Goal: Information Seeking & Learning: Learn about a topic

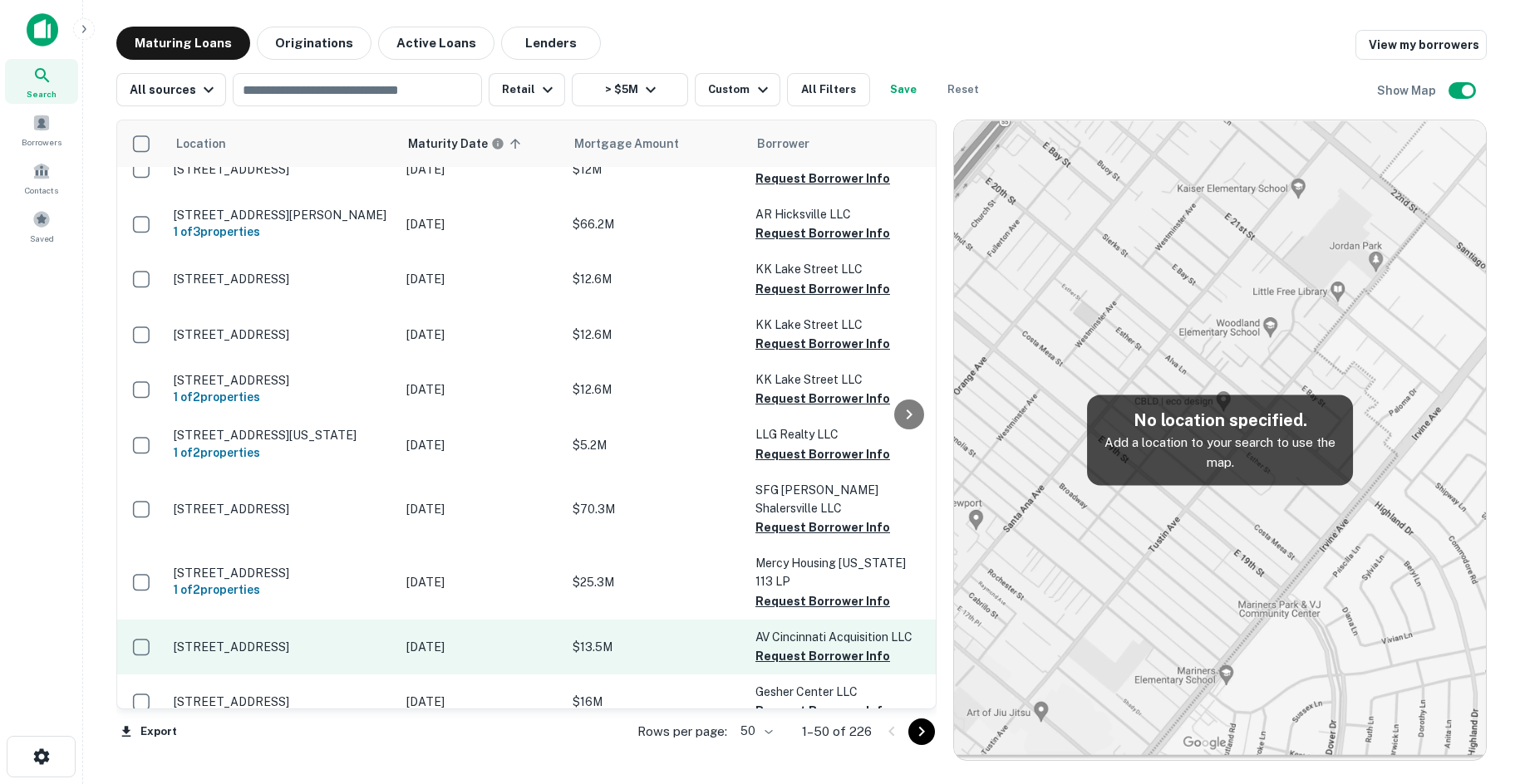
scroll to position [2380, 0]
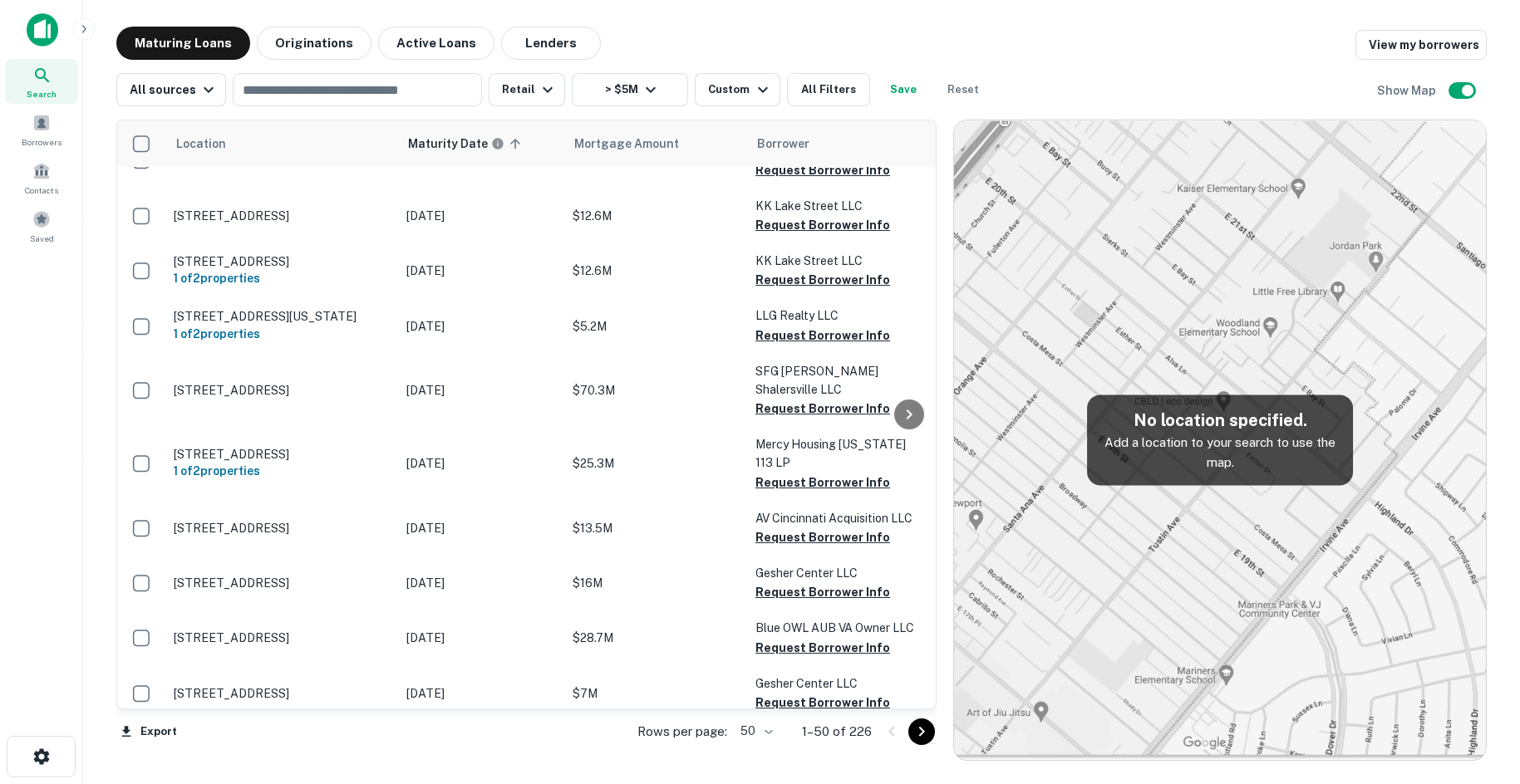
drag, startPoint x: 930, startPoint y: 738, endPoint x: 910, endPoint y: 720, distance: 26.9
click at [930, 738] on icon "Go to next page" at bounding box center [921, 732] width 20 height 20
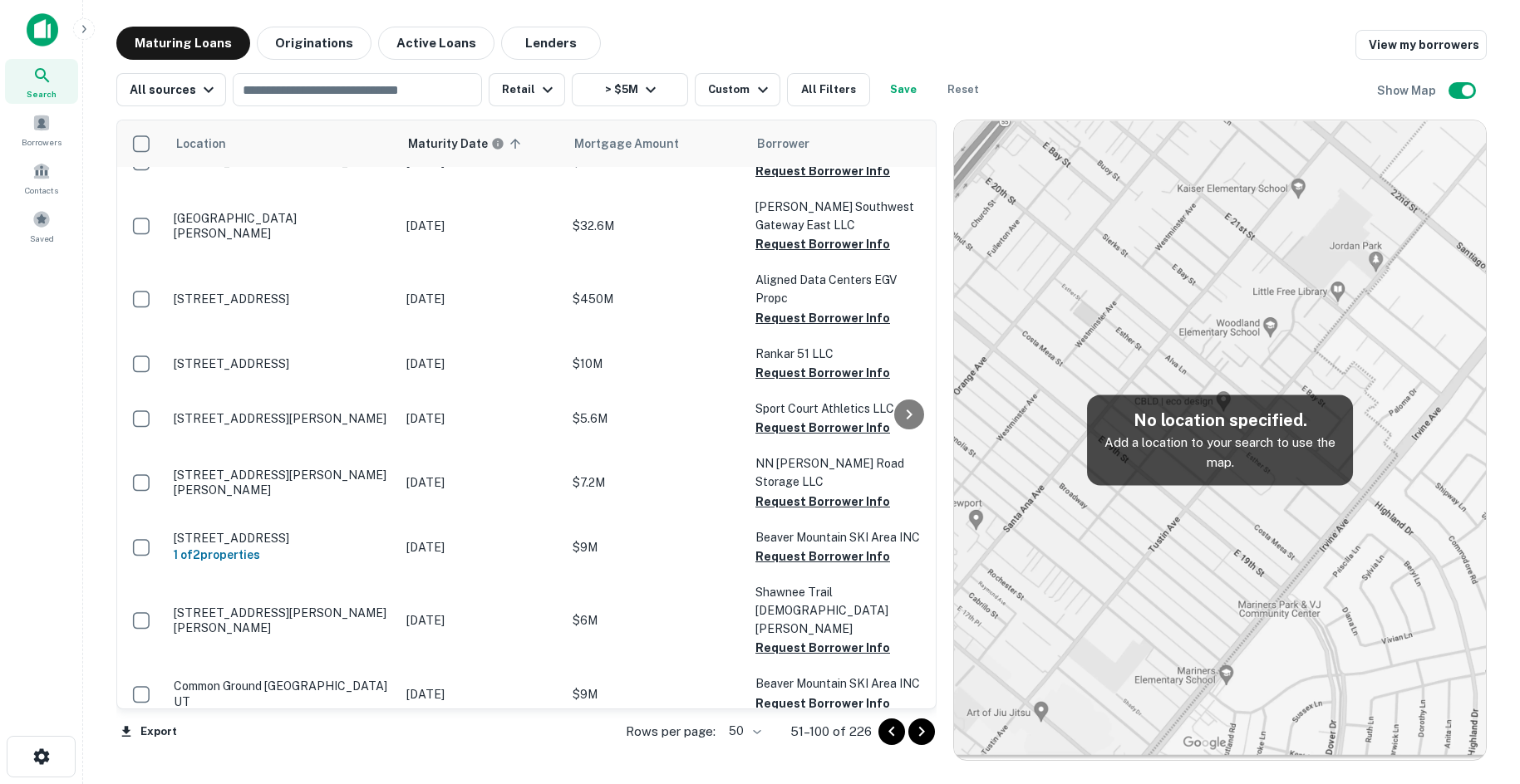
scroll to position [2281, 0]
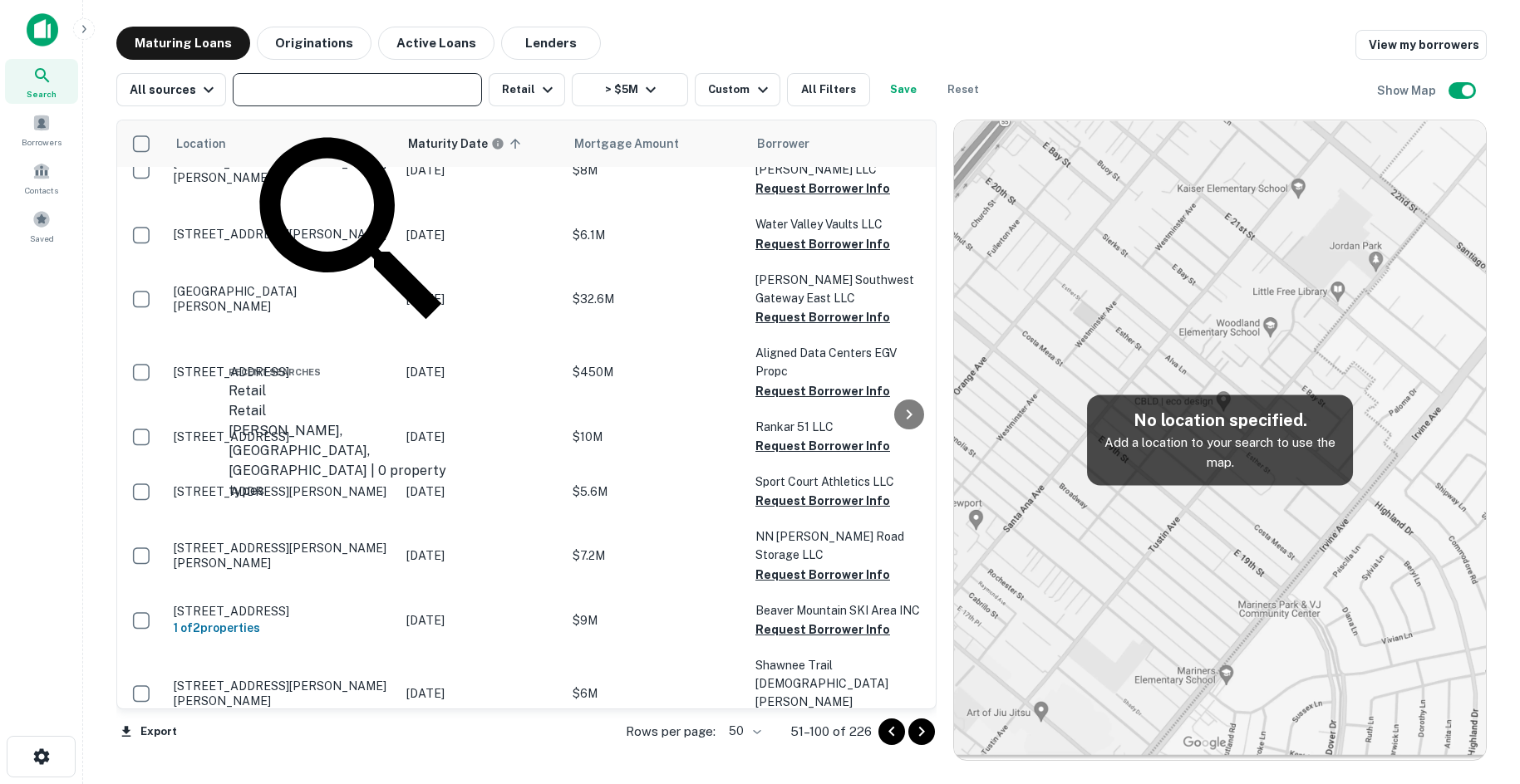
click at [404, 101] on input "text" at bounding box center [356, 90] width 237 height 24
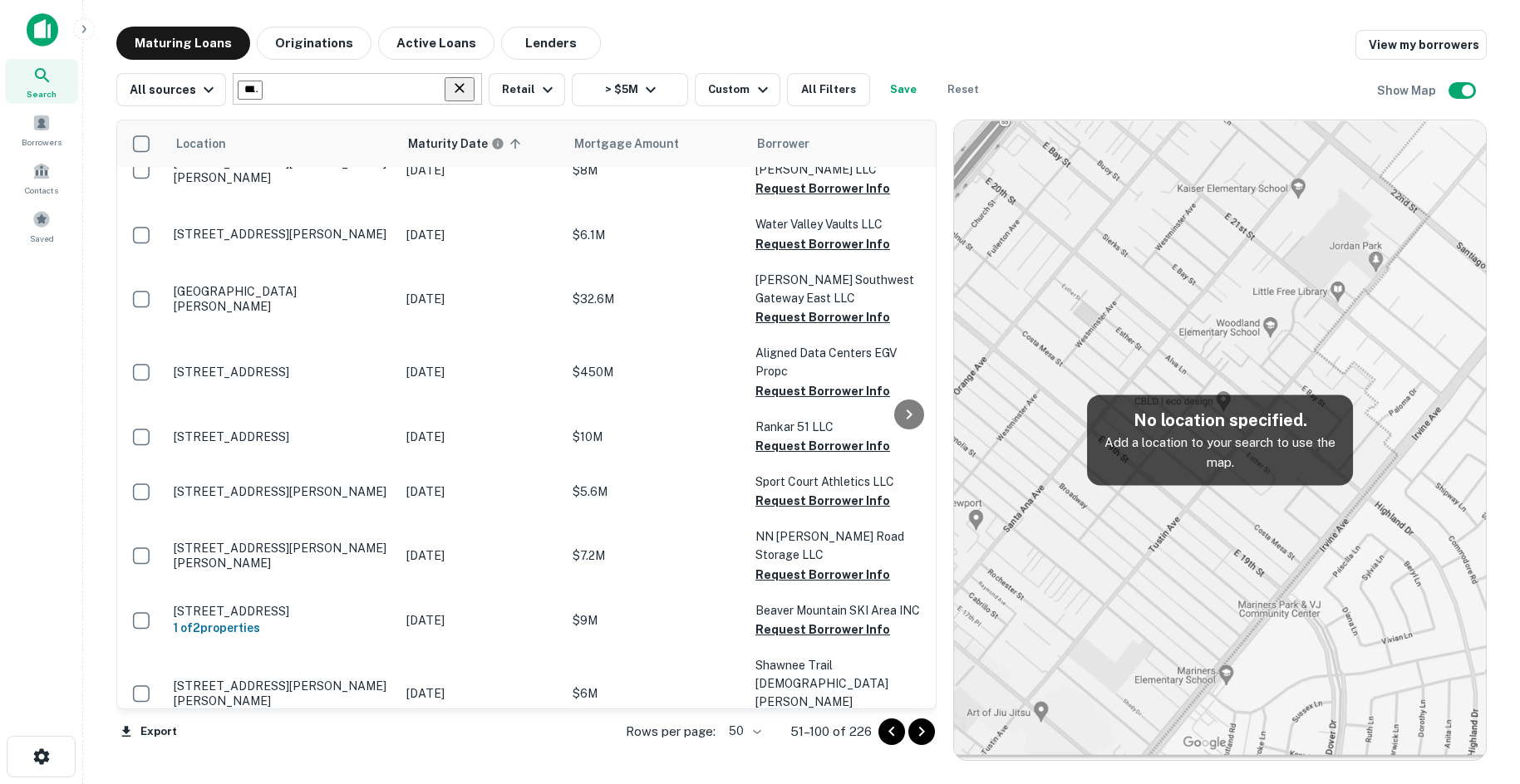
type input "********"
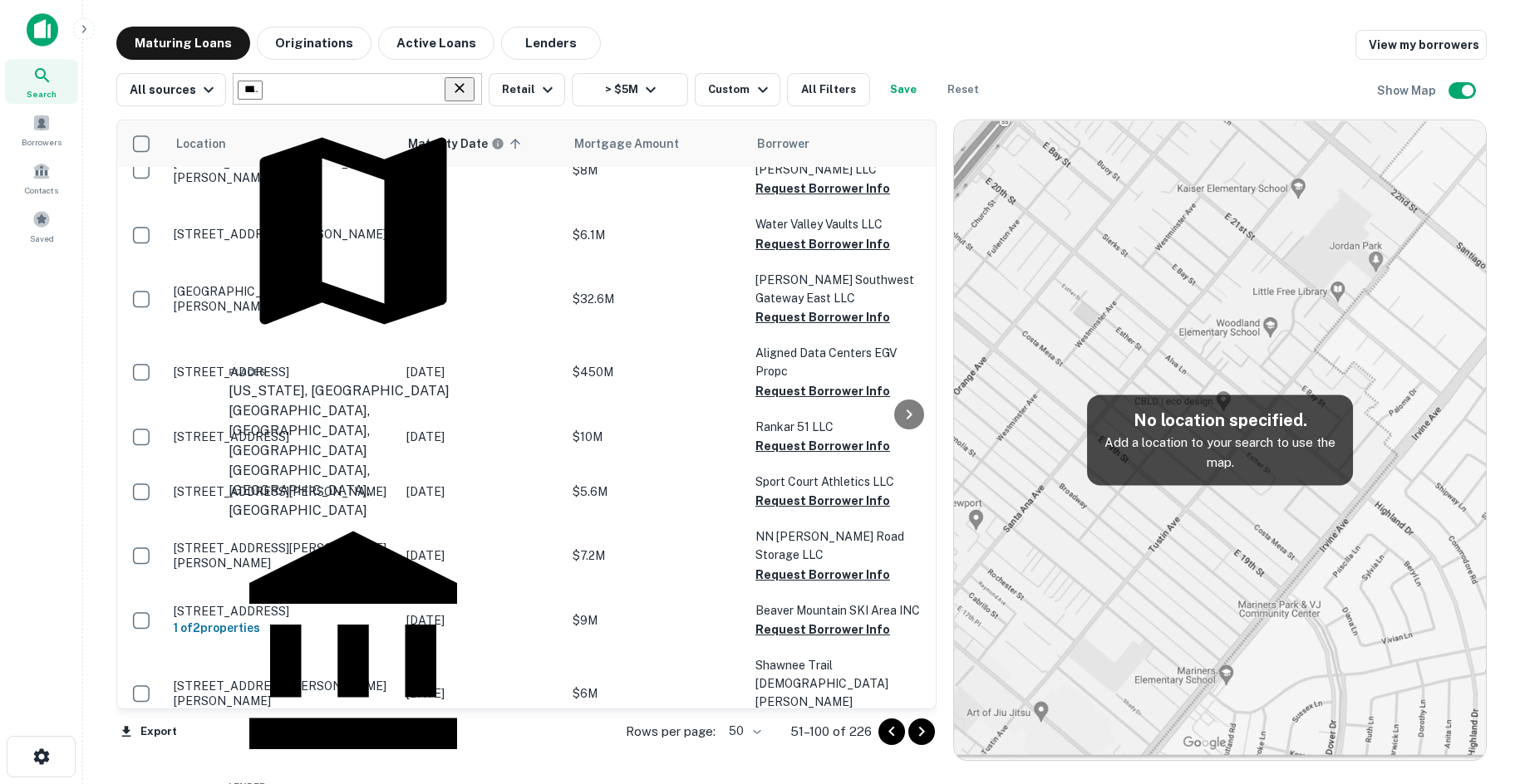
click at [404, 381] on div "Connecticut, USA" at bounding box center [353, 392] width 250 height 20
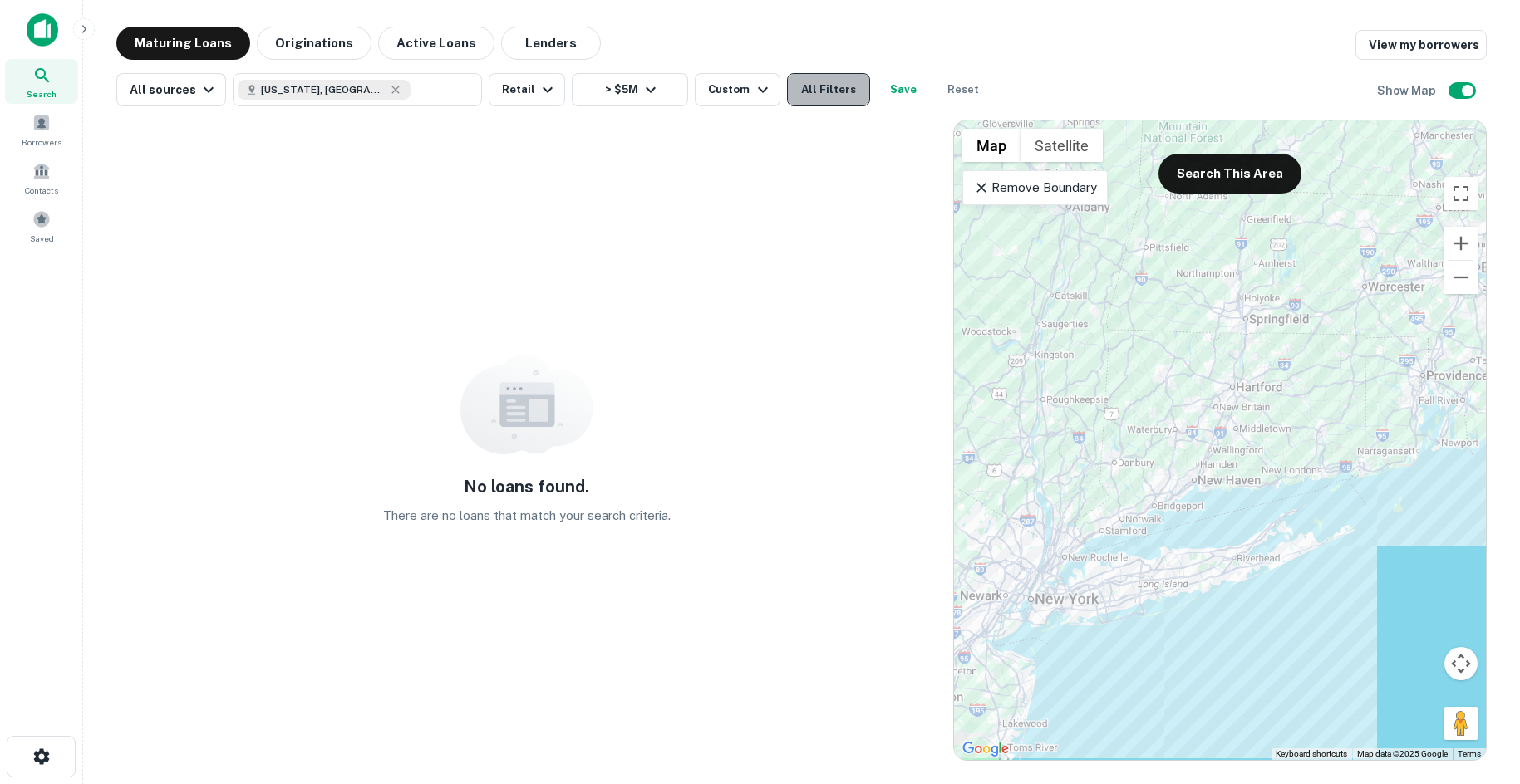
click at [804, 100] on button "All Filters" at bounding box center [828, 90] width 83 height 34
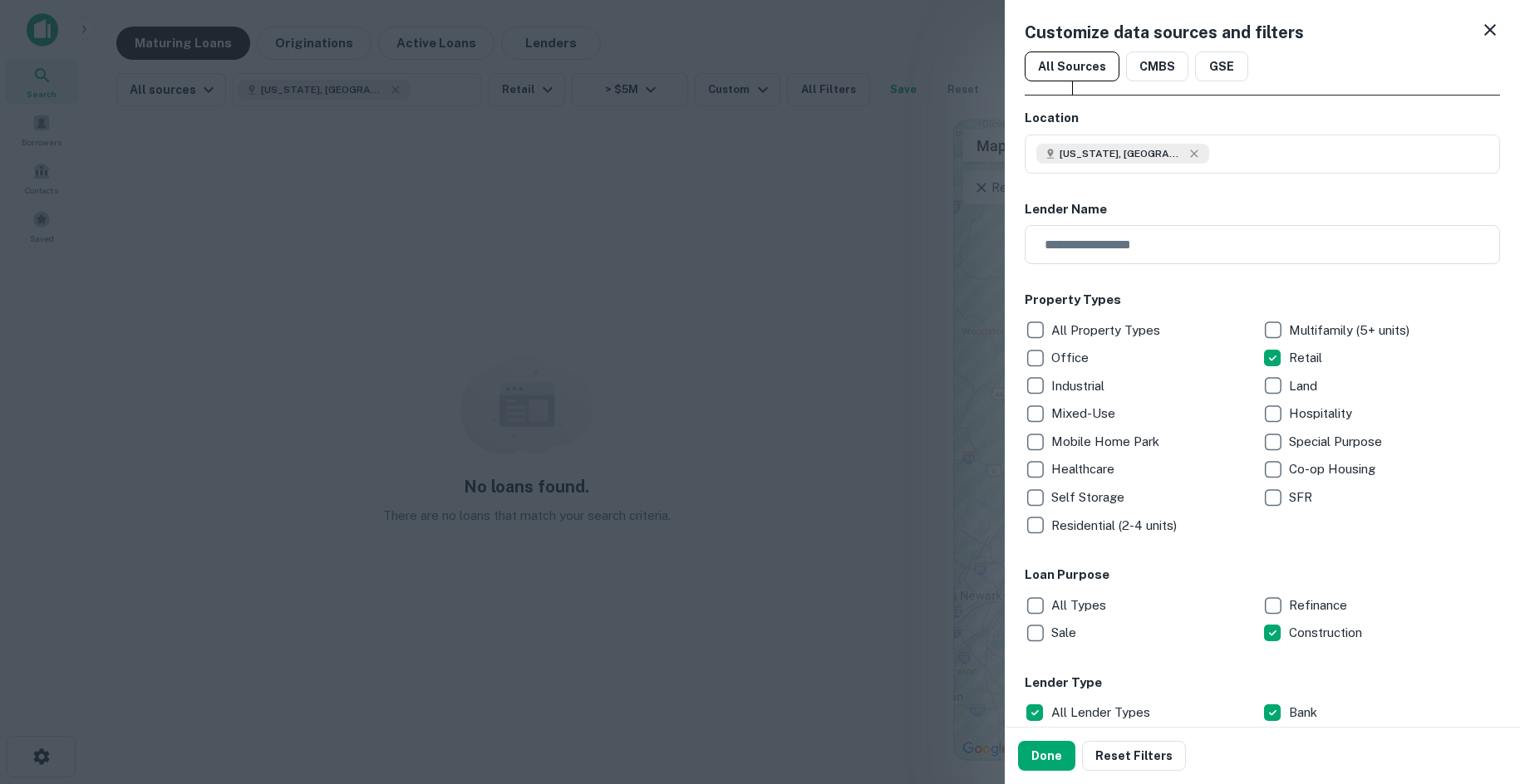
drag, startPoint x: 804, startPoint y: 100, endPoint x: 811, endPoint y: 92, distance: 10.6
click at [811, 92] on div at bounding box center [760, 392] width 1520 height 784
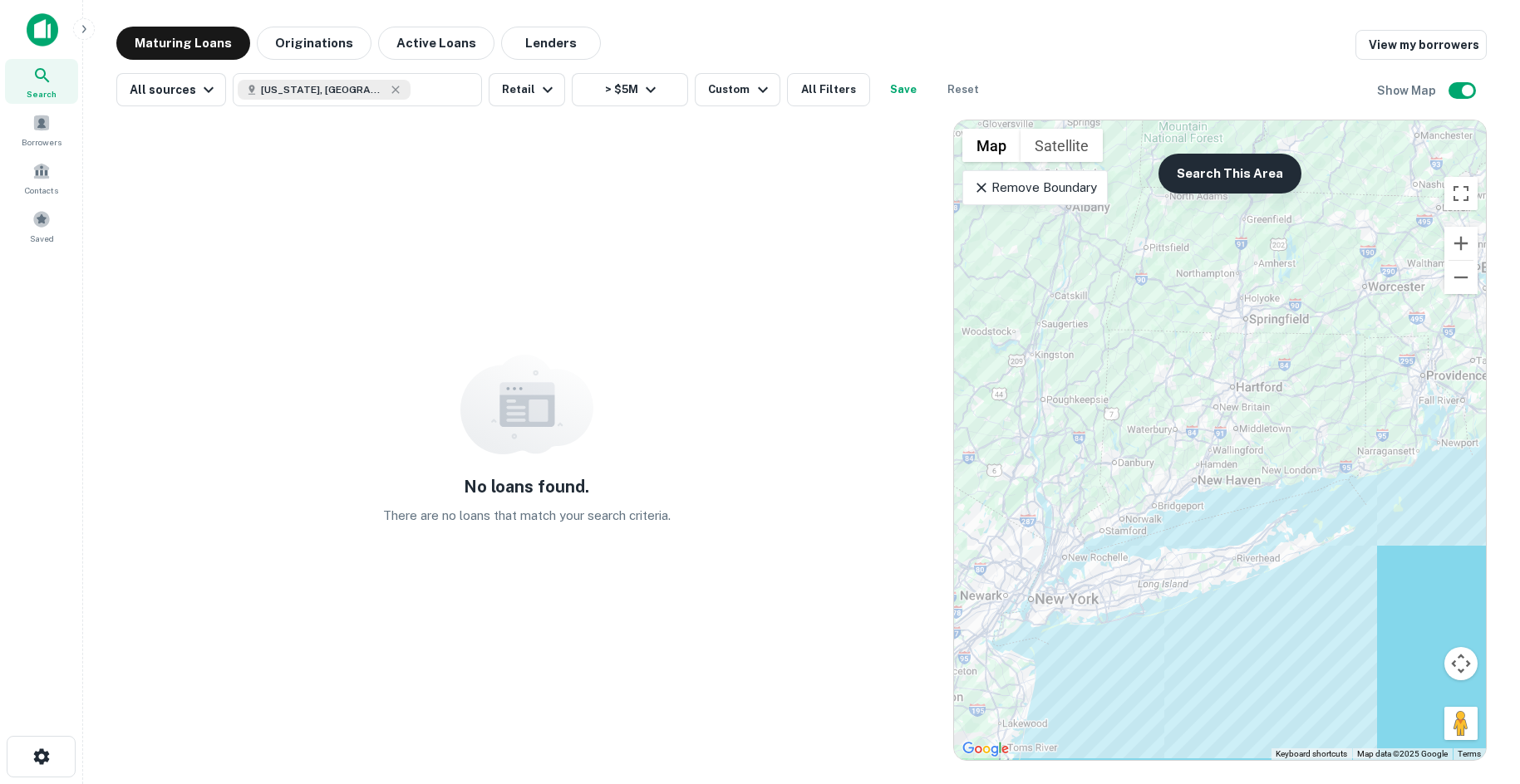
click at [1236, 185] on button "Search This Area" at bounding box center [1230, 173] width 143 height 39
drag, startPoint x: 984, startPoint y: 188, endPoint x: 1122, endPoint y: 304, distance: 180.3
click at [984, 187] on icon at bounding box center [981, 187] width 17 height 17
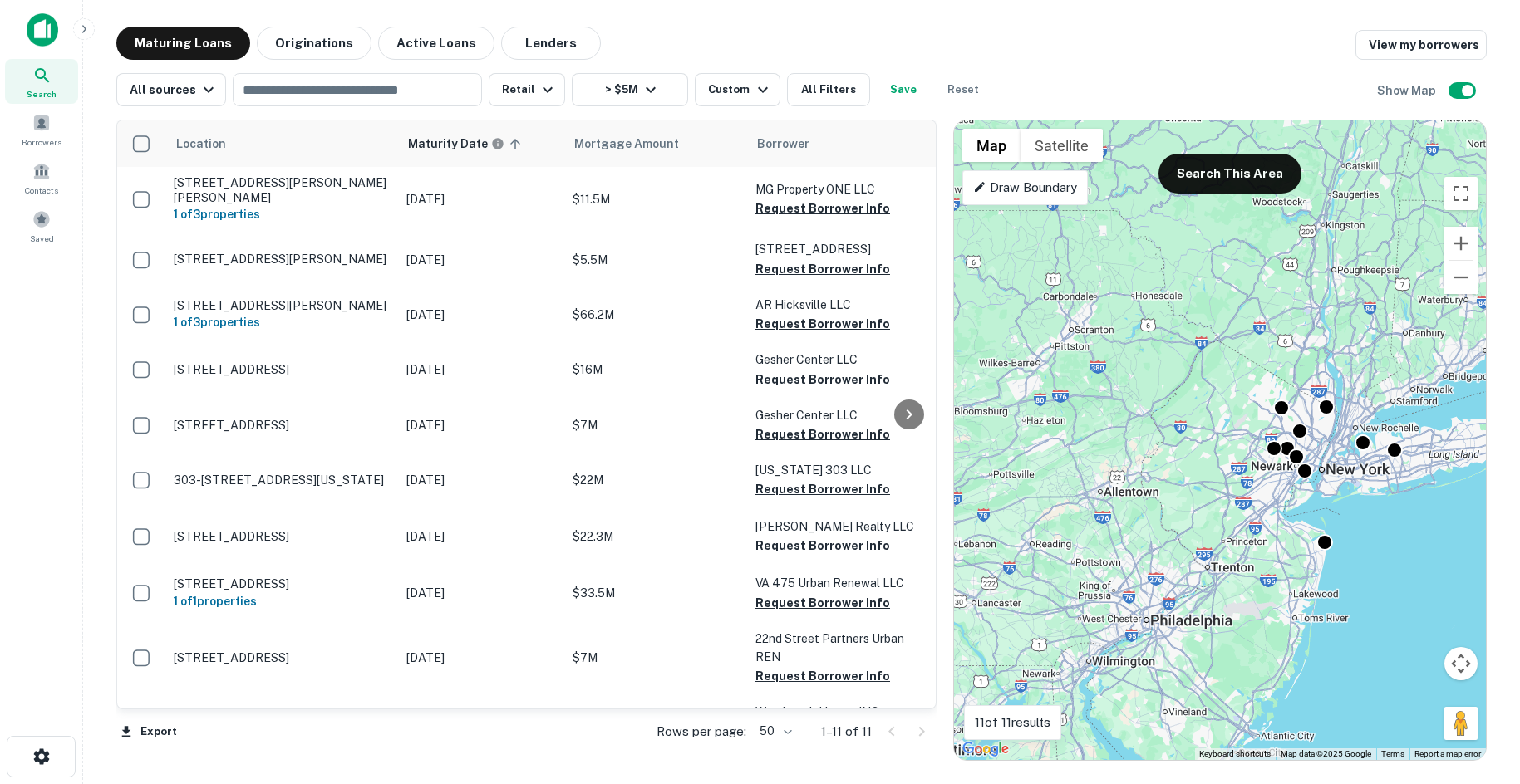
drag, startPoint x: 1078, startPoint y: 455, endPoint x: 1371, endPoint y: 324, distance: 321.0
click at [1371, 324] on div "To activate drag with keyboard, press Alt + Enter. Once in keyboard drag state,…" at bounding box center [1220, 439] width 532 height 639
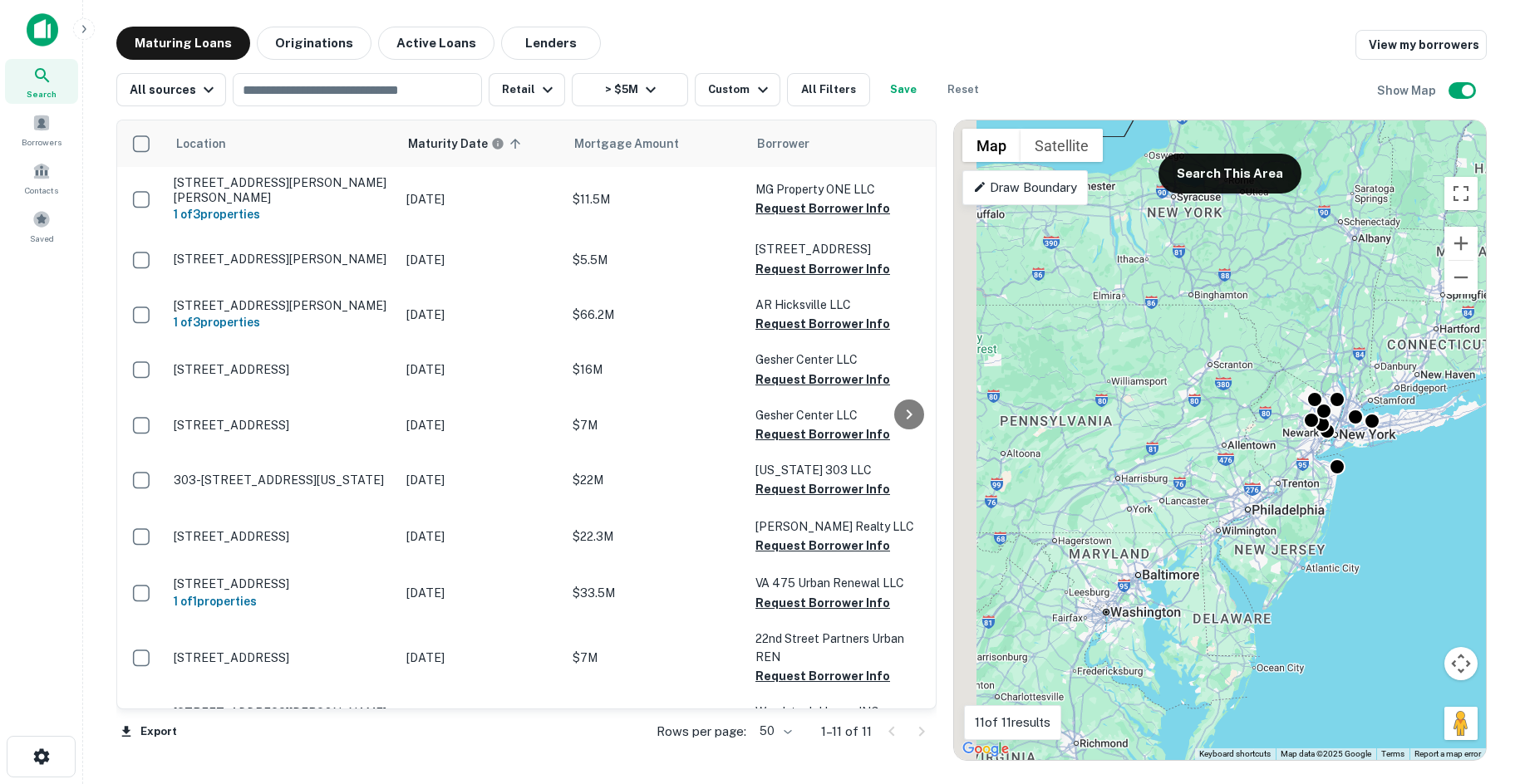
drag, startPoint x: 1101, startPoint y: 472, endPoint x: 1251, endPoint y: 432, distance: 155.2
click at [1251, 432] on div "To activate drag with keyboard, press Alt + Enter. Once in keyboard drag state,…" at bounding box center [1220, 439] width 532 height 639
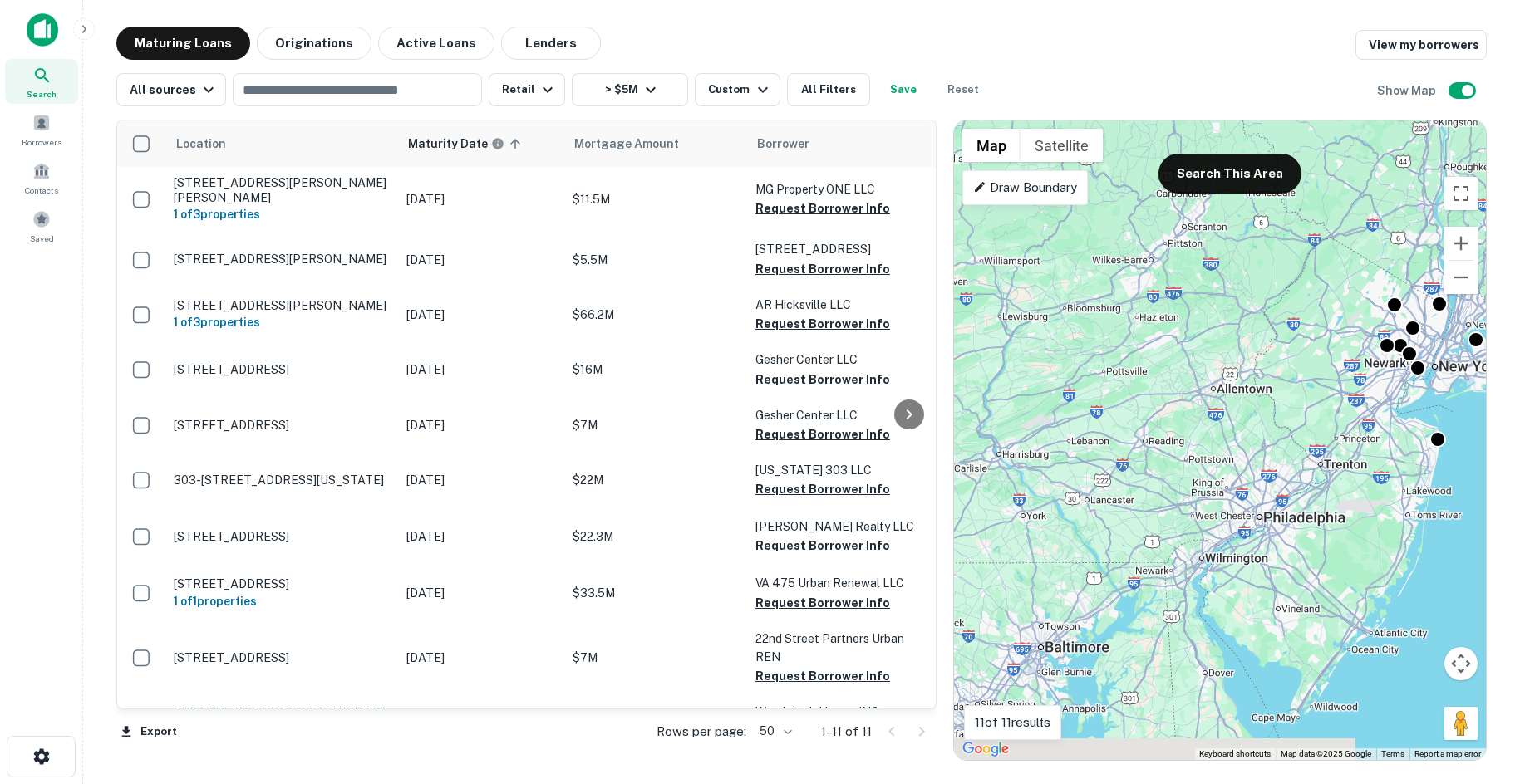
drag, startPoint x: 1299, startPoint y: 504, endPoint x: 1162, endPoint y: 474, distance: 140.2
click at [1162, 474] on div "To activate drag with keyboard, press Alt + Enter. Once in keyboard drag state,…" at bounding box center [1220, 439] width 532 height 639
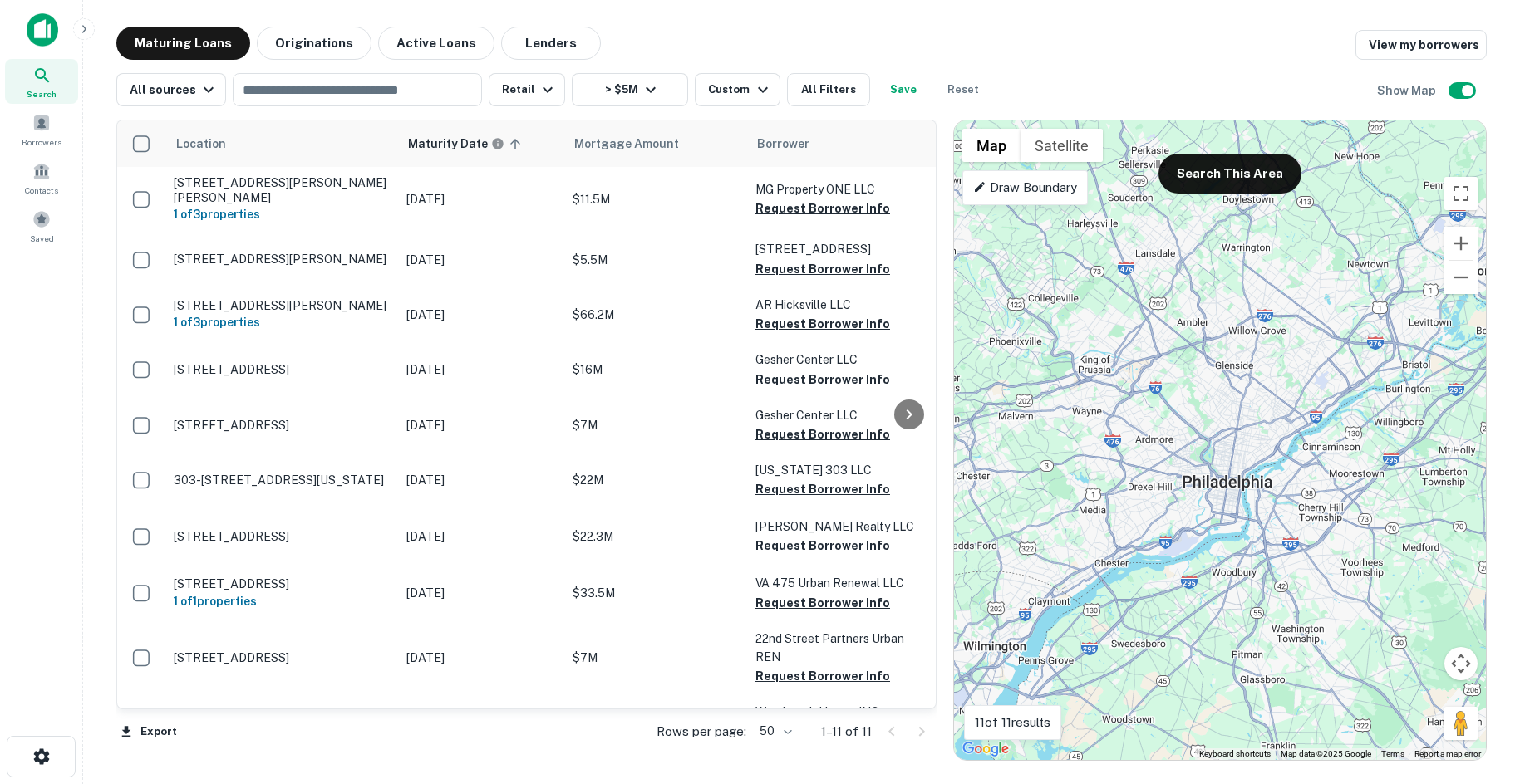
drag, startPoint x: 1279, startPoint y: 438, endPoint x: 1274, endPoint y: 476, distance: 38.3
click at [1274, 476] on div "To activate drag with keyboard, press Alt + Enter. Once in keyboard drag state,…" at bounding box center [1220, 439] width 532 height 639
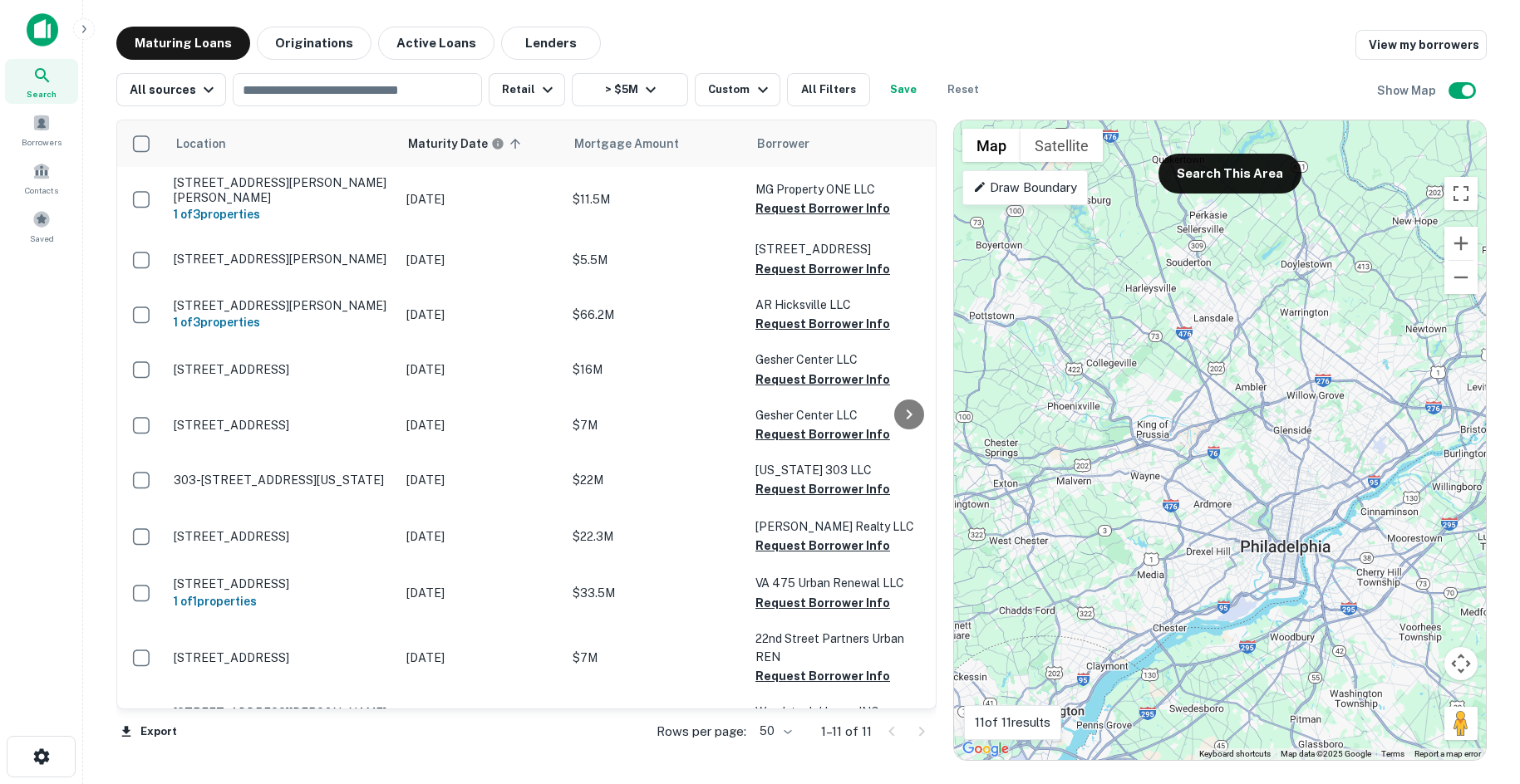
drag, startPoint x: 1228, startPoint y: 434, endPoint x: 1296, endPoint y: 509, distance: 101.2
click at [1296, 509] on div "To activate drag with keyboard, press Alt + Enter. Once in keyboard drag state,…" at bounding box center [1220, 439] width 532 height 639
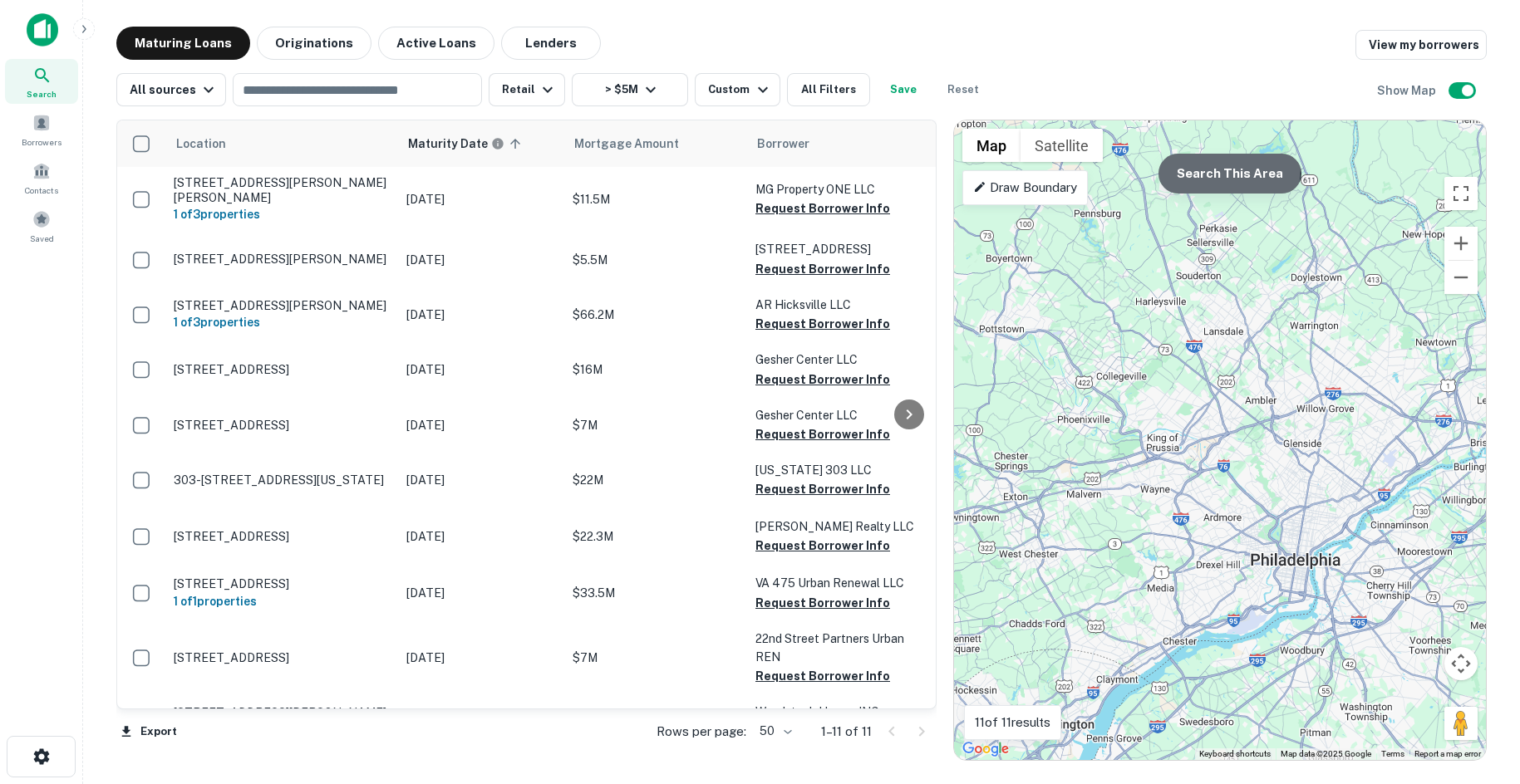
click at [1214, 168] on button "Search This Area" at bounding box center [1230, 173] width 143 height 39
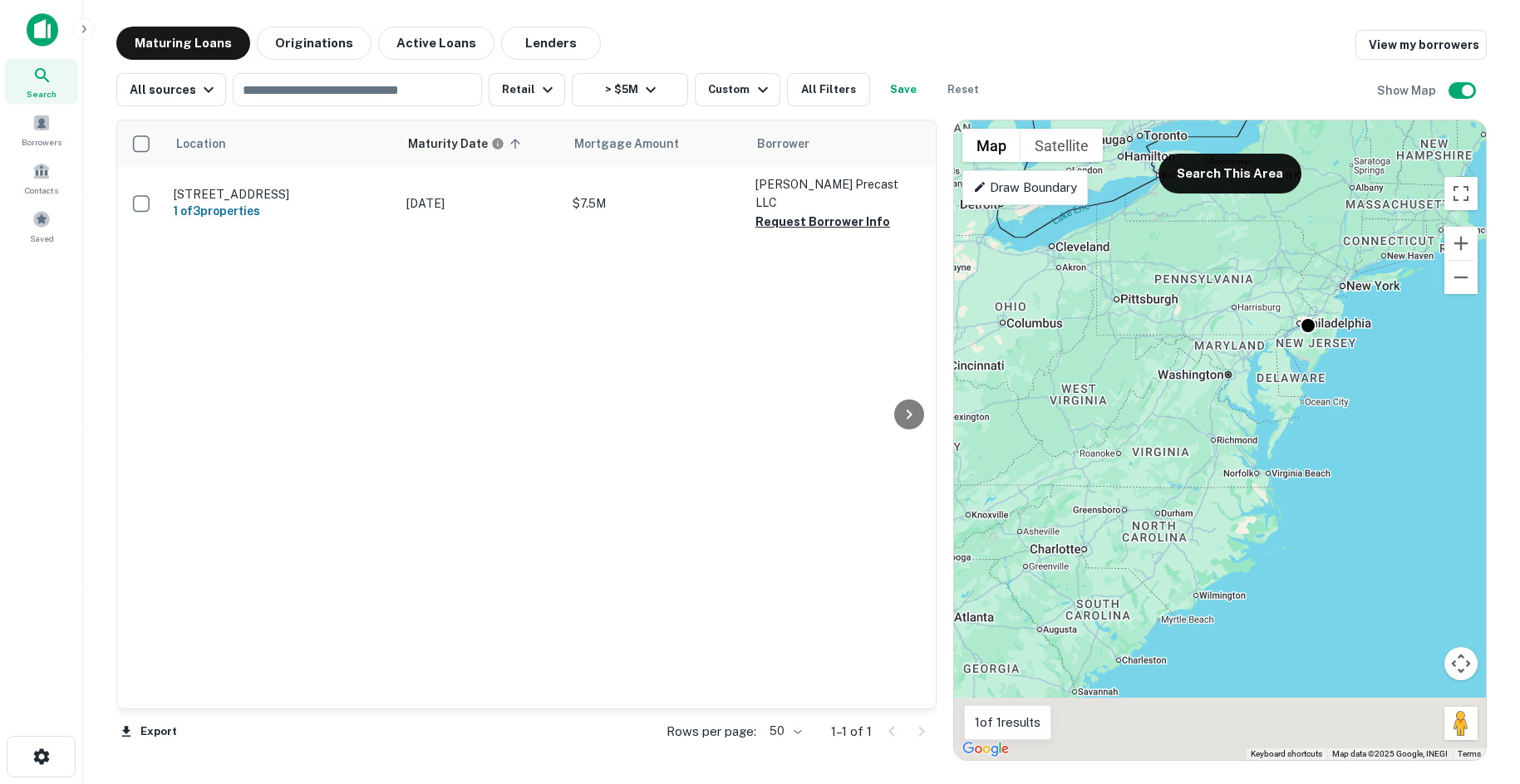
drag, startPoint x: 1128, startPoint y: 539, endPoint x: 1205, endPoint y: 407, distance: 152.8
click at [1205, 407] on div "To activate drag with keyboard, press Alt + Enter. Once in keyboard drag state,…" at bounding box center [1220, 439] width 532 height 639
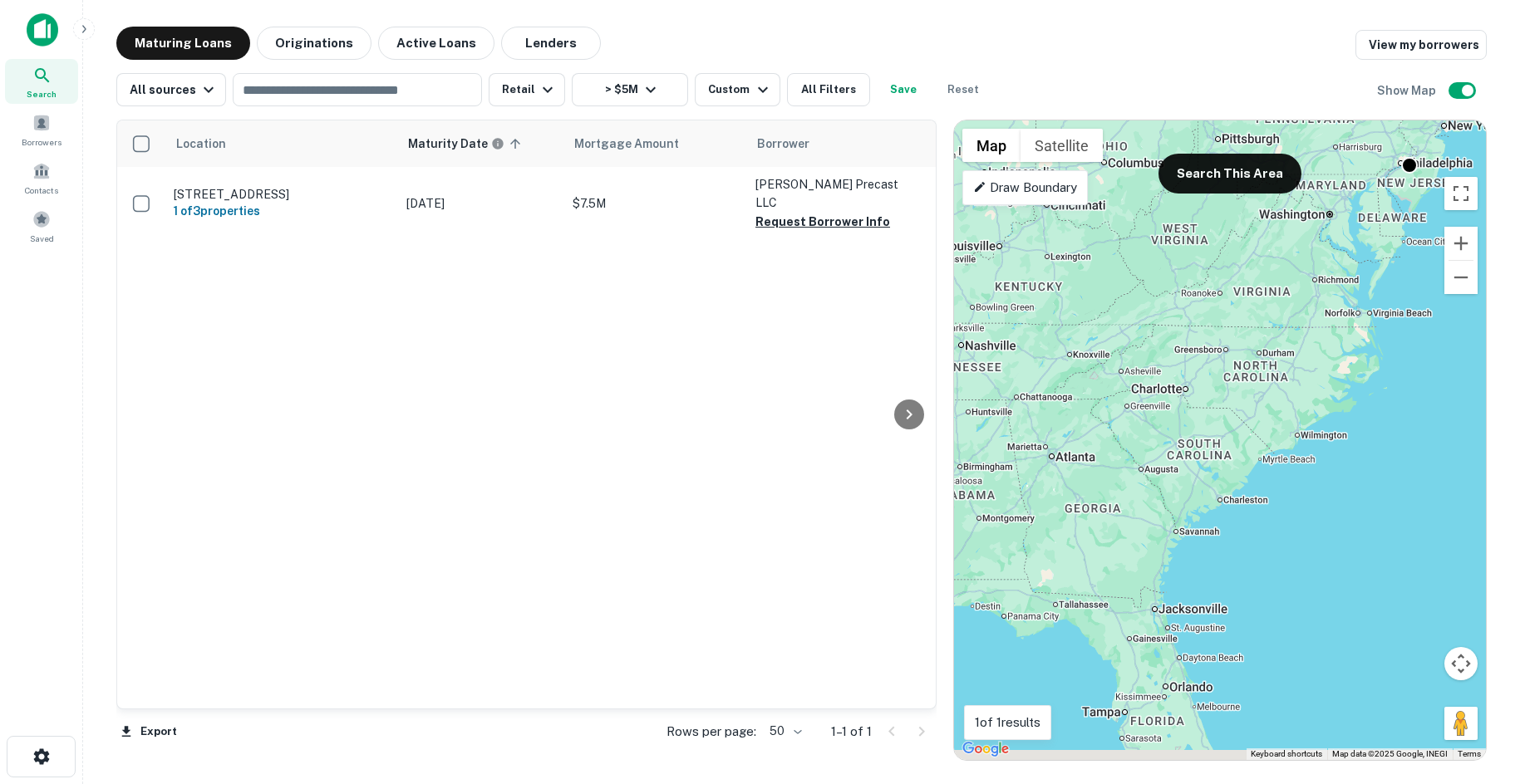
drag, startPoint x: 1218, startPoint y: 495, endPoint x: 1251, endPoint y: 466, distance: 43.9
click at [1252, 466] on div "To activate drag with keyboard, press Alt + Enter. Once in keyboard drag state,…" at bounding box center [1220, 439] width 532 height 639
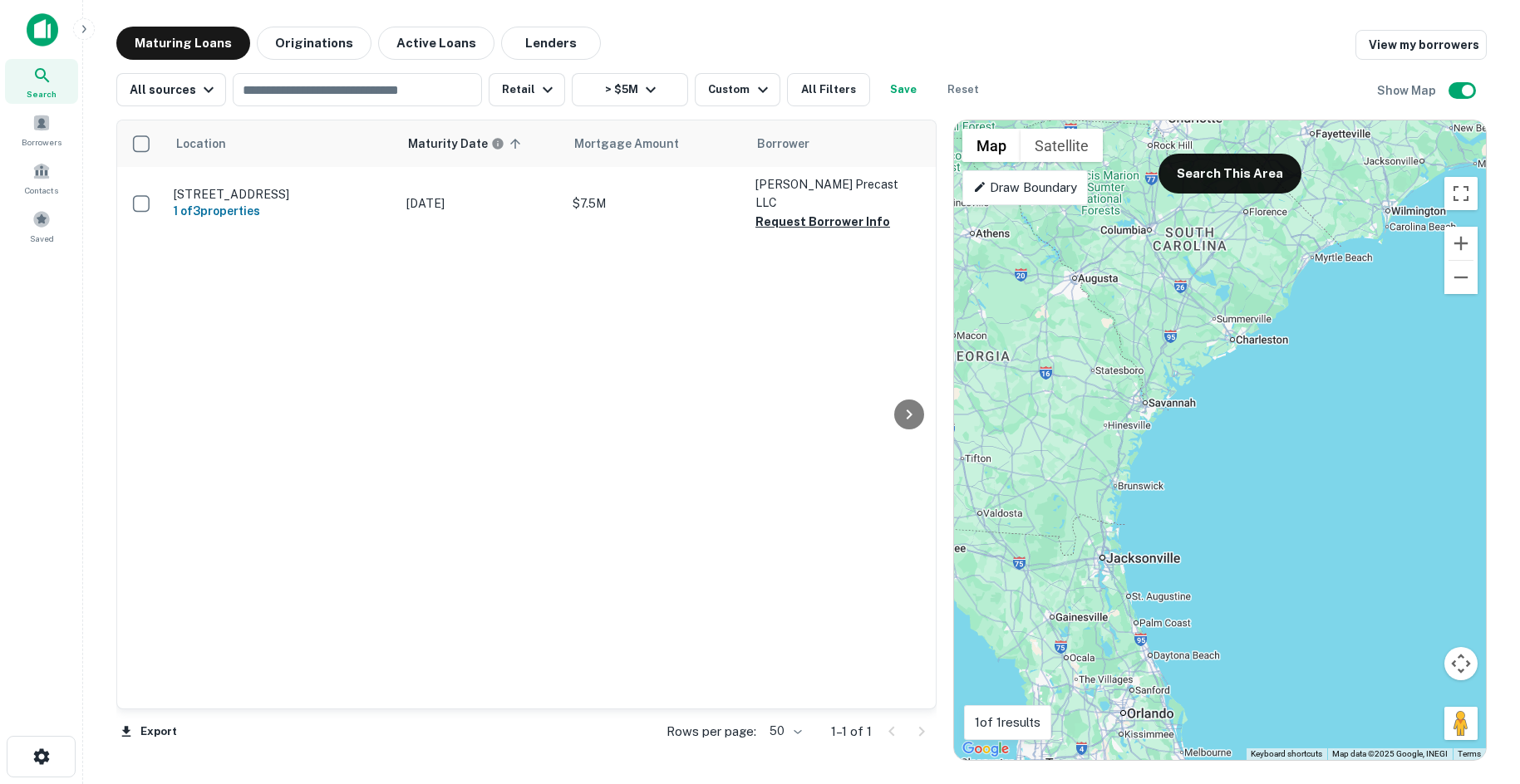
drag, startPoint x: 1225, startPoint y: 539, endPoint x: 1192, endPoint y: 397, distance: 145.8
click at [1192, 397] on div "To activate drag with keyboard, press Alt + Enter. Once in keyboard drag state,…" at bounding box center [1220, 439] width 532 height 639
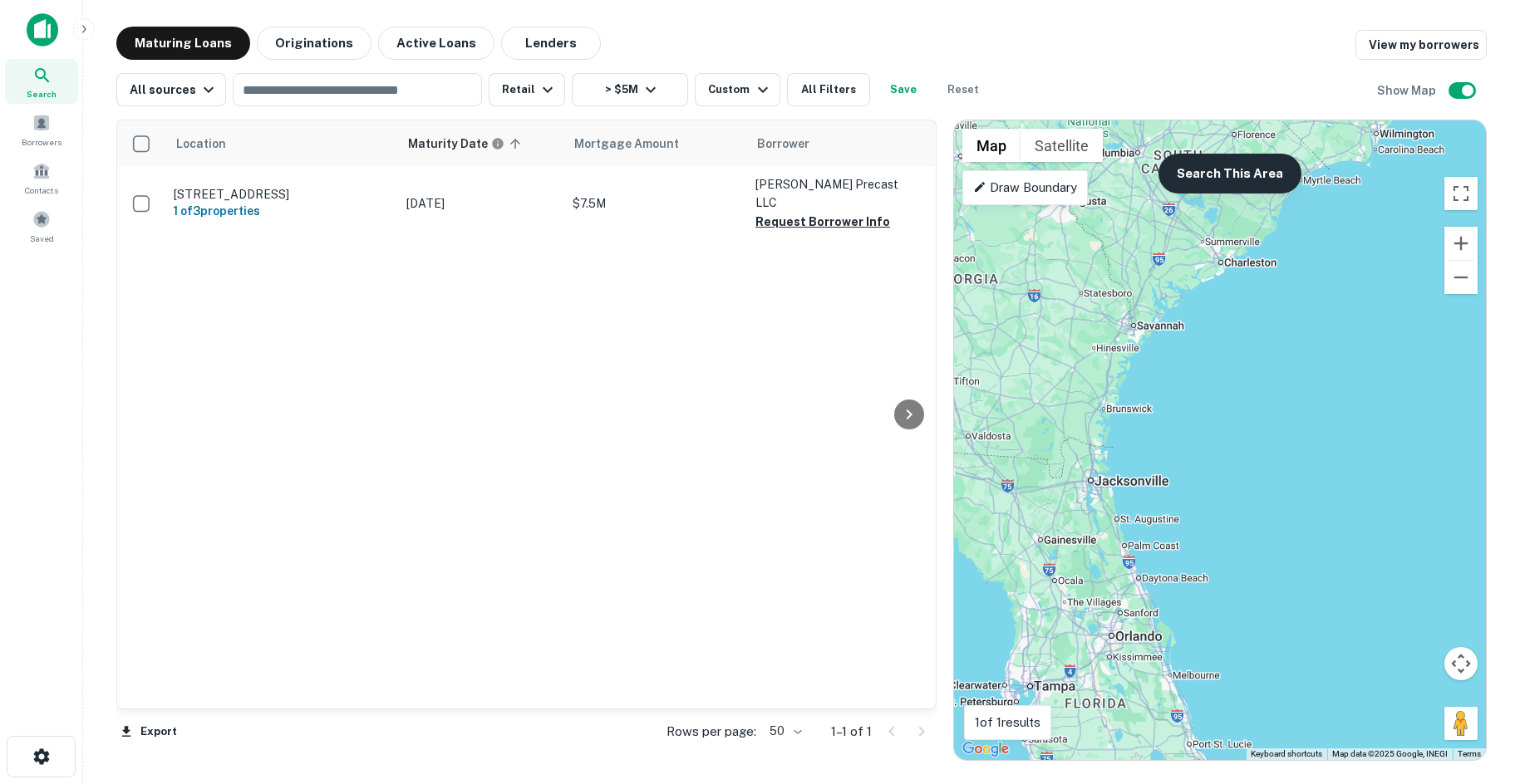
click at [1241, 181] on button "Search This Area" at bounding box center [1230, 173] width 143 height 39
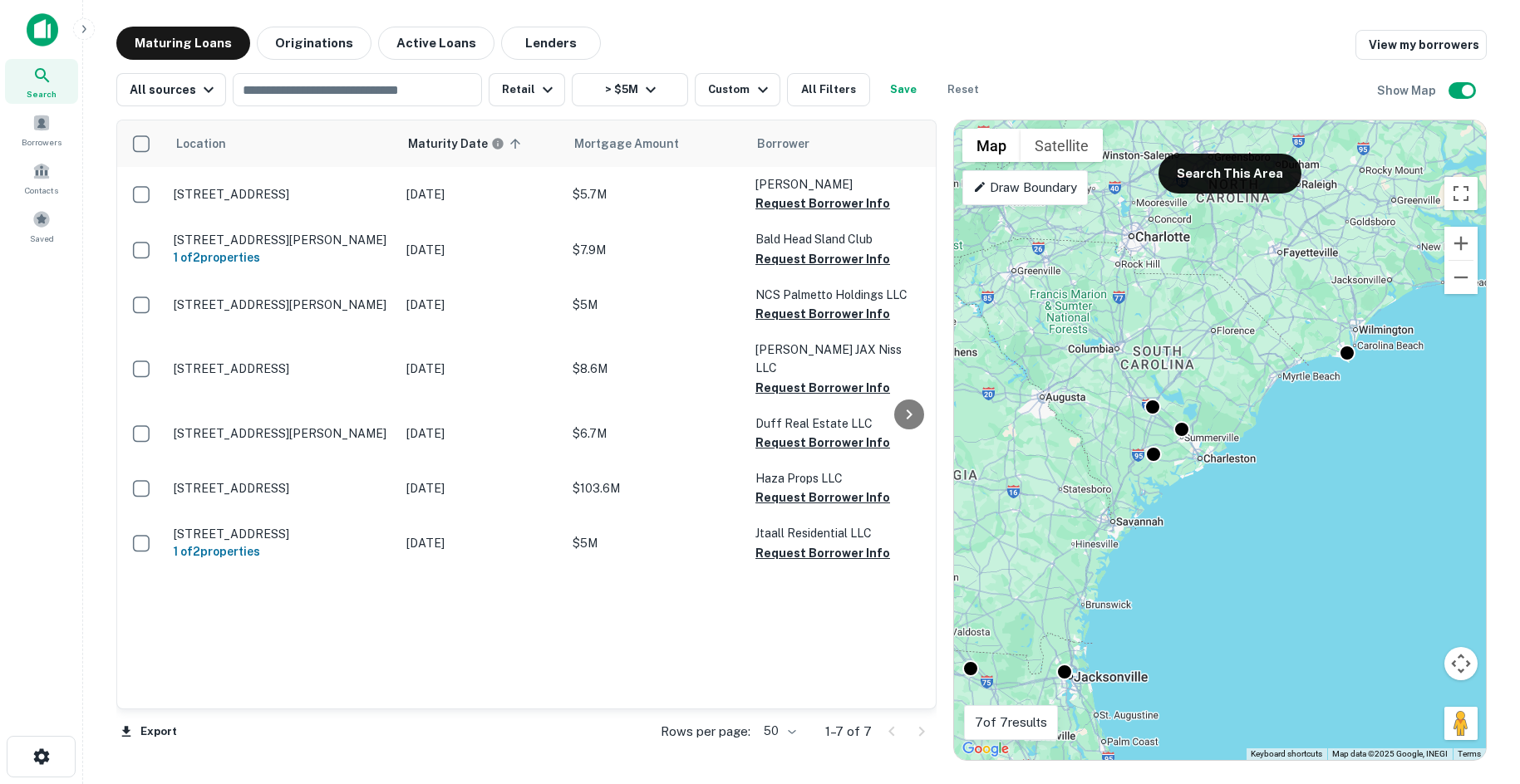
drag, startPoint x: 1221, startPoint y: 397, endPoint x: 1206, endPoint y: 600, distance: 203.6
click at [1206, 600] on div "To activate drag with keyboard, press Alt + Enter. Once in keyboard drag state,…" at bounding box center [1220, 439] width 532 height 639
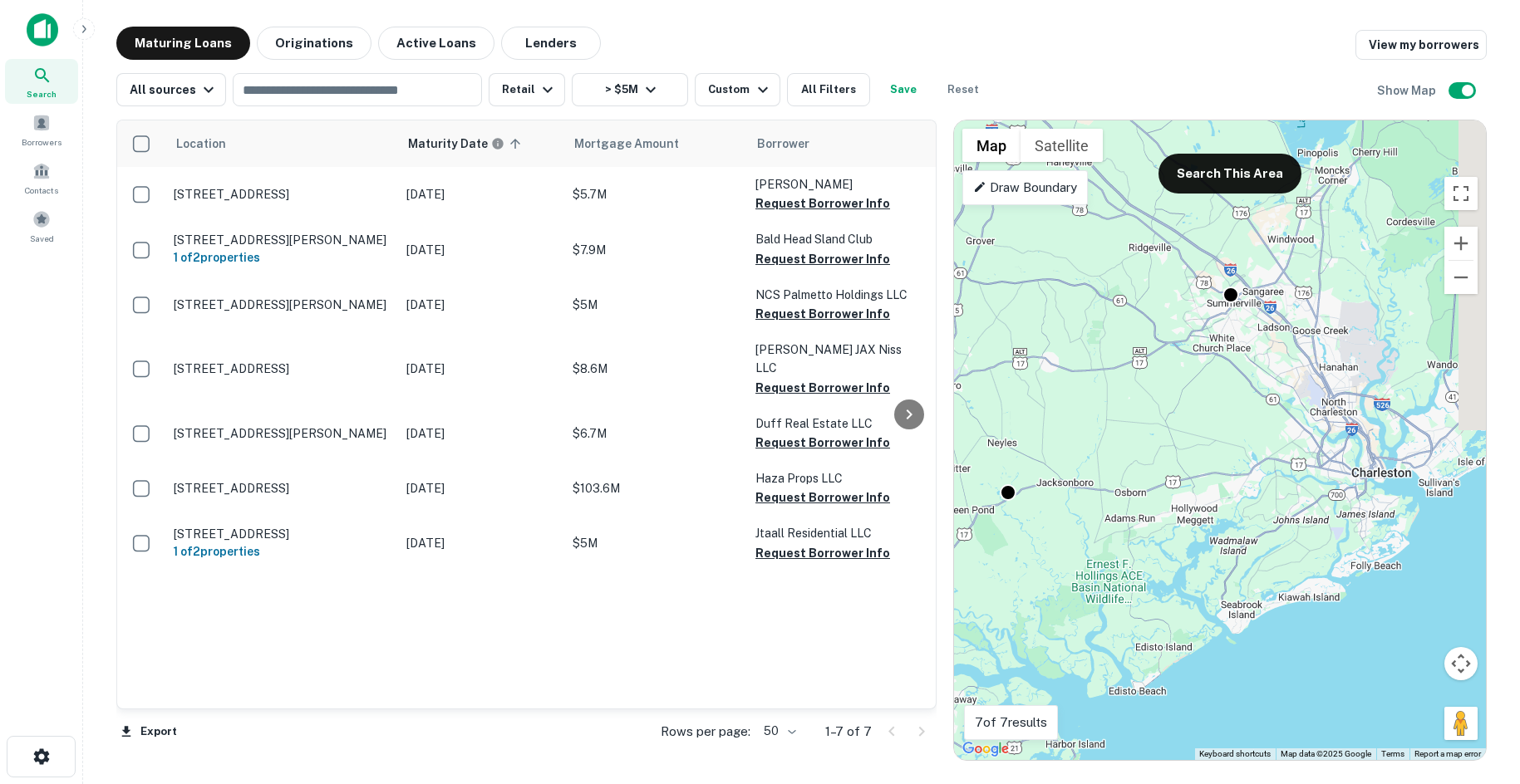
drag, startPoint x: 1394, startPoint y: 428, endPoint x: 1290, endPoint y: 462, distance: 109.4
click at [1329, 535] on div "To activate drag with keyboard, press Alt + Enter. Once in keyboard drag state,…" at bounding box center [1220, 439] width 532 height 639
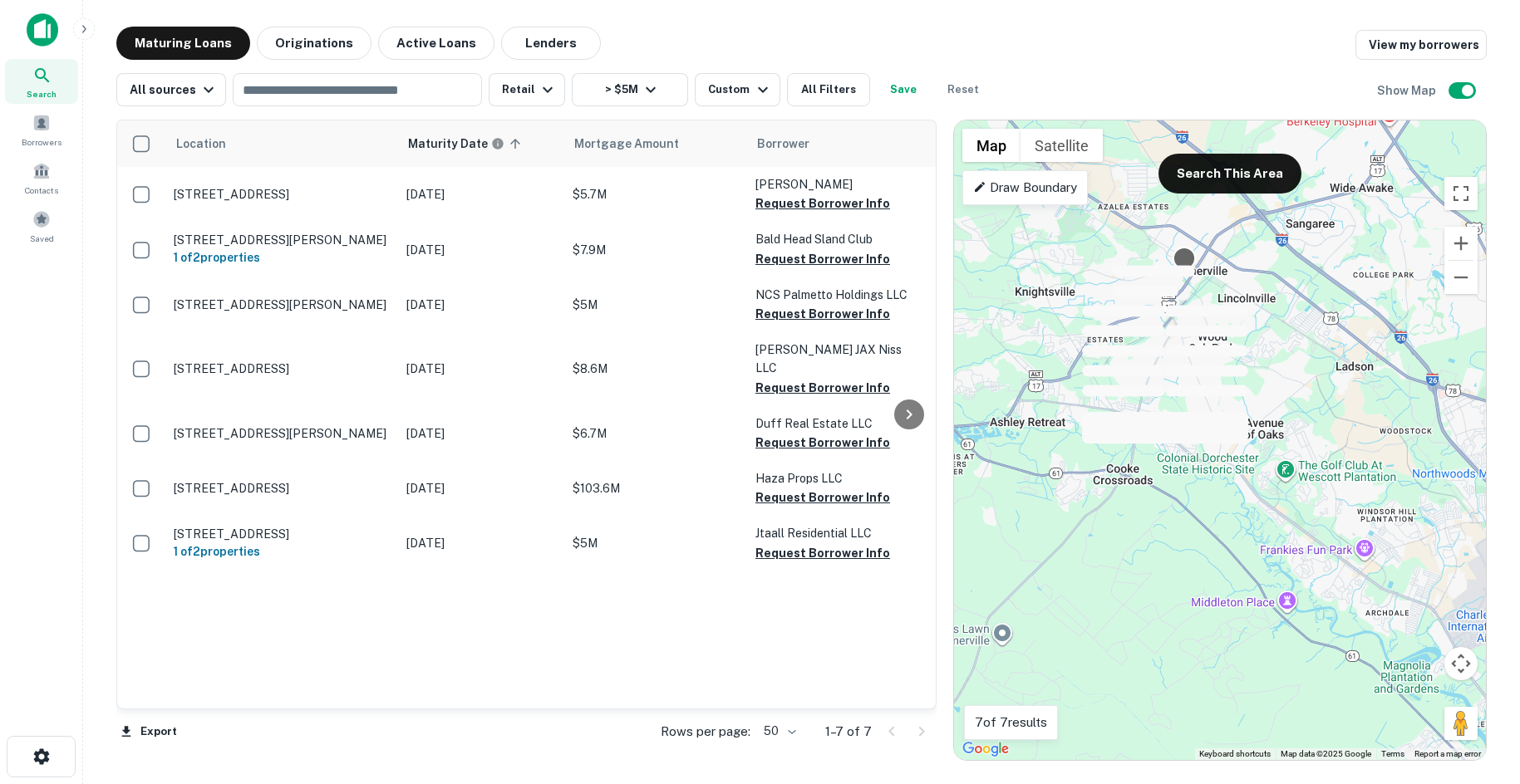
click at [1186, 259] on div at bounding box center [1185, 259] width 24 height 24
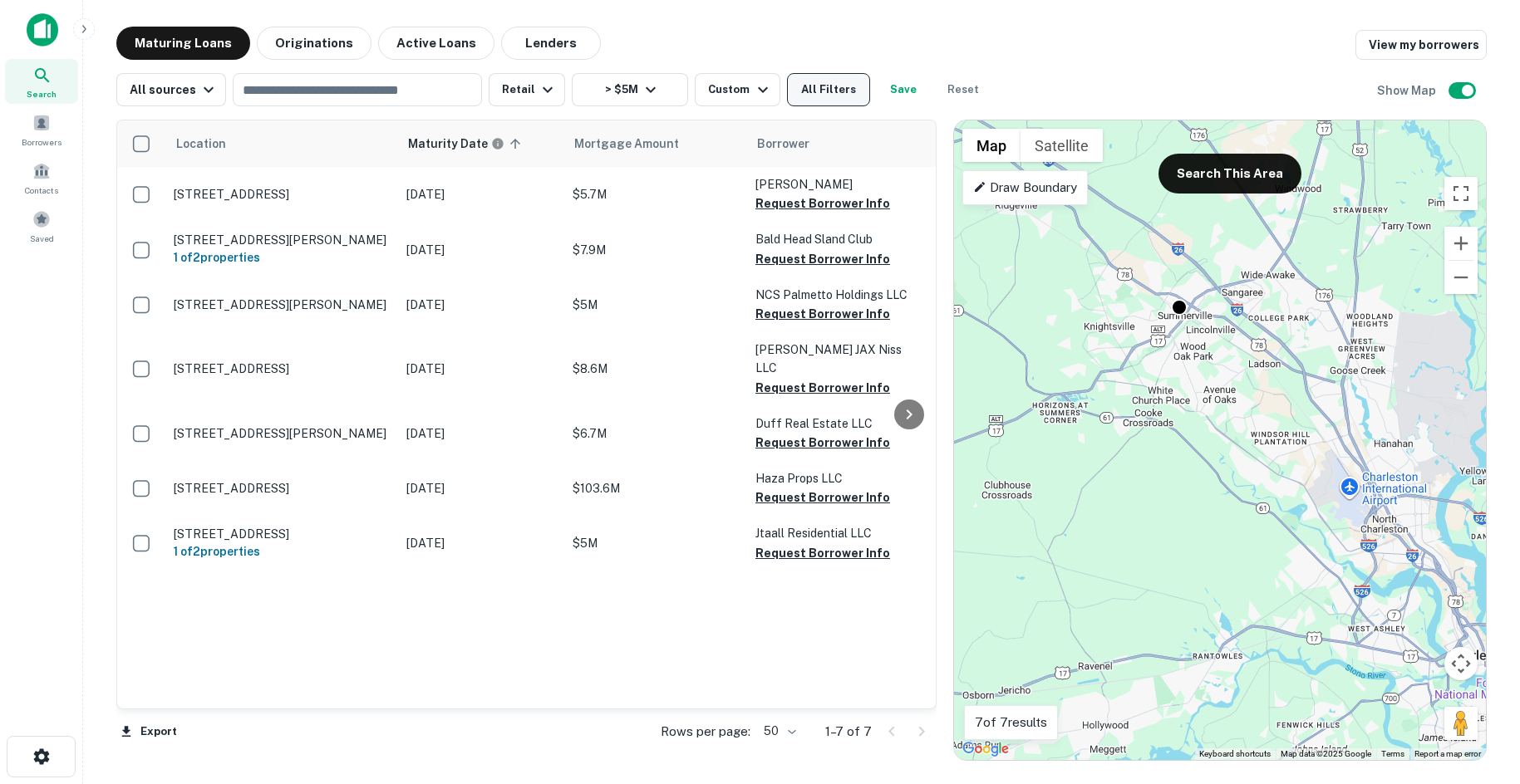
click at [817, 85] on button "All Filters" at bounding box center [828, 90] width 83 height 34
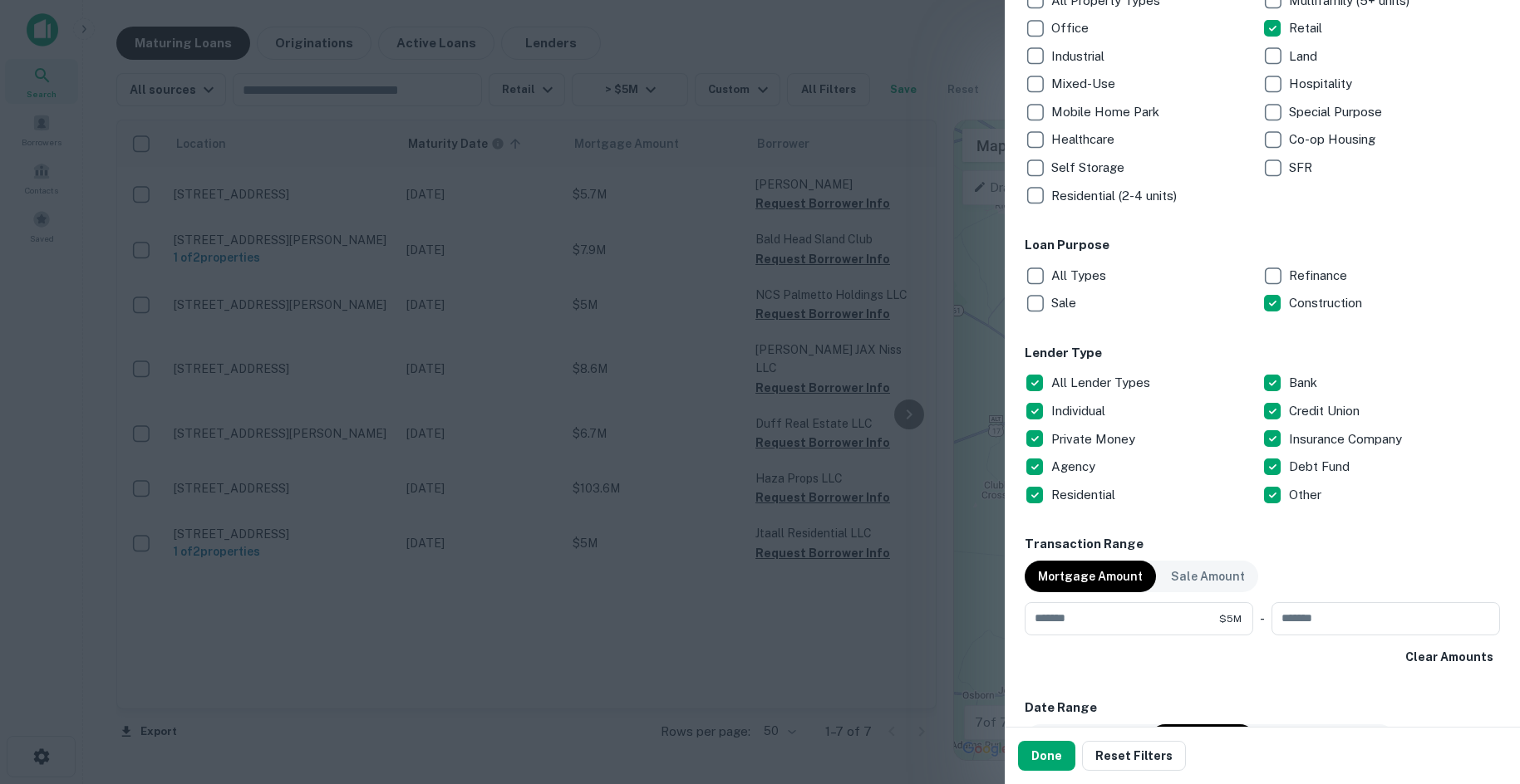
scroll to position [332, 0]
click at [1087, 387] on p "All Lender Types" at bounding box center [1102, 381] width 103 height 20
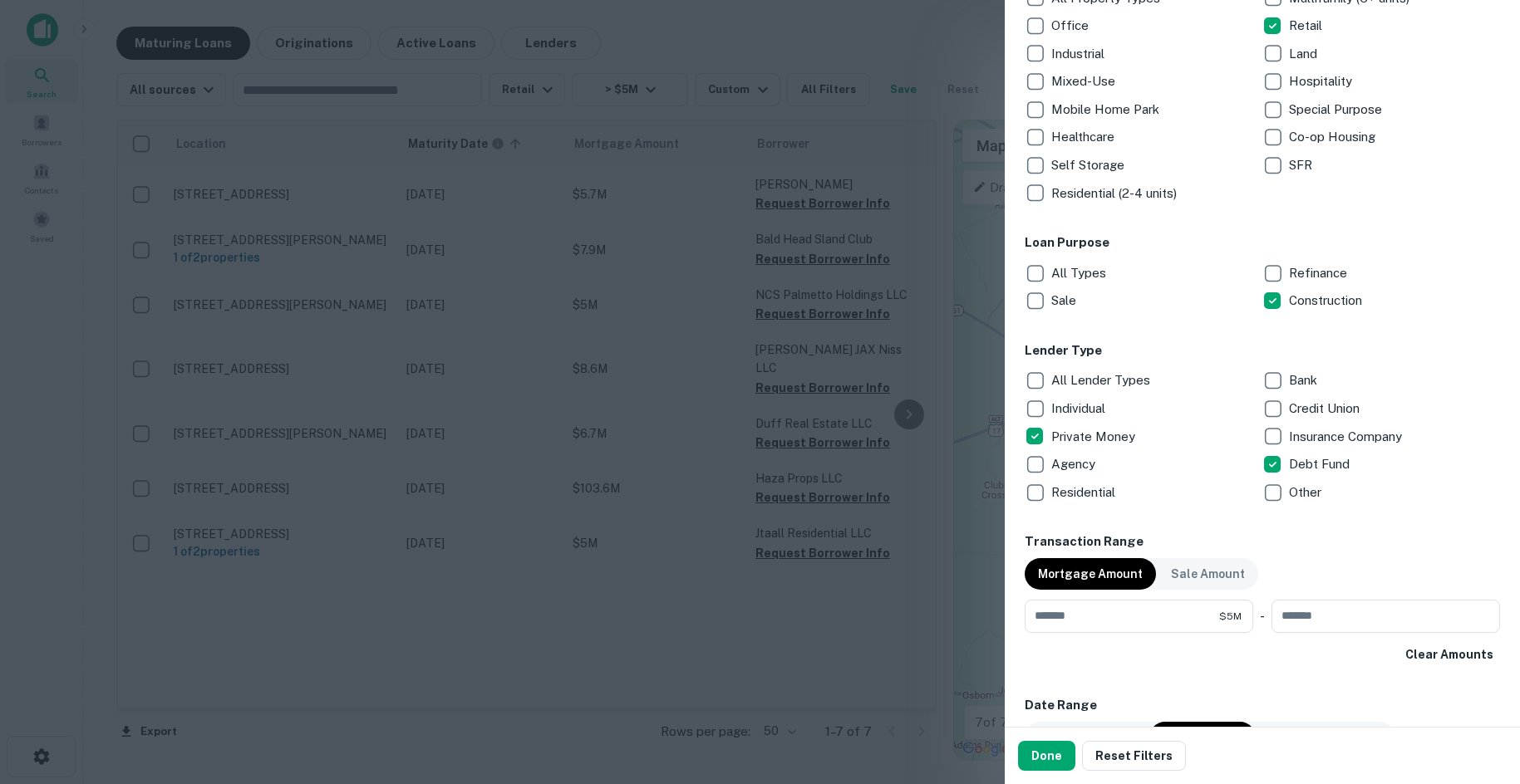
click at [1057, 418] on p "Individual" at bounding box center [1079, 408] width 57 height 20
click at [1284, 502] on div "Other" at bounding box center [1380, 492] width 238 height 29
click at [1039, 740] on div "Done Reset Filters" at bounding box center [1262, 755] width 515 height 56
click at [1046, 742] on button "Done" at bounding box center [1047, 756] width 57 height 30
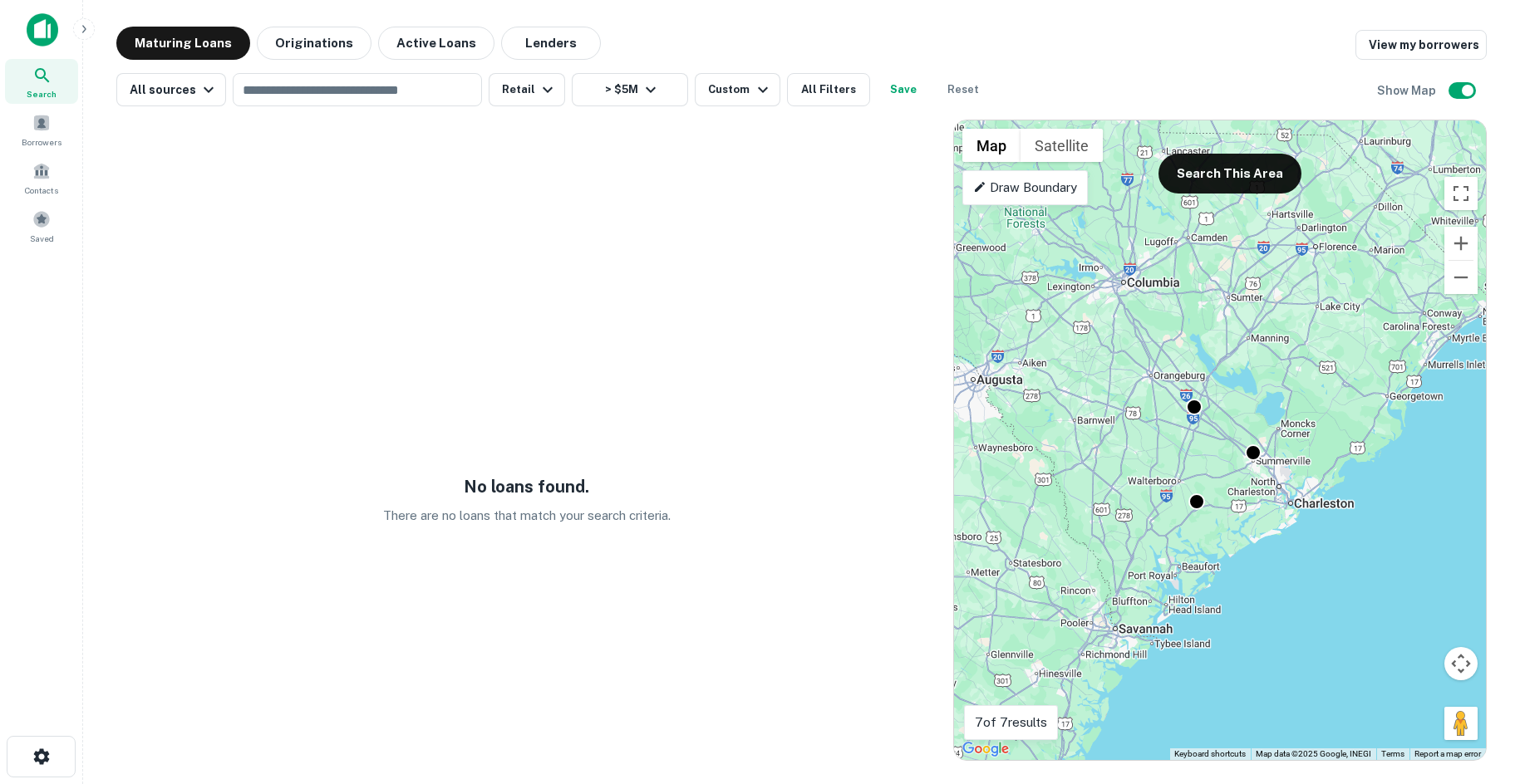
drag, startPoint x: 1156, startPoint y: 637, endPoint x: 1213, endPoint y: 524, distance: 126.6
click at [1213, 524] on div "To activate drag with keyboard, press Alt + Enter. Once in keyboard drag state,…" at bounding box center [1220, 439] width 532 height 639
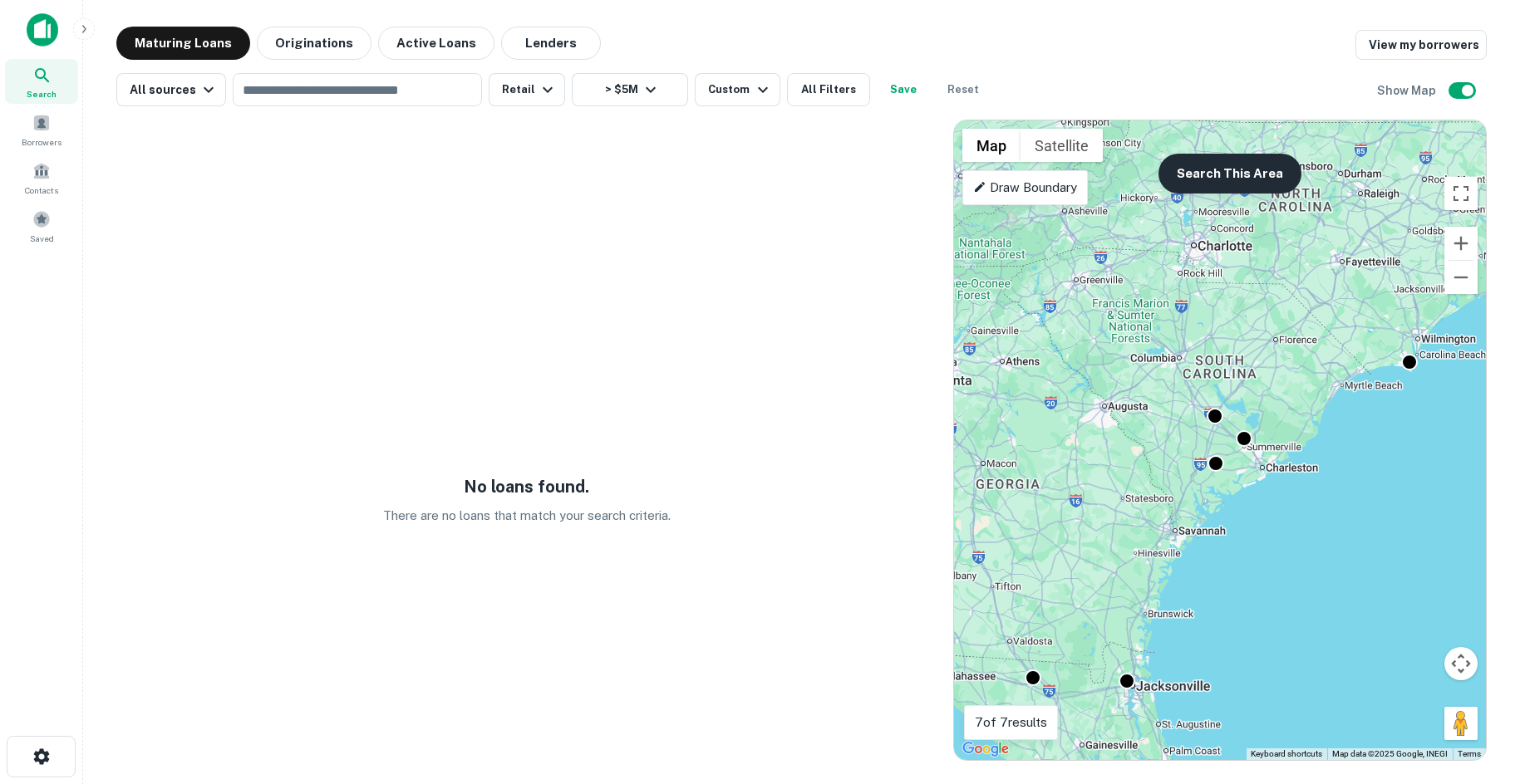
click at [1214, 169] on button "Search This Area" at bounding box center [1230, 173] width 143 height 39
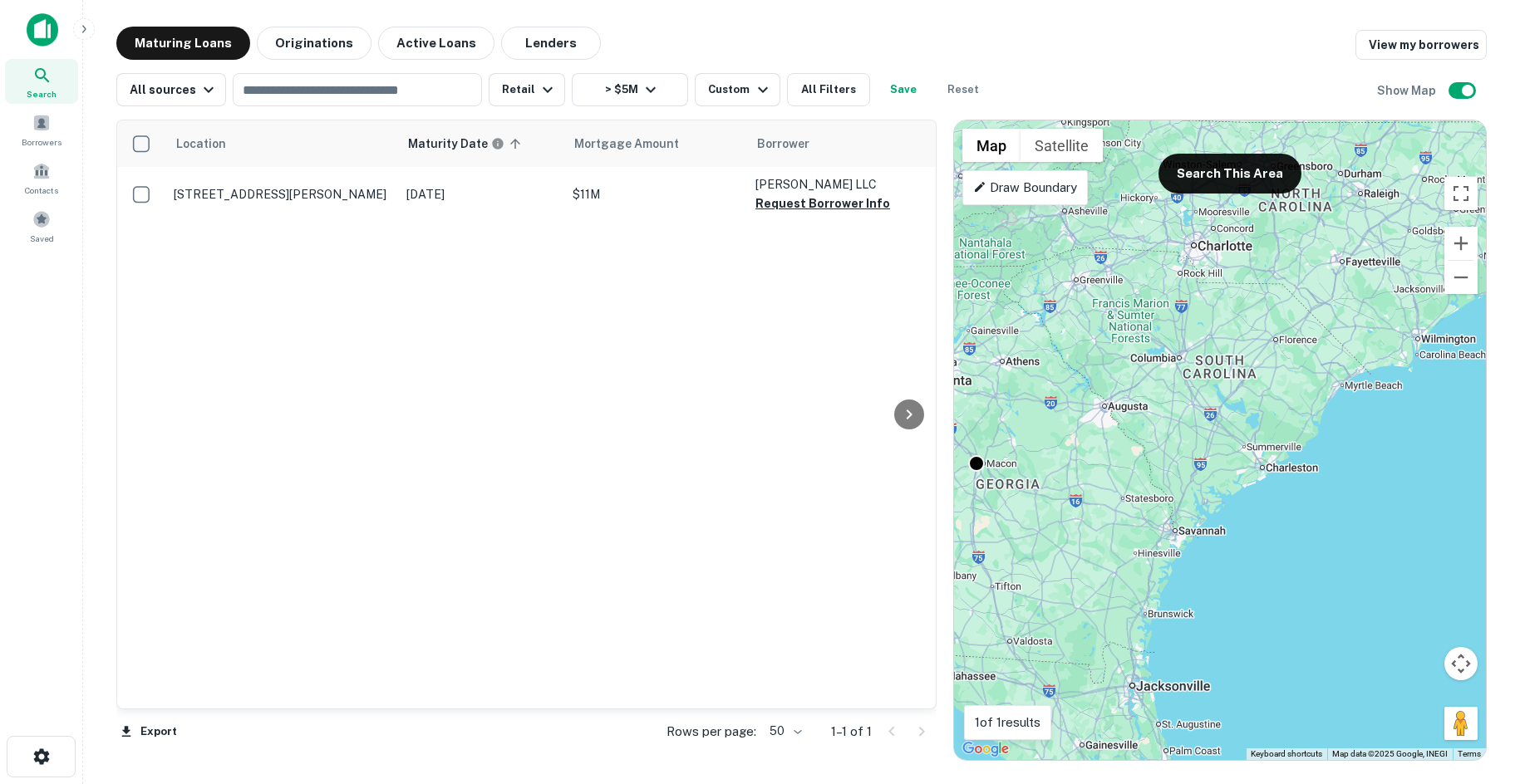
drag, startPoint x: 1104, startPoint y: 577, endPoint x: 1115, endPoint y: 418, distance: 159.4
click at [1115, 419] on div "To activate drag with keyboard, press Alt + Enter. Once in keyboard drag state,…" at bounding box center [1220, 439] width 532 height 639
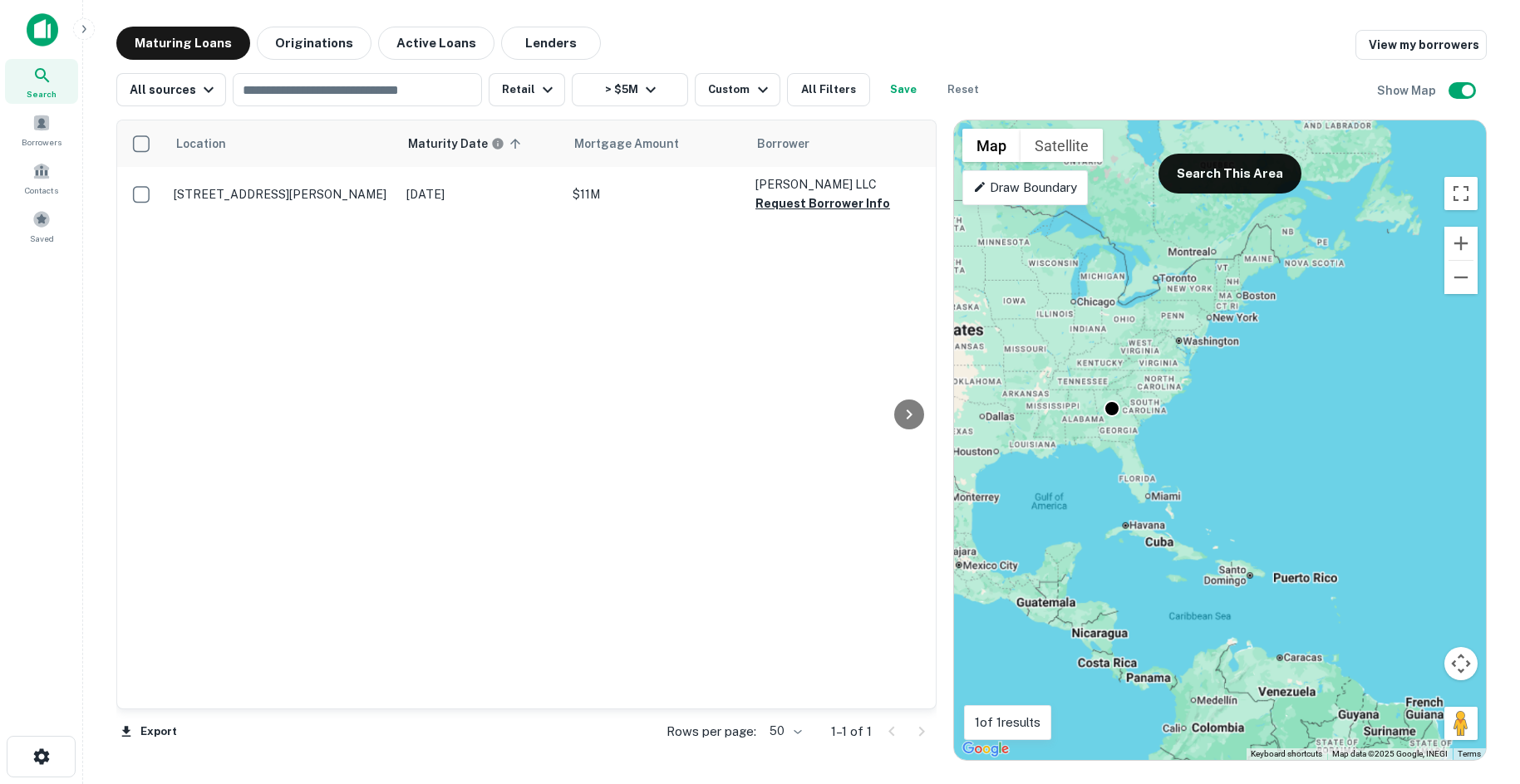
drag, startPoint x: 1164, startPoint y: 466, endPoint x: 1385, endPoint y: 492, distance: 222.5
click at [1355, 488] on div "To activate drag with keyboard, press Alt + Enter. Once in keyboard drag state,…" at bounding box center [1220, 439] width 532 height 639
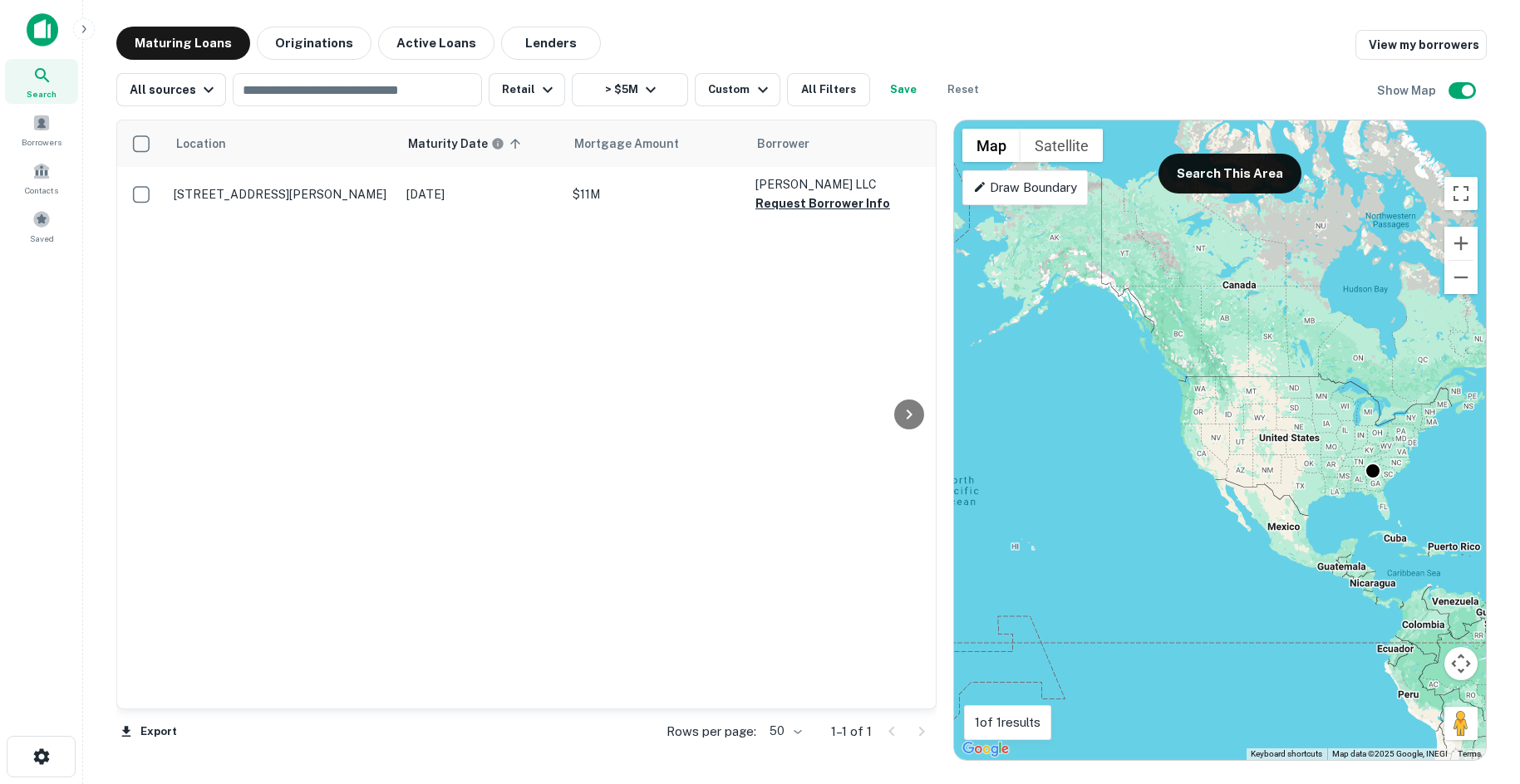
drag, startPoint x: 1333, startPoint y: 514, endPoint x: 1220, endPoint y: 497, distance: 114.3
click at [1220, 497] on div "To activate drag with keyboard, press Alt + Enter. Once in keyboard drag state,…" at bounding box center [1220, 439] width 532 height 639
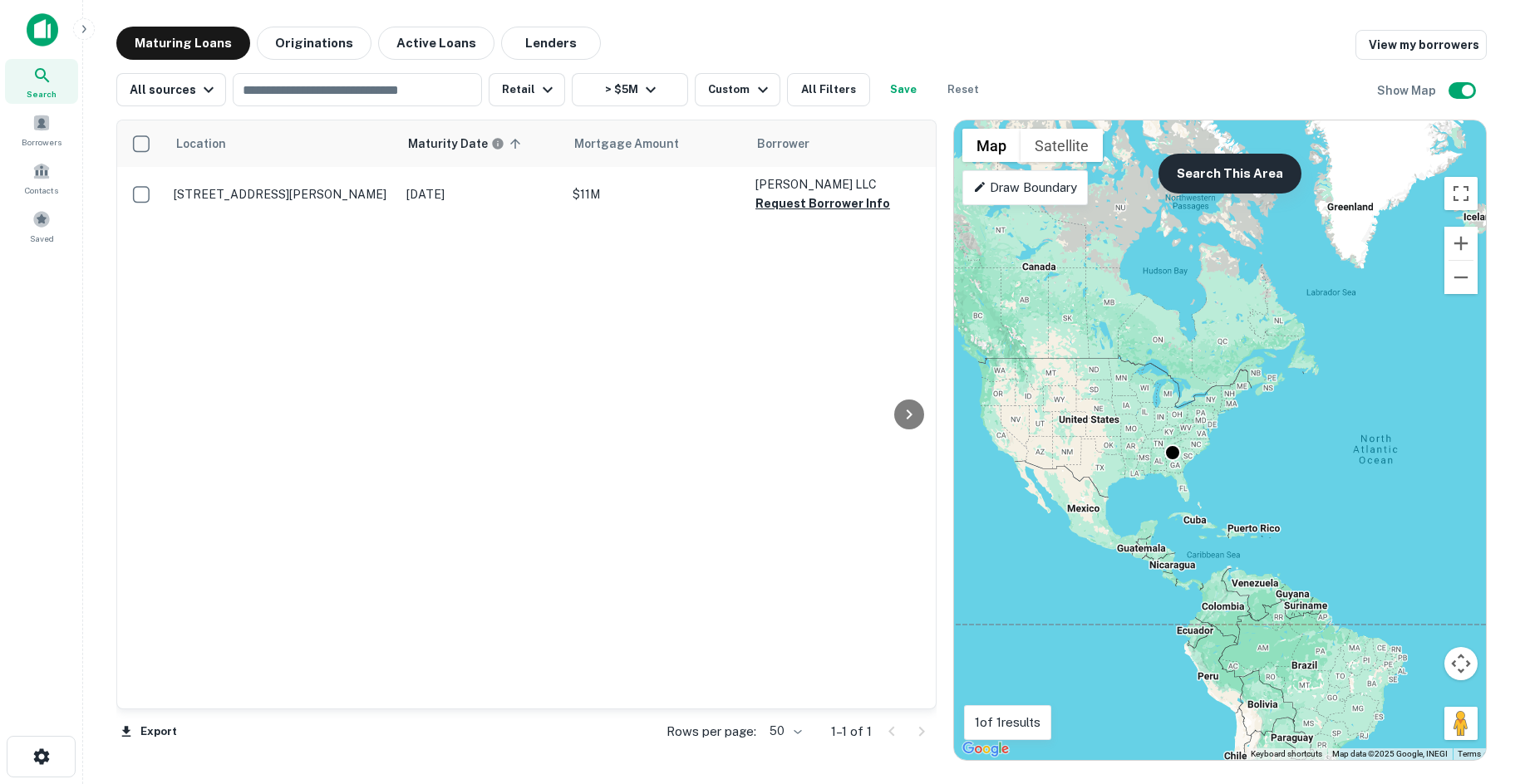
click at [1235, 167] on button "Search This Area" at bounding box center [1230, 173] width 143 height 39
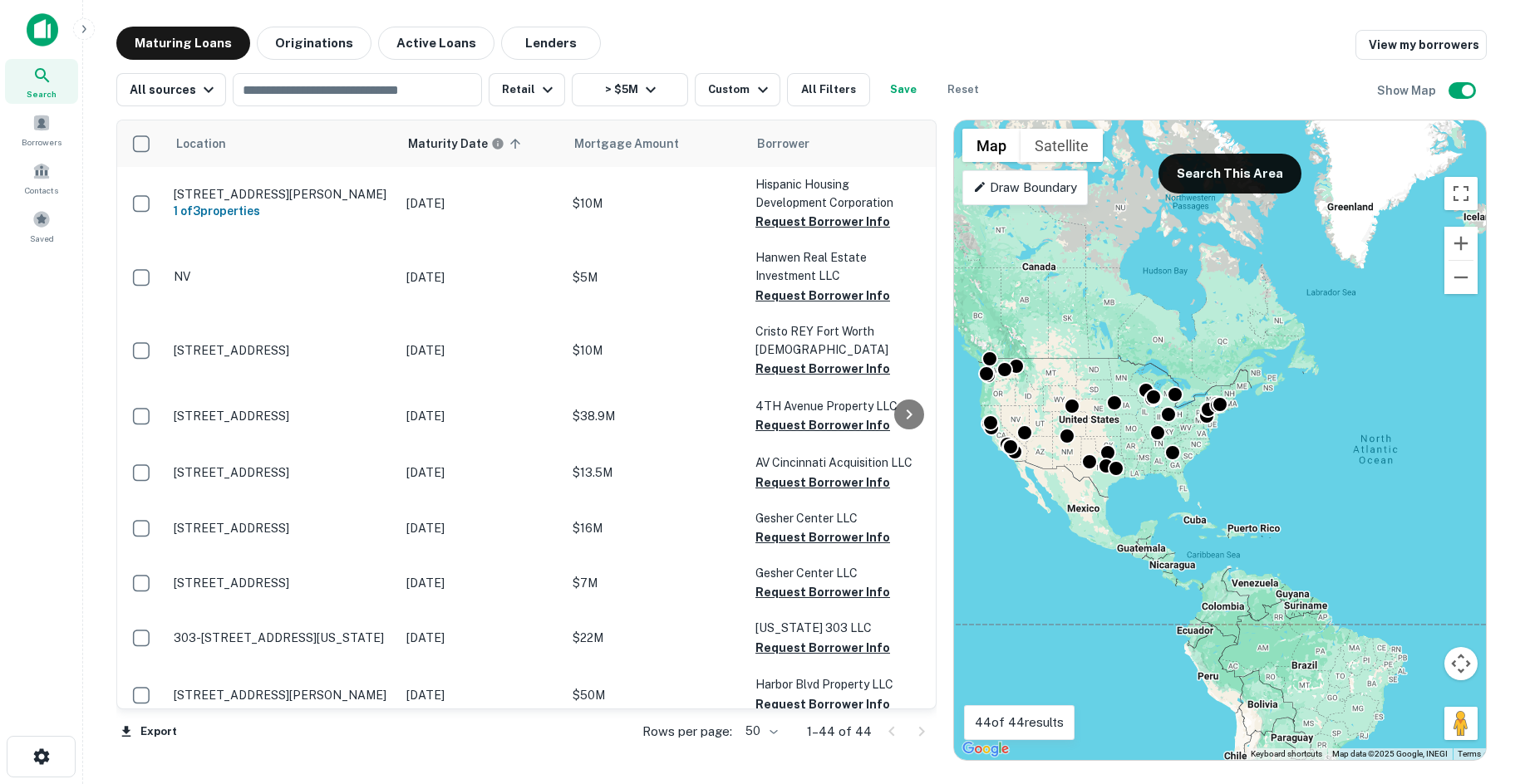
click at [1259, 504] on div "To activate drag with keyboard, press Alt + Enter. Once in keyboard drag state,…" at bounding box center [1220, 439] width 532 height 639
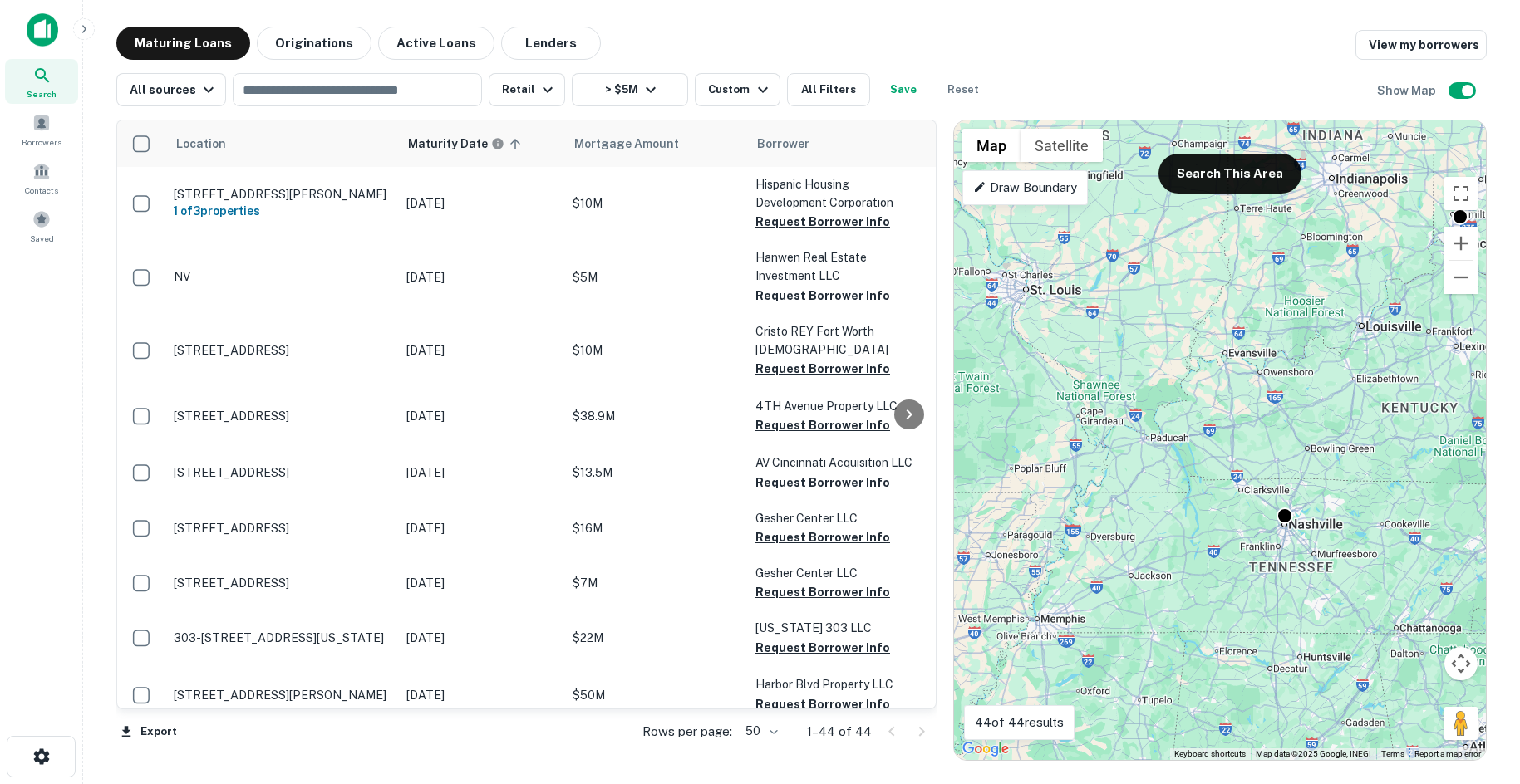
click at [1292, 529] on div "To activate drag with keyboard, press Alt + Enter. Once in keyboard drag state,…" at bounding box center [1220, 439] width 532 height 639
click at [1289, 524] on div "To activate drag with keyboard, press Alt + Enter. Once in keyboard drag state,…" at bounding box center [1220, 439] width 532 height 639
click at [1287, 516] on div at bounding box center [1285, 513] width 24 height 24
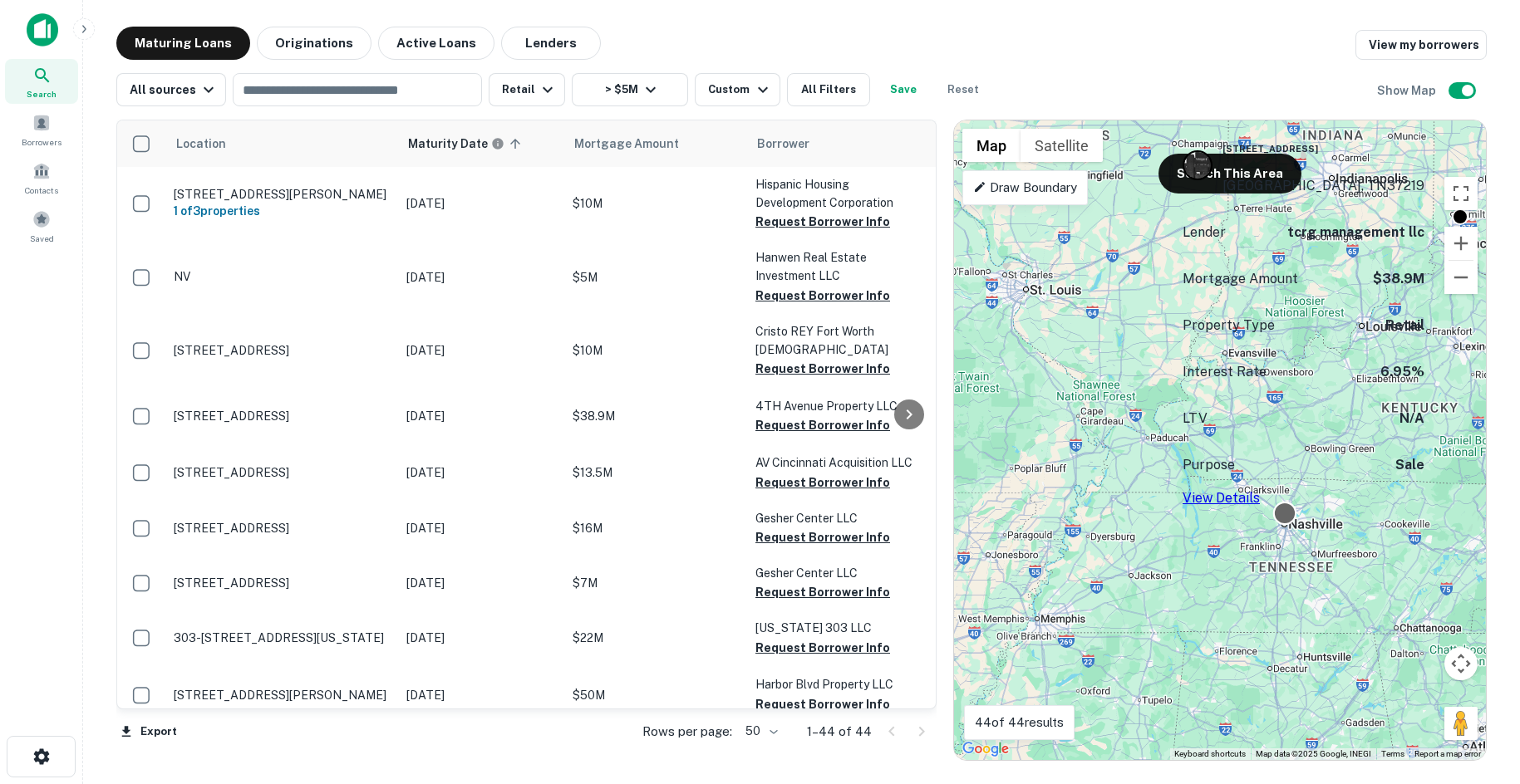
click at [1289, 514] on div at bounding box center [1285, 513] width 24 height 24
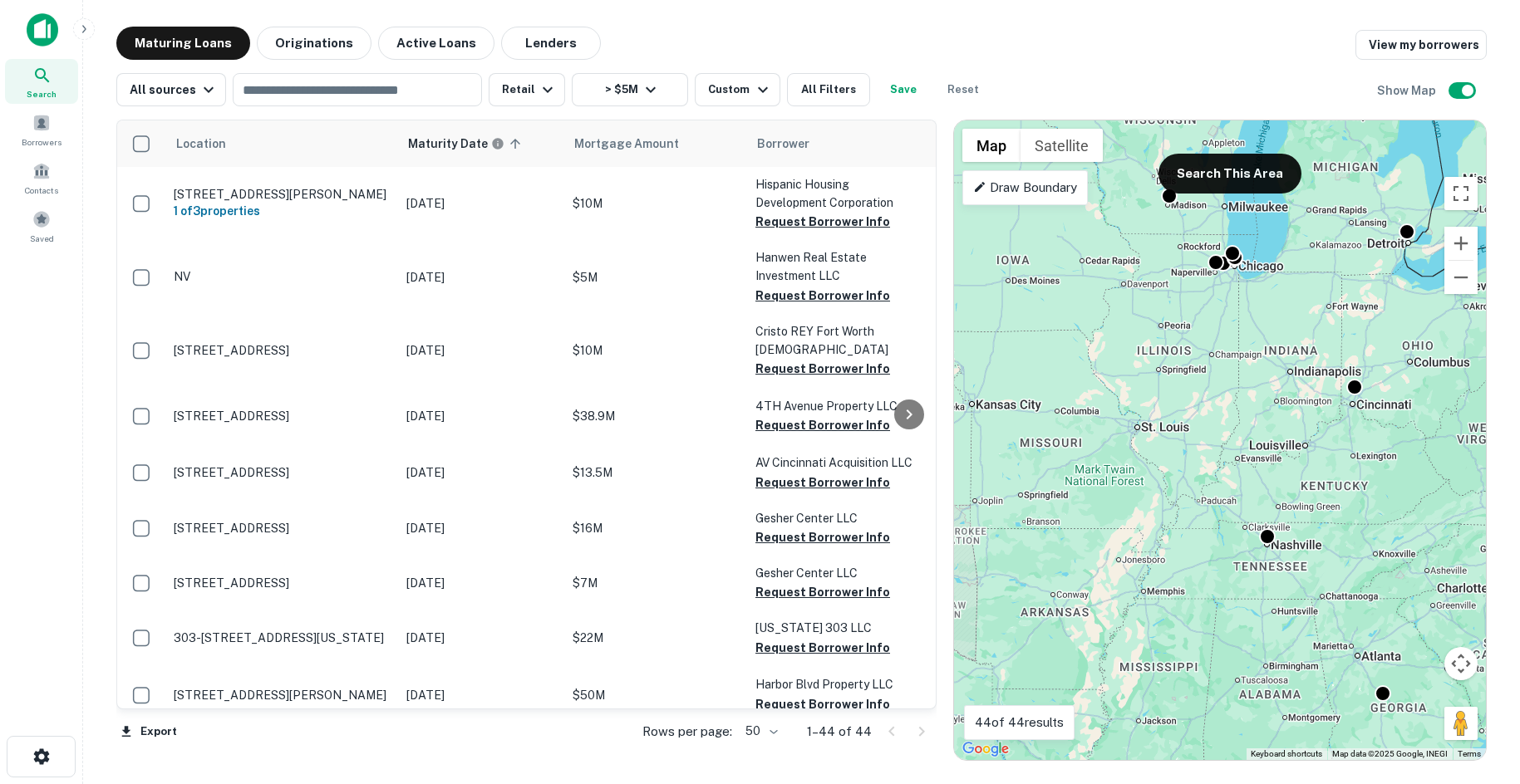
drag, startPoint x: 1237, startPoint y: 589, endPoint x: 1378, endPoint y: 397, distance: 238.2
click at [1383, 395] on div "To navigate, press the arrow keys. To activate drag with keyboard, press Alt + …" at bounding box center [1220, 439] width 532 height 639
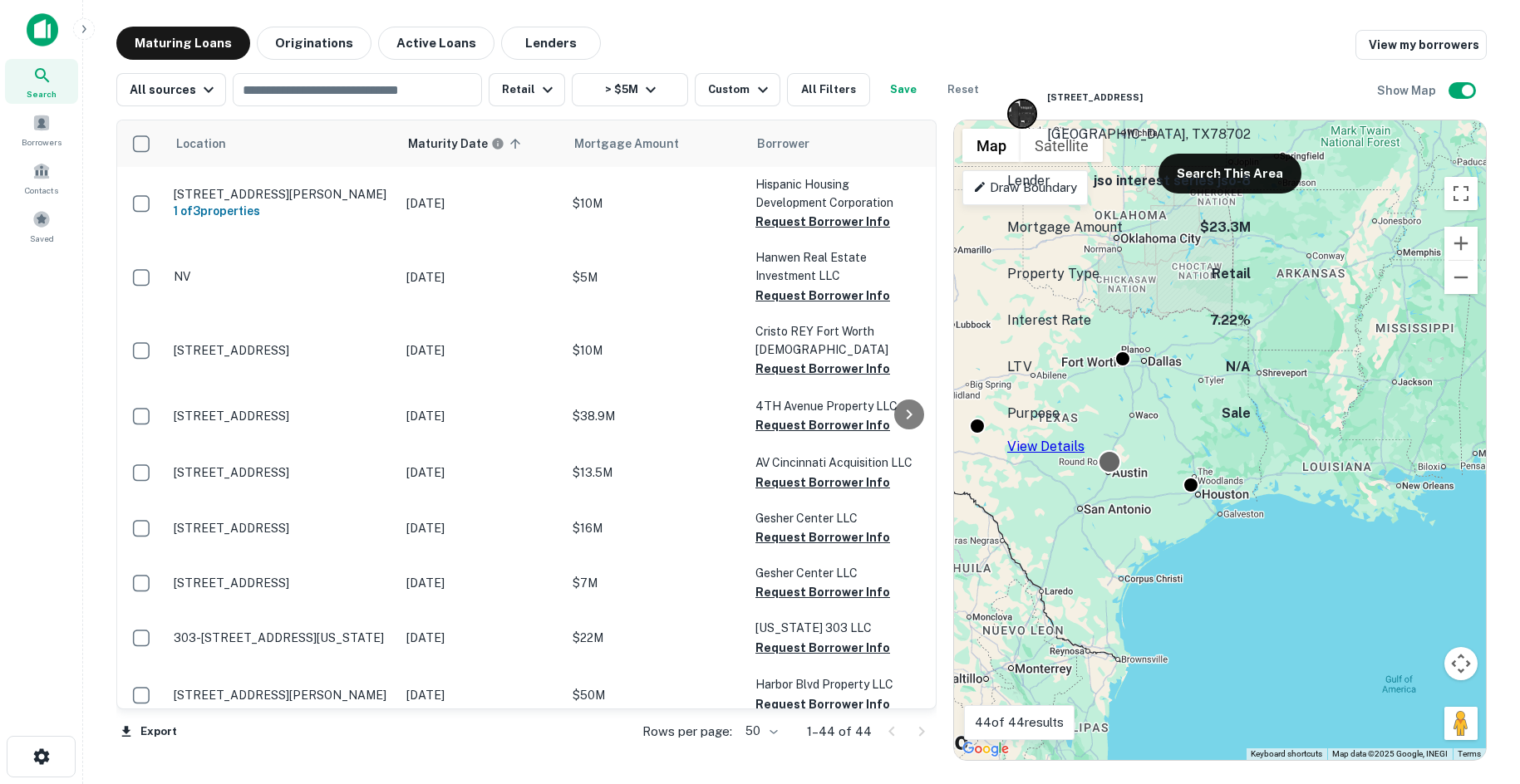
click at [1109, 466] on div at bounding box center [1110, 462] width 24 height 24
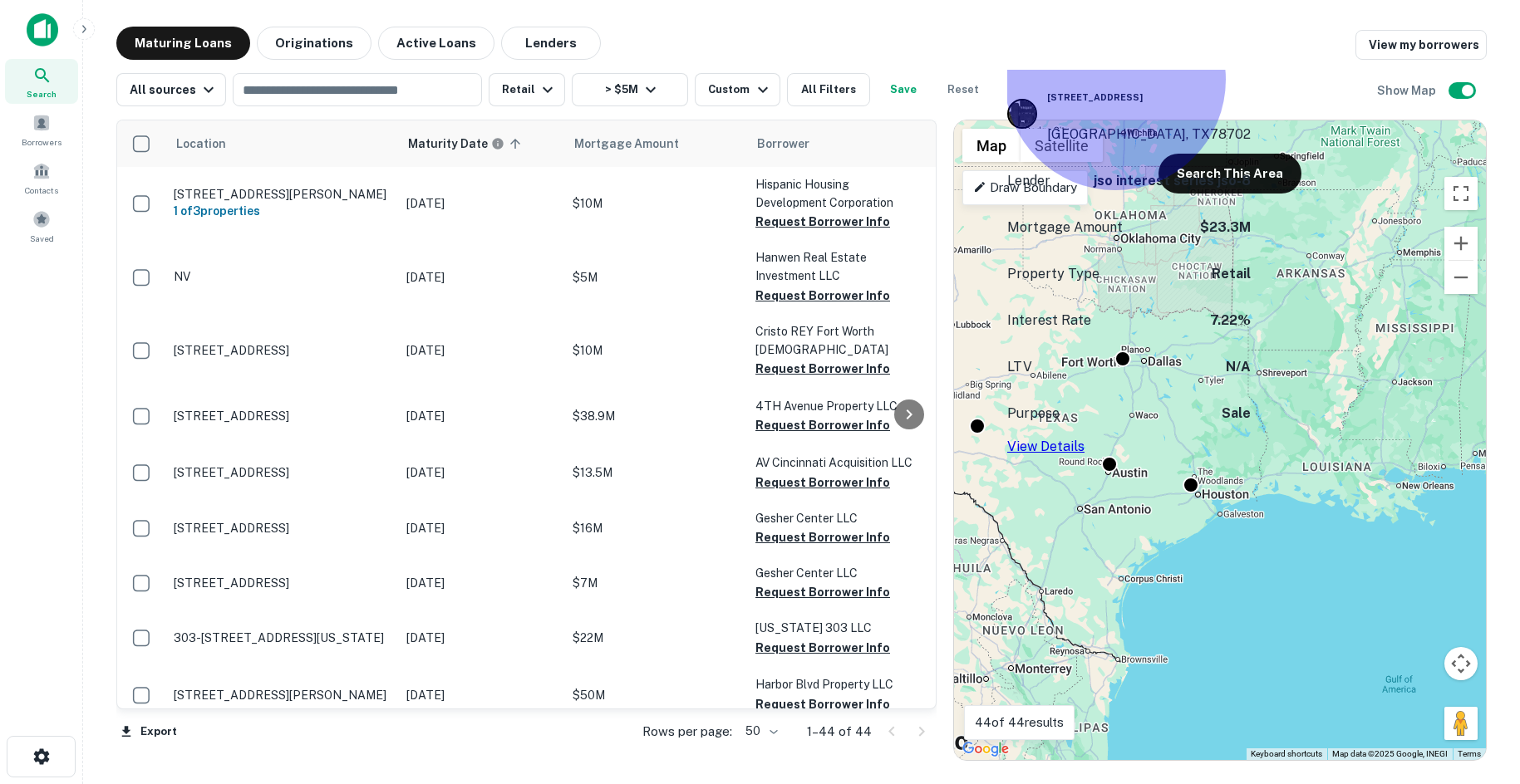
click at [1085, 439] on link "View Details" at bounding box center [1046, 446] width 77 height 16
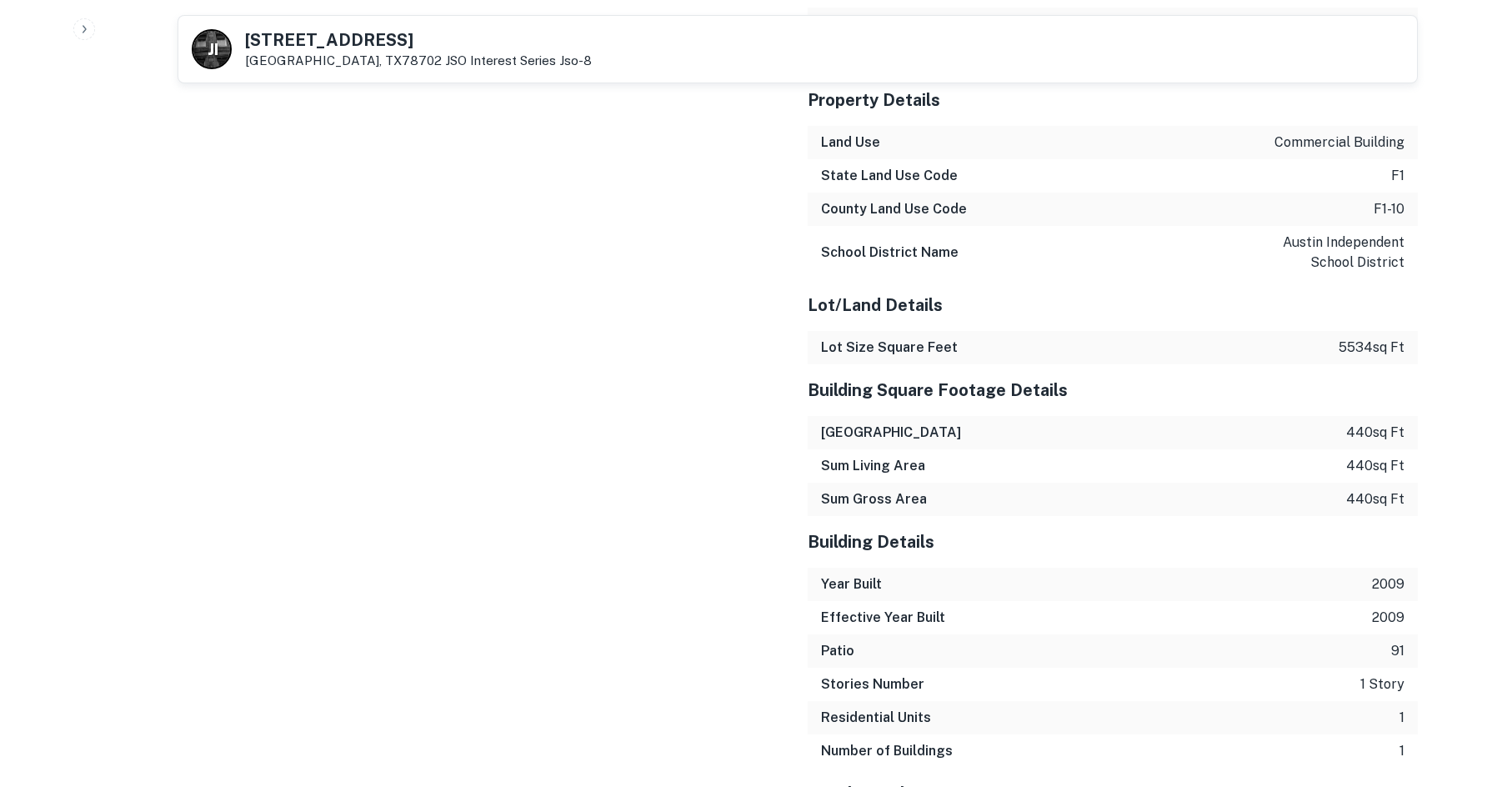
scroll to position [1668, 0]
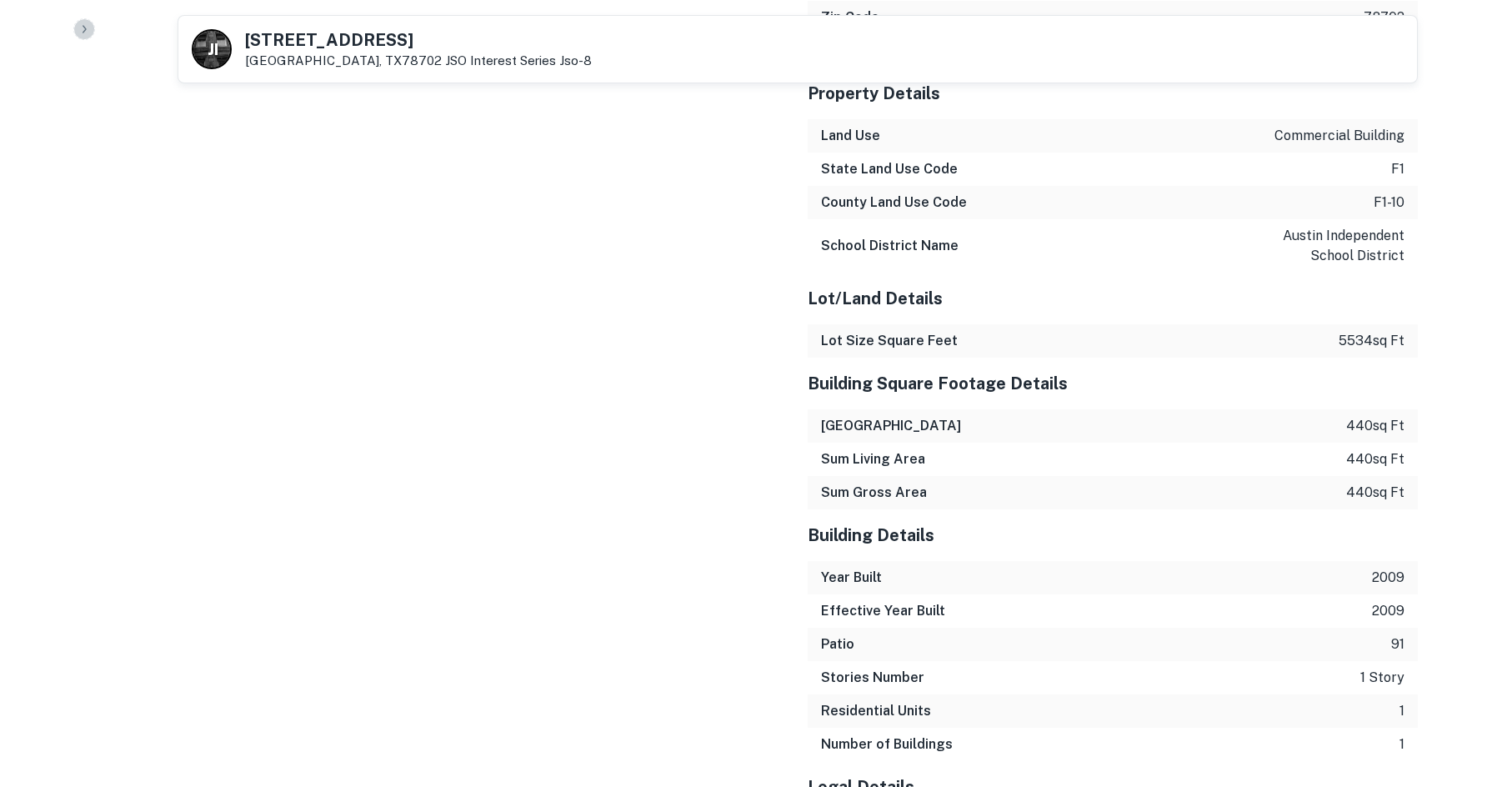
click at [90, 30] on icon "button" at bounding box center [84, 30] width 13 height 13
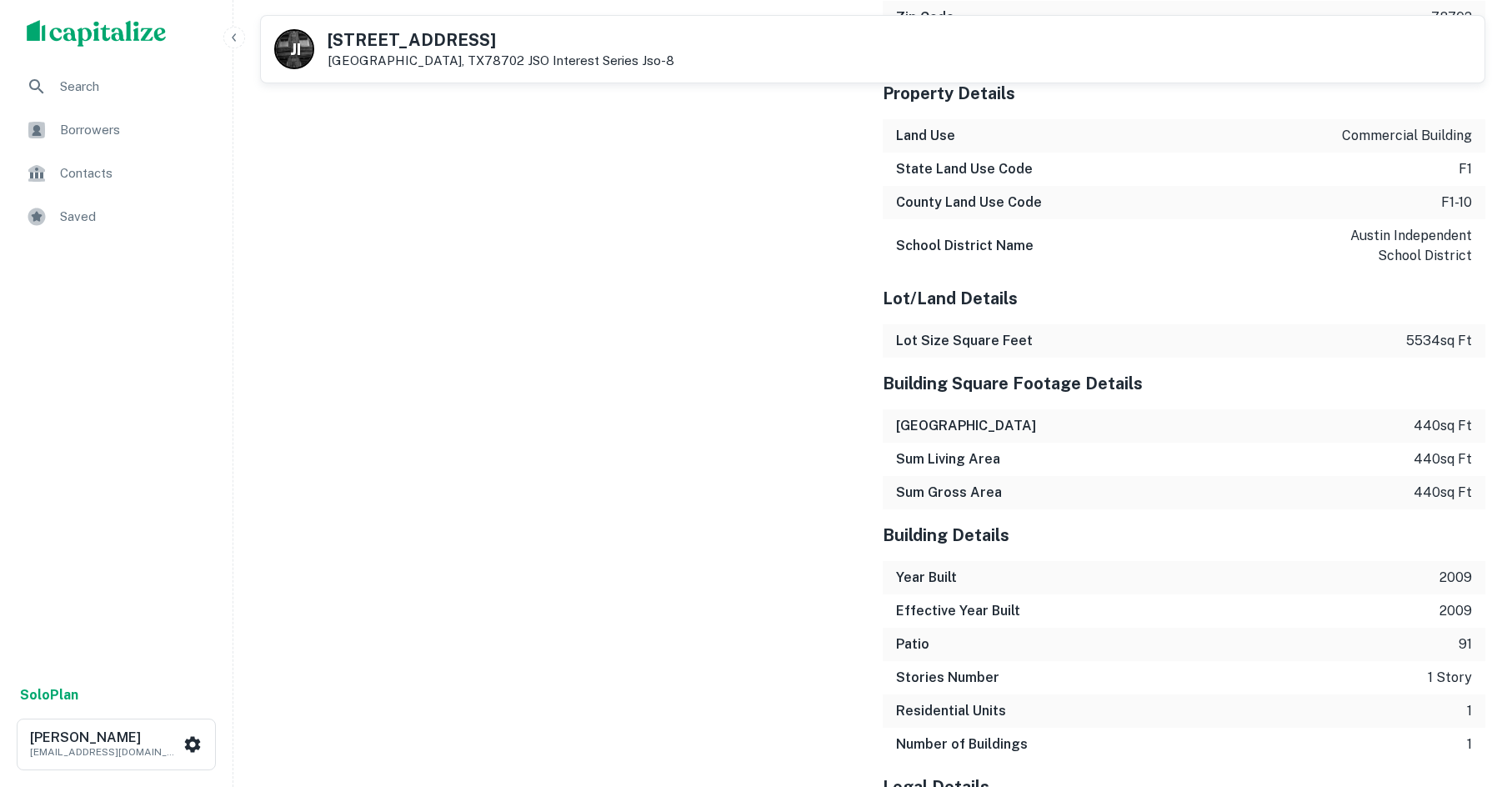
click at [234, 33] on icon "button" at bounding box center [234, 38] width 13 height 13
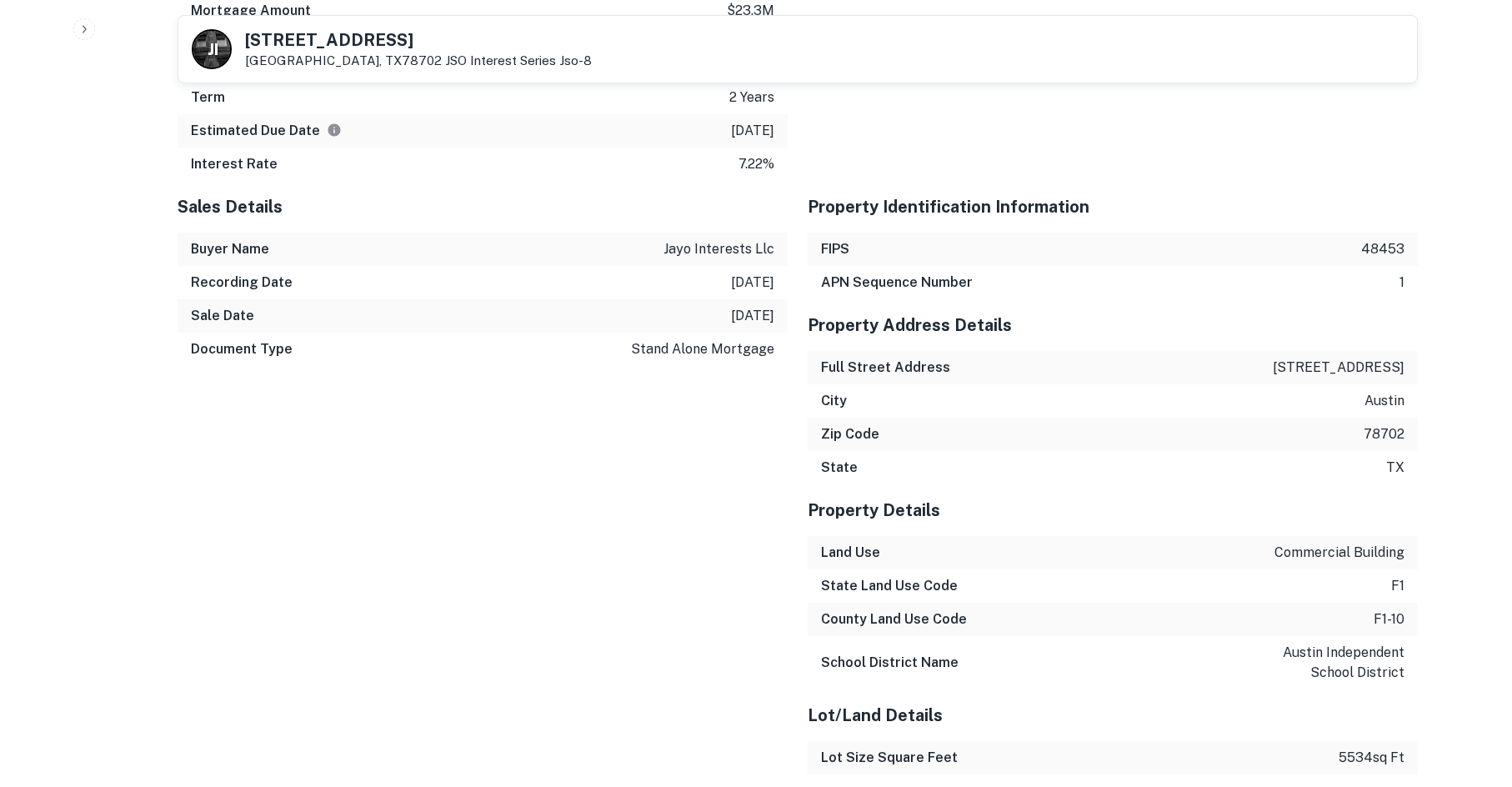
scroll to position [932, 0]
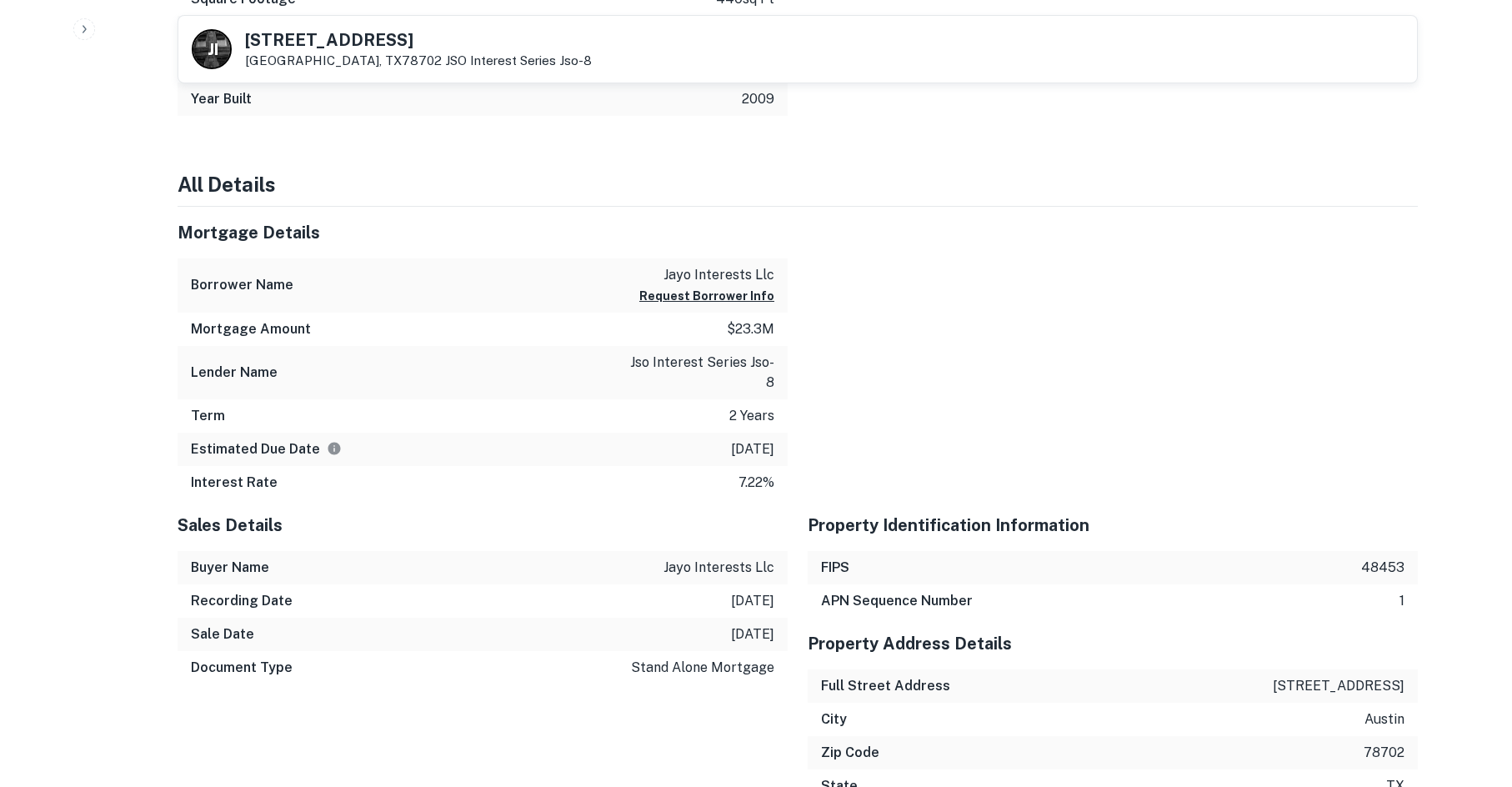
drag, startPoint x: 406, startPoint y: 392, endPoint x: 406, endPoint y: 84, distance: 308.0
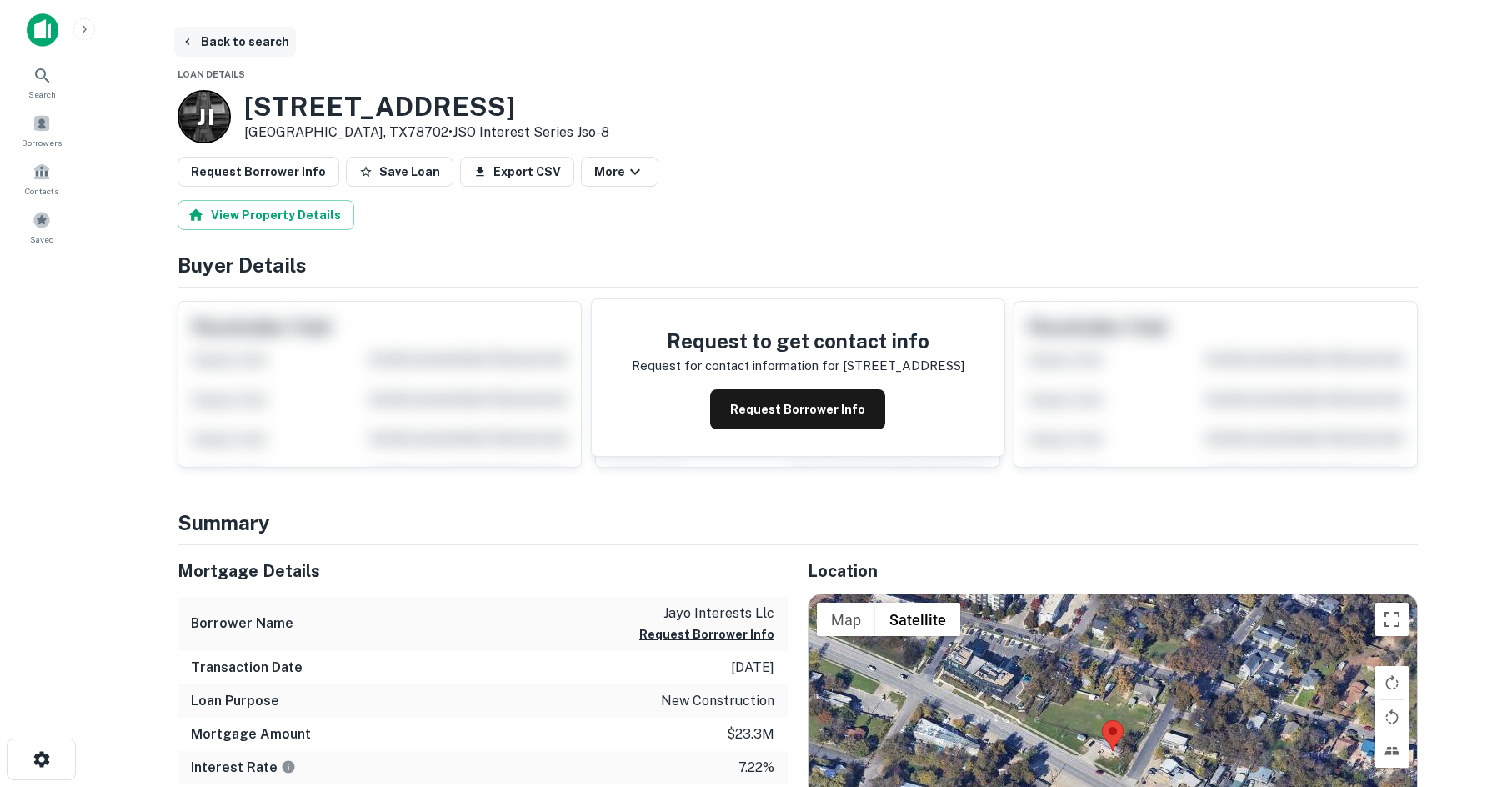
click at [191, 41] on icon "button" at bounding box center [187, 42] width 13 height 13
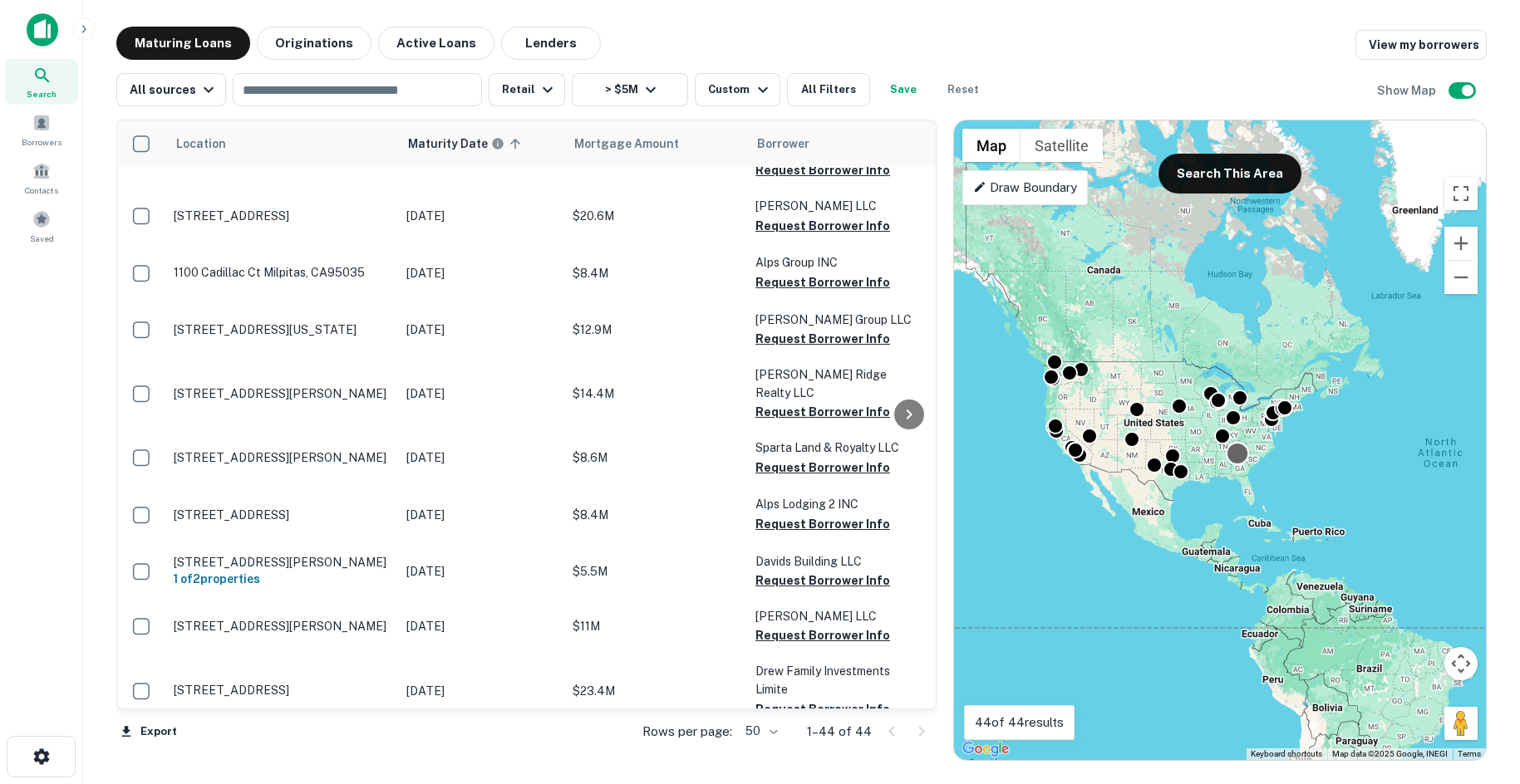
drag, startPoint x: 1162, startPoint y: 451, endPoint x: 1229, endPoint y: 455, distance: 67.1
click at [1229, 455] on div at bounding box center [1238, 454] width 24 height 24
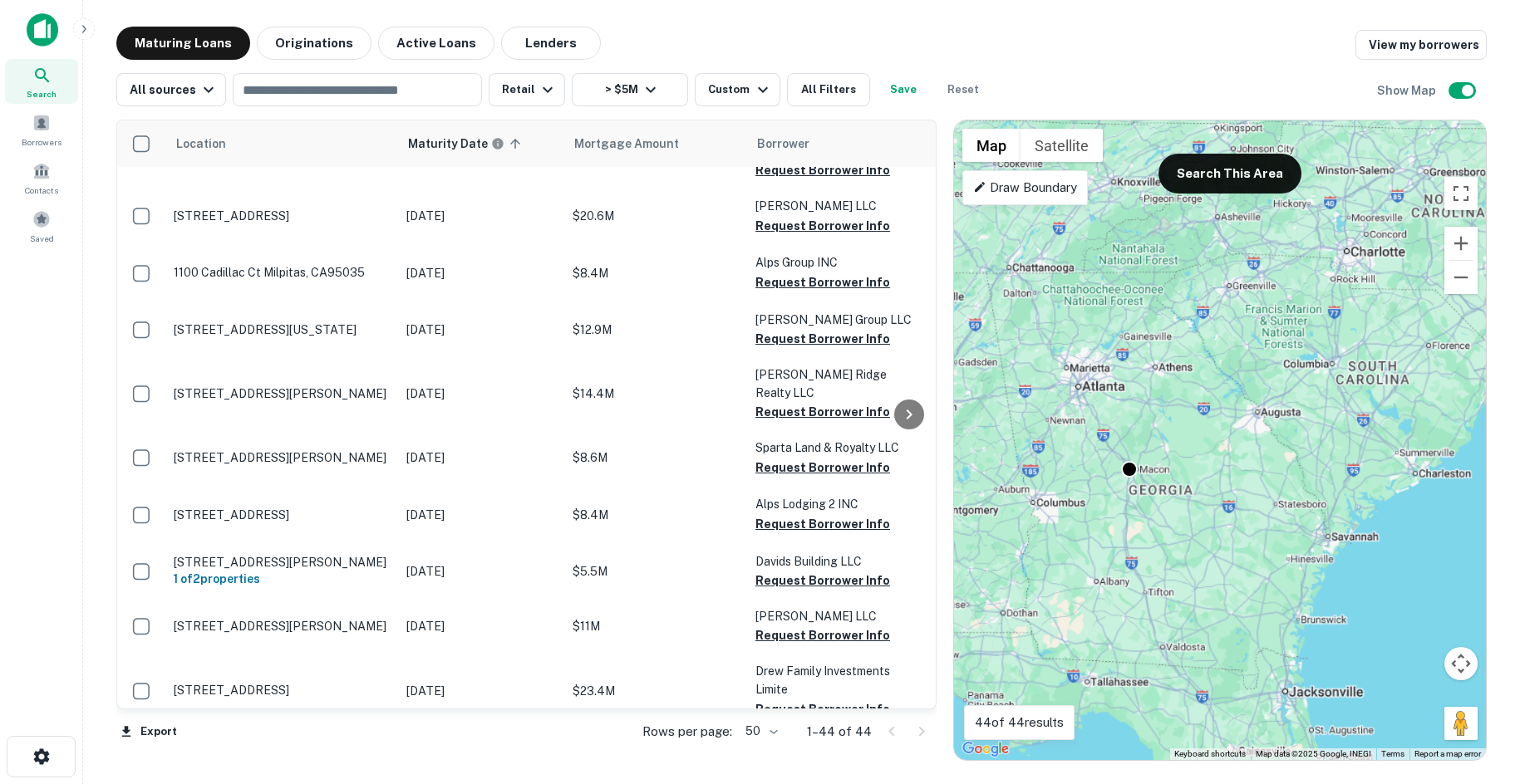
drag, startPoint x: 1342, startPoint y: 448, endPoint x: 1184, endPoint y: 529, distance: 177.6
click at [1190, 533] on div "To activate drag with keyboard, press Alt + Enter. Once in keyboard drag state,…" at bounding box center [1220, 439] width 532 height 639
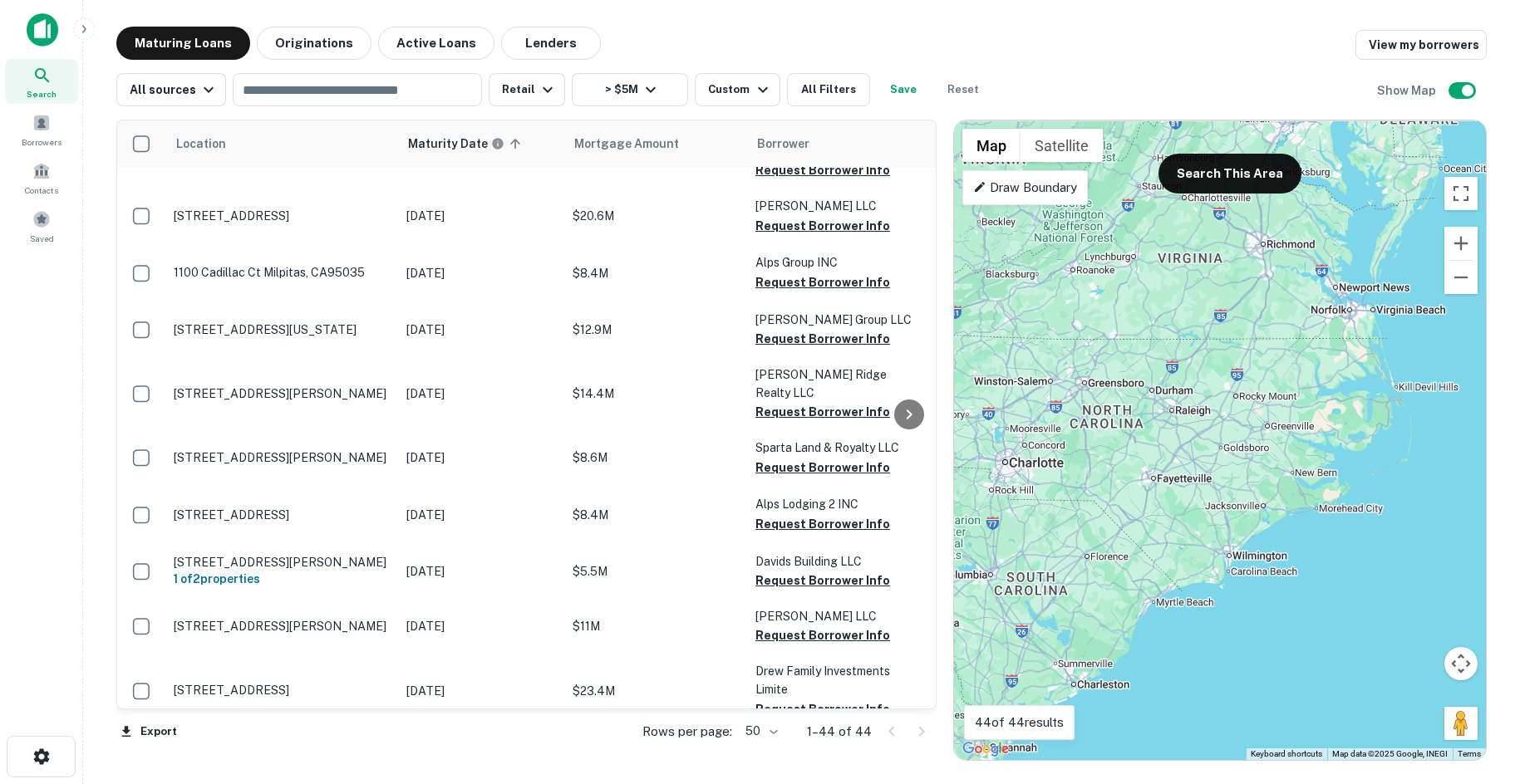
drag, startPoint x: 1307, startPoint y: 424, endPoint x: 1211, endPoint y: 533, distance: 145.2
click at [1225, 532] on div "To activate drag with keyboard, press Alt + Enter. Once in keyboard drag state,…" at bounding box center [1220, 439] width 532 height 639
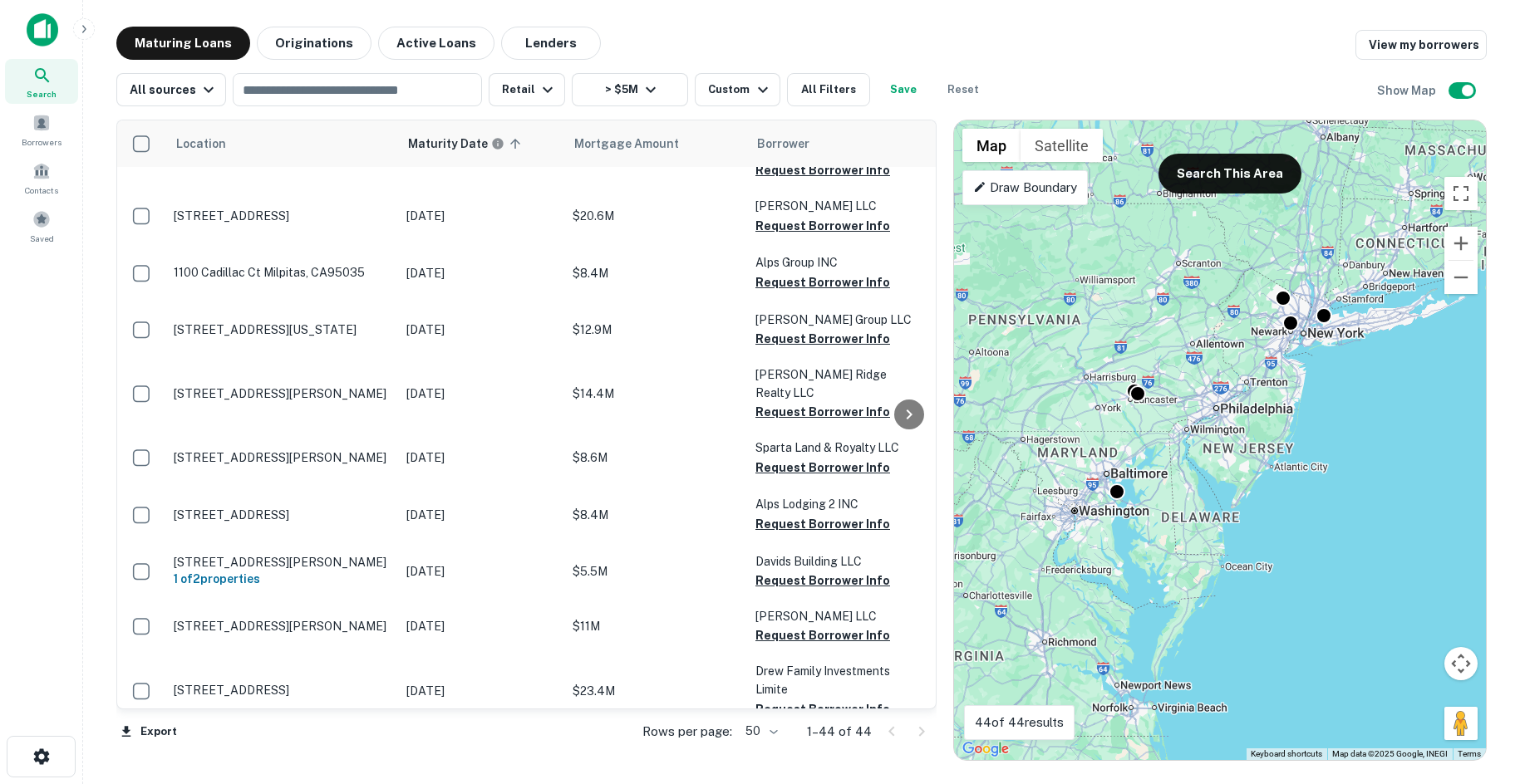
drag, startPoint x: 1273, startPoint y: 440, endPoint x: 1273, endPoint y: 562, distance: 122.0
click at [1273, 562] on div "To activate drag with keyboard, press Alt + Enter. Once in keyboard drag state,…" at bounding box center [1220, 439] width 532 height 639
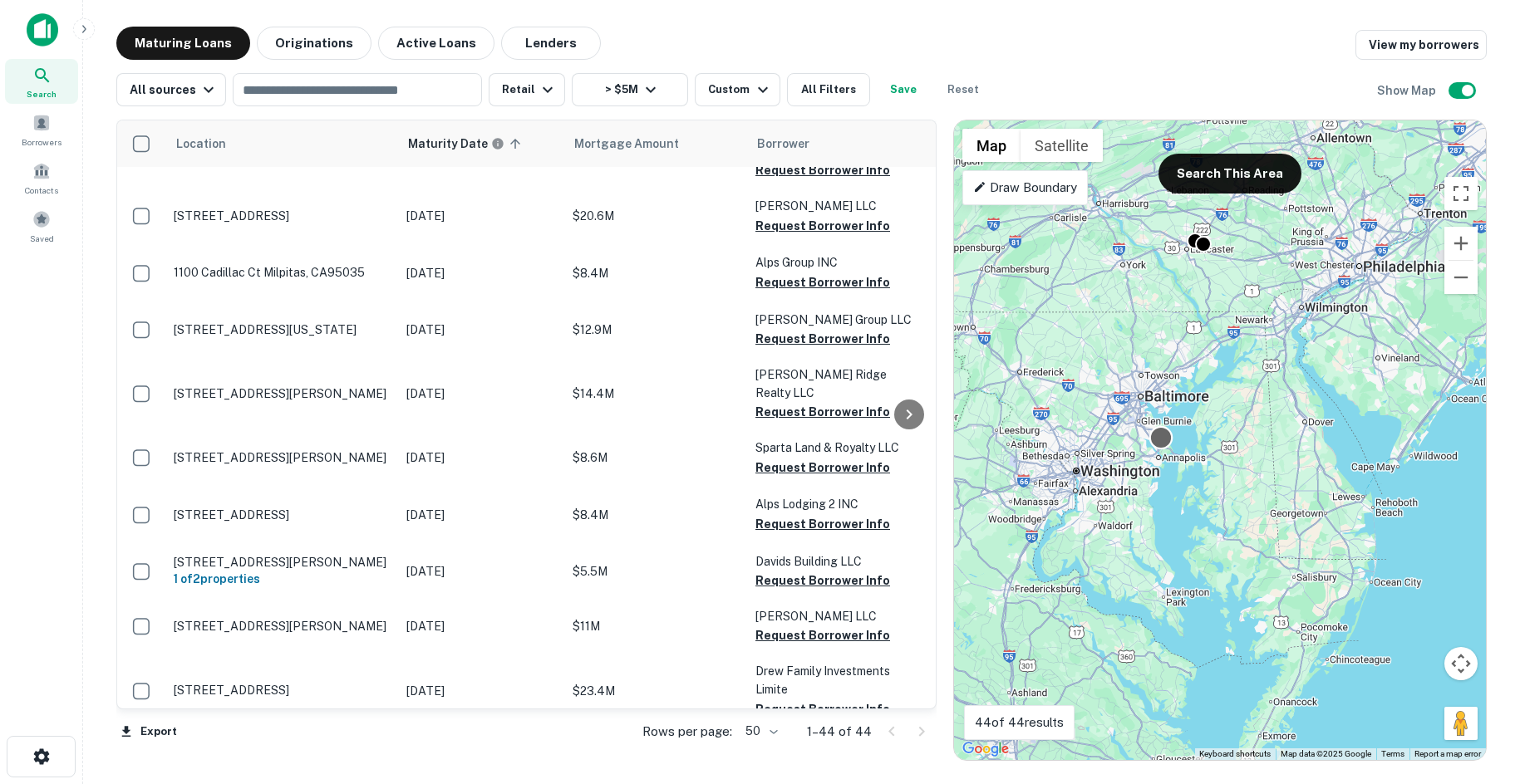
click at [1169, 444] on div at bounding box center [1161, 438] width 24 height 24
click at [1169, 445] on div at bounding box center [1161, 440] width 17 height 17
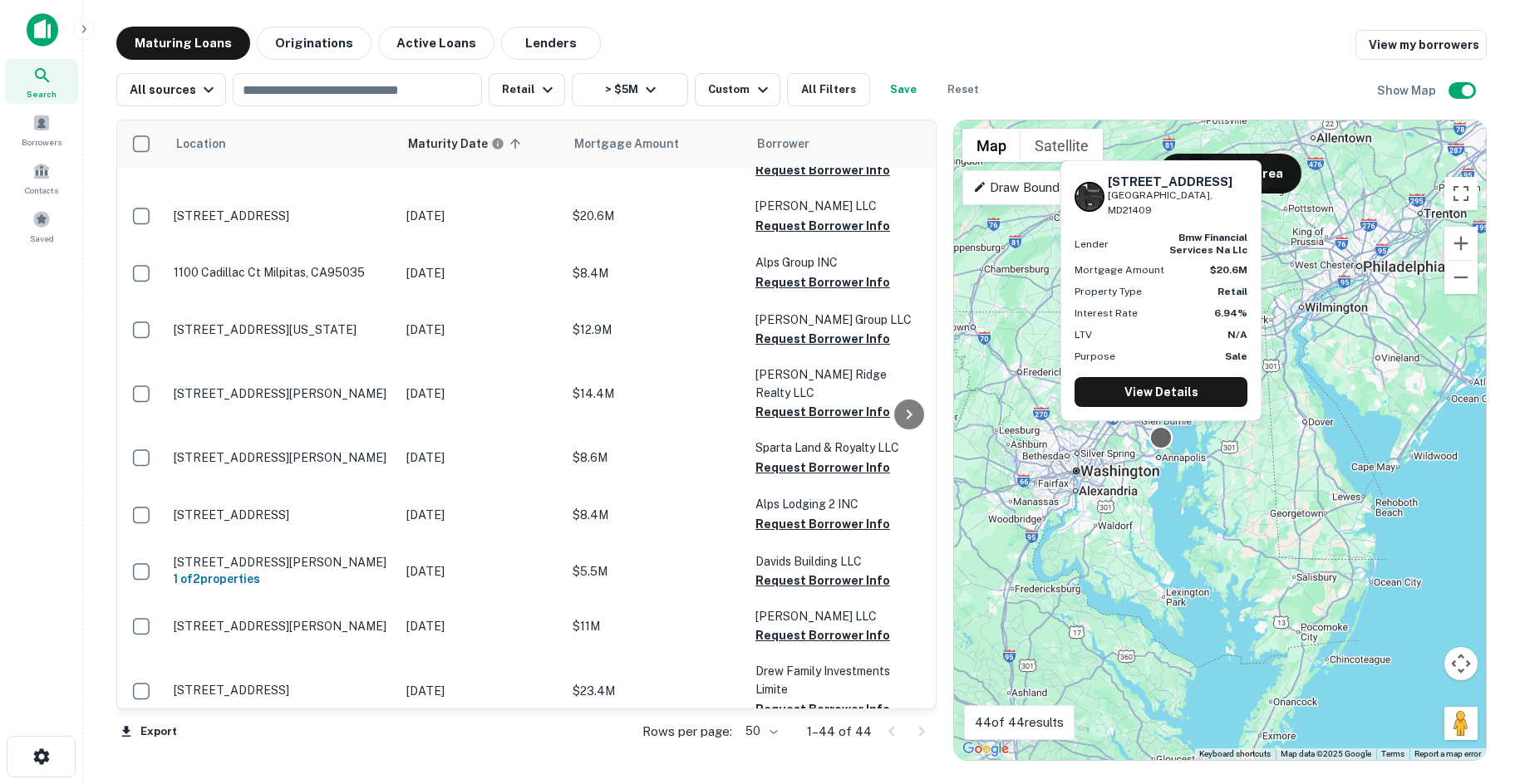
click at [1162, 435] on div at bounding box center [1161, 438] width 24 height 24
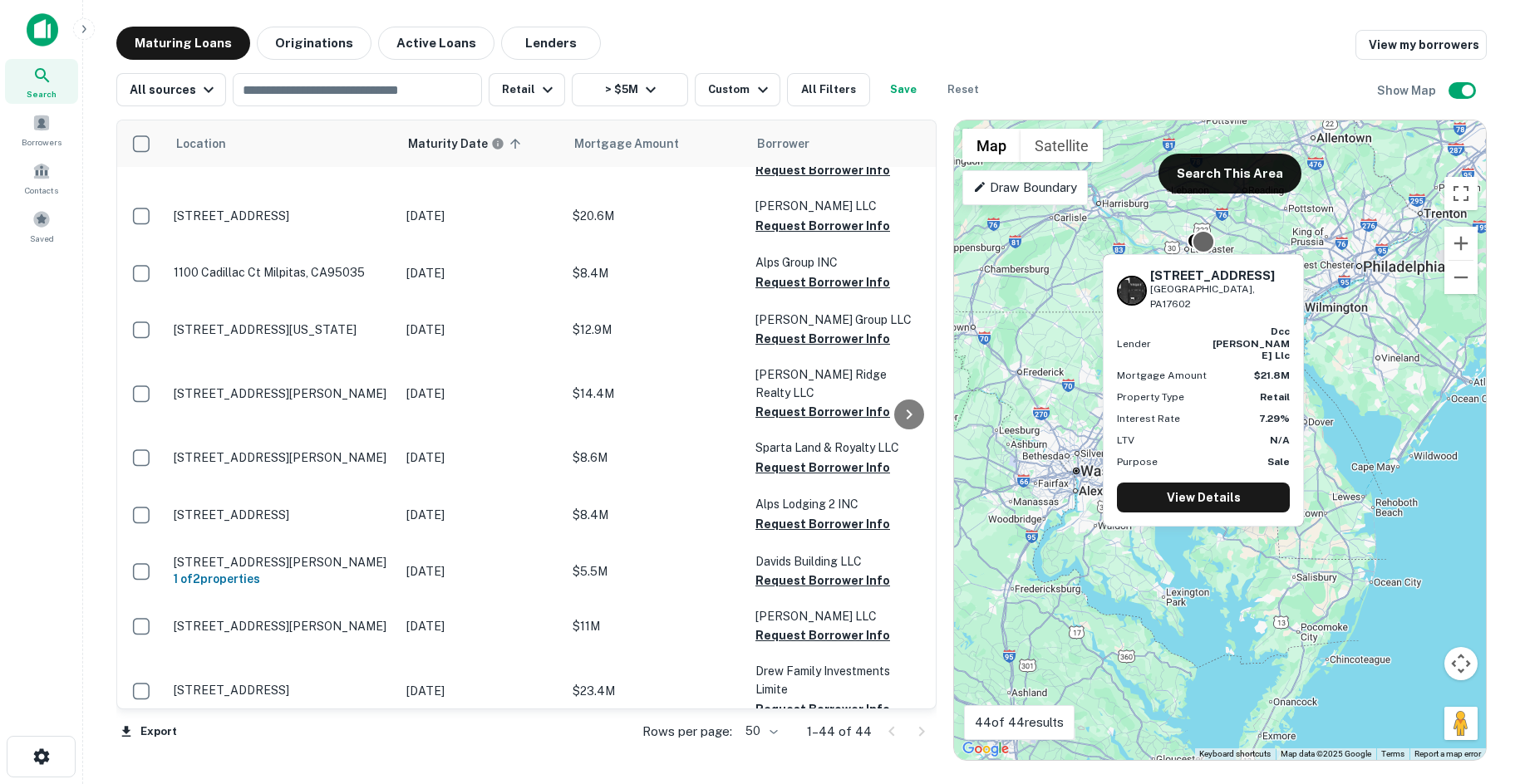
click at [1200, 239] on div at bounding box center [1203, 242] width 24 height 24
click at [1192, 484] on link "View Details" at bounding box center [1203, 499] width 173 height 30
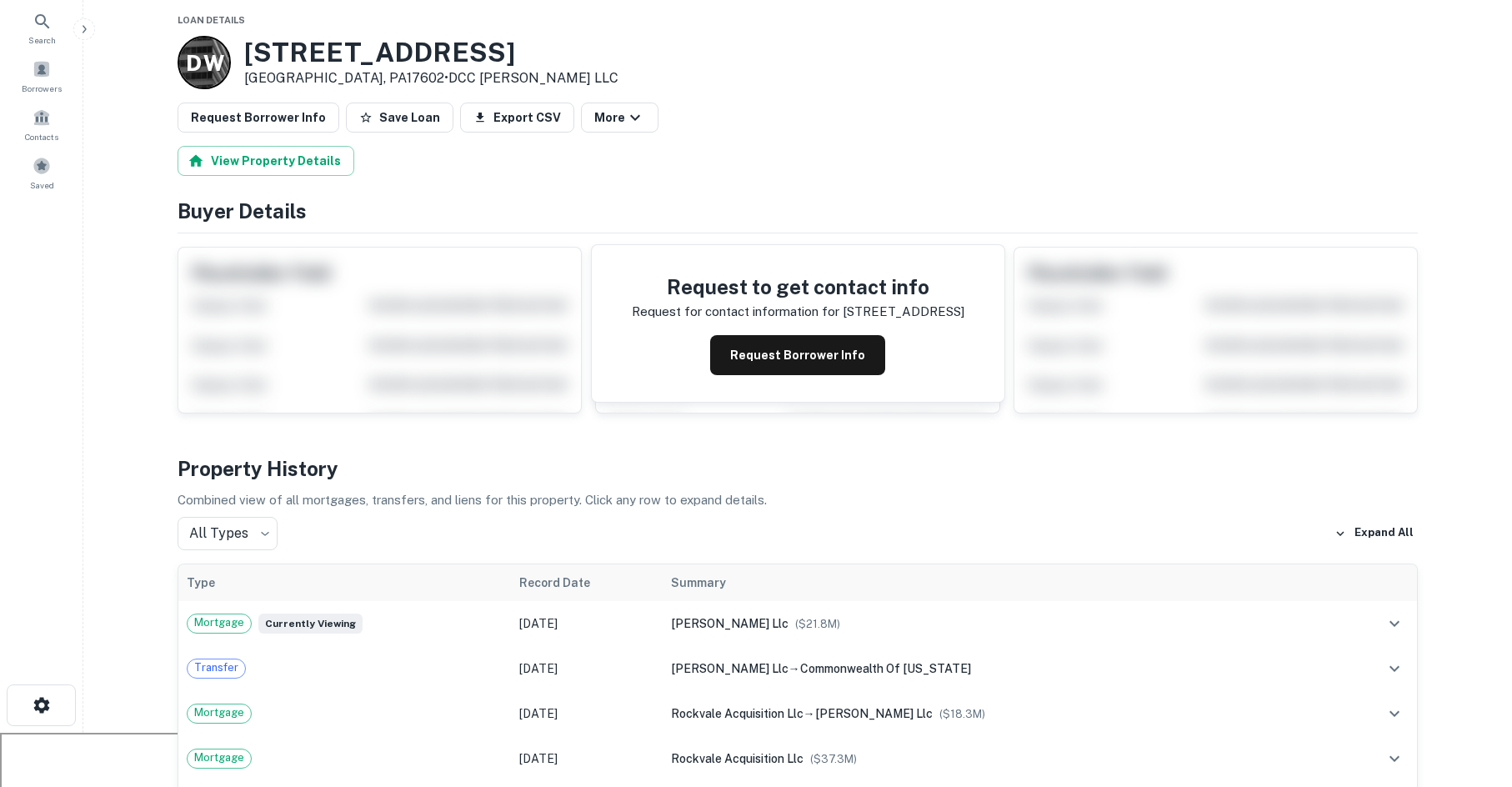
scroll to position [84, 0]
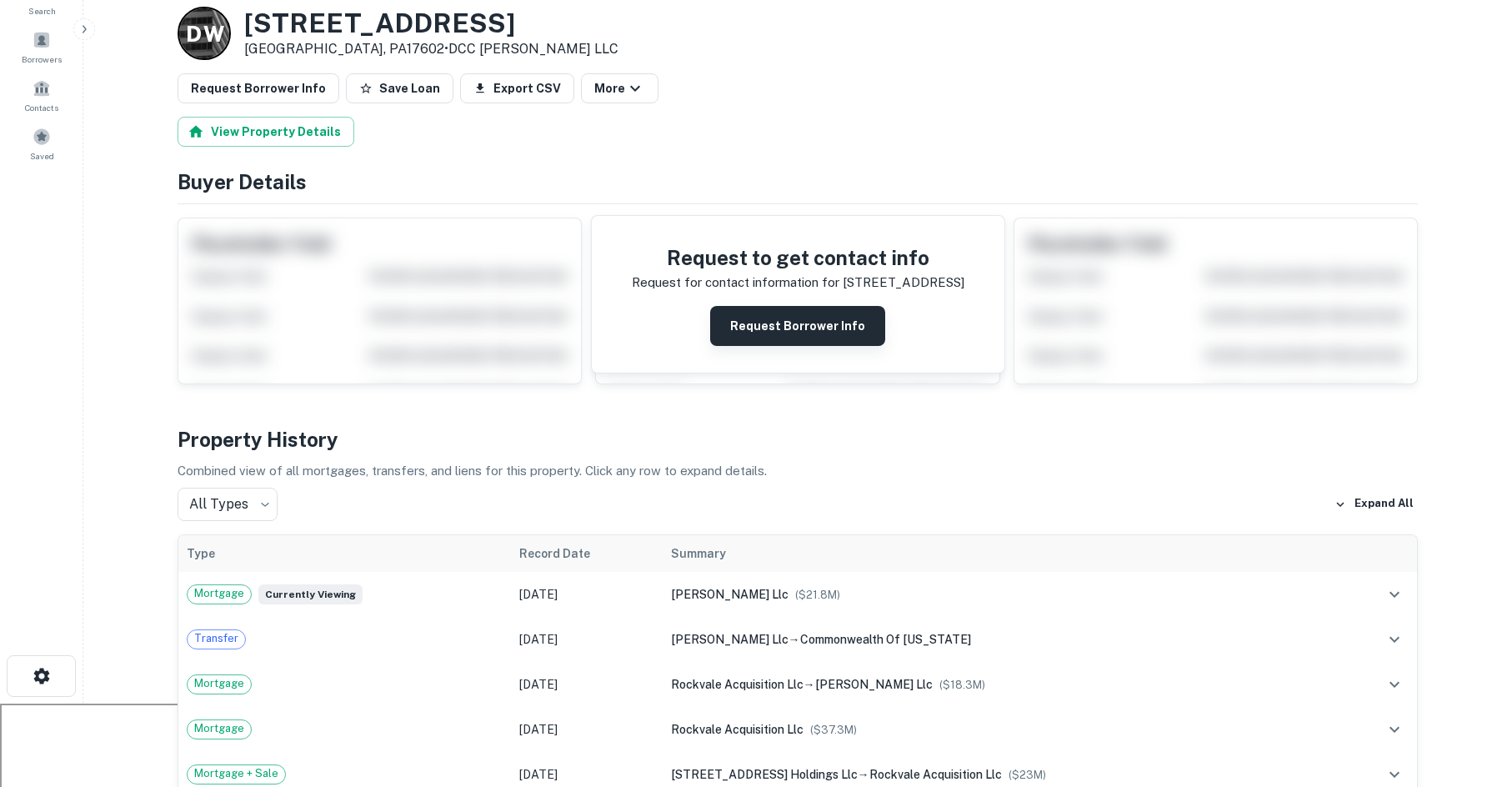
click at [804, 337] on button "Request Borrower Info" at bounding box center [798, 326] width 175 height 40
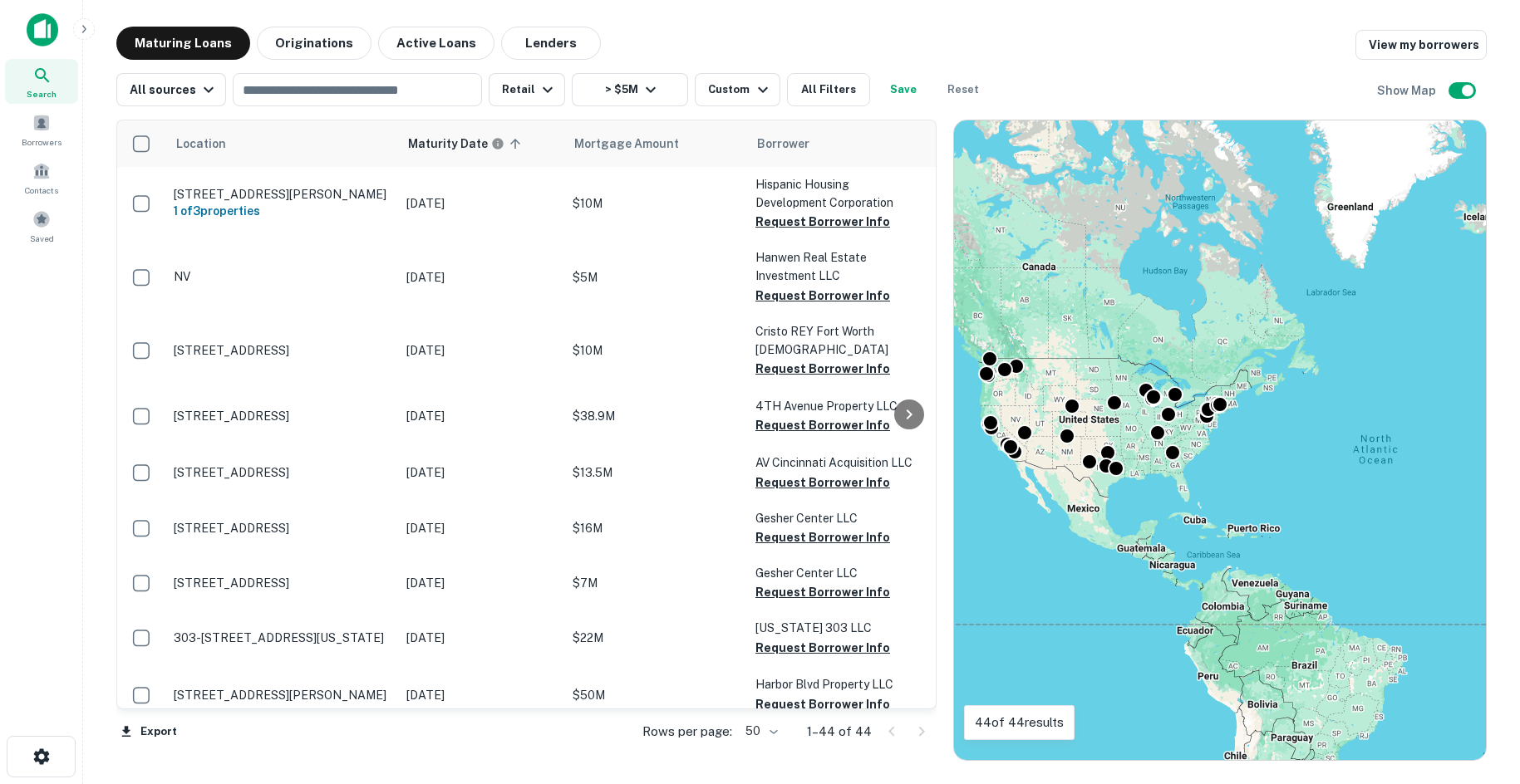
scroll to position [2129, 0]
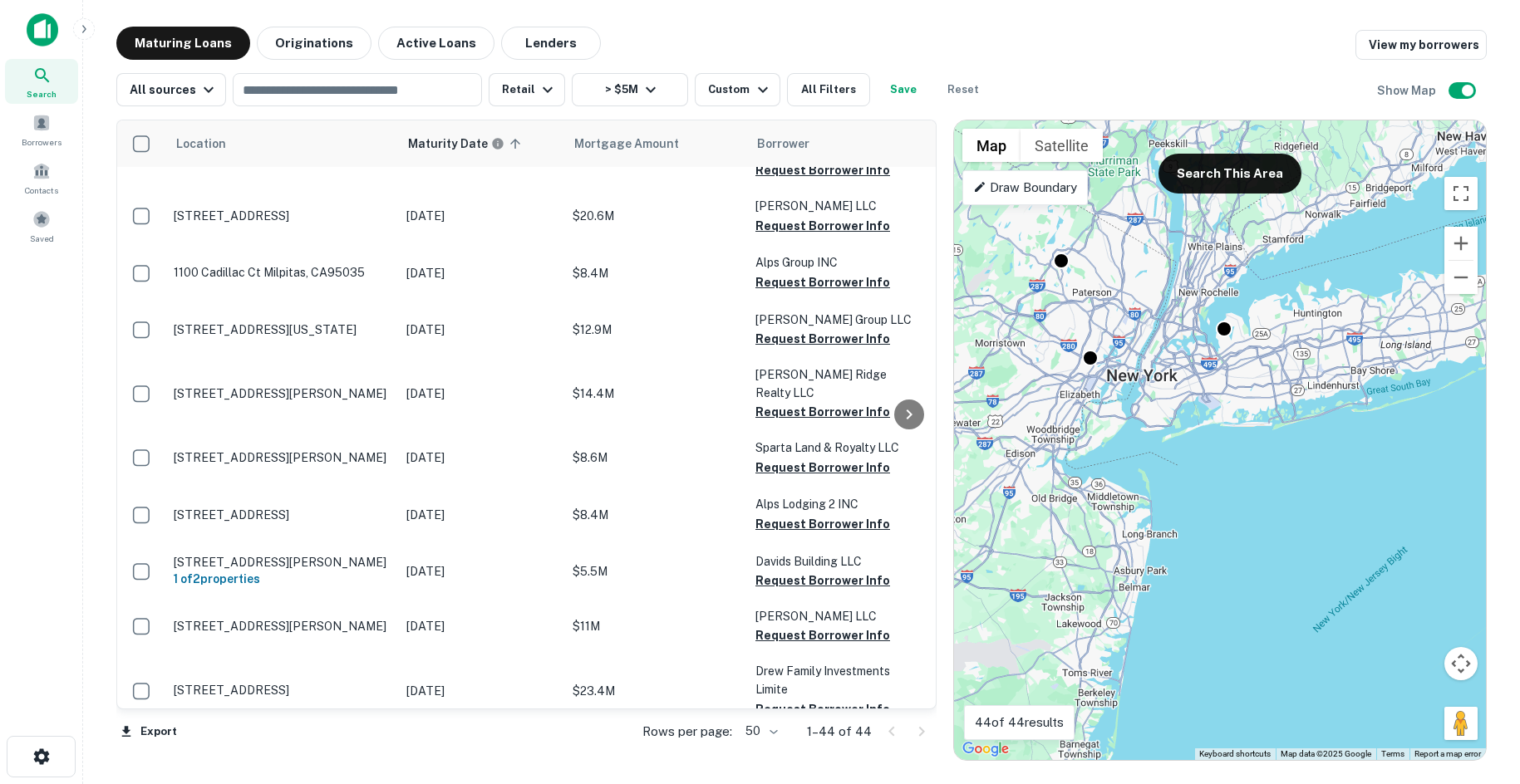
drag, startPoint x: 1352, startPoint y: 302, endPoint x: 1316, endPoint y: 385, distance: 90.5
click at [1316, 385] on div "To activate drag with keyboard, press Alt + Enter. Once in keyboard drag state,…" at bounding box center [1220, 439] width 532 height 639
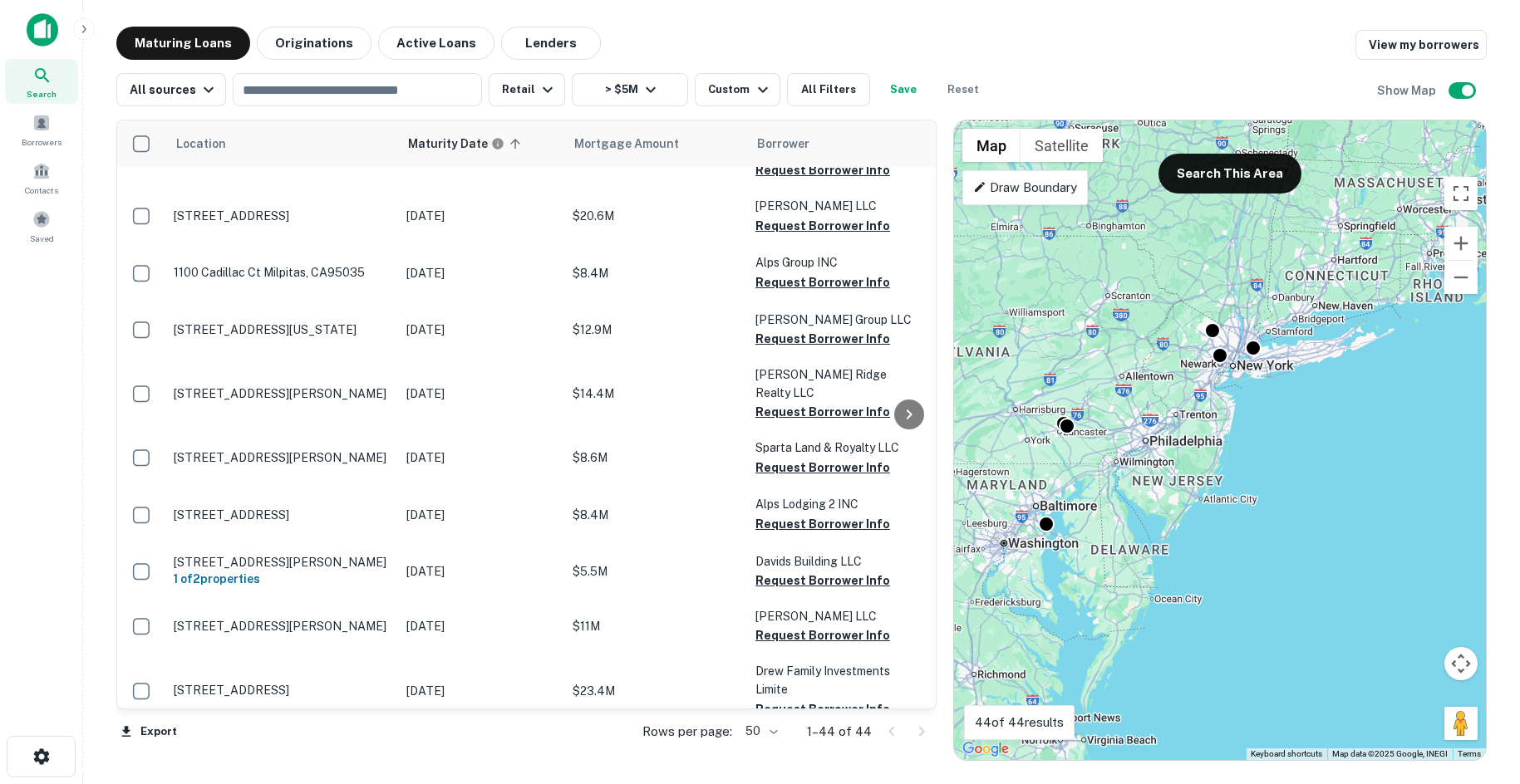
drag, startPoint x: 1090, startPoint y: 521, endPoint x: 1320, endPoint y: 378, distance: 270.8
click at [1320, 378] on div "To activate drag with keyboard, press Alt + Enter. Once in keyboard drag state,…" at bounding box center [1220, 439] width 532 height 639
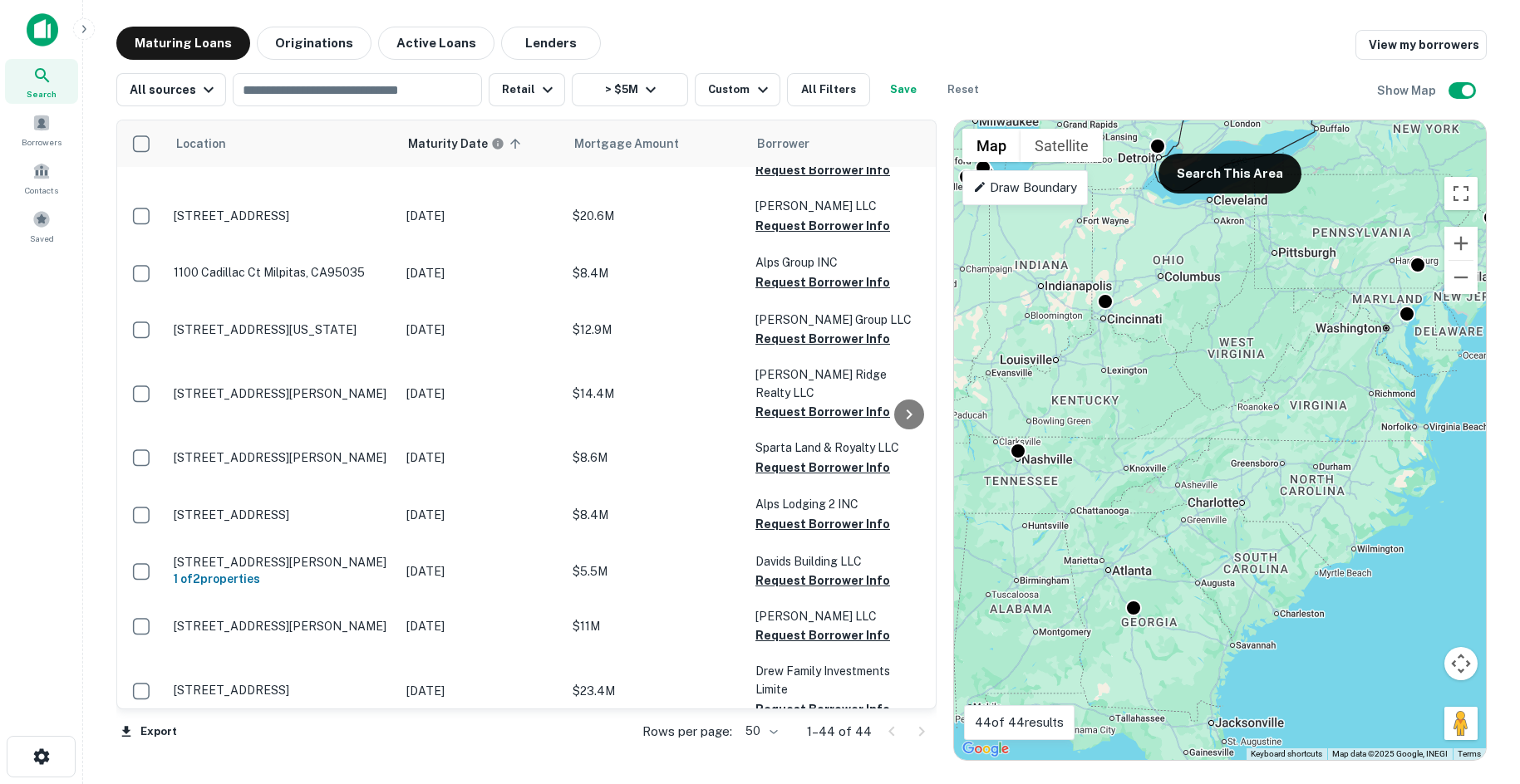
drag, startPoint x: 1193, startPoint y: 513, endPoint x: 1269, endPoint y: 457, distance: 94.4
click at [1264, 461] on div "To activate drag with keyboard, press Alt + Enter. Once in keyboard drag state,…" at bounding box center [1220, 439] width 532 height 639
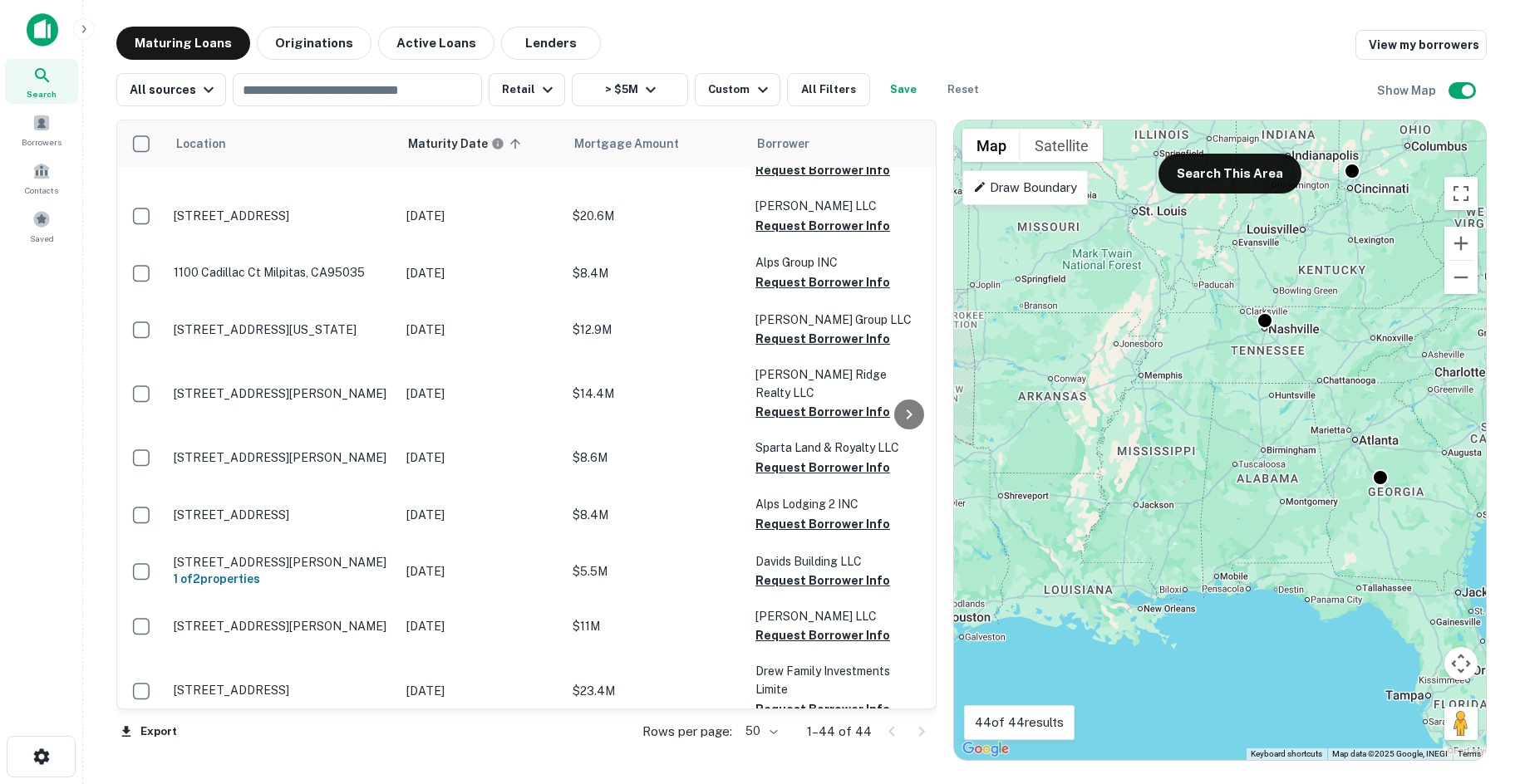
drag, startPoint x: 1230, startPoint y: 476, endPoint x: 1225, endPoint y: 537, distance: 61.2
click at [1225, 537] on div "To activate drag with keyboard, press Alt + Enter. Once in keyboard drag state,…" at bounding box center [1220, 439] width 532 height 639
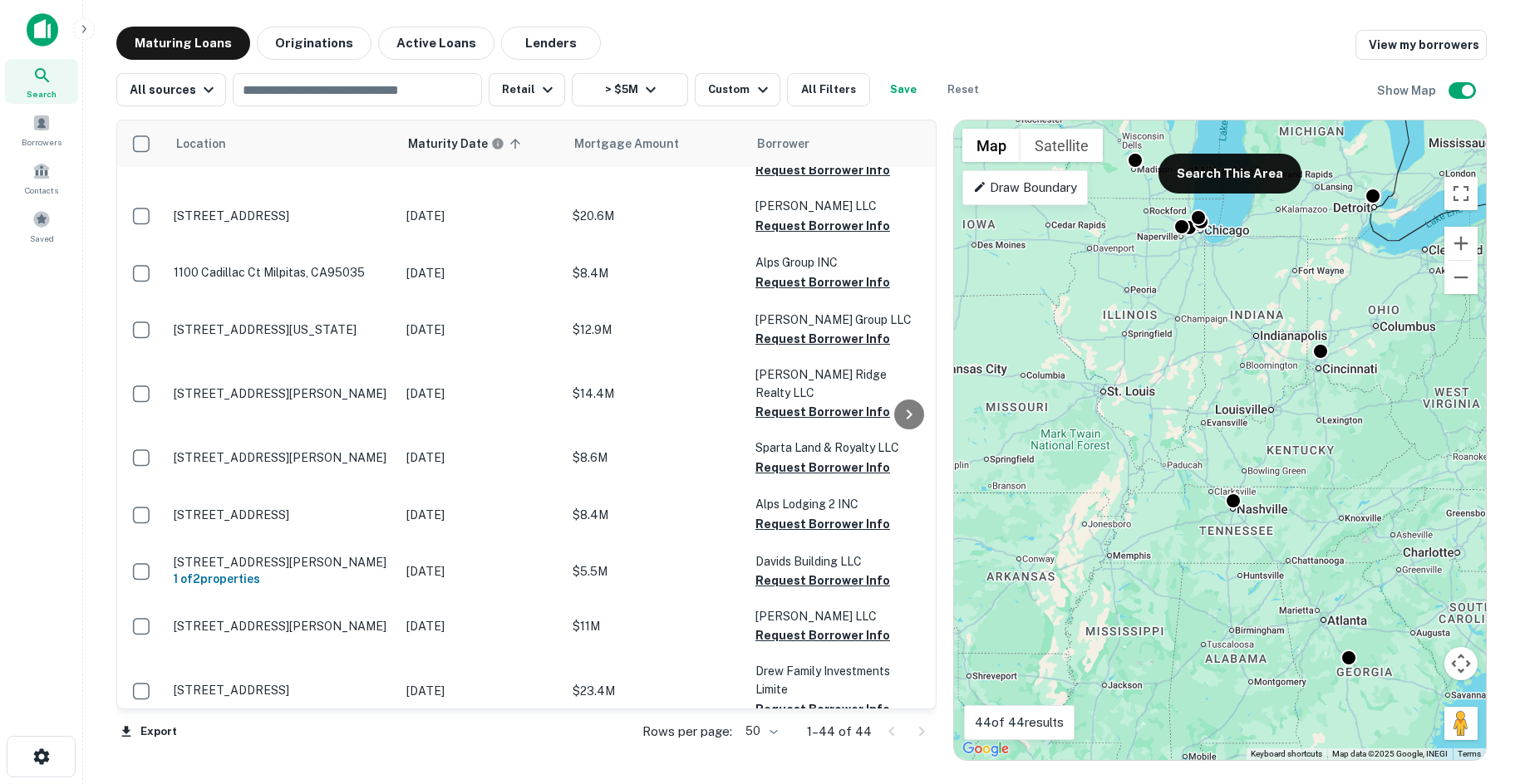
drag, startPoint x: 1238, startPoint y: 495, endPoint x: 1217, endPoint y: 591, distance: 98.3
click at [1217, 591] on div "To activate drag with keyboard, press Alt + Enter. Once in keyboard drag state,…" at bounding box center [1220, 439] width 532 height 639
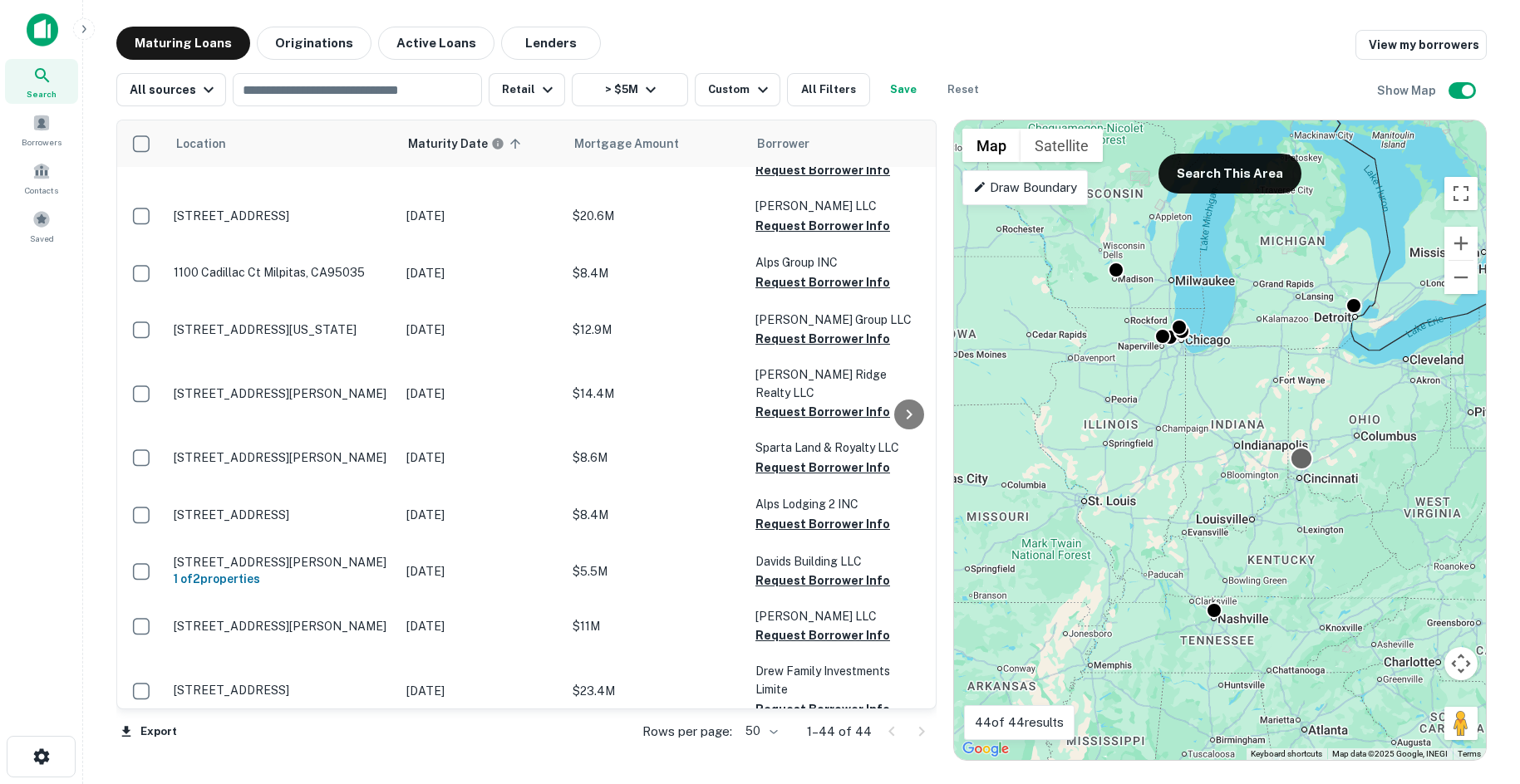
click at [1303, 463] on div at bounding box center [1301, 459] width 24 height 24
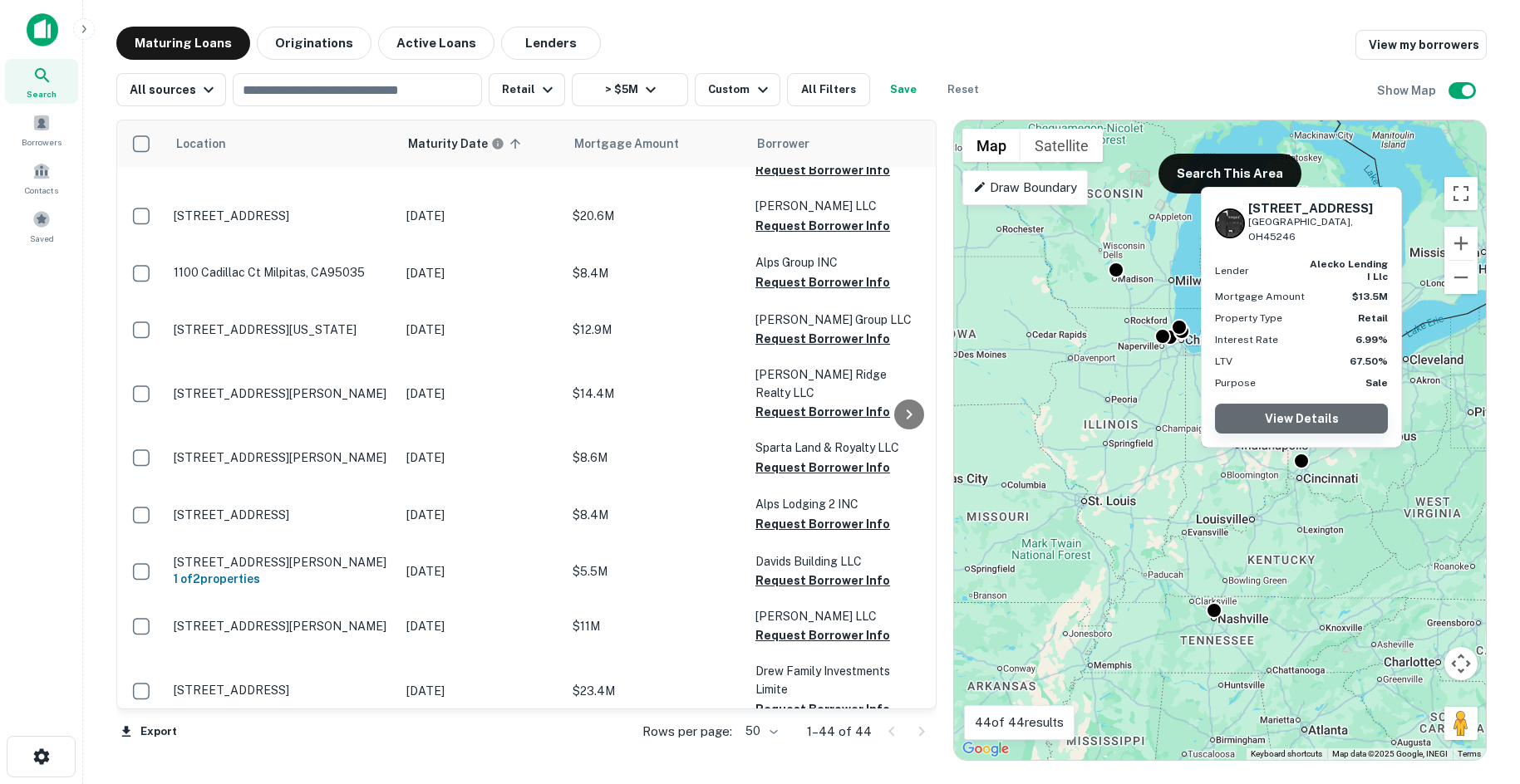
click at [1286, 414] on link "View Details" at bounding box center [1301, 418] width 173 height 30
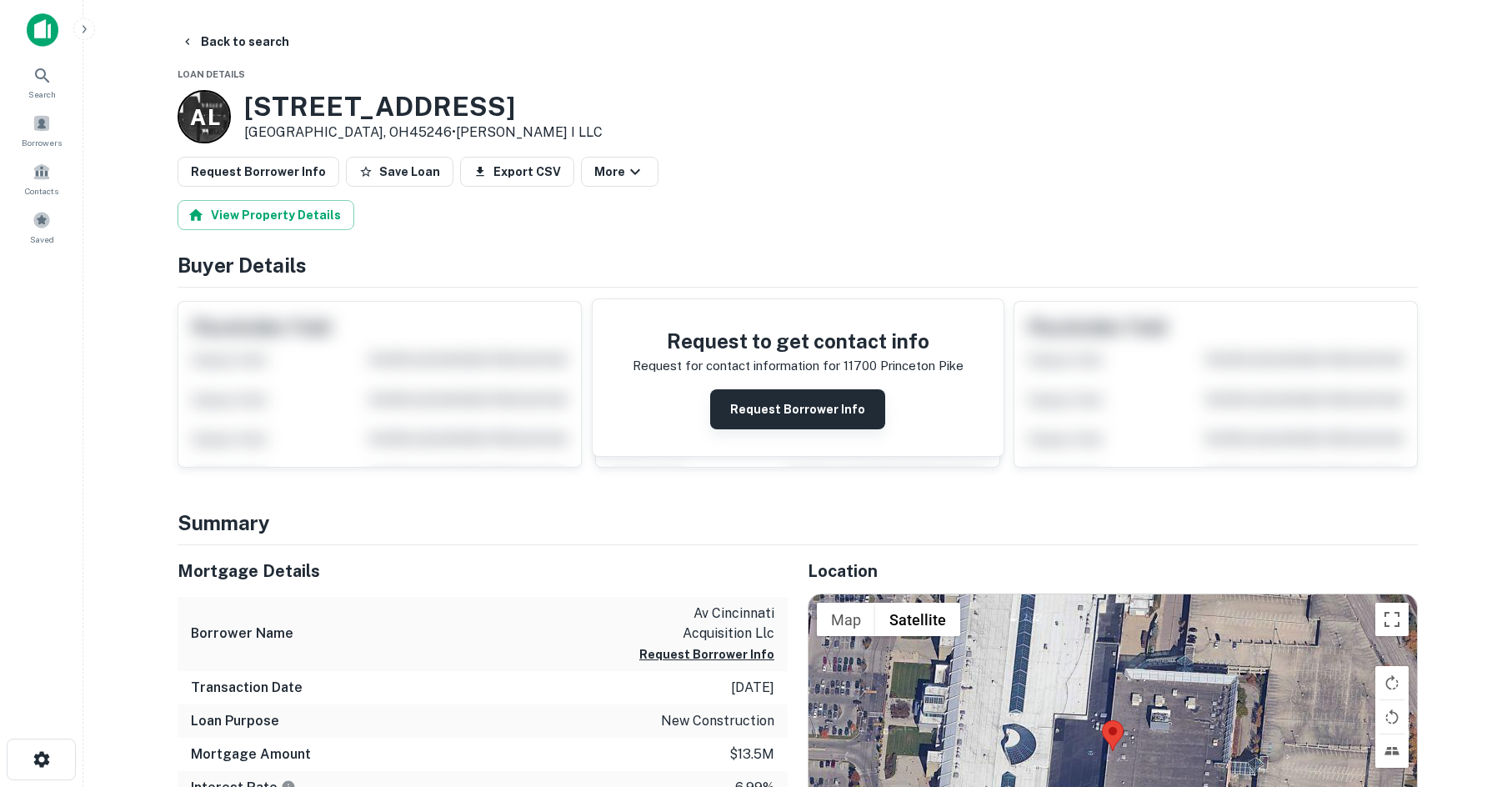
click at [789, 406] on button "Request Borrower Info" at bounding box center [798, 409] width 175 height 40
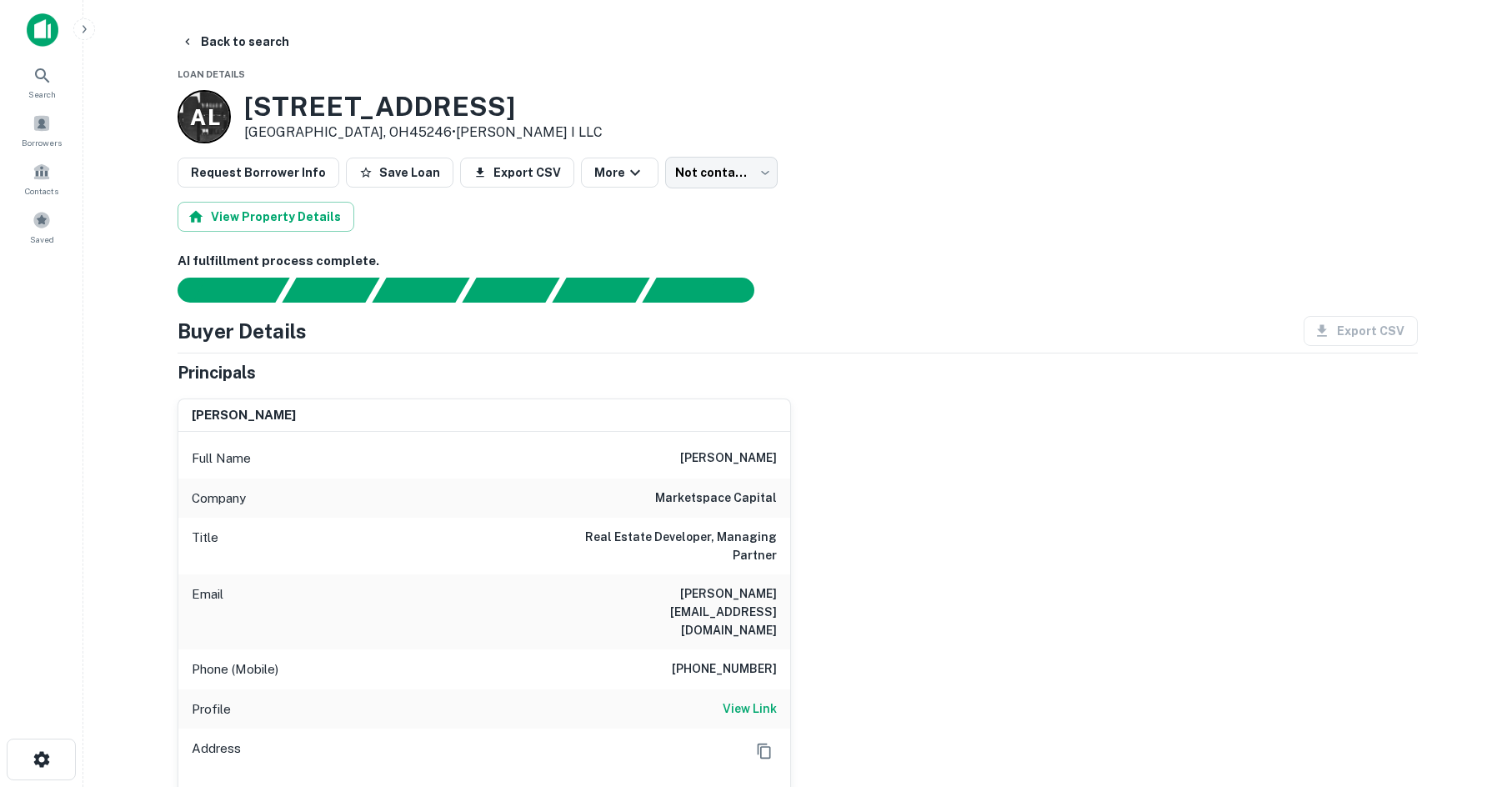
scroll to position [167, 0]
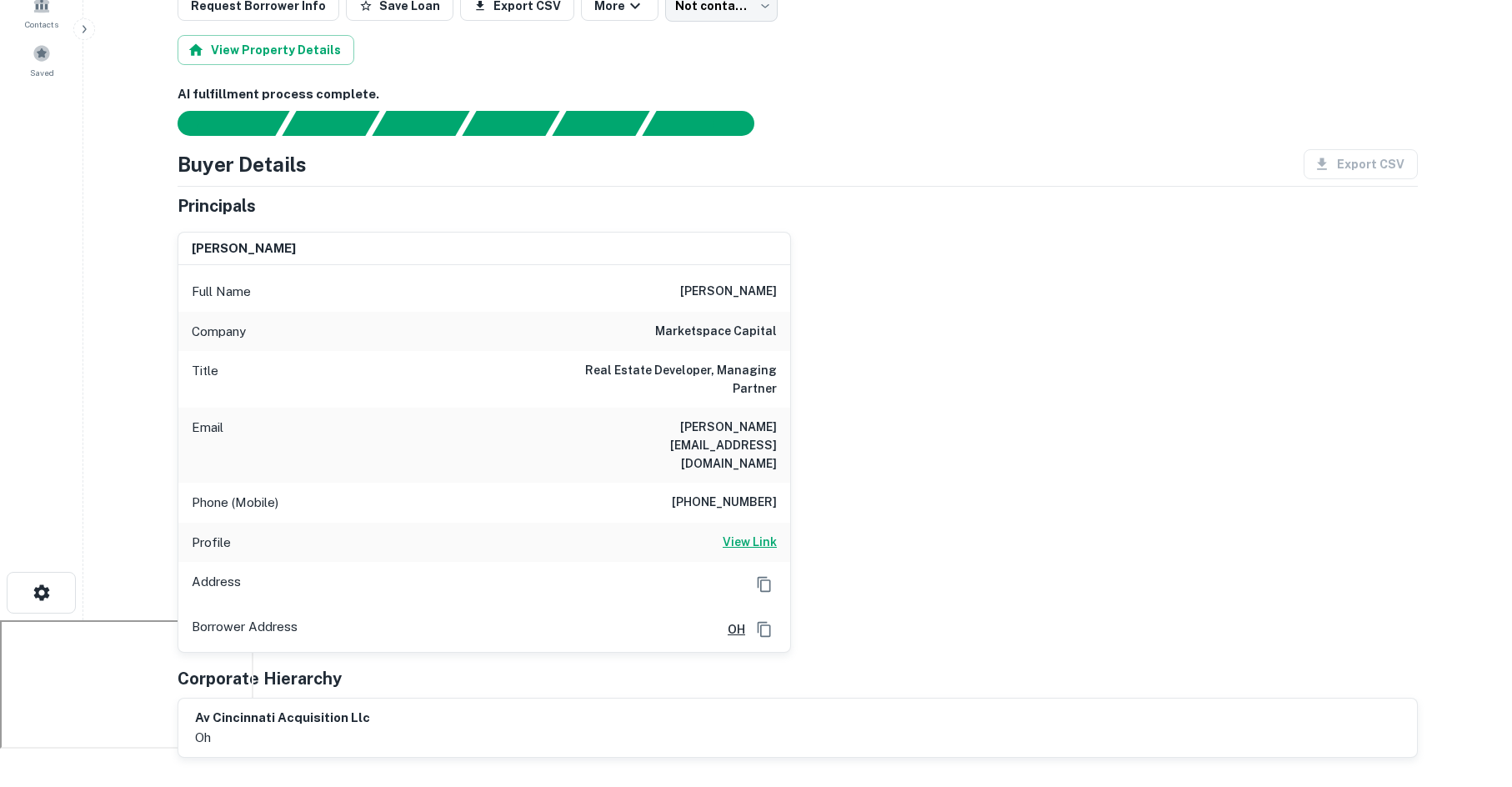
click at [747, 533] on h6 "View Link" at bounding box center [750, 542] width 54 height 19
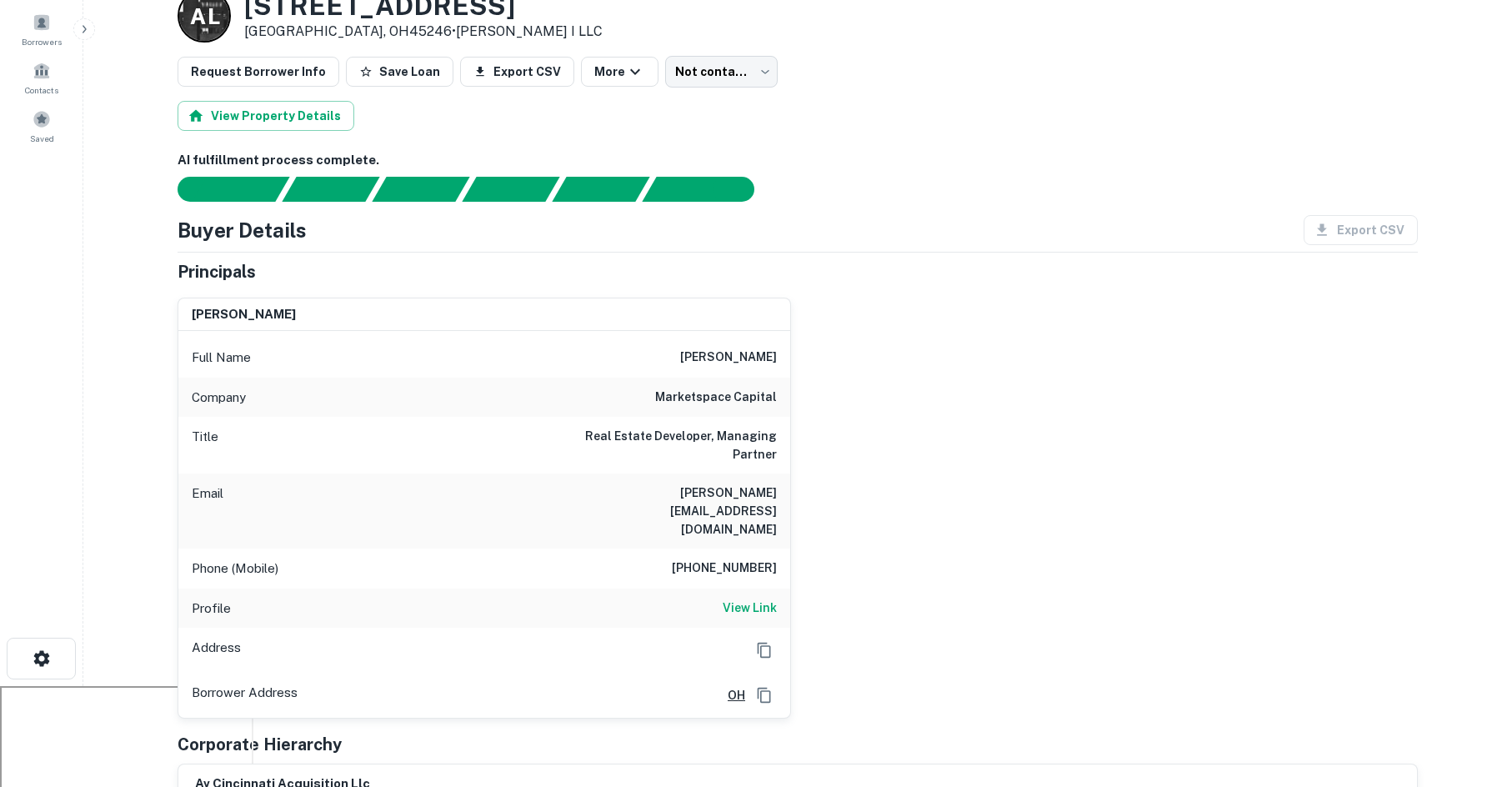
scroll to position [0, 0]
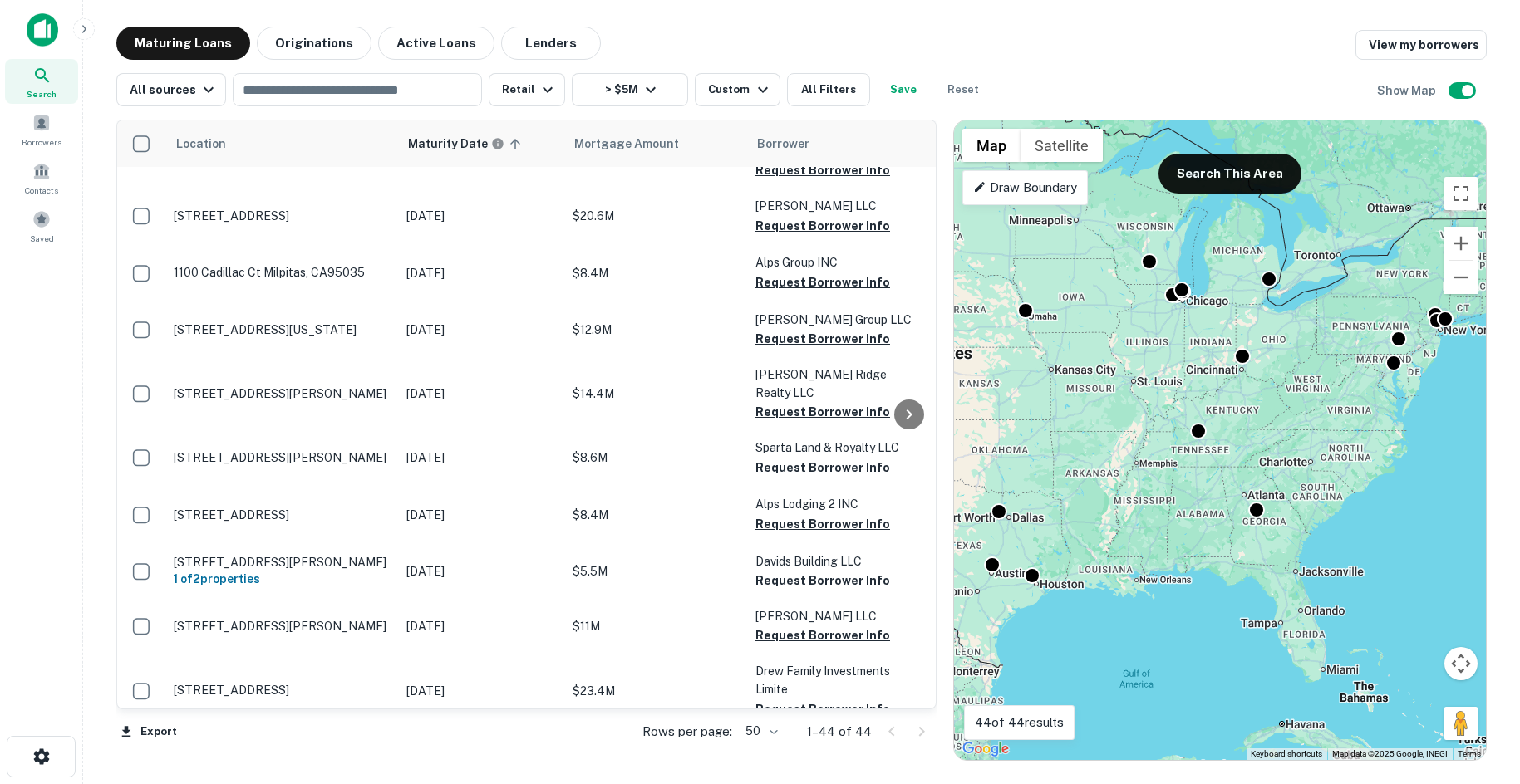
drag, startPoint x: 1079, startPoint y: 567, endPoint x: 1159, endPoint y: 545, distance: 83.0
click at [1159, 545] on div "To activate drag with keyboard, press Alt + Enter. Once in keyboard drag state,…" at bounding box center [1220, 439] width 532 height 639
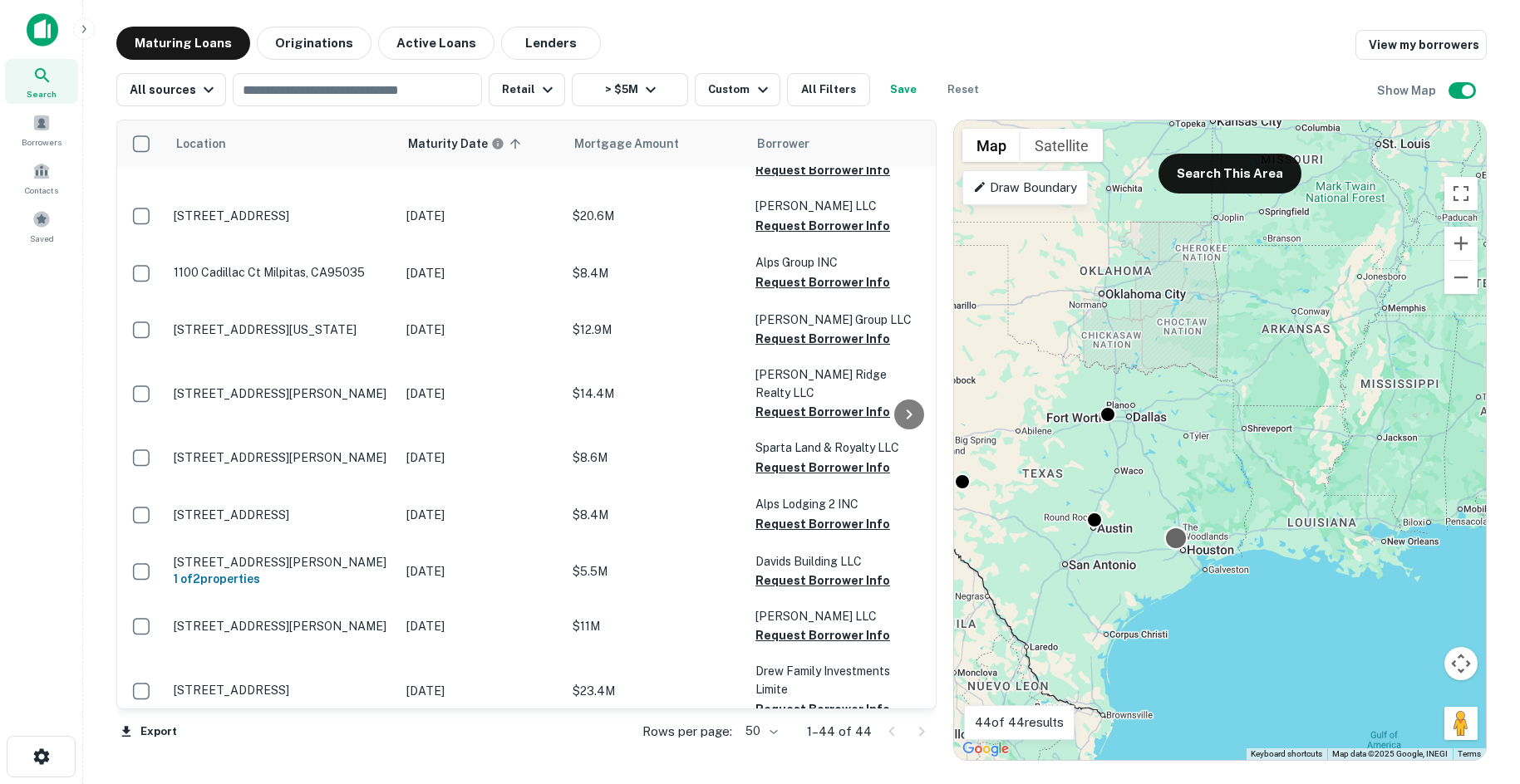
click at [1180, 544] on div at bounding box center [1176, 539] width 24 height 24
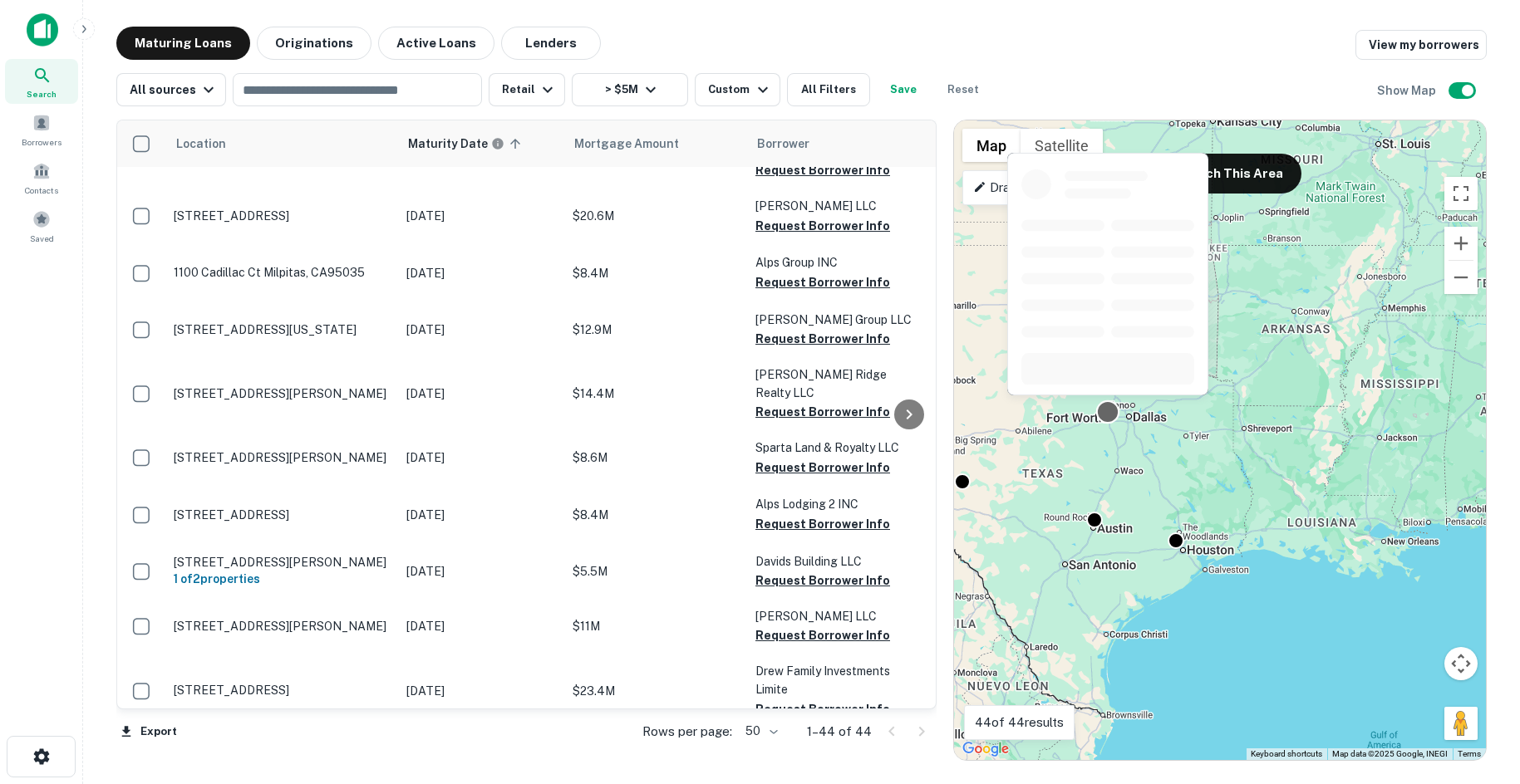
click at [1113, 413] on div at bounding box center [1108, 412] width 24 height 24
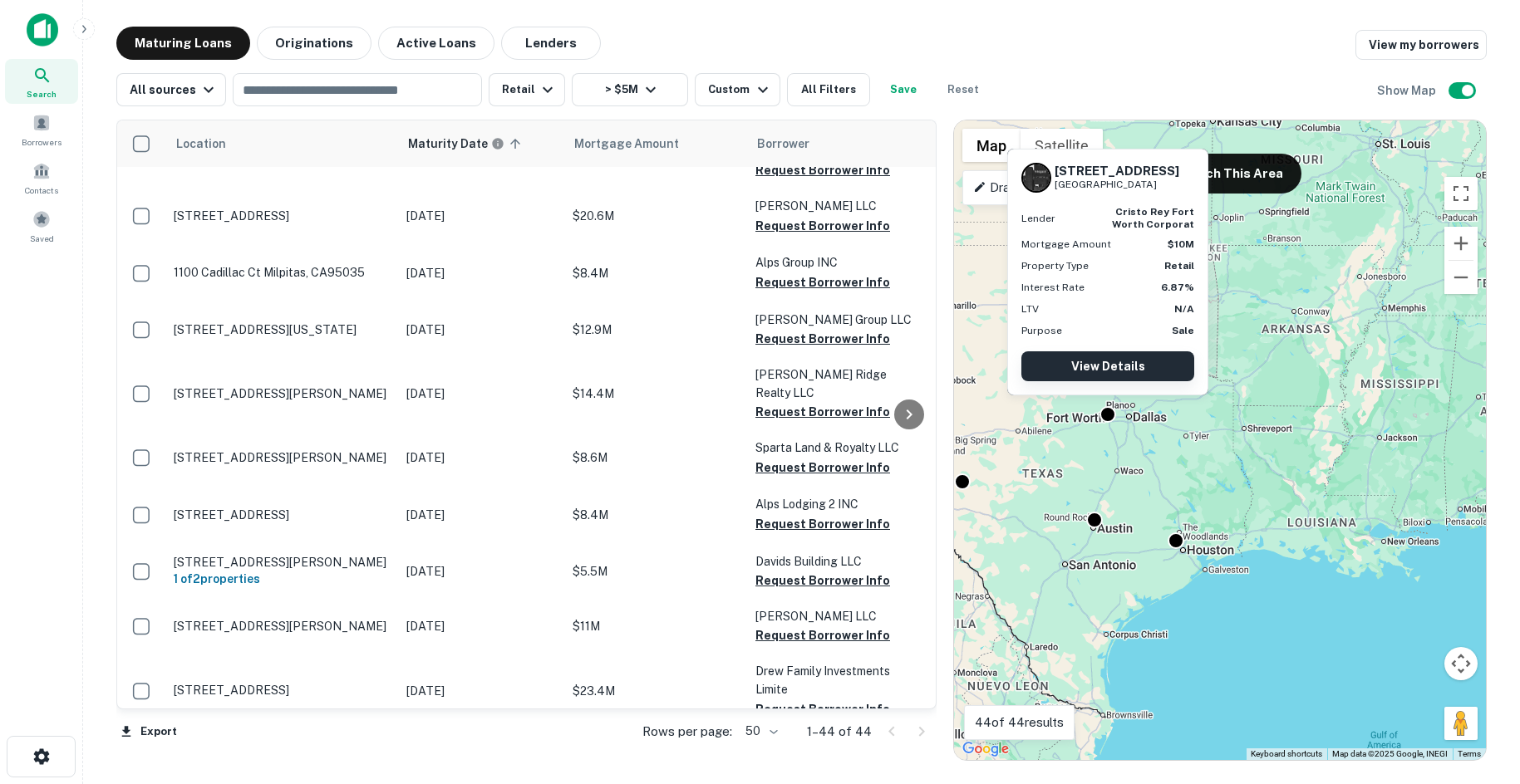
click at [1118, 365] on link "View Details" at bounding box center [1108, 366] width 173 height 30
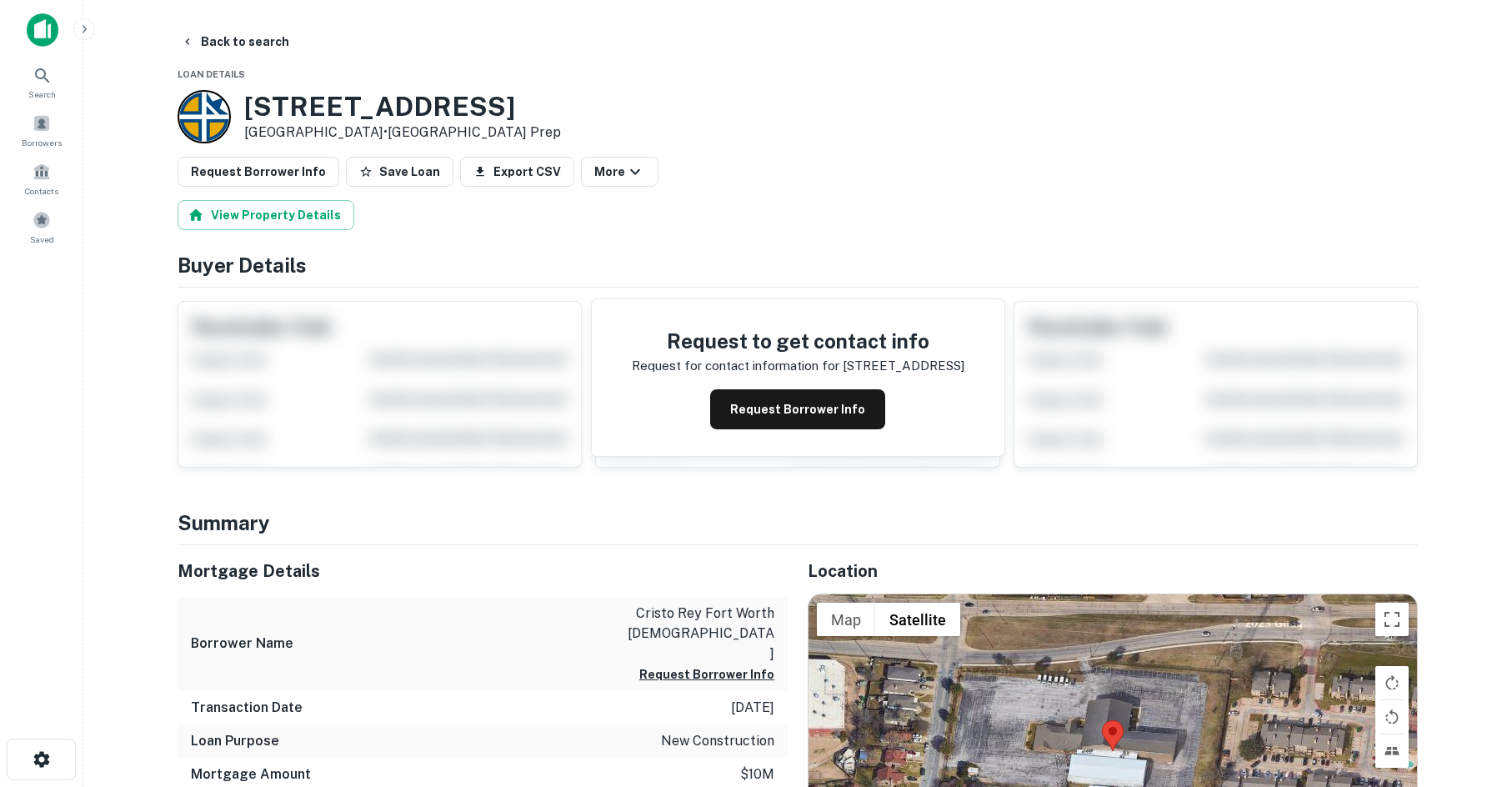
drag, startPoint x: 234, startPoint y: 208, endPoint x: 293, endPoint y: 188, distance: 62.3
click at [280, 175] on button "Request Borrower Info" at bounding box center [259, 172] width 162 height 30
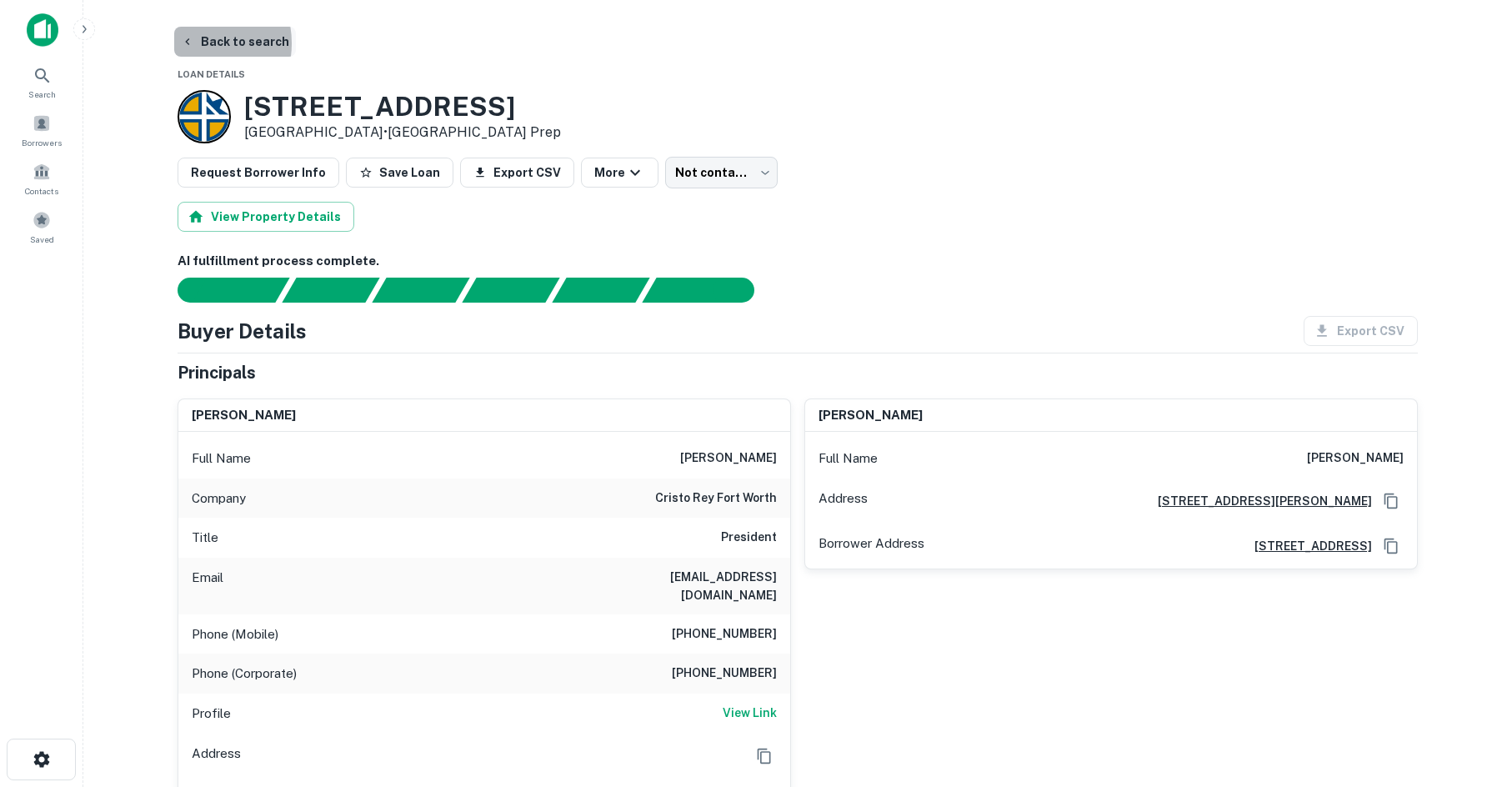
click at [187, 42] on icon "button" at bounding box center [186, 41] width 4 height 7
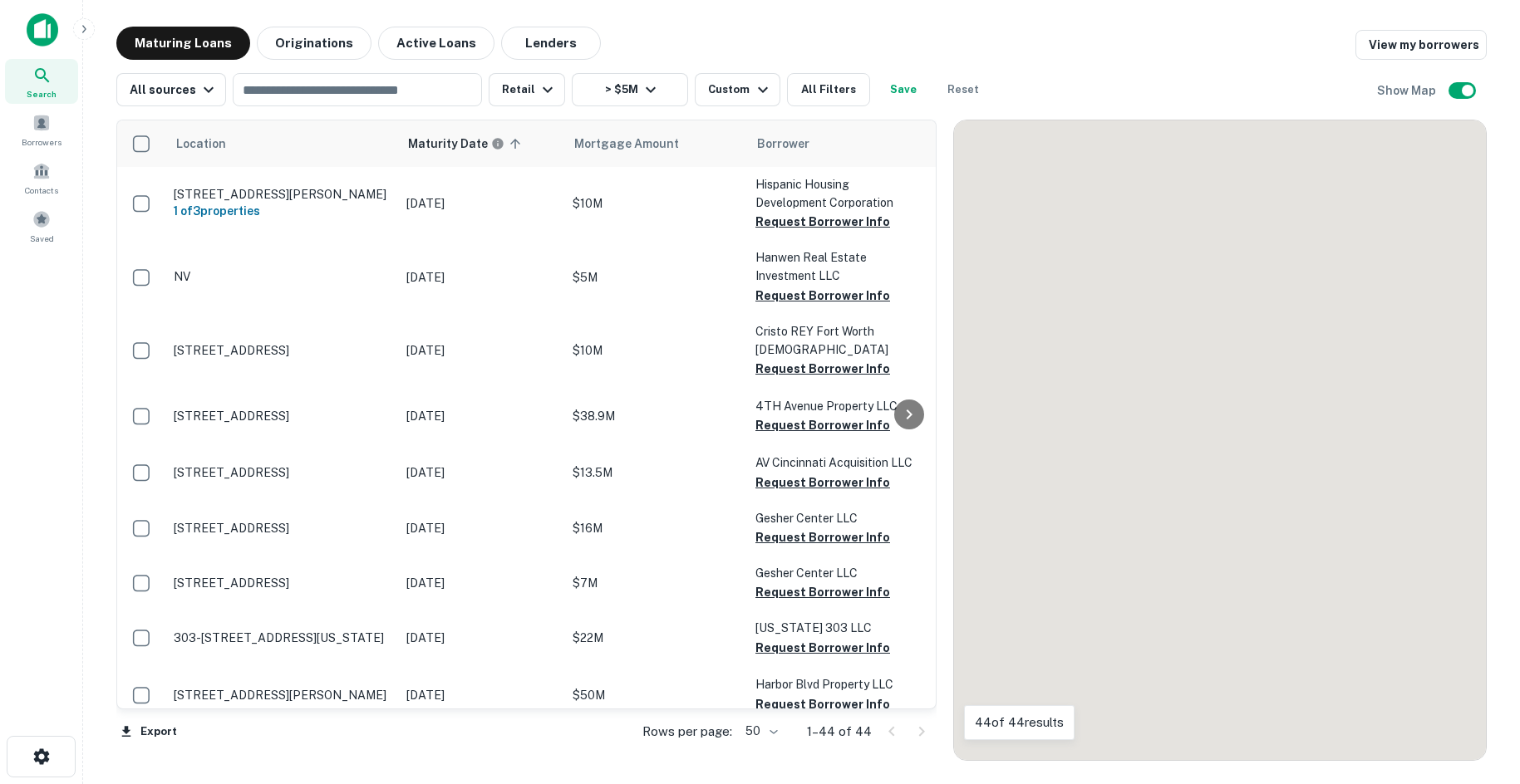
scroll to position [2129, 0]
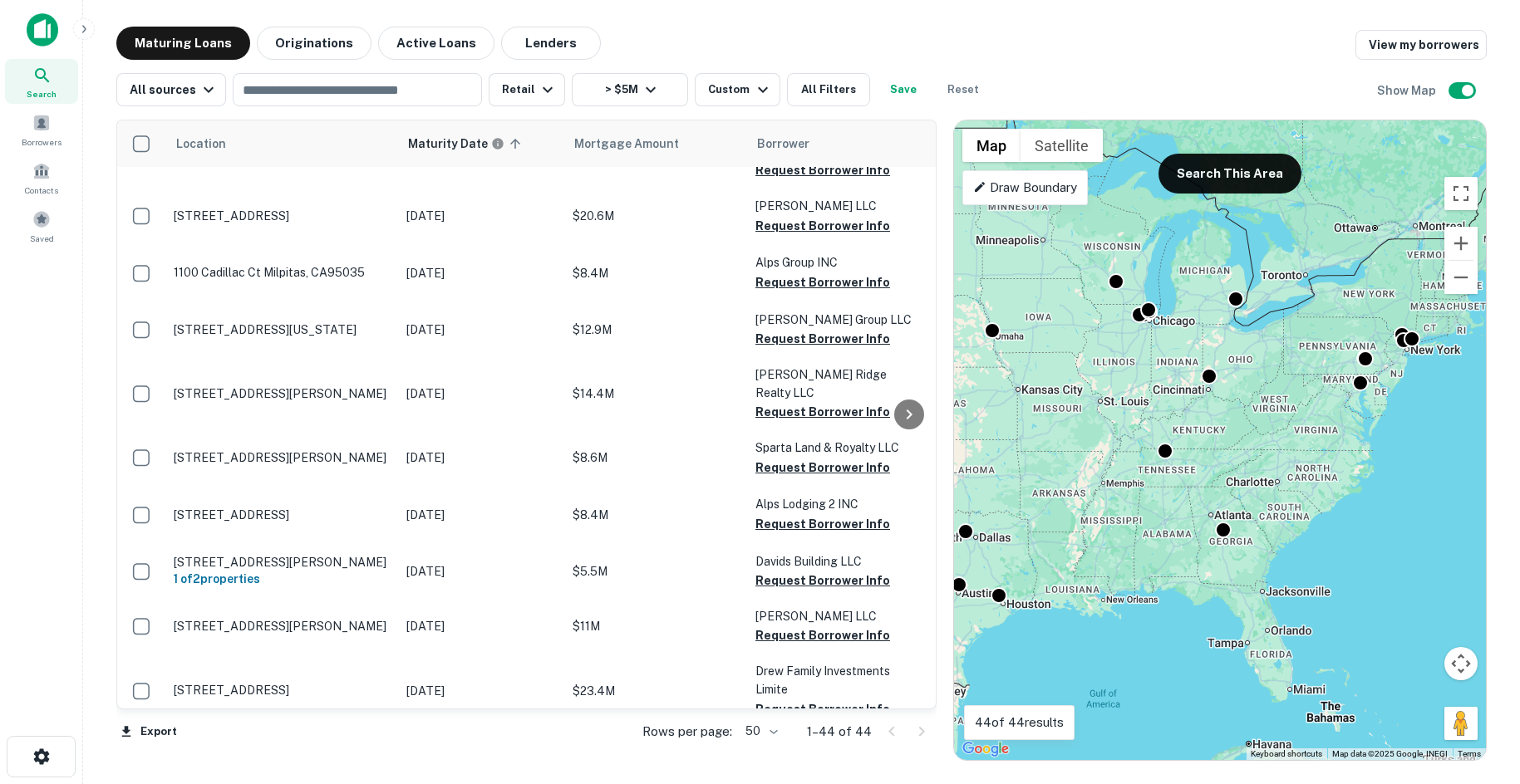
drag, startPoint x: 1033, startPoint y: 531, endPoint x: 1209, endPoint y: 504, distance: 178.1
click at [1209, 504] on div "To activate drag with keyboard, press Alt + Enter. Once in keyboard drag state,…" at bounding box center [1220, 439] width 532 height 639
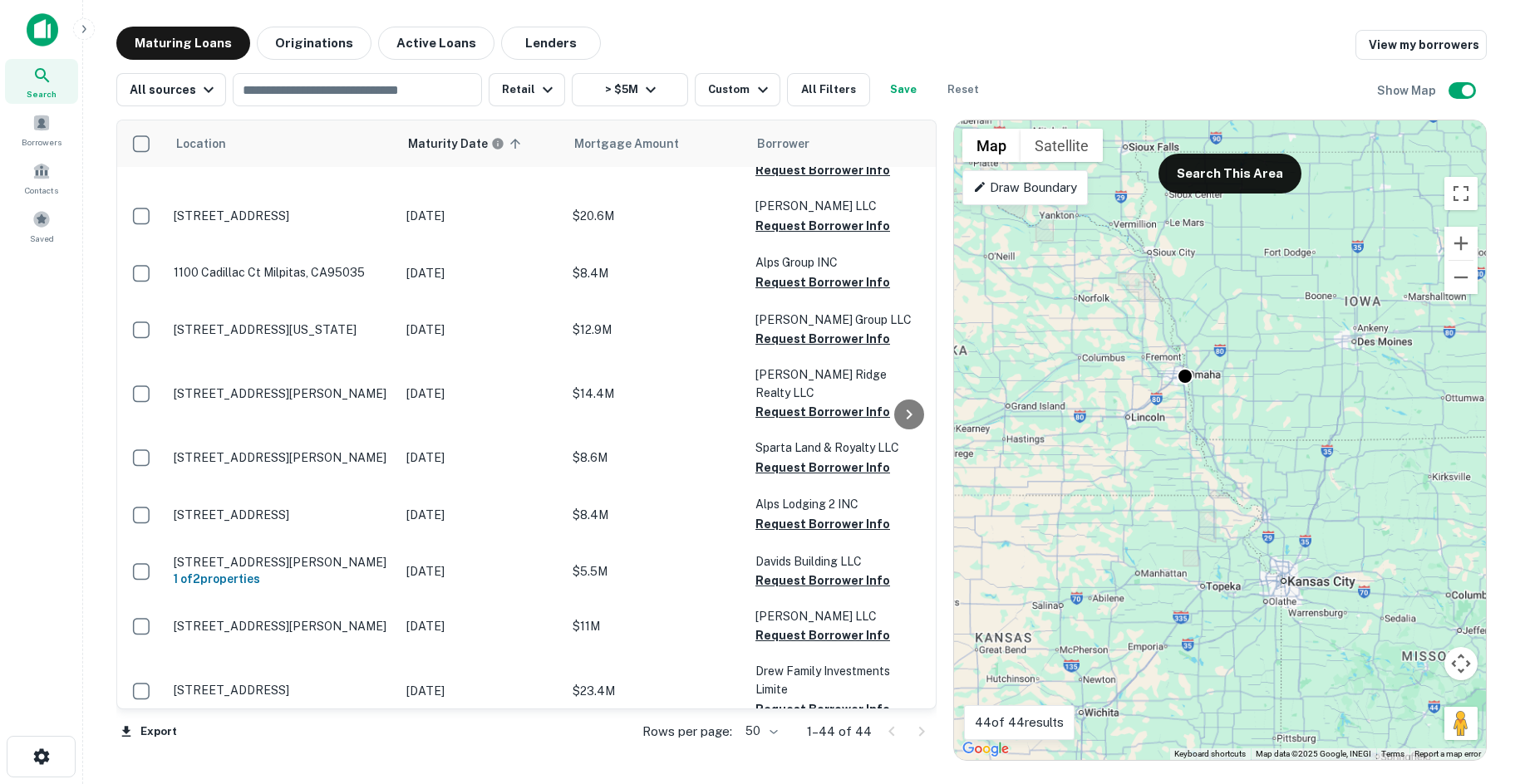
drag, startPoint x: 1339, startPoint y: 376, endPoint x: 1169, endPoint y: 423, distance: 176.4
click at [1180, 442] on div "To activate drag with keyboard, press Alt + Enter. Once in keyboard drag state,…" at bounding box center [1220, 439] width 532 height 639
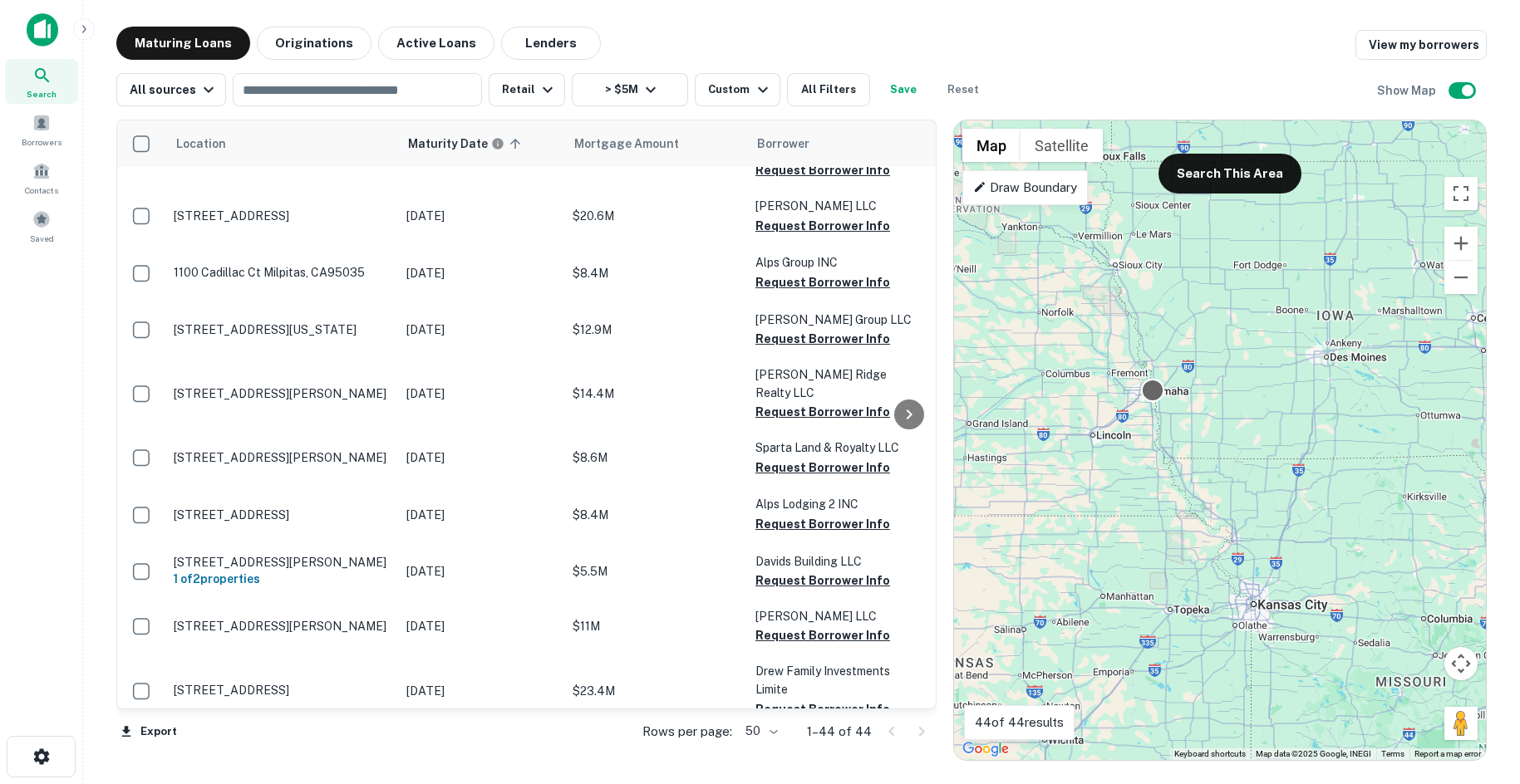
click at [1157, 395] on div at bounding box center [1153, 391] width 24 height 24
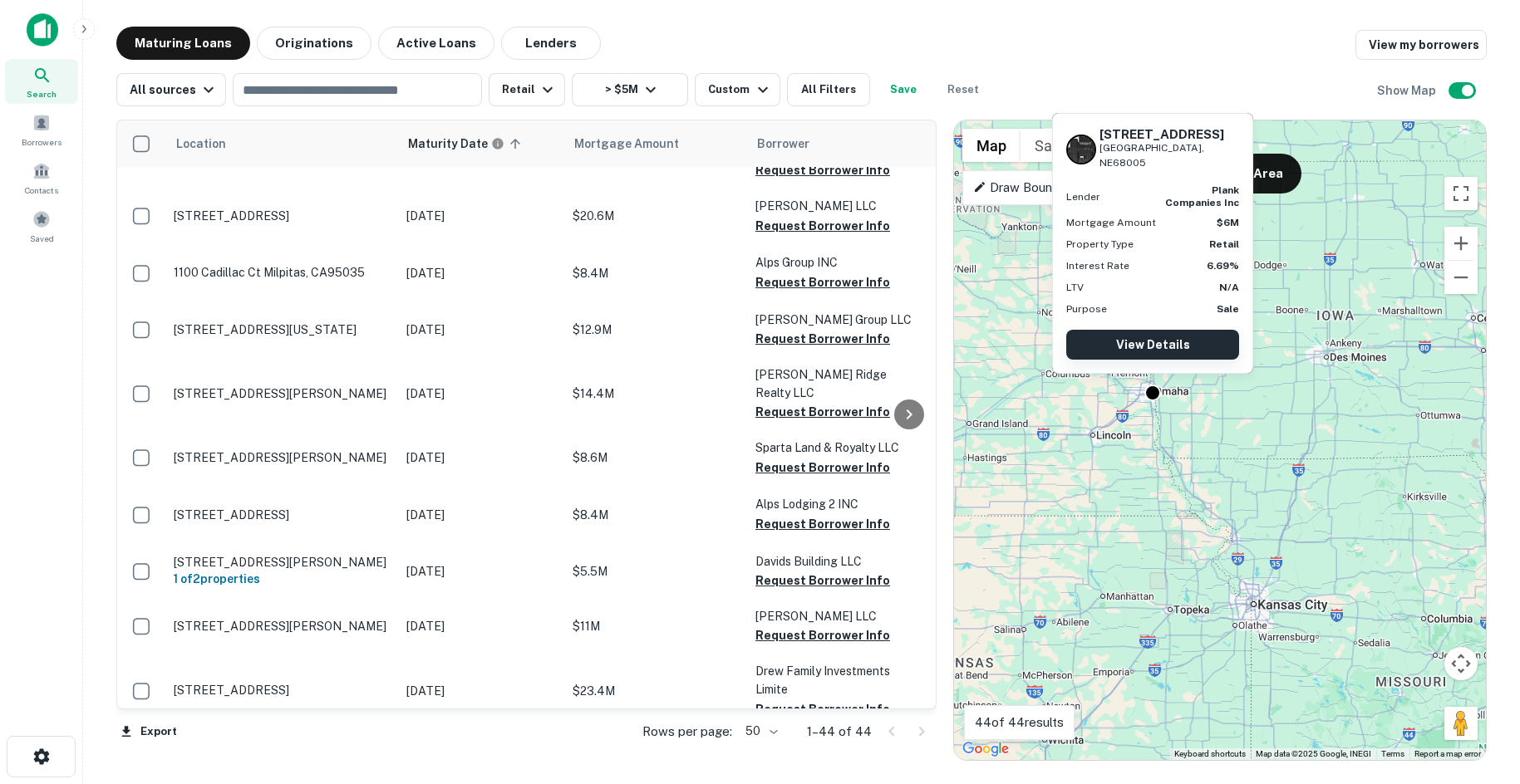
click at [1167, 342] on link "View Details" at bounding box center [1153, 345] width 173 height 30
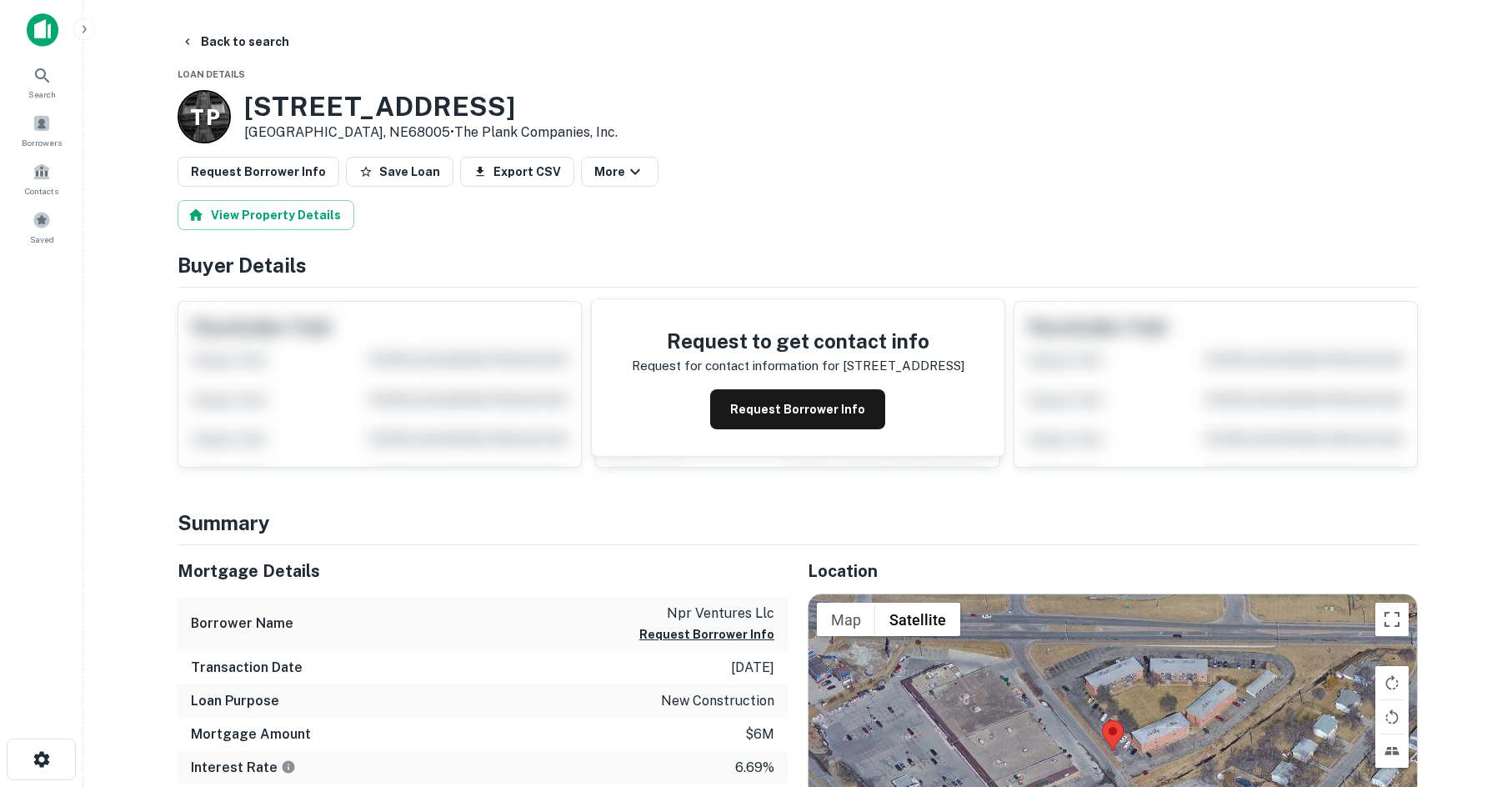
click at [844, 383] on div "Request to get contact info Request for contact information for [STREET_ADDRESS…" at bounding box center [798, 378] width 412 height 157
click at [829, 407] on button "Request Borrower Info" at bounding box center [798, 409] width 175 height 40
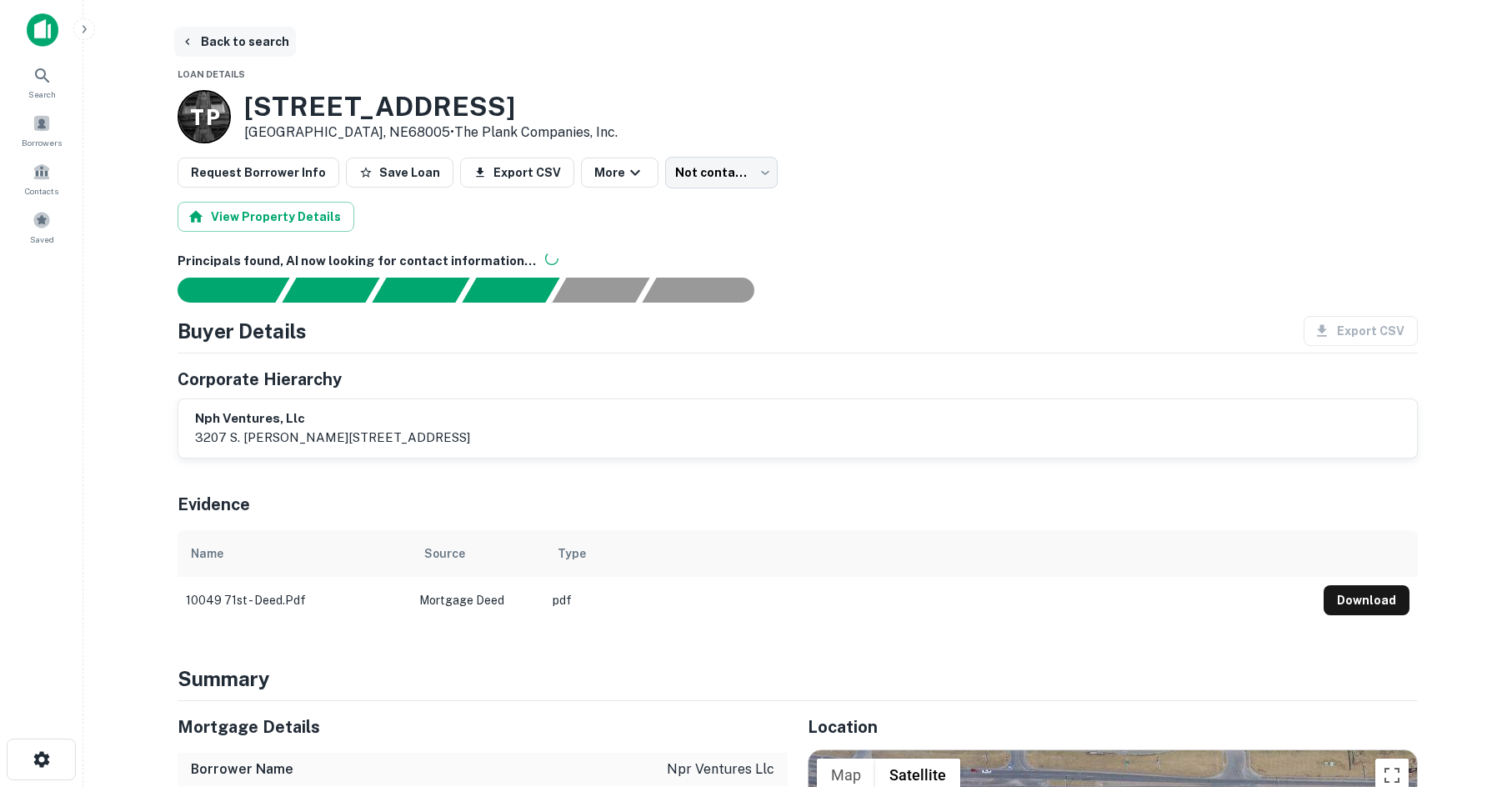
click at [180, 47] on icon "button" at bounding box center [187, 42] width 13 height 13
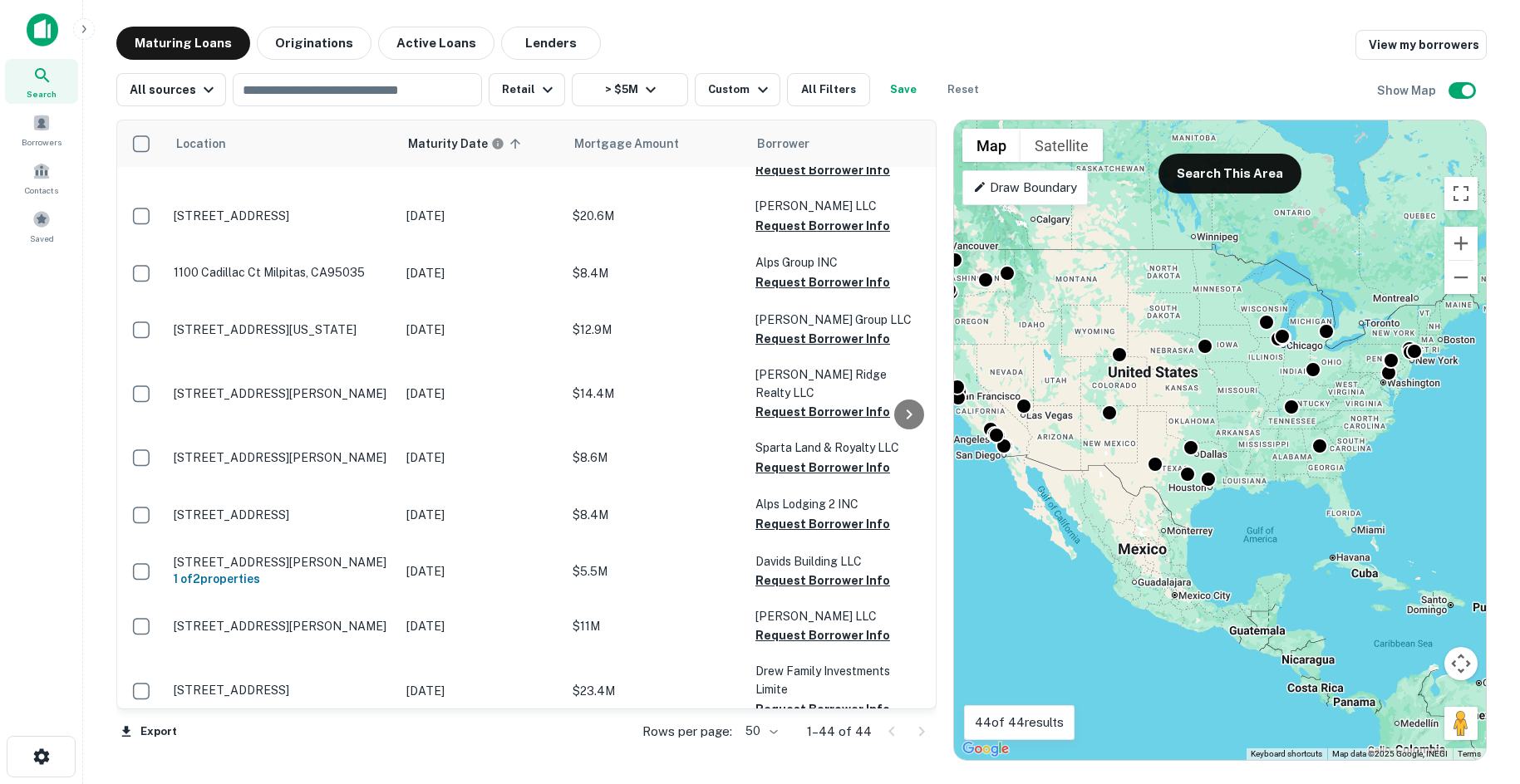
drag, startPoint x: 1058, startPoint y: 461, endPoint x: 1090, endPoint y: 485, distance: 40.0
click at [1090, 485] on div "To activate drag with keyboard, press Alt + Enter. Once in keyboard drag state,…" at bounding box center [1220, 439] width 532 height 639
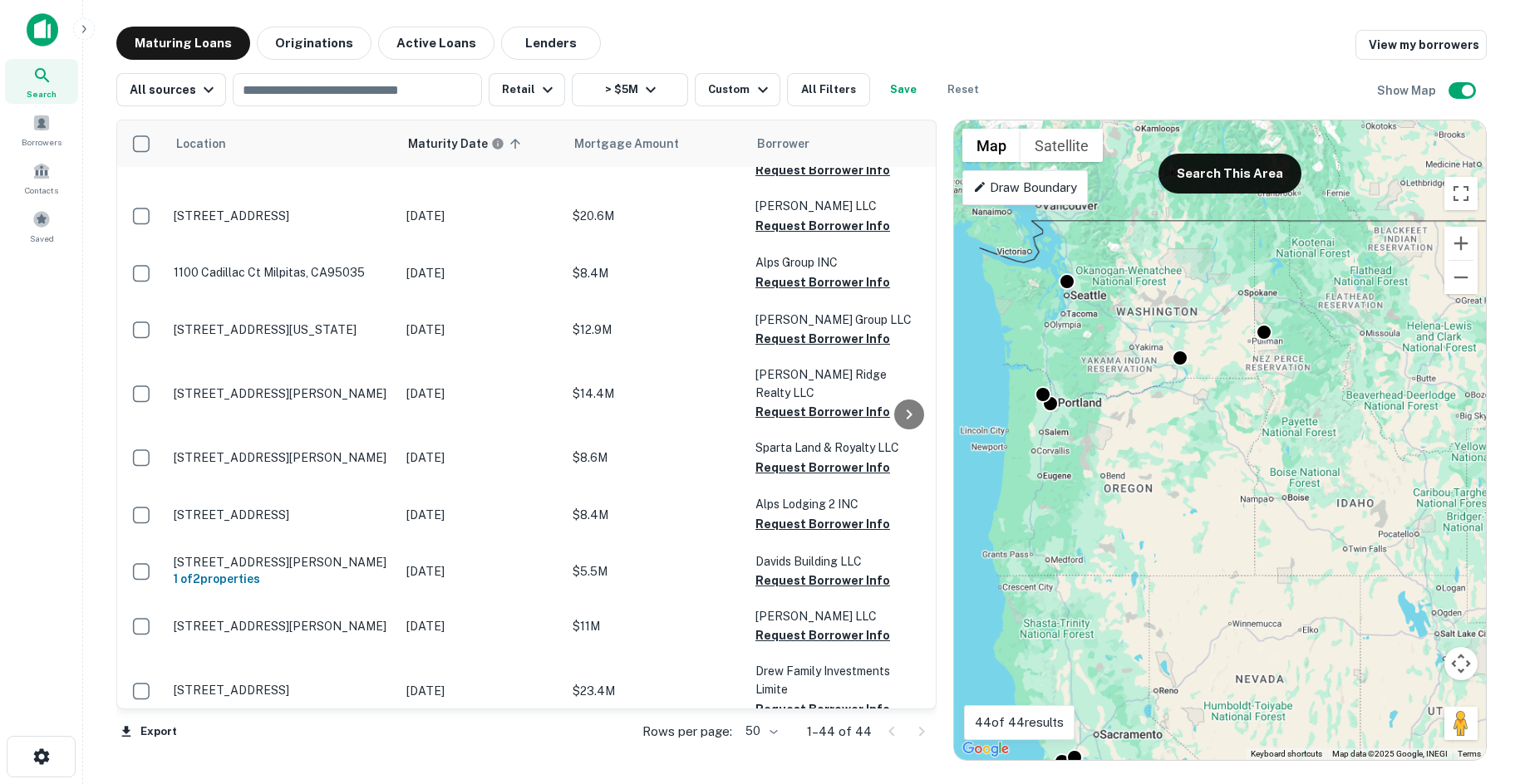
drag, startPoint x: 1174, startPoint y: 455, endPoint x: 1205, endPoint y: 473, distance: 35.8
click at [1205, 473] on div "To activate drag with keyboard, press Alt + Enter. Once in keyboard drag state,…" at bounding box center [1220, 439] width 532 height 639
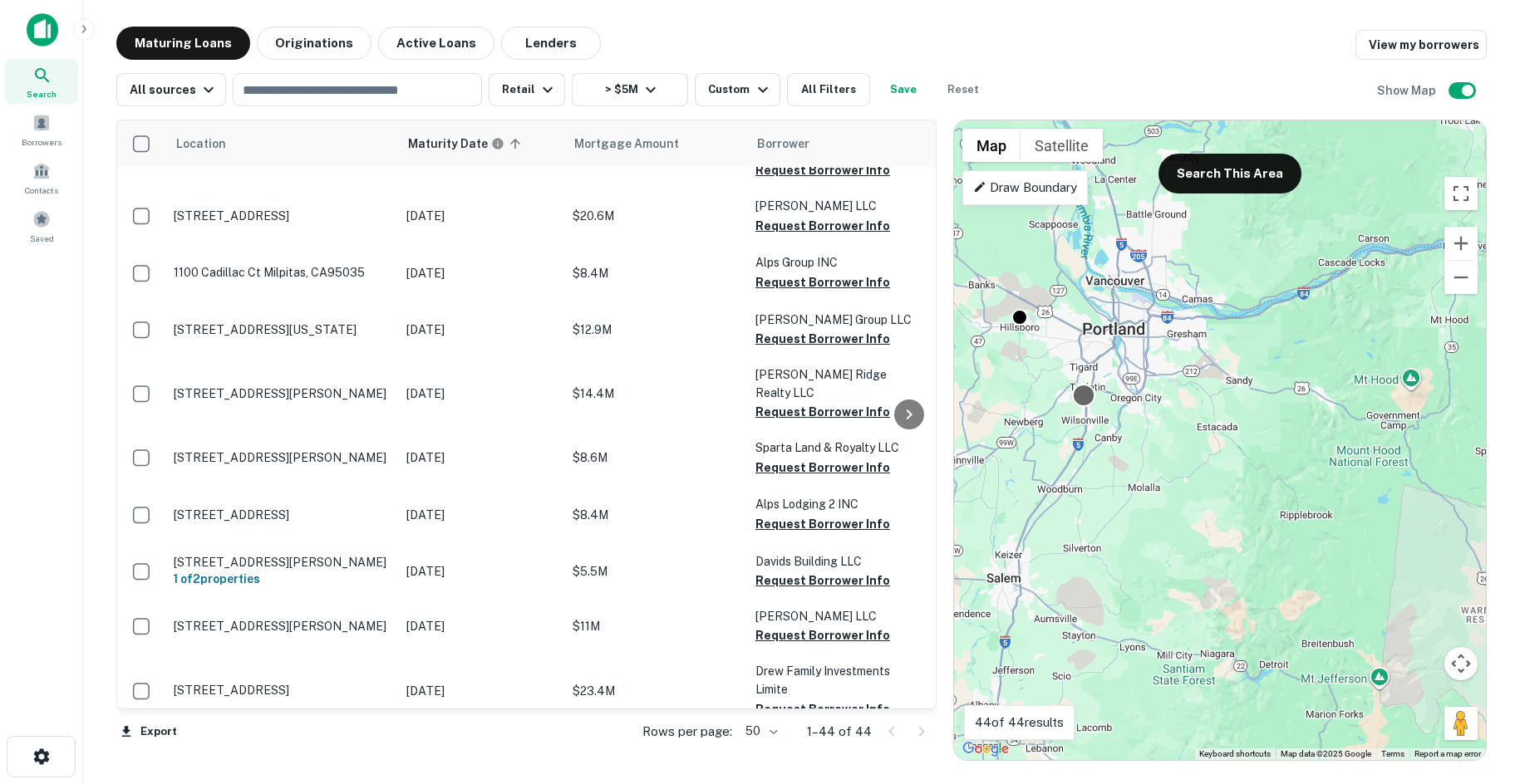
click at [1079, 396] on div at bounding box center [1084, 396] width 24 height 24
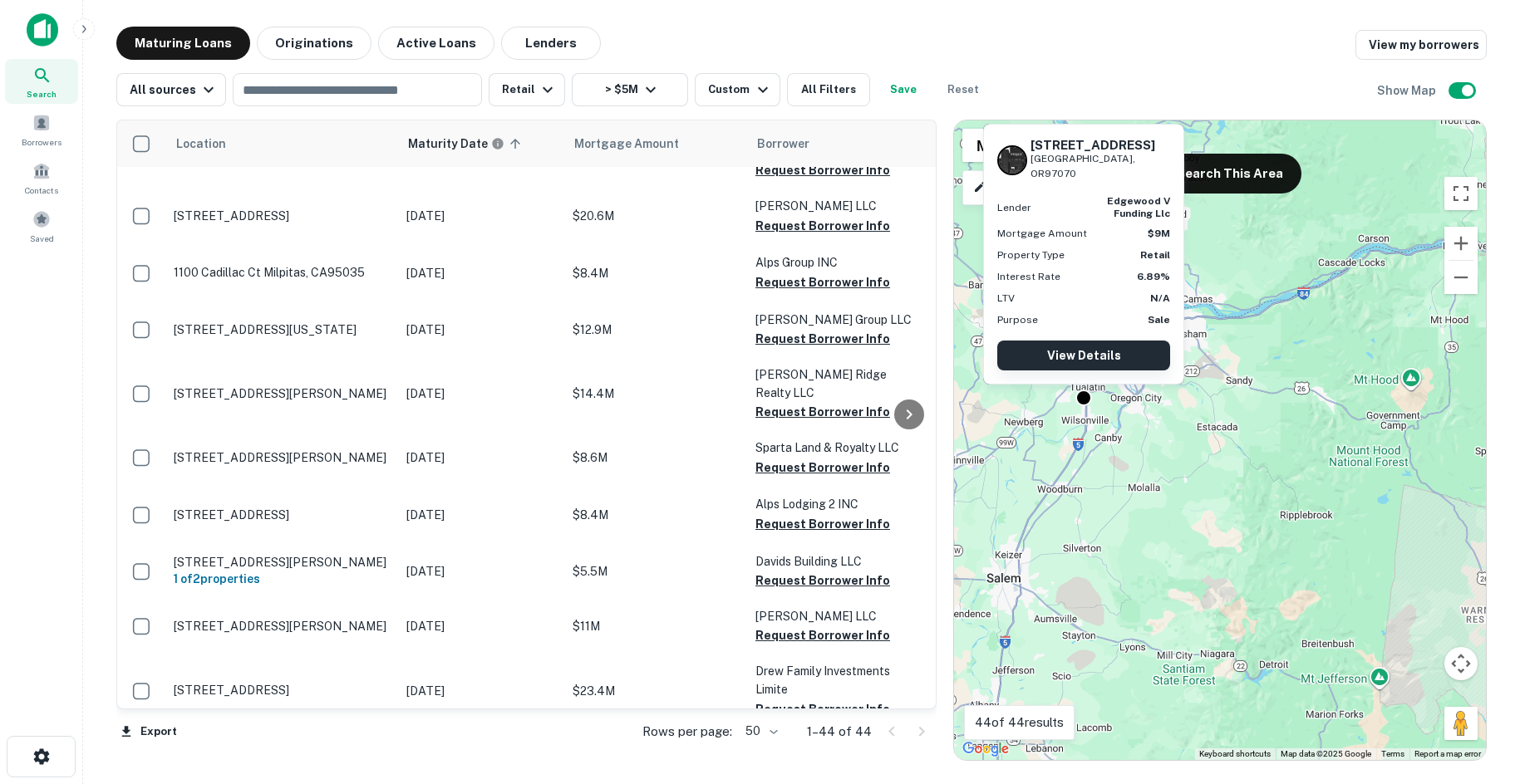
click at [1092, 361] on link "View Details" at bounding box center [1084, 355] width 173 height 30
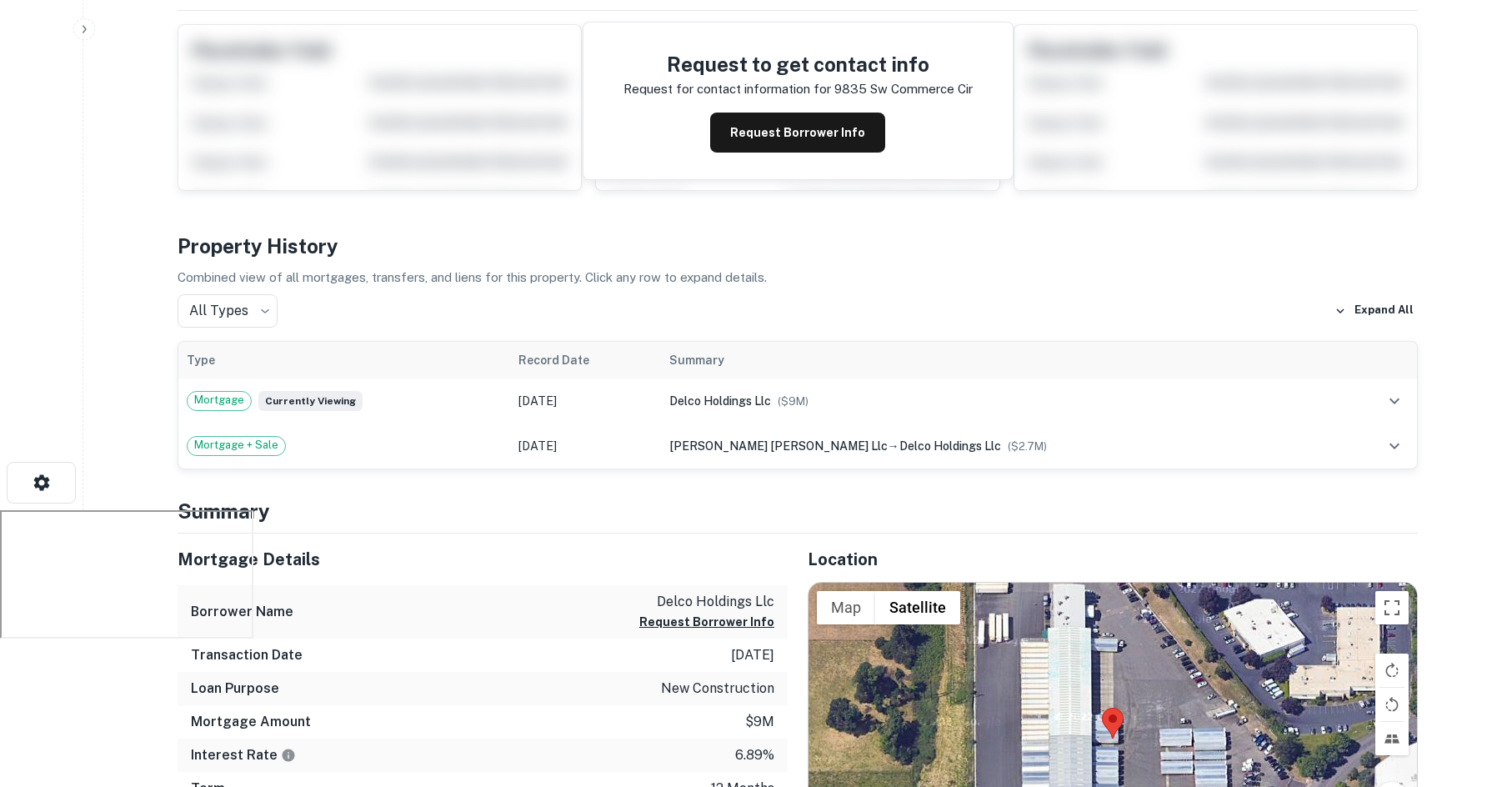
scroll to position [333, 0]
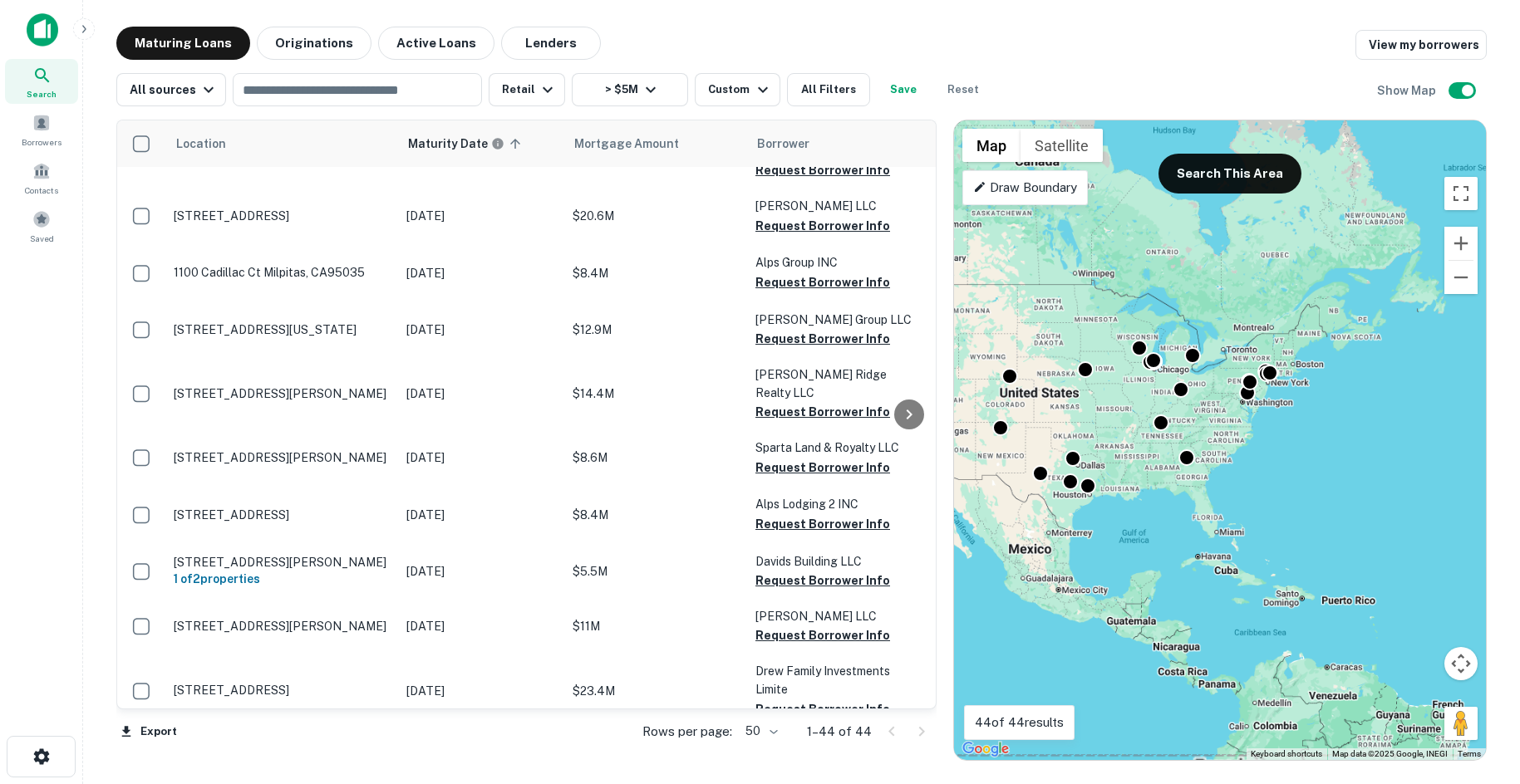
drag, startPoint x: 1306, startPoint y: 429, endPoint x: 1202, endPoint y: 455, distance: 107.2
click at [1202, 455] on div "To activate drag with keyboard, press Alt + Enter. Once in keyboard drag state,…" at bounding box center [1220, 439] width 532 height 639
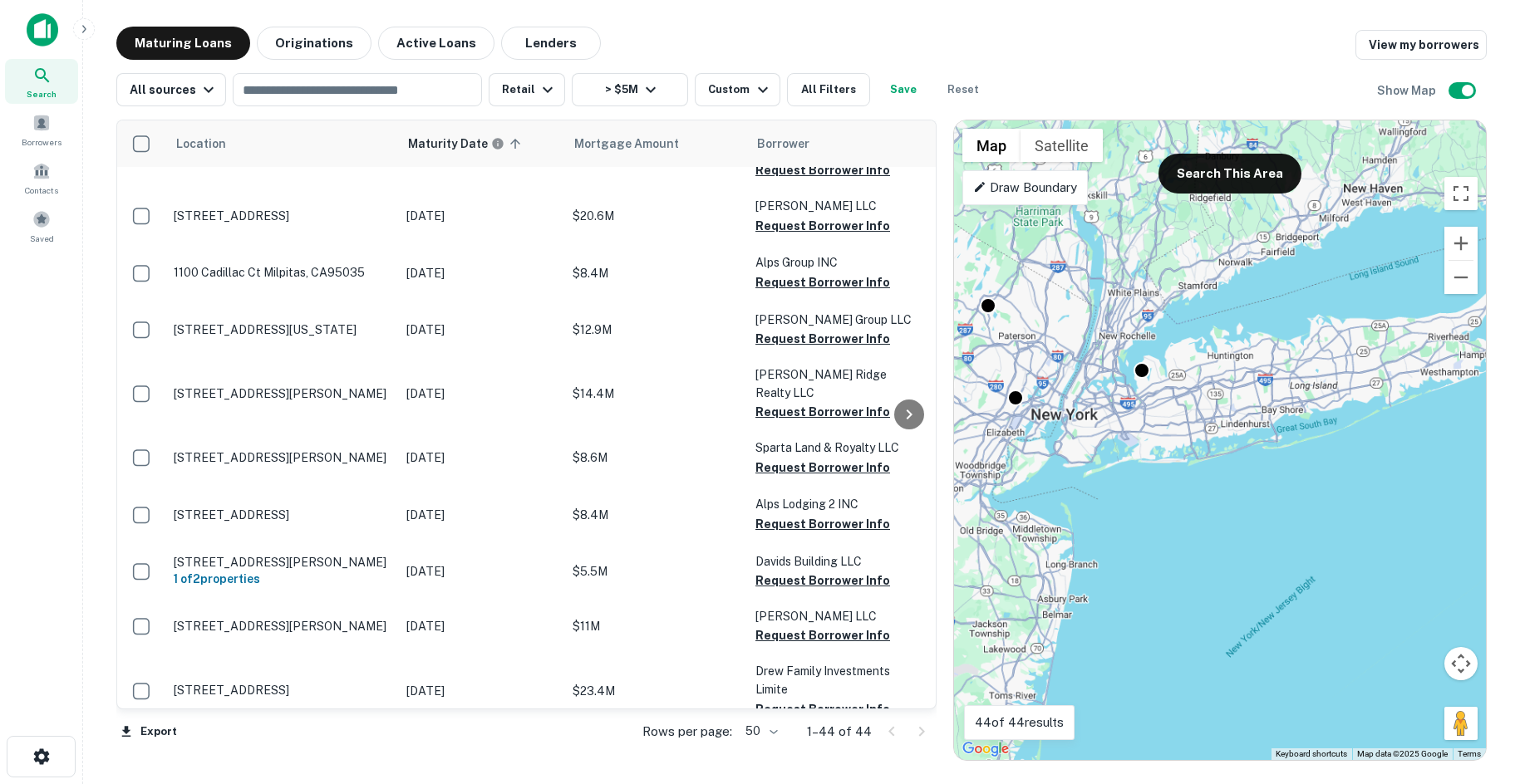
drag, startPoint x: 1307, startPoint y: 414, endPoint x: 1243, endPoint y: 474, distance: 87.7
click at [1247, 476] on div "To activate drag with keyboard, press Alt + Enter. Once in keyboard drag state,…" at bounding box center [1220, 439] width 532 height 639
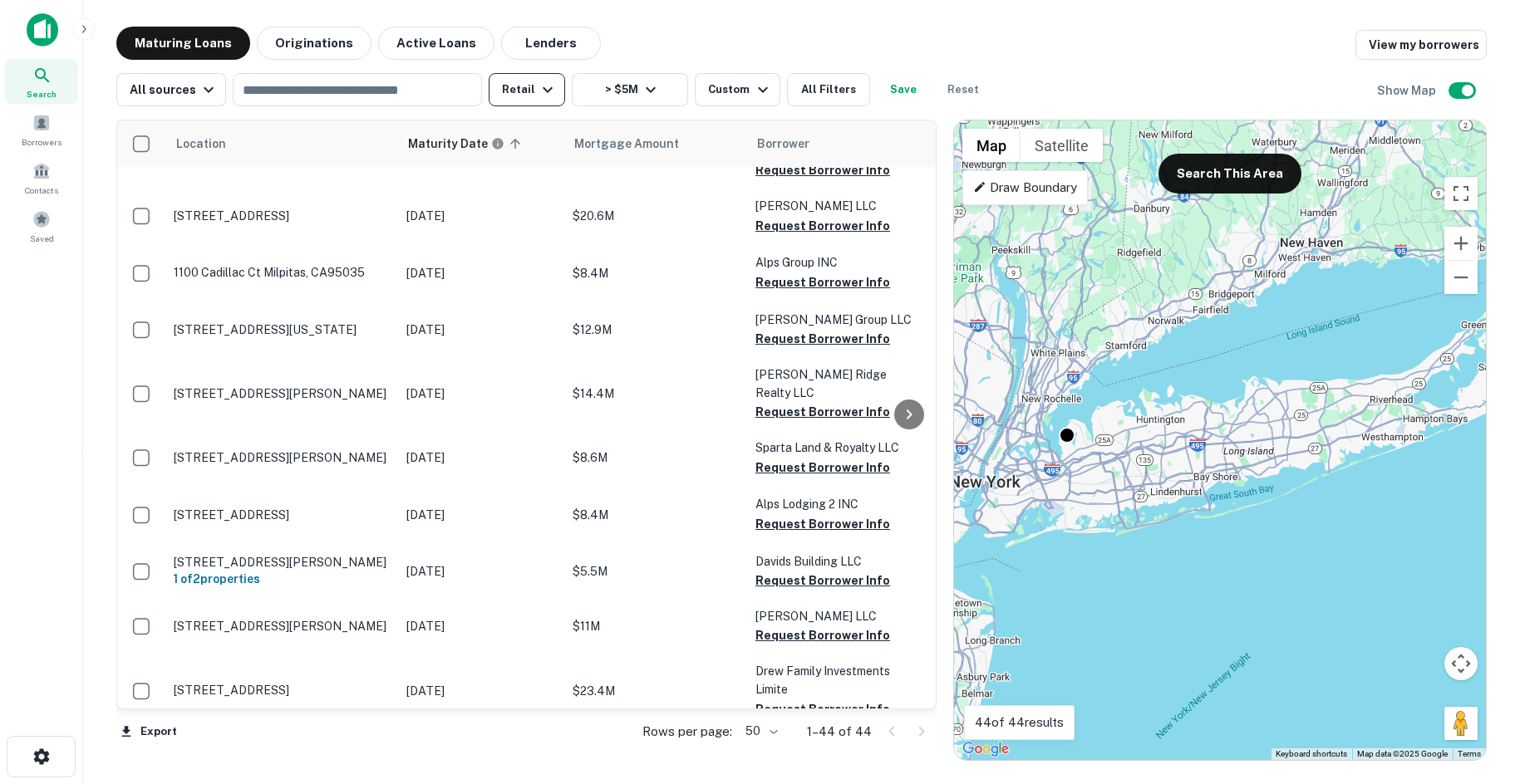
click at [550, 101] on button "Retail" at bounding box center [526, 90] width 77 height 34
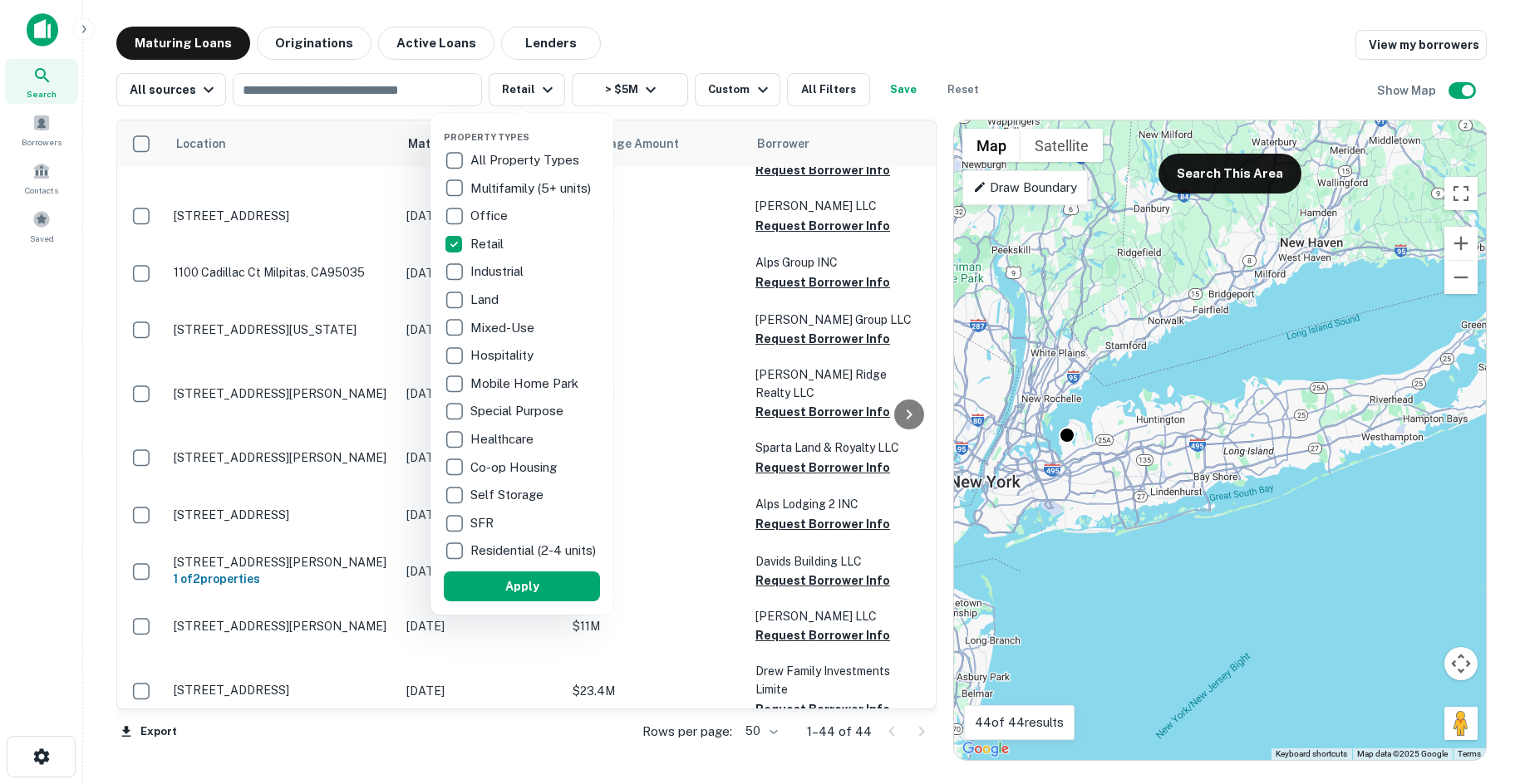
click at [477, 166] on p "All Property Types" at bounding box center [525, 160] width 112 height 20
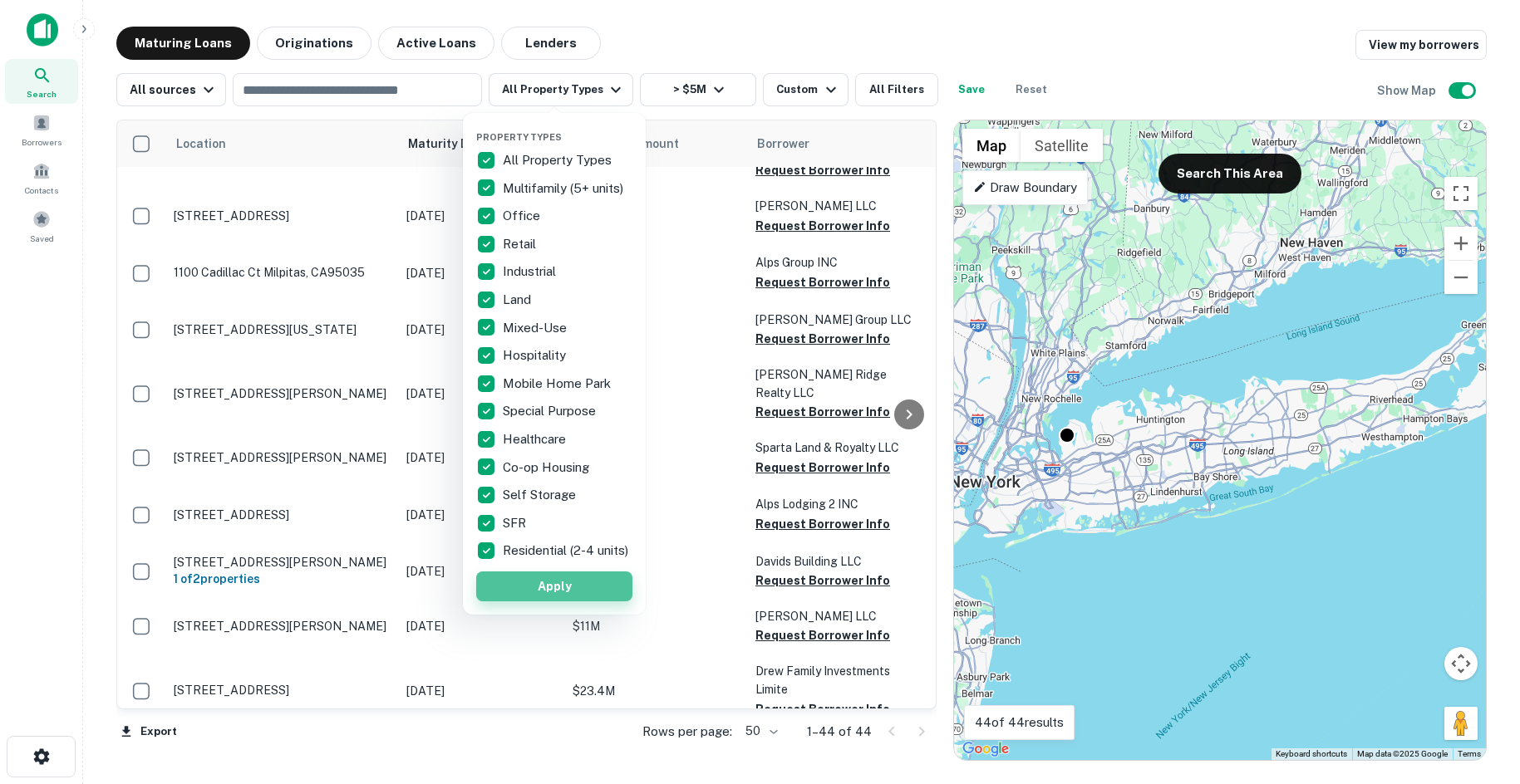
click at [559, 597] on button "Apply" at bounding box center [554, 587] width 156 height 30
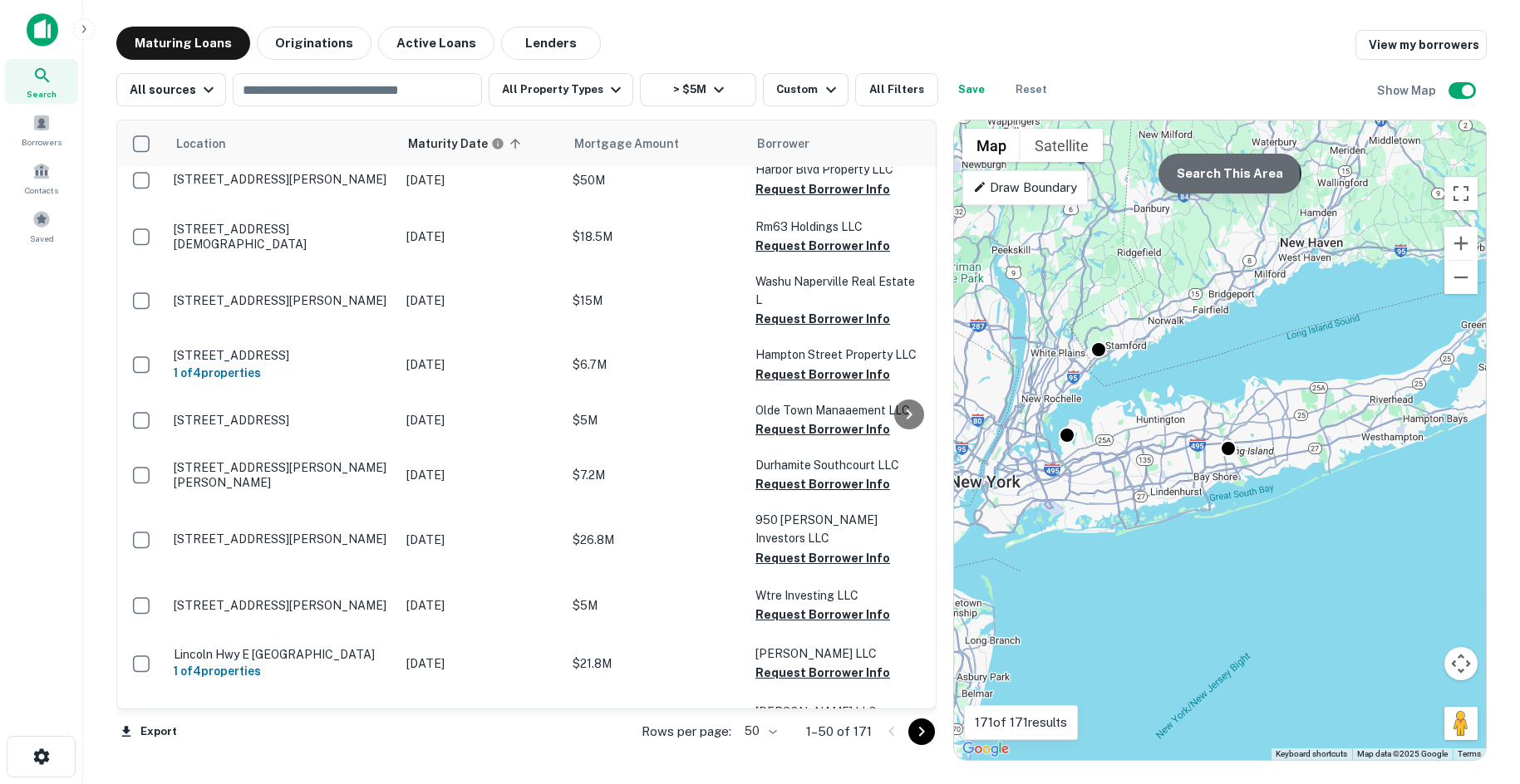
click at [1216, 176] on button "Search This Area" at bounding box center [1230, 173] width 143 height 39
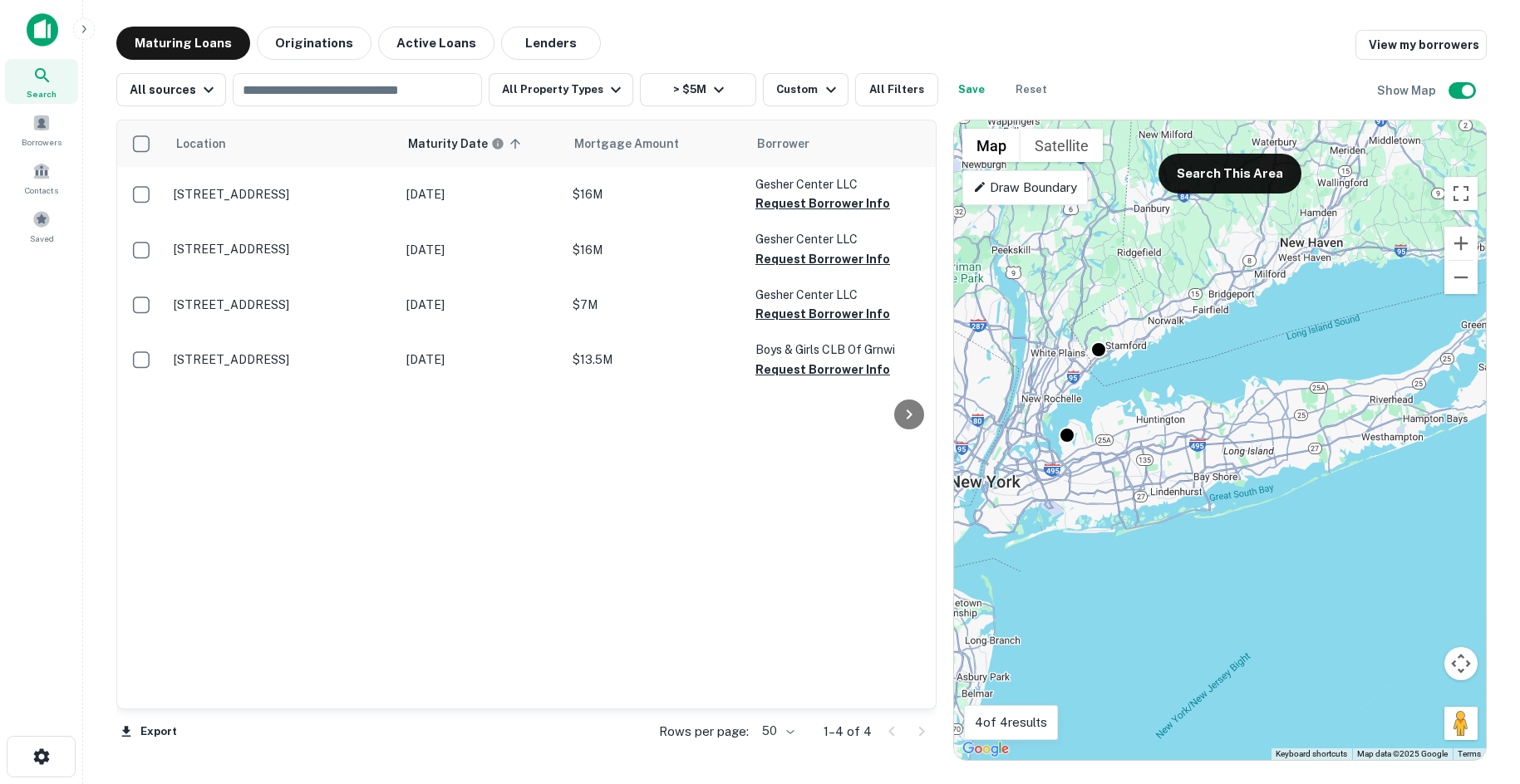
click at [1103, 358] on div "To activate drag with keyboard, press Alt + Enter. Once in keyboard drag state,…" at bounding box center [1220, 439] width 532 height 639
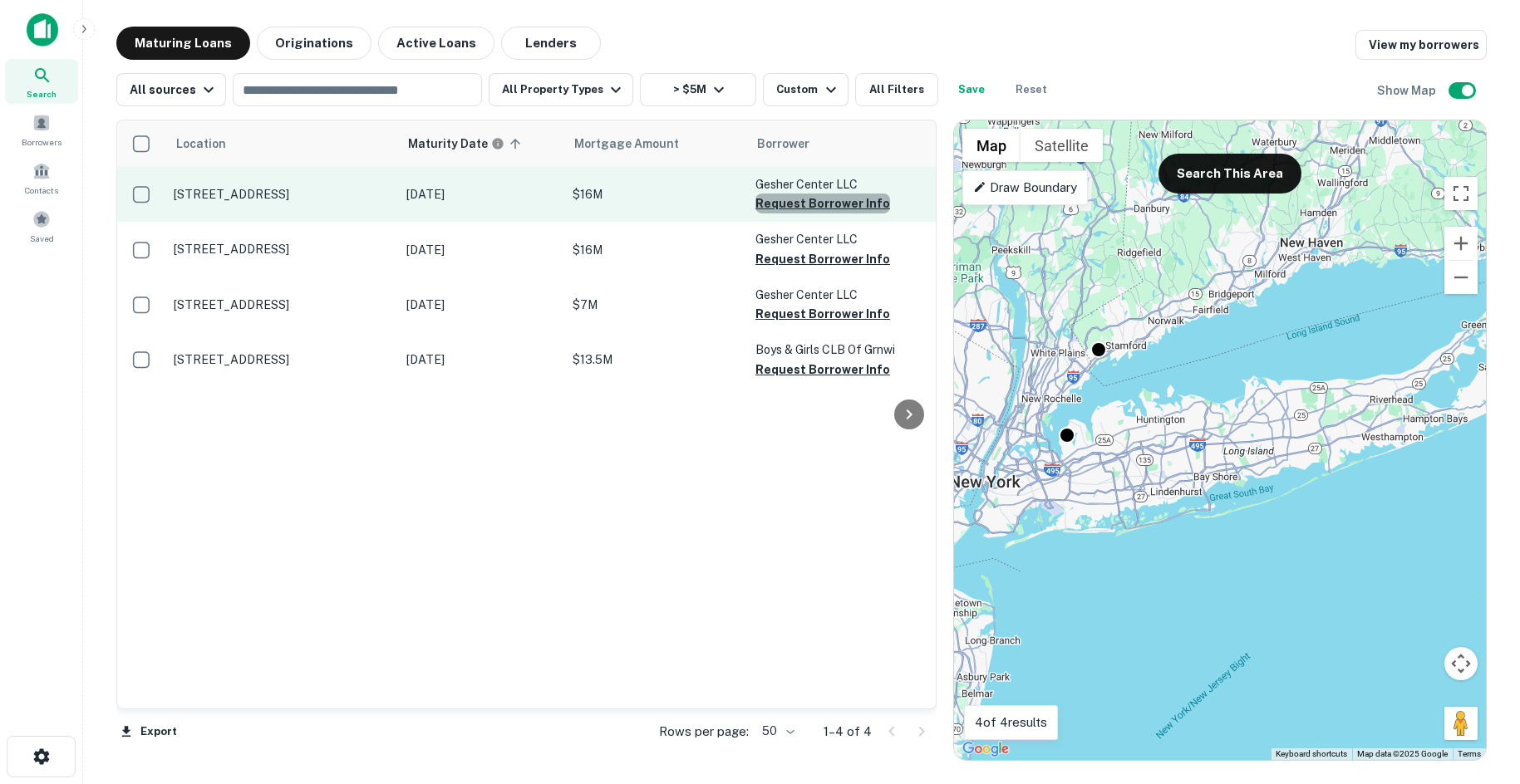
click at [869, 202] on button "Request Borrower Info" at bounding box center [822, 203] width 135 height 20
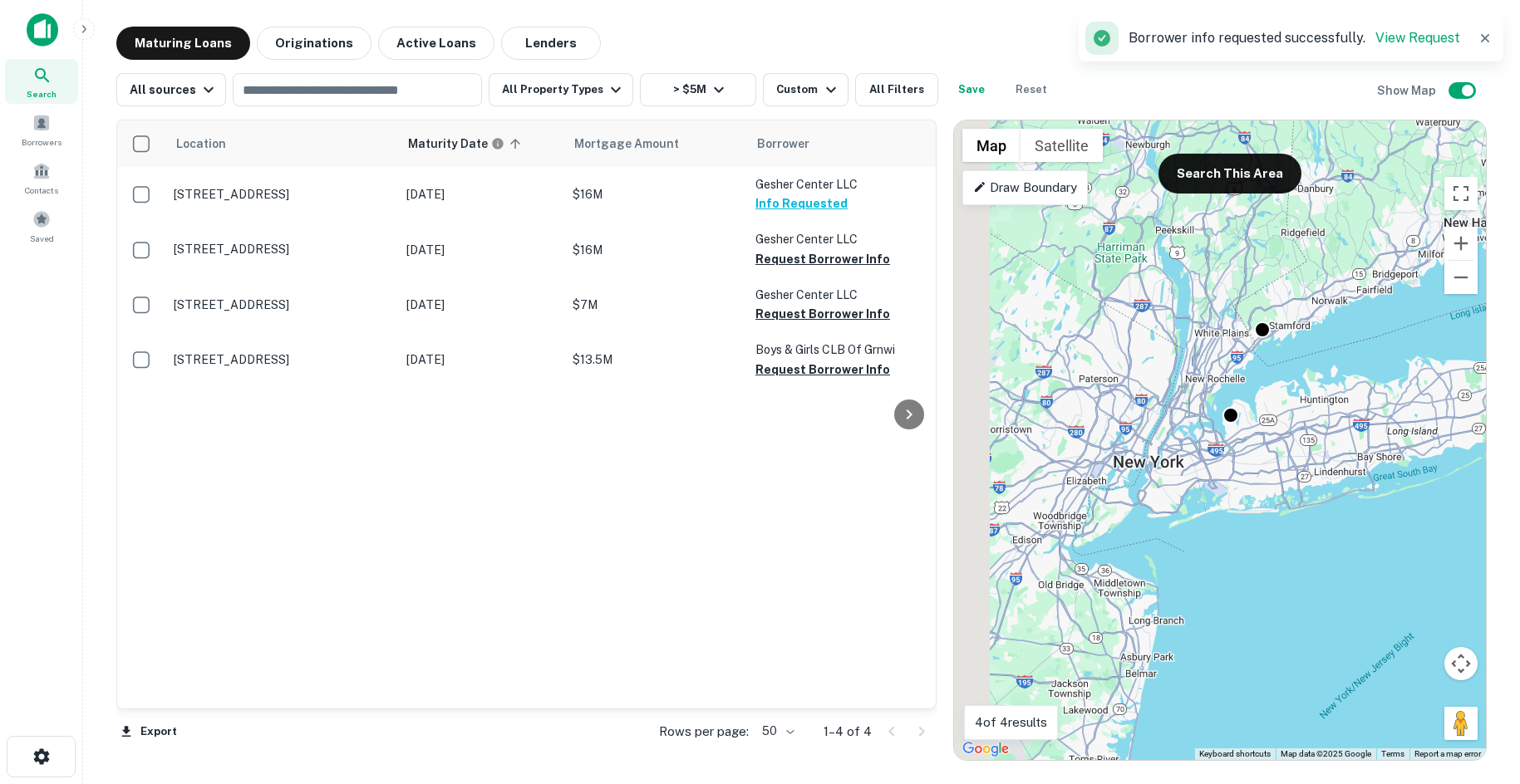
drag, startPoint x: 1118, startPoint y: 460, endPoint x: 1284, endPoint y: 440, distance: 167.2
click at [1299, 440] on div "To activate drag with keyboard, press Alt + Enter. Once in keyboard drag state,…" at bounding box center [1220, 439] width 532 height 639
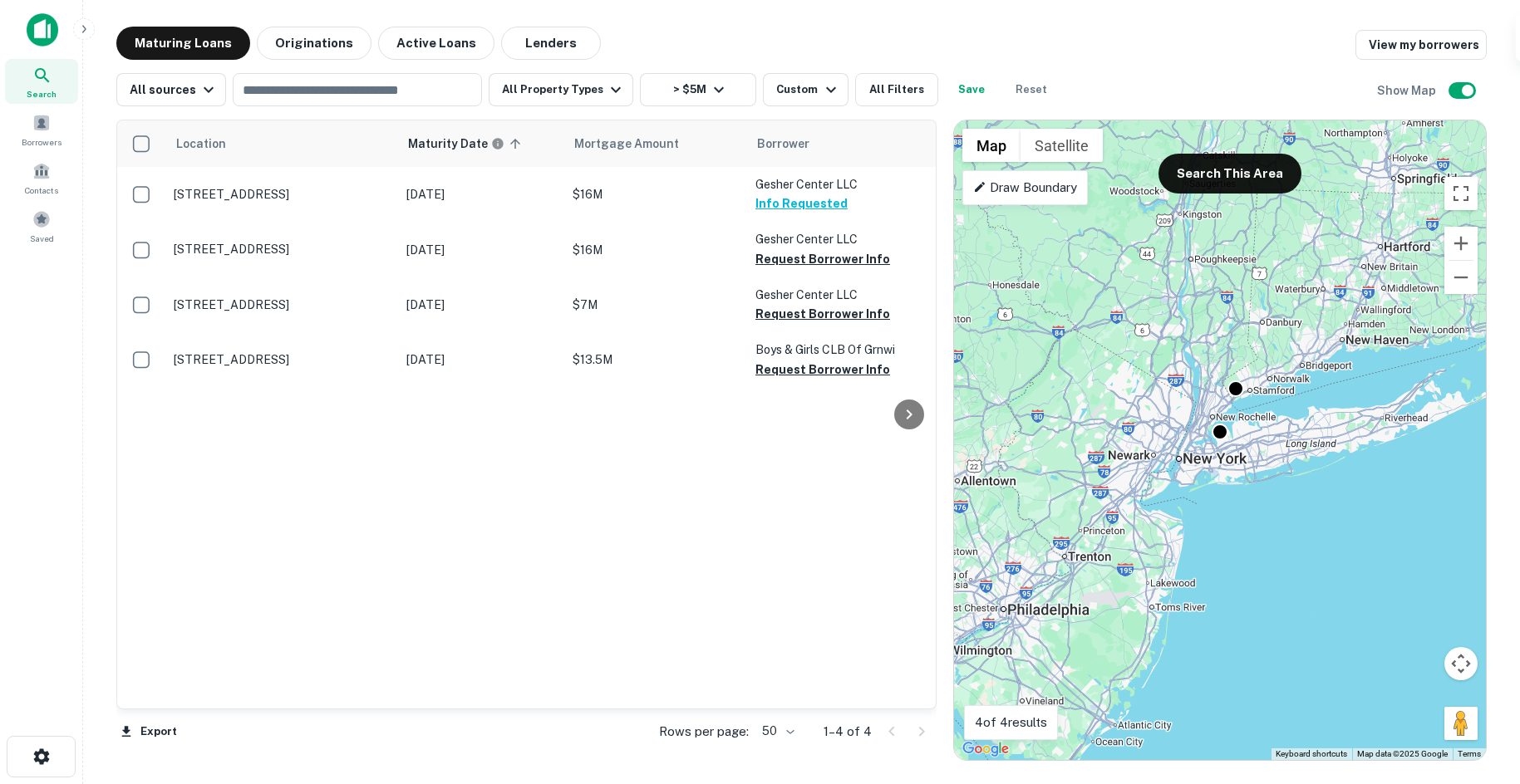
drag, startPoint x: 1340, startPoint y: 465, endPoint x: 1232, endPoint y: 453, distance: 108.7
click at [1232, 453] on div "To activate drag with keyboard, press Alt + Enter. Once in keyboard drag state,…" at bounding box center [1220, 439] width 532 height 639
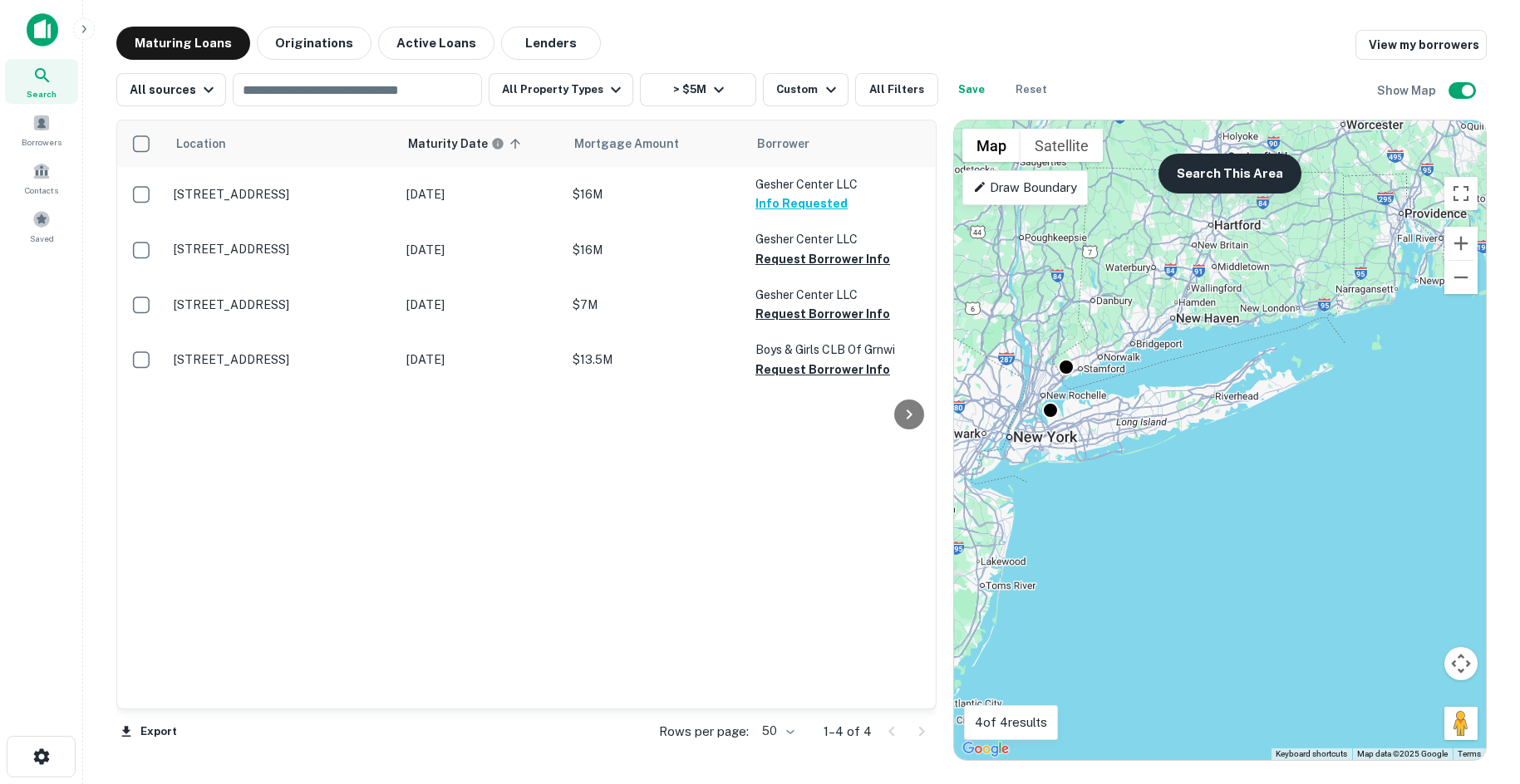
click at [1222, 182] on button "Search This Area" at bounding box center [1230, 173] width 143 height 39
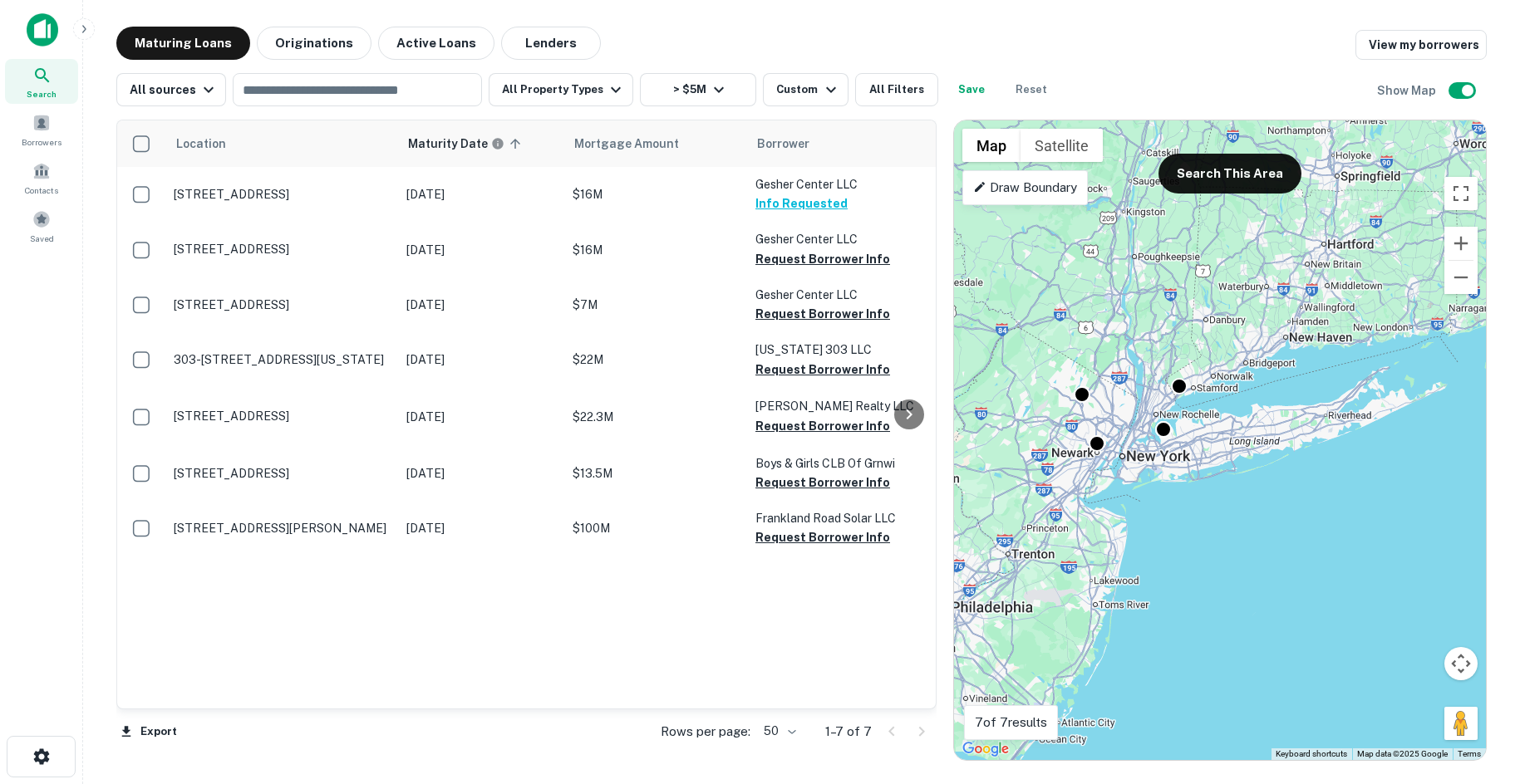
drag, startPoint x: 1124, startPoint y: 428, endPoint x: 1238, endPoint y: 446, distance: 115.4
click at [1248, 445] on div "To activate drag with keyboard, press Alt + Enter. Once in keyboard drag state,…" at bounding box center [1220, 439] width 532 height 639
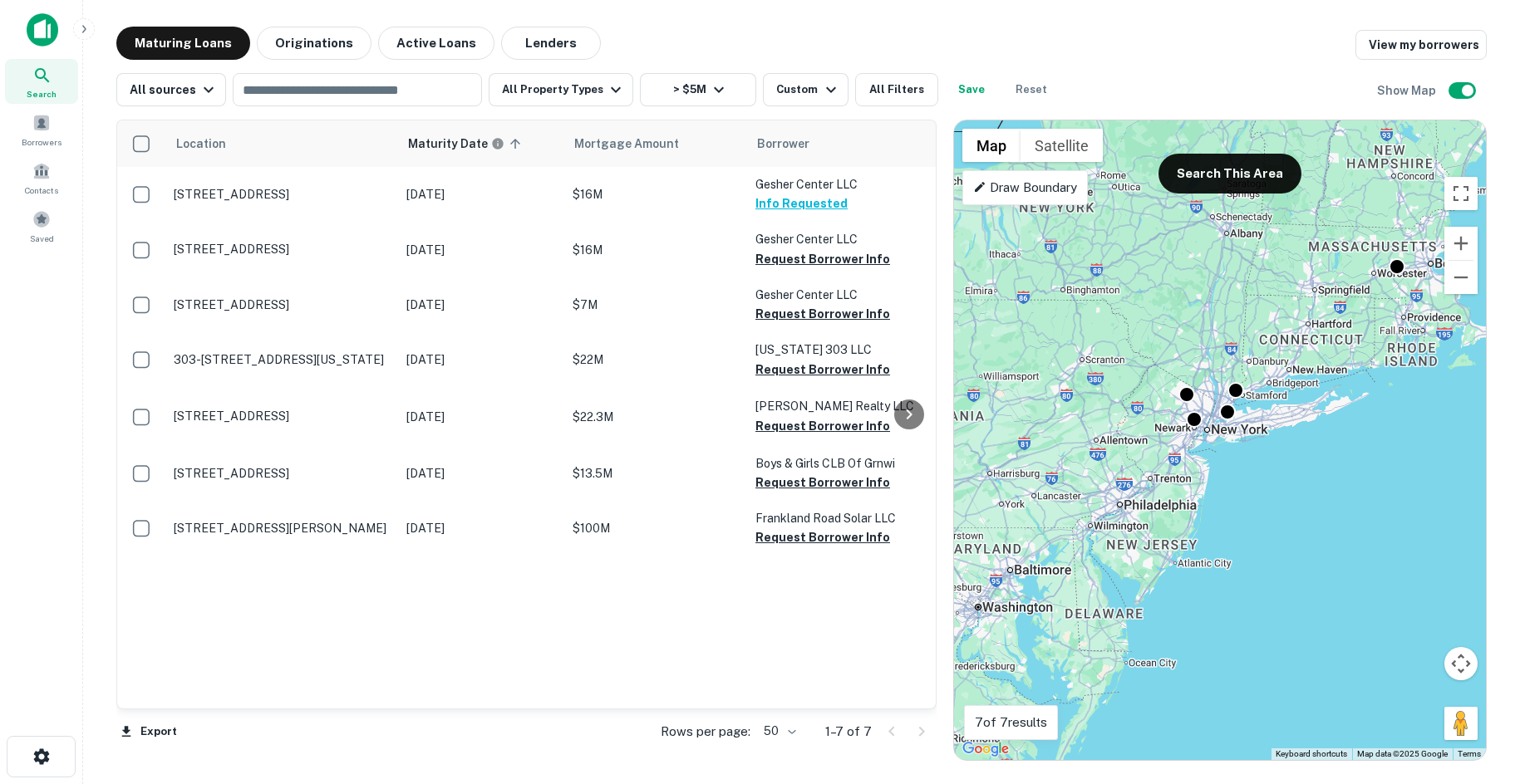
drag, startPoint x: 1388, startPoint y: 388, endPoint x: 1345, endPoint y: 415, distance: 50.8
click at [1345, 415] on div "To activate drag with keyboard, press Alt + Enter. Once in keyboard drag state,…" at bounding box center [1220, 439] width 532 height 639
click at [1198, 187] on button "Search This Area" at bounding box center [1230, 173] width 143 height 39
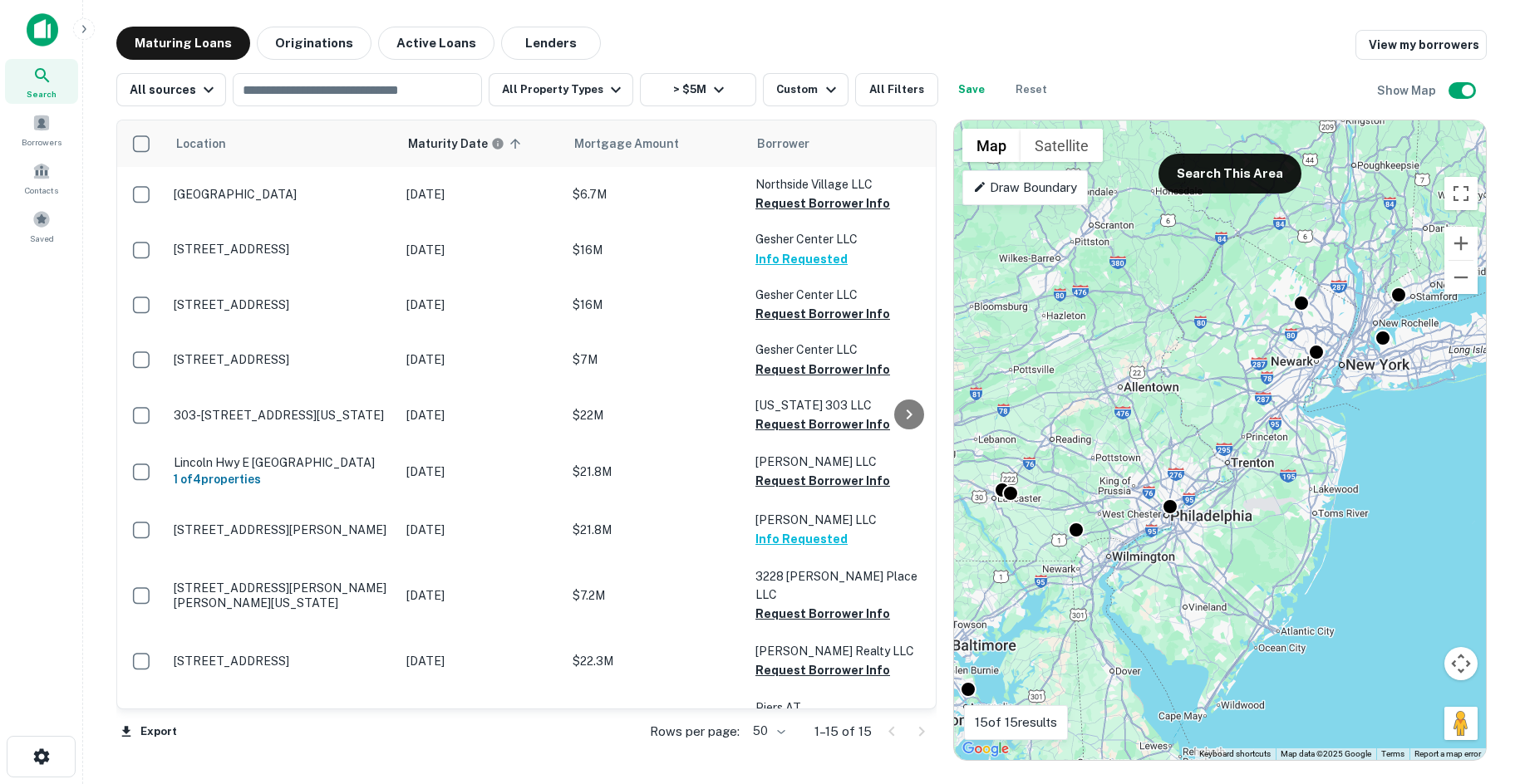
click at [1178, 513] on div at bounding box center [1170, 507] width 17 height 17
click at [1180, 505] on div "To navigate, press the arrow keys. To activate drag with keyboard, press Alt + …" at bounding box center [1220, 439] width 532 height 639
click at [1177, 508] on div at bounding box center [1170, 504] width 24 height 24
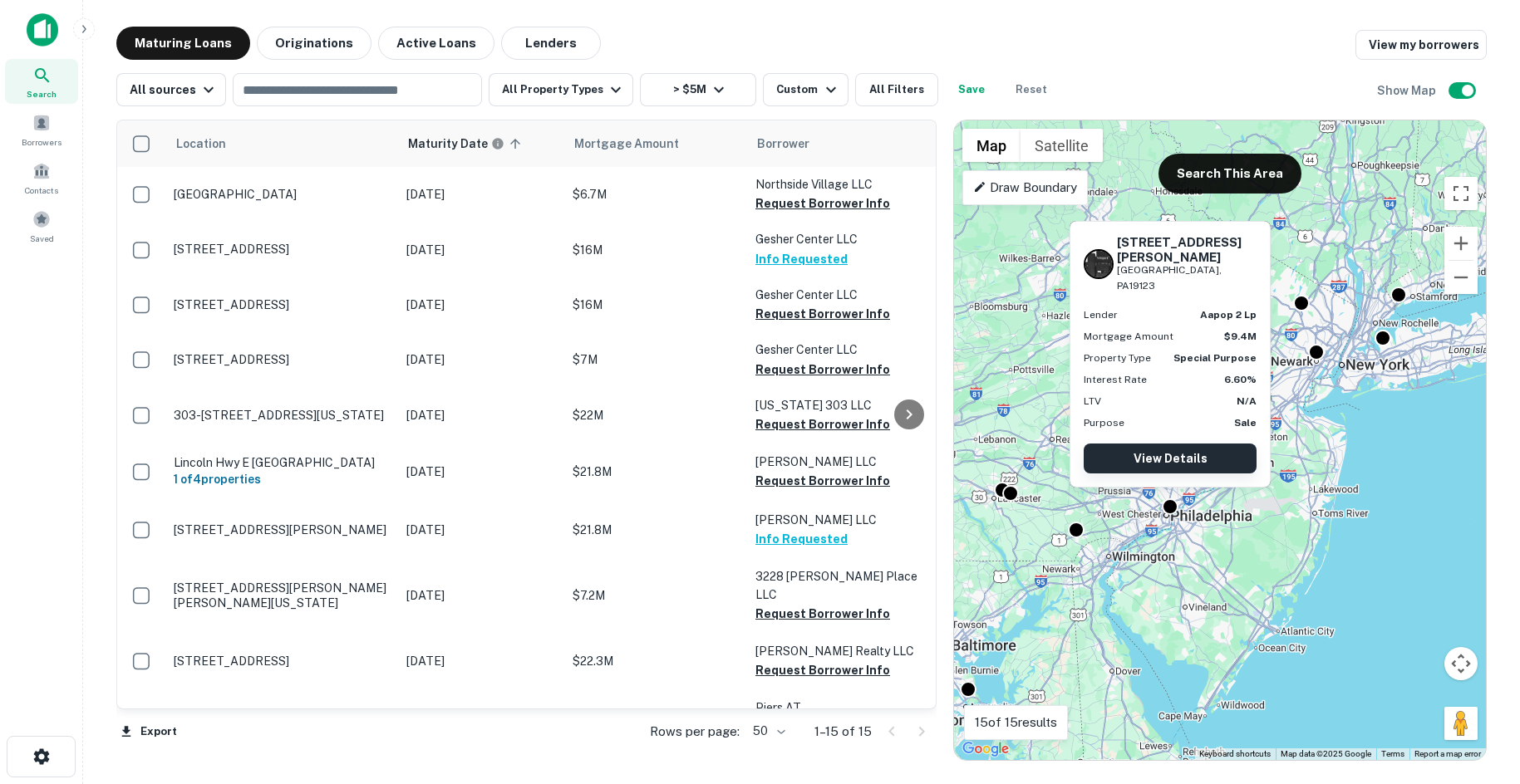
click at [1197, 457] on link "View Details" at bounding box center [1170, 459] width 173 height 30
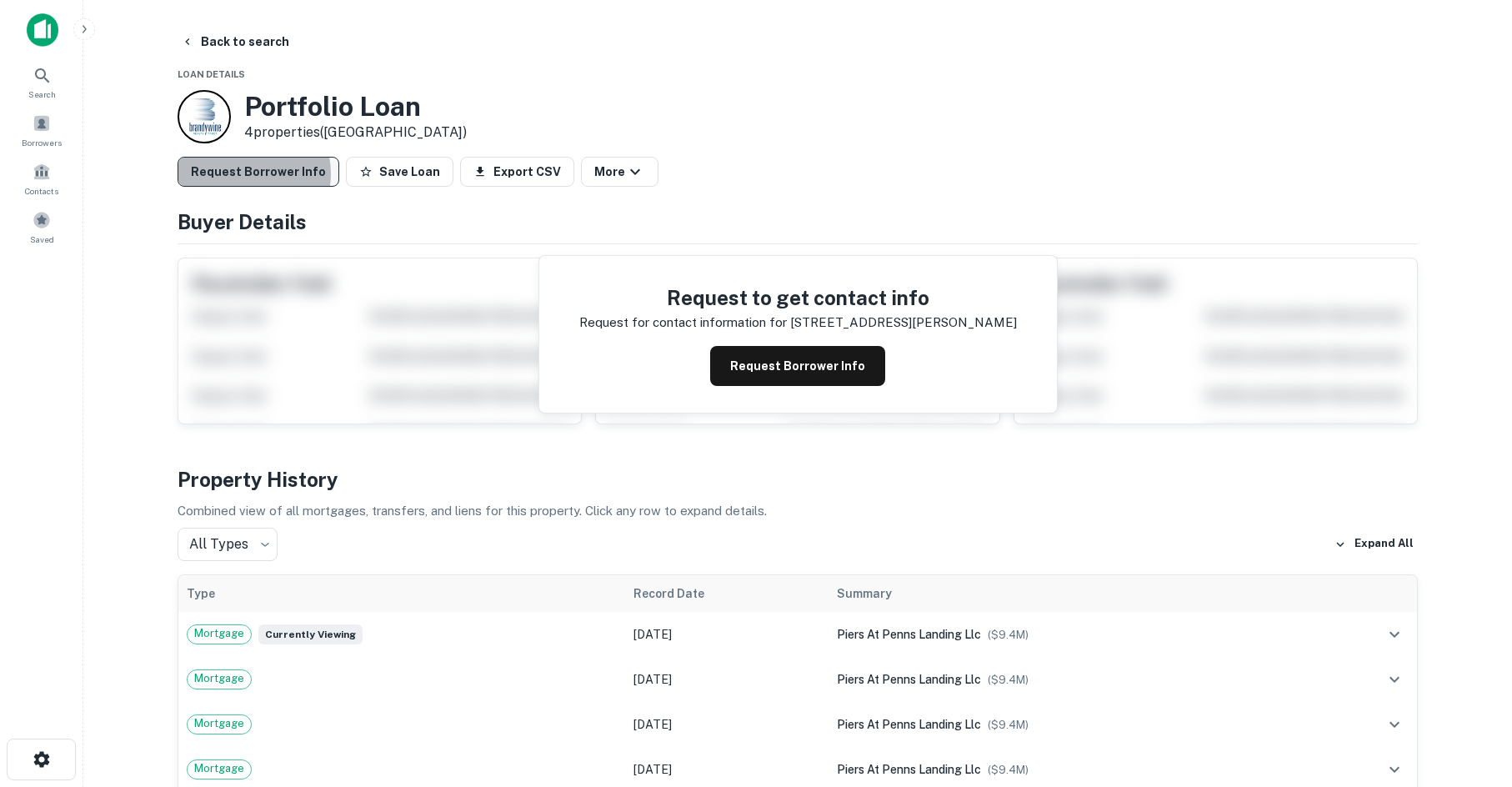
click at [246, 174] on button "Request Borrower Info" at bounding box center [259, 172] width 162 height 30
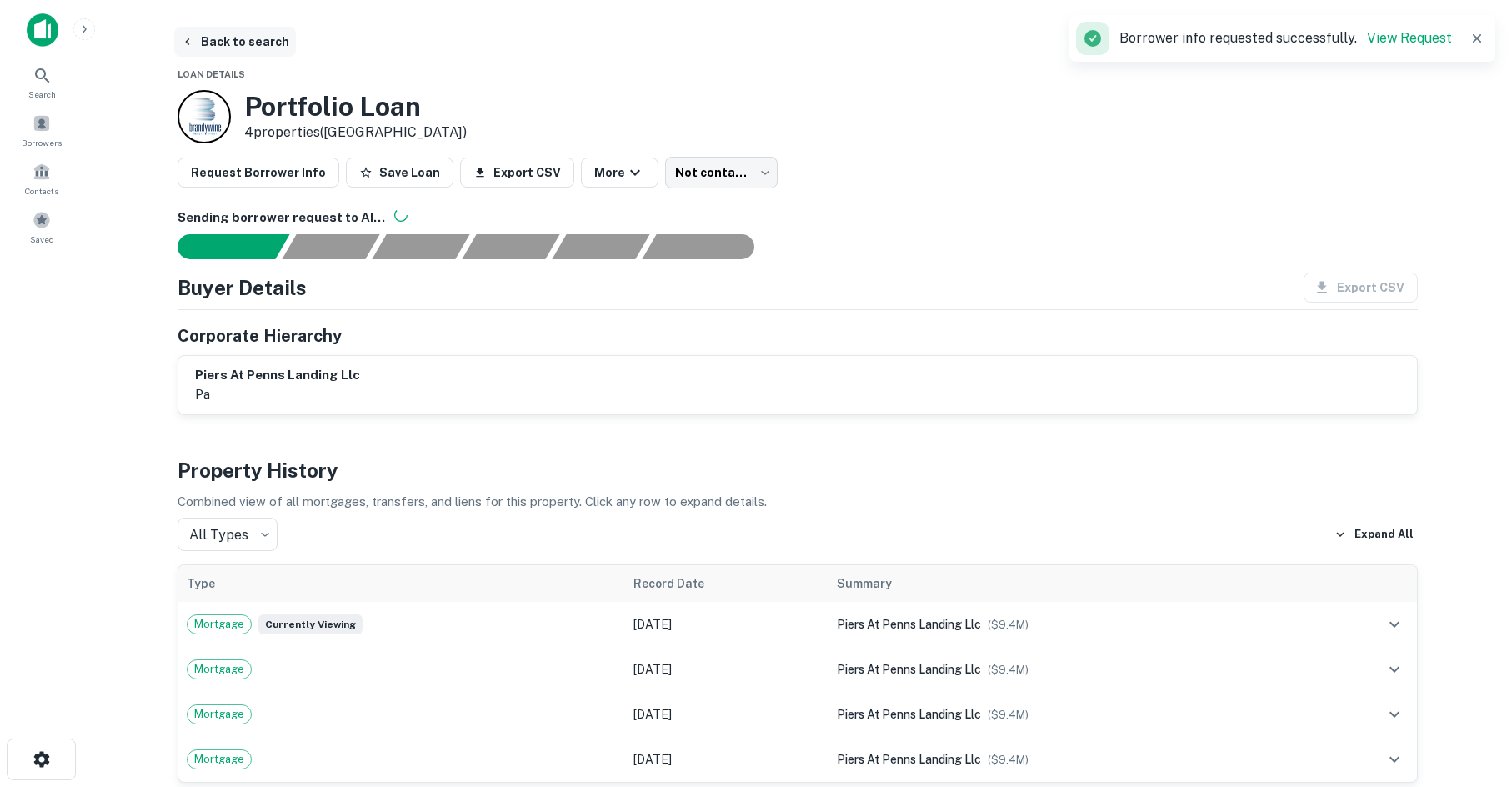
click at [191, 44] on icon "button" at bounding box center [187, 42] width 13 height 13
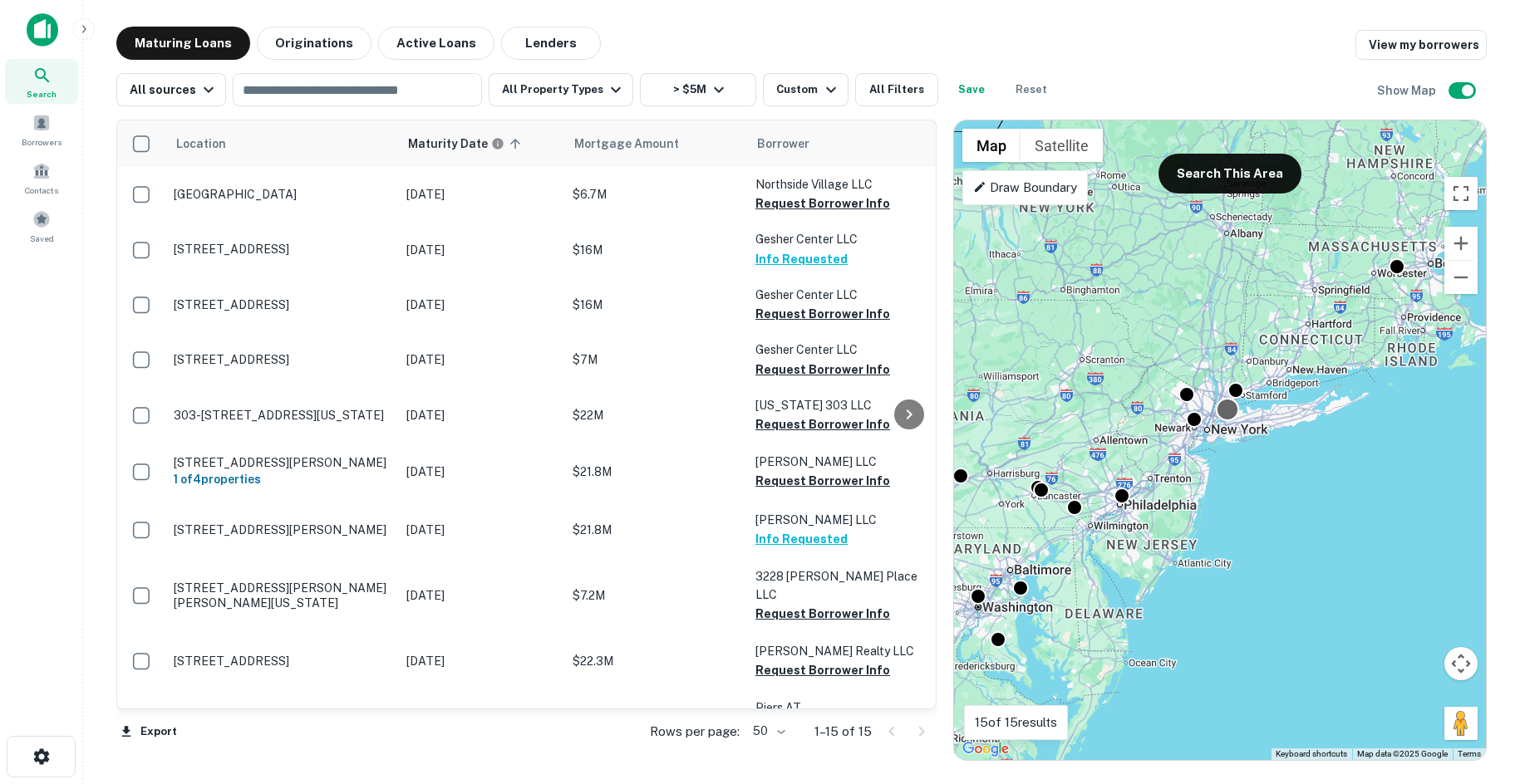
click at [1229, 413] on div at bounding box center [1227, 409] width 24 height 24
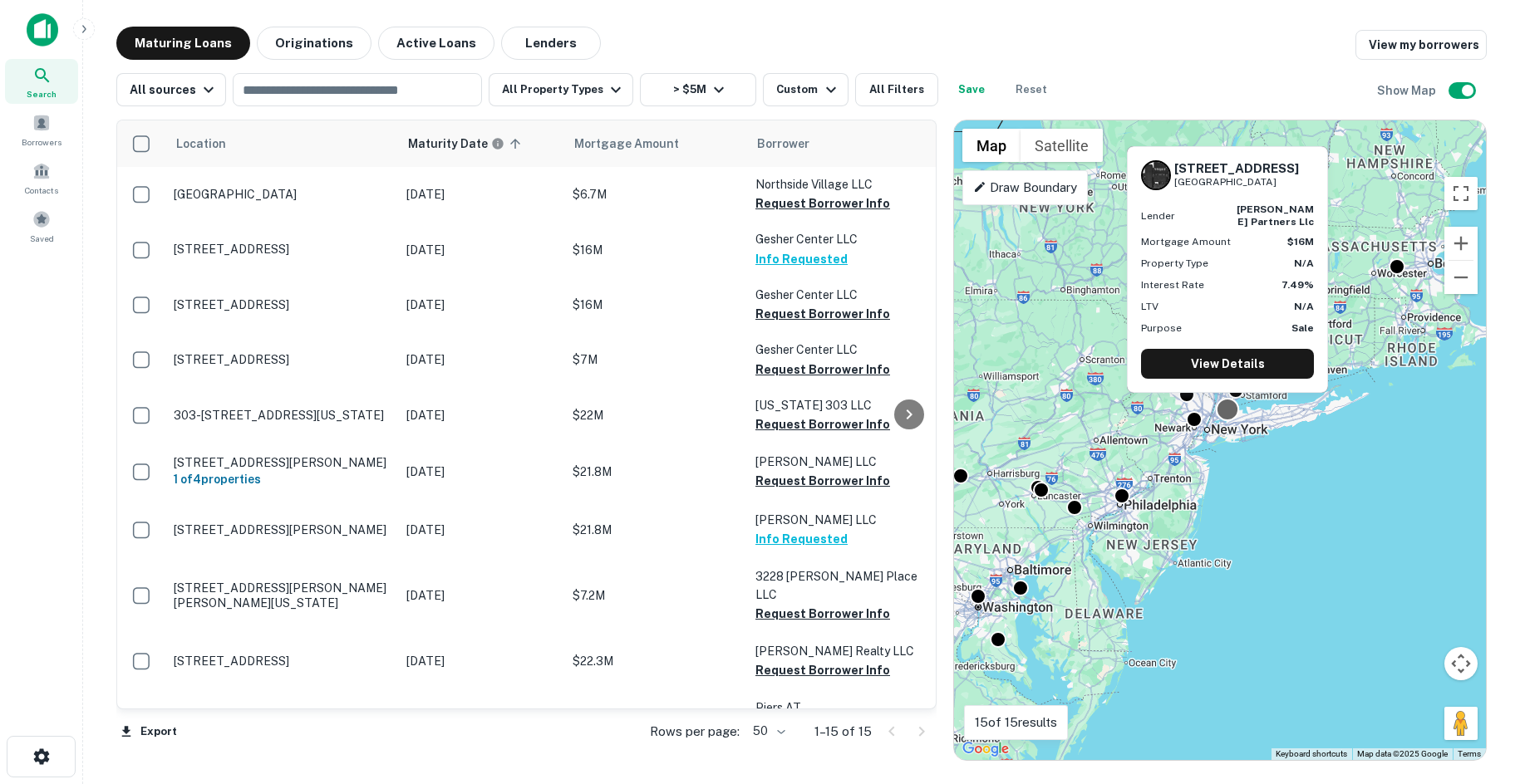
click at [1229, 413] on div at bounding box center [1227, 409] width 24 height 24
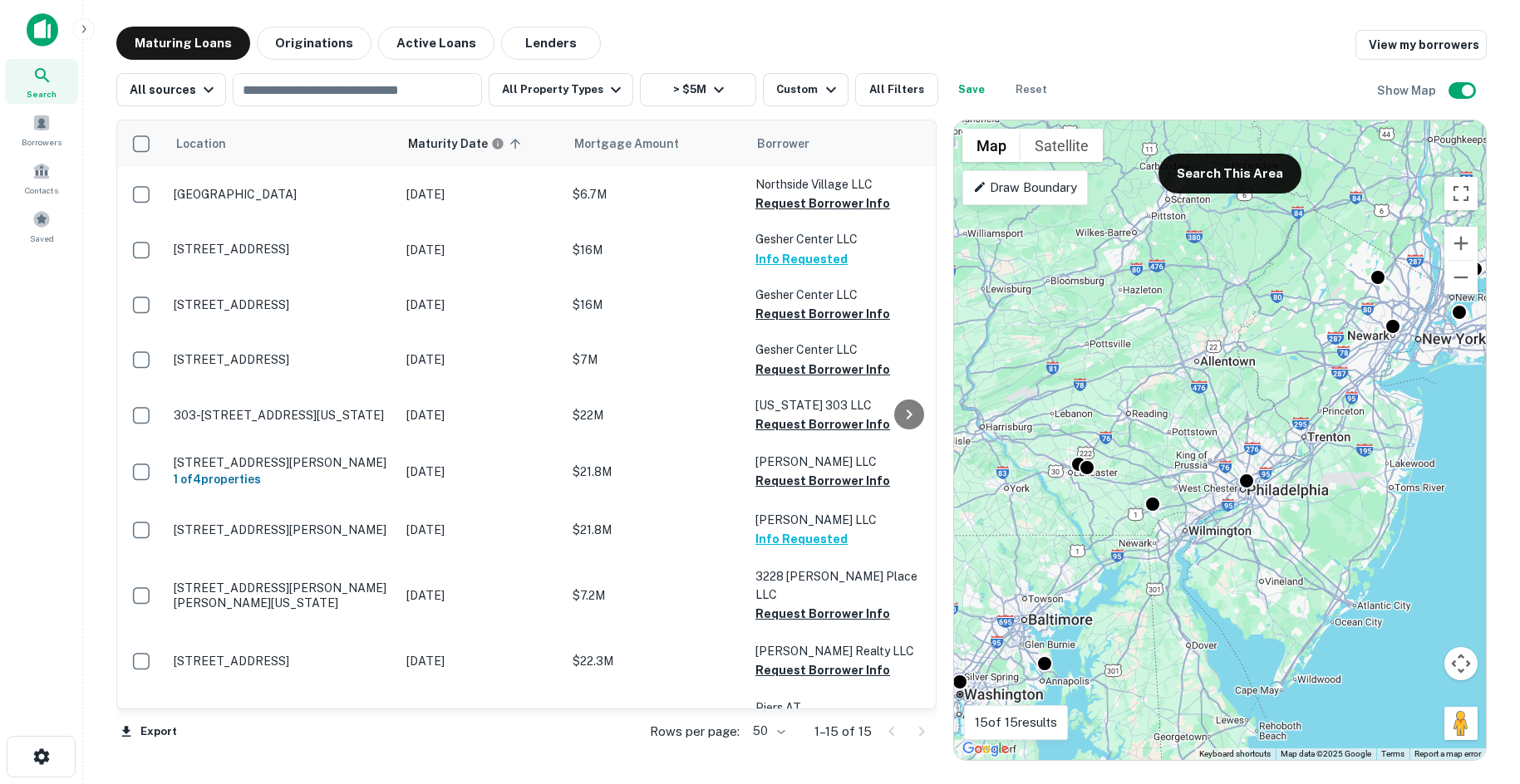
drag, startPoint x: 1052, startPoint y: 531, endPoint x: 1165, endPoint y: 534, distance: 113.0
click at [1165, 534] on div "To navigate, press the arrow keys. To activate drag with keyboard, press Alt + …" at bounding box center [1220, 439] width 532 height 639
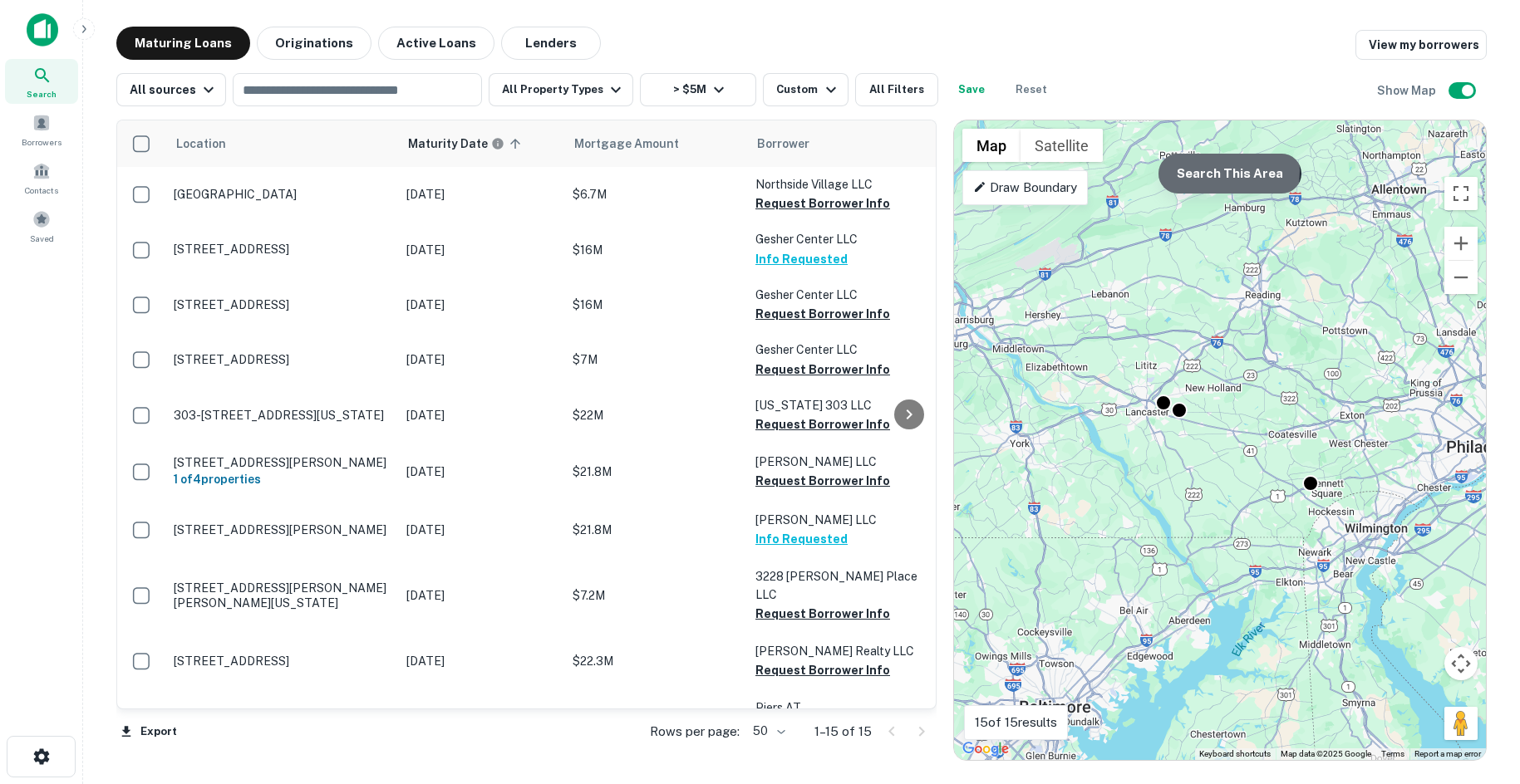
click at [1204, 171] on button "Search This Area" at bounding box center [1230, 173] width 143 height 39
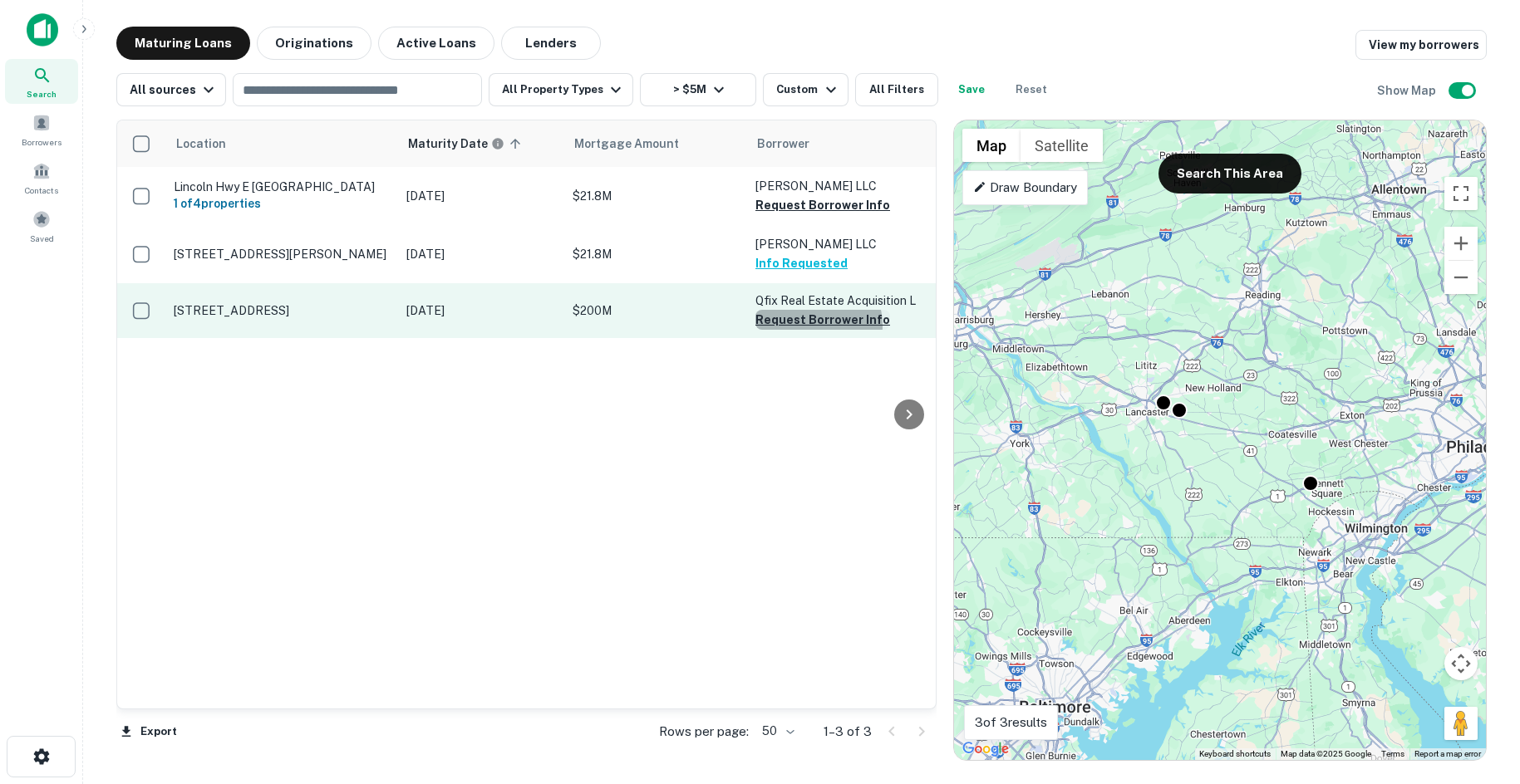
click at [815, 324] on button "Request Borrower Info" at bounding box center [822, 320] width 135 height 20
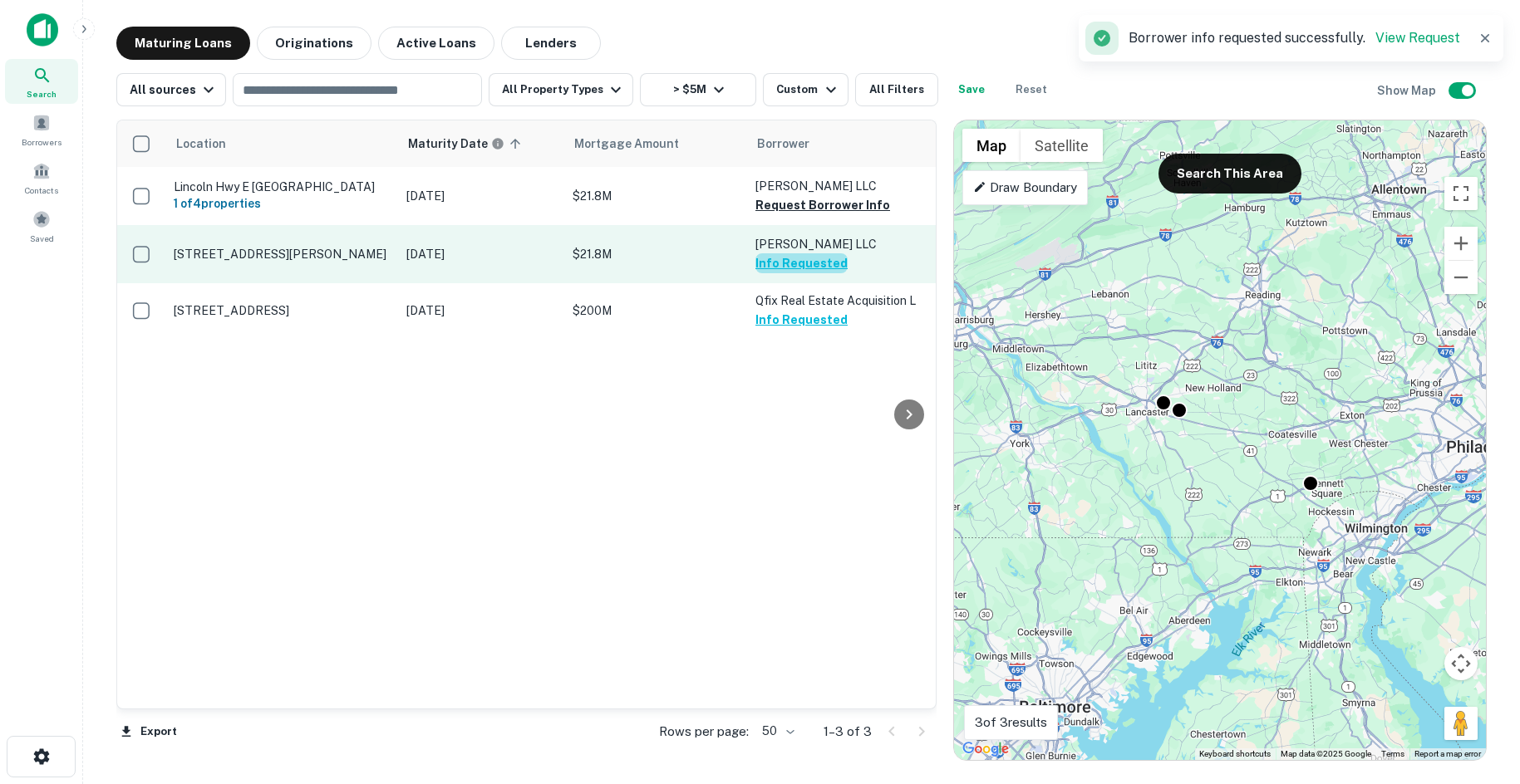
click at [804, 268] on button "Info Requested" at bounding box center [801, 263] width 92 height 20
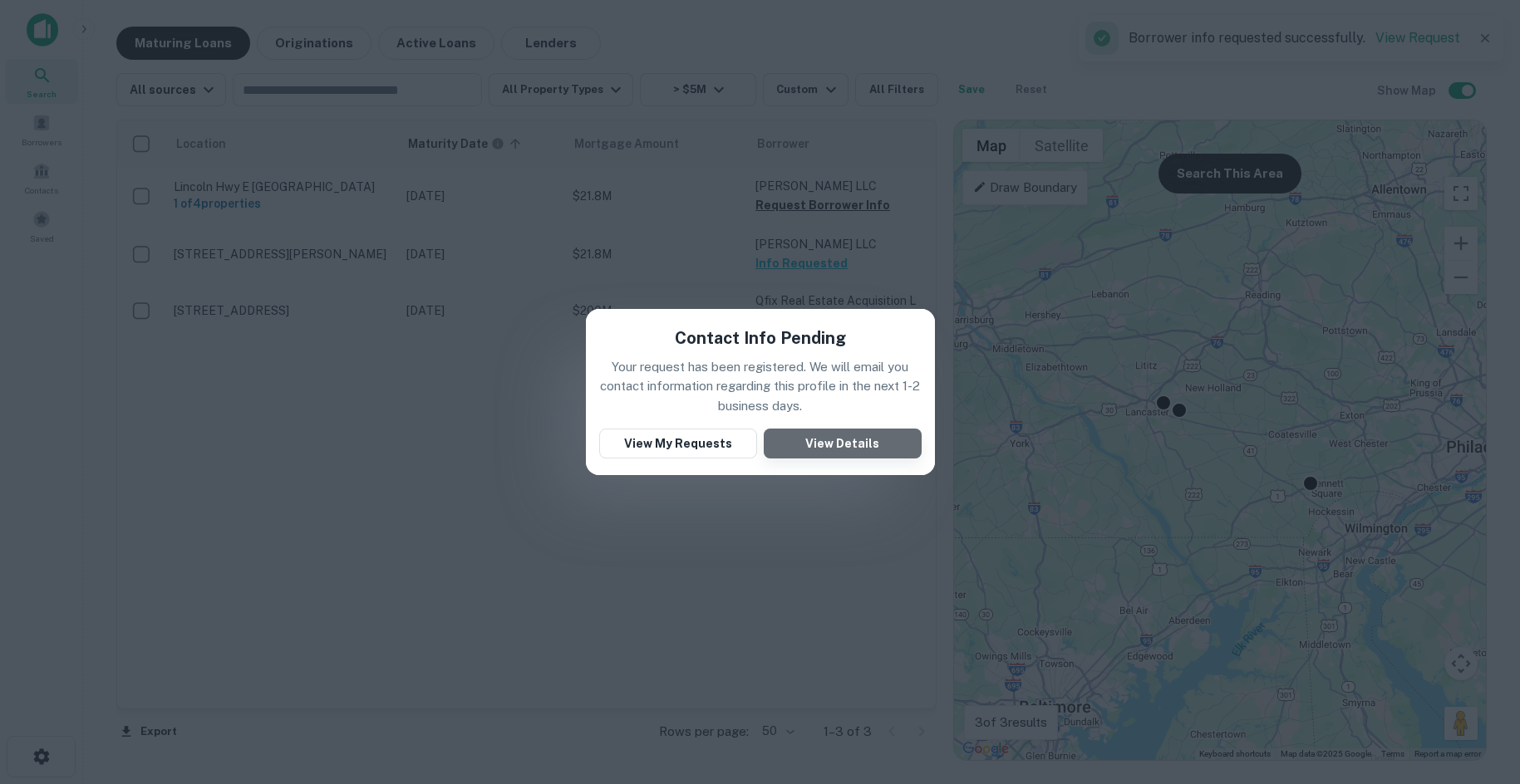
click at [840, 453] on button "View Details" at bounding box center [842, 444] width 158 height 30
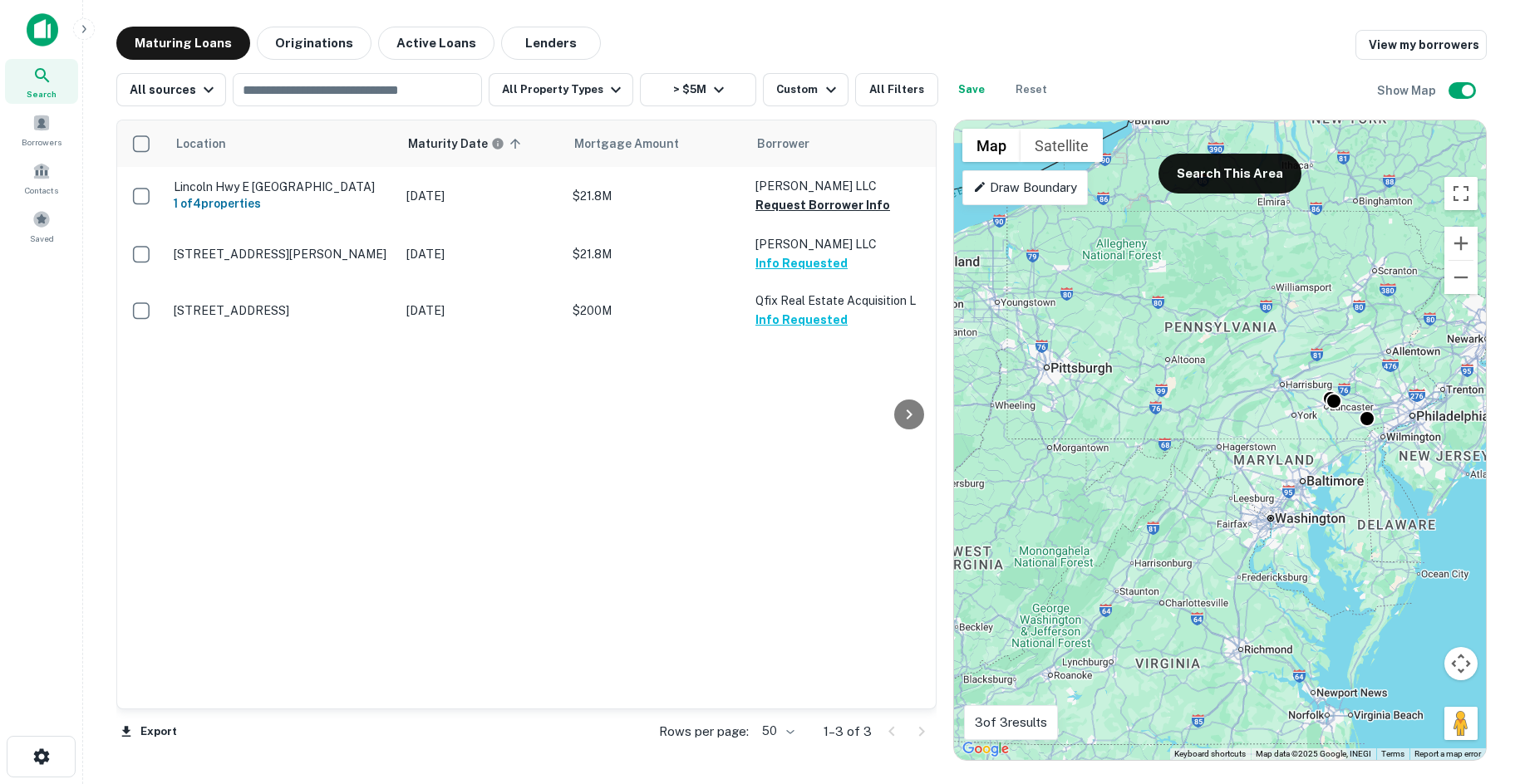
drag, startPoint x: 1319, startPoint y: 450, endPoint x: 1335, endPoint y: 439, distance: 19.4
click at [1340, 439] on div "To activate drag with keyboard, press Alt + Enter. Once in keyboard drag state,…" at bounding box center [1220, 439] width 532 height 639
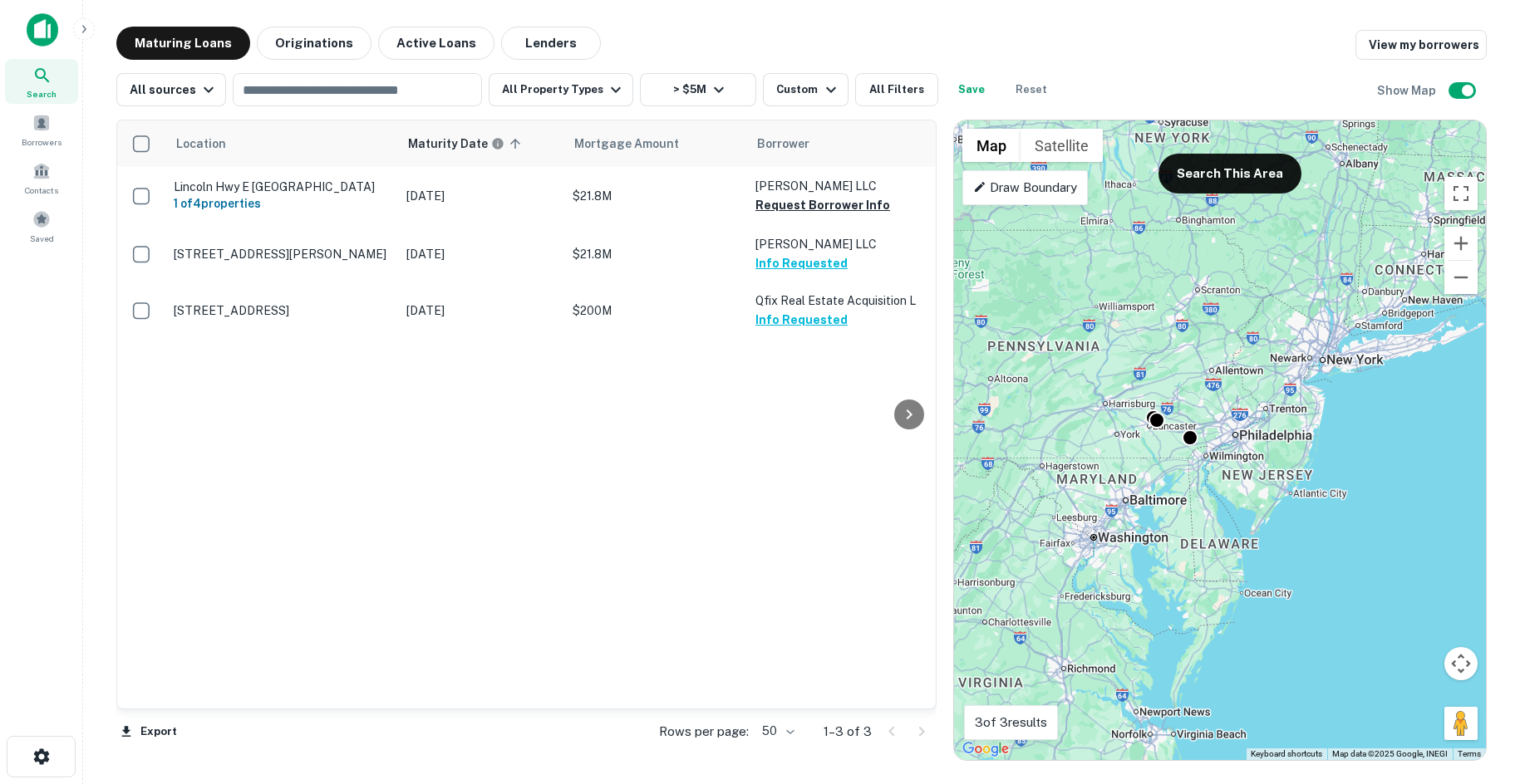
drag, startPoint x: 1360, startPoint y: 448, endPoint x: 1082, endPoint y: 504, distance: 283.6
click at [1078, 505] on div "To activate drag with keyboard, press Alt + Enter. Once in keyboard drag state,…" at bounding box center [1220, 439] width 532 height 639
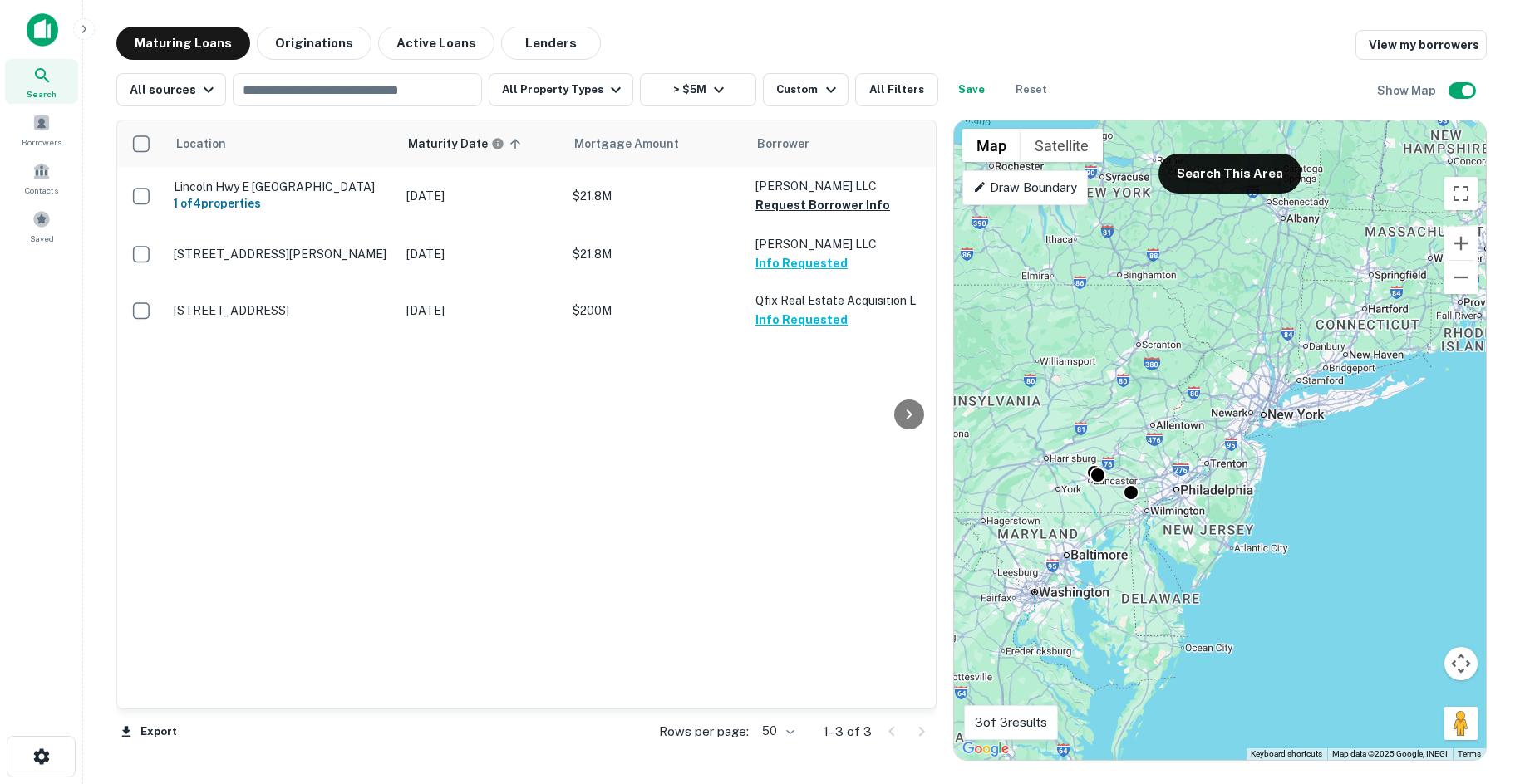
drag, startPoint x: 1286, startPoint y: 437, endPoint x: 1254, endPoint y: 480, distance: 53.6
click at [1235, 499] on div "To activate drag with keyboard, press Alt + Enter. Once in keyboard drag state,…" at bounding box center [1220, 439] width 532 height 639
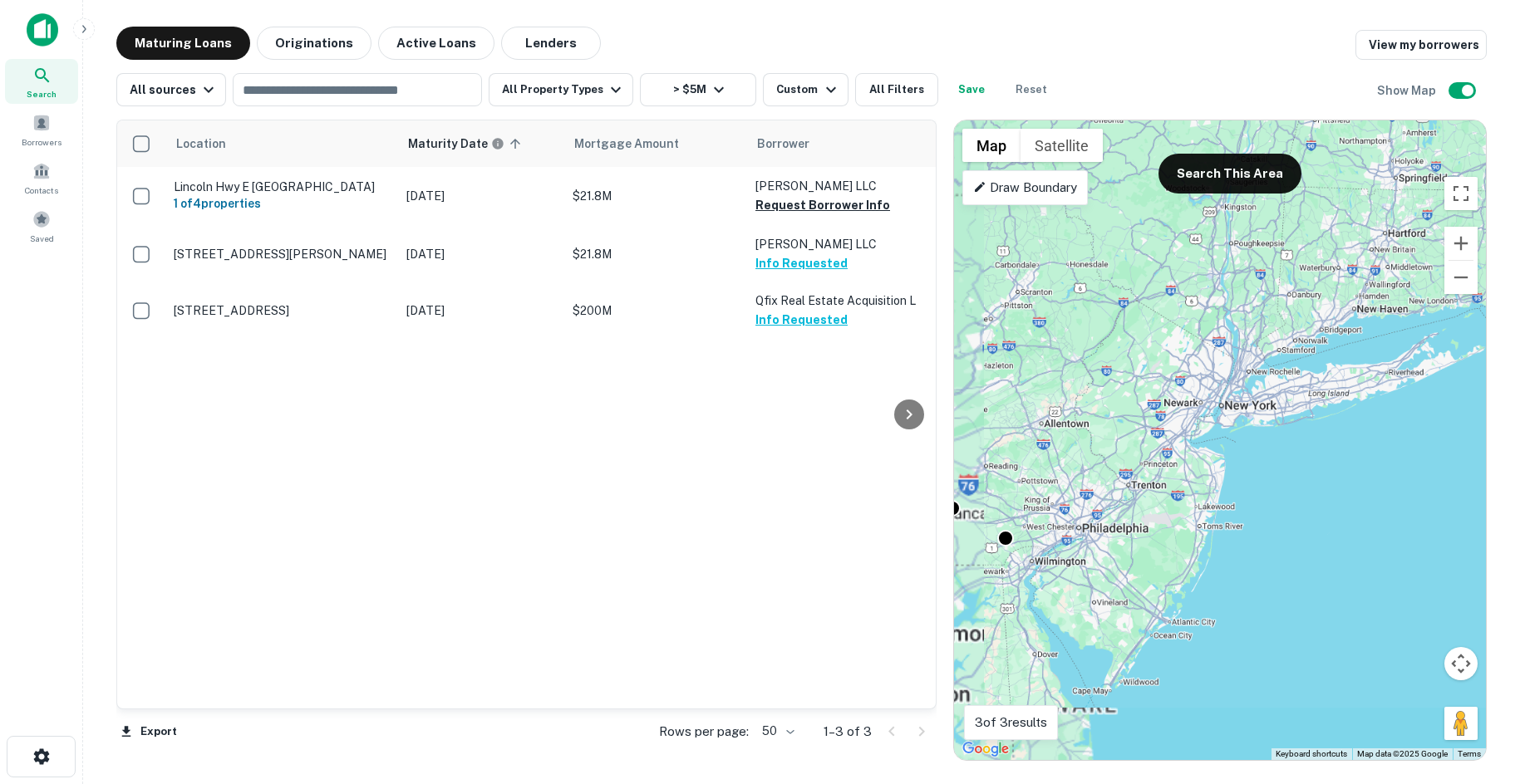
drag, startPoint x: 1373, startPoint y: 426, endPoint x: 1216, endPoint y: 509, distance: 177.6
click at [1216, 509] on div "To activate drag with keyboard, press Alt + Enter. Once in keyboard drag state,…" at bounding box center [1220, 439] width 532 height 639
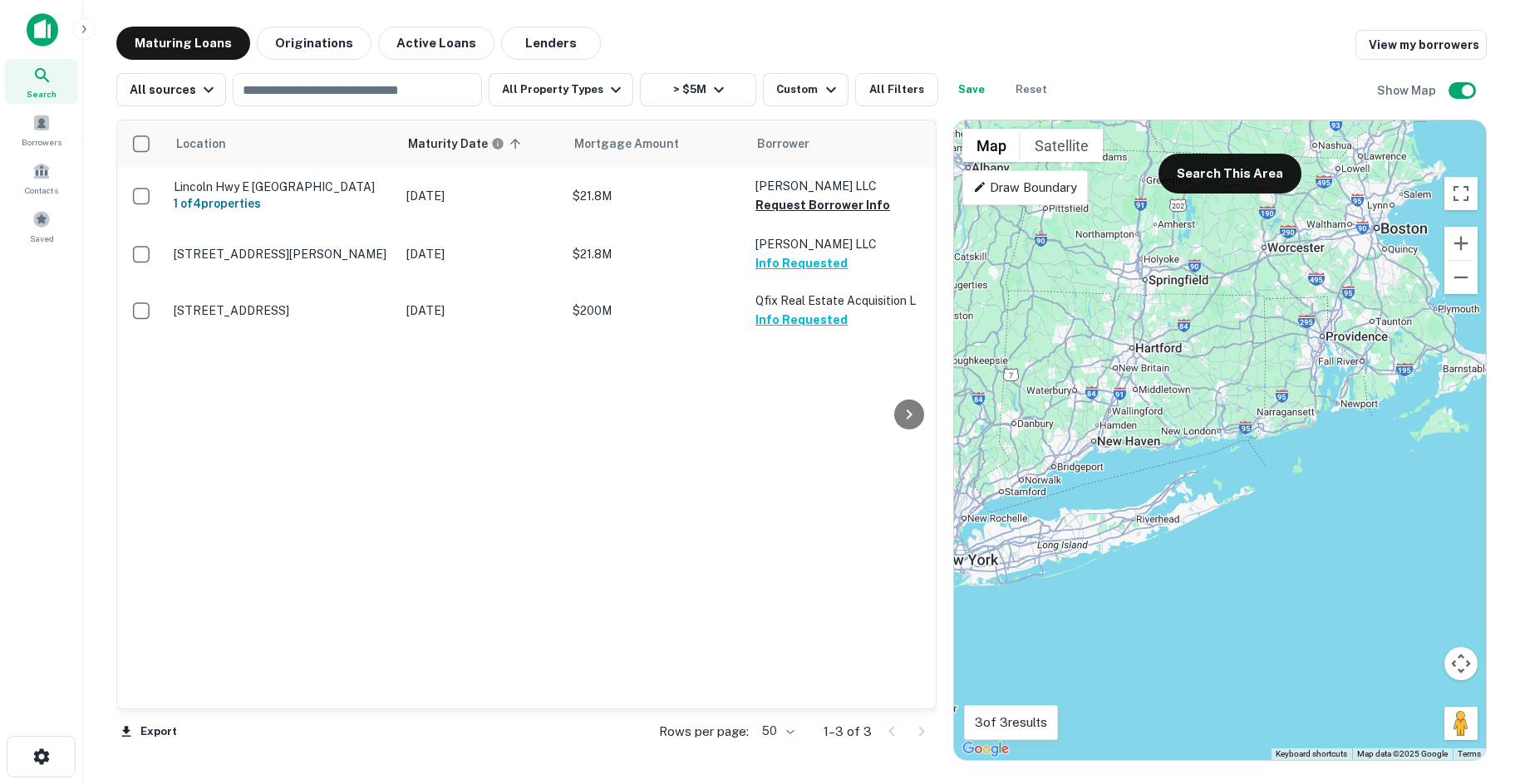
click at [1166, 483] on div "To activate drag with keyboard, press Alt + Enter. Once in keyboard drag state,…" at bounding box center [1220, 439] width 532 height 639
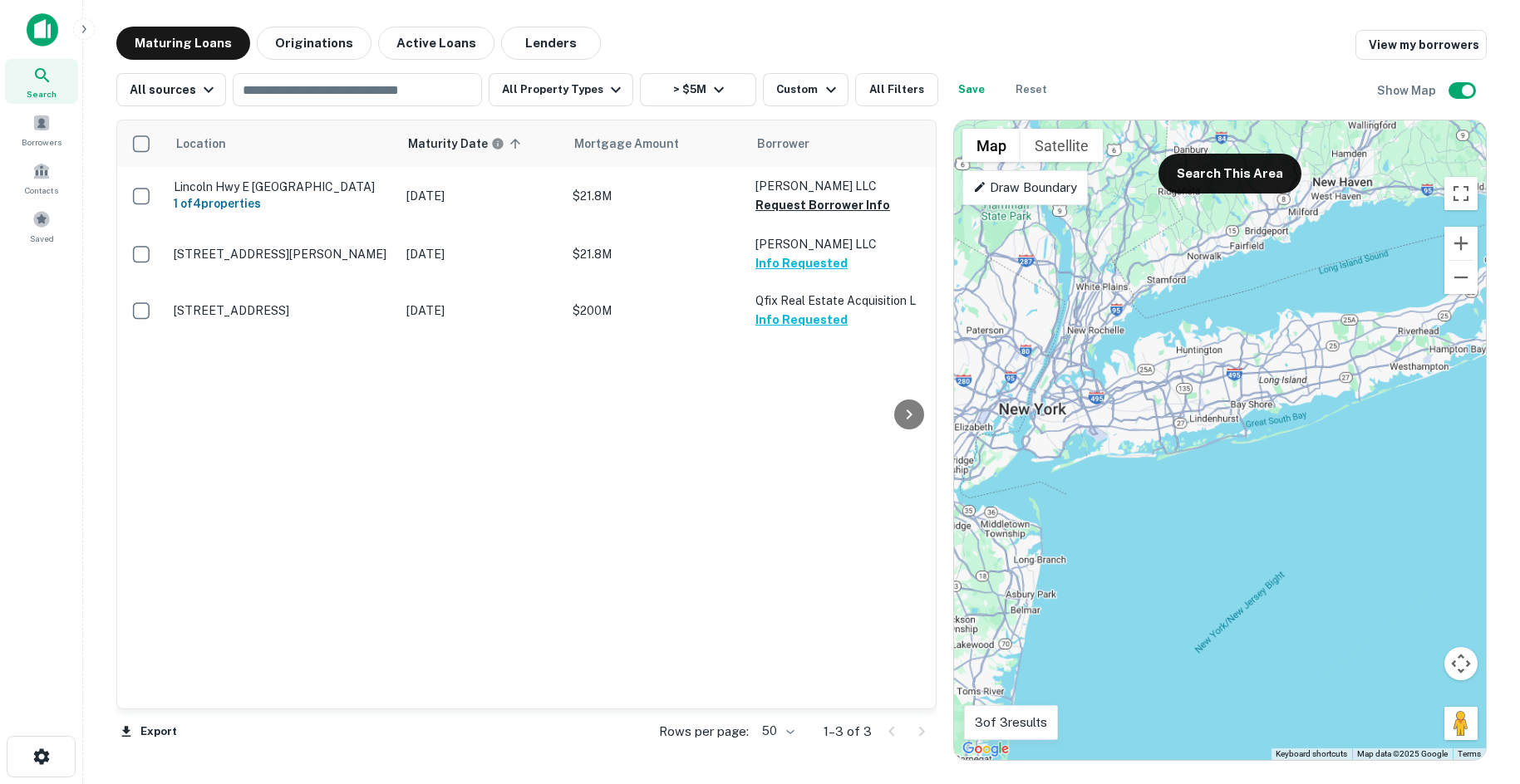
drag, startPoint x: 1266, startPoint y: 469, endPoint x: 1152, endPoint y: 537, distance: 132.7
click at [1140, 545] on div "To activate drag with keyboard, press Alt + Enter. Once in keyboard drag state,…" at bounding box center [1220, 439] width 532 height 639
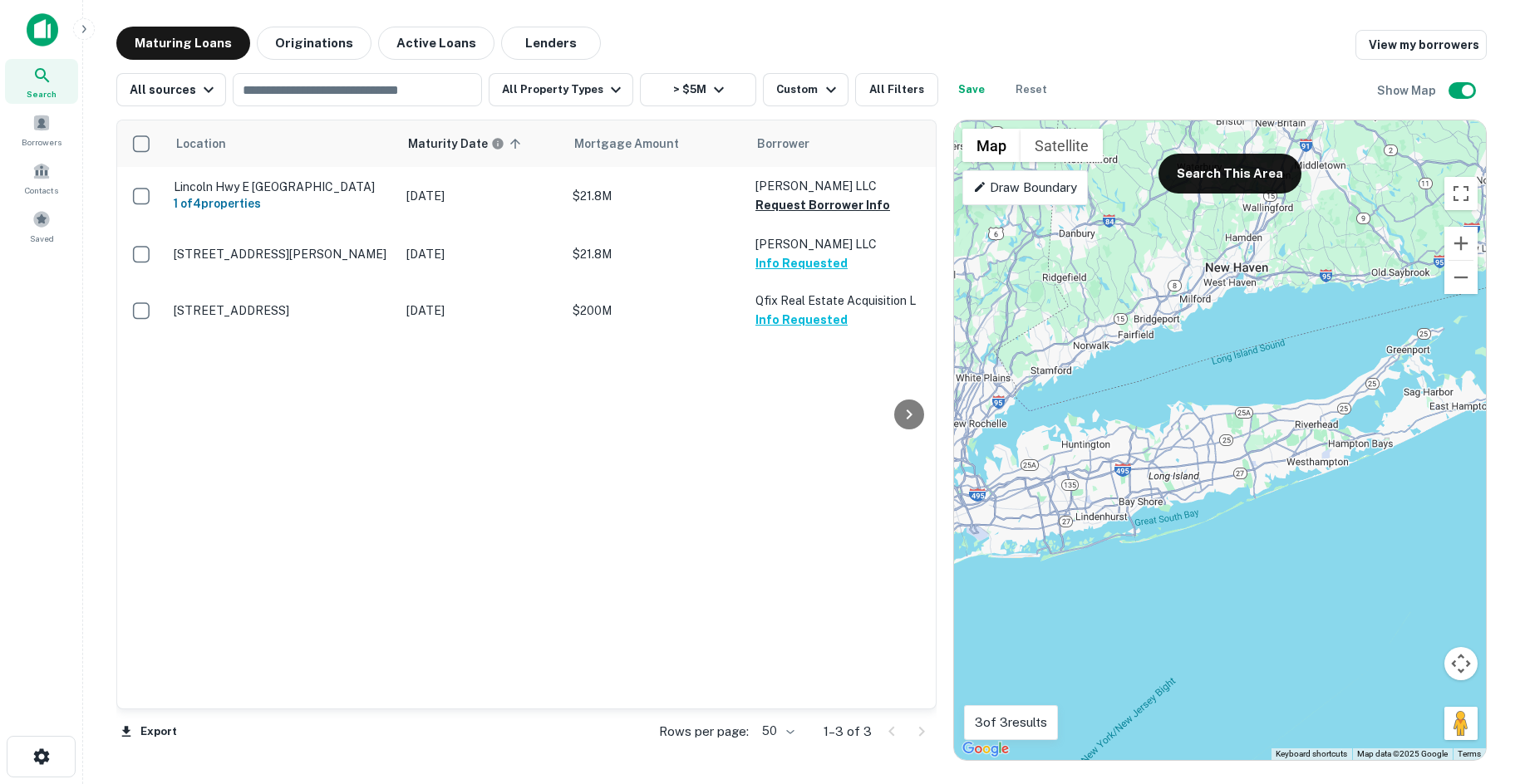
drag, startPoint x: 1238, startPoint y: 470, endPoint x: 1282, endPoint y: 491, distance: 48.8
click at [1285, 491] on div "To activate drag with keyboard, press Alt + Enter. Once in keyboard drag state,…" at bounding box center [1220, 439] width 532 height 639
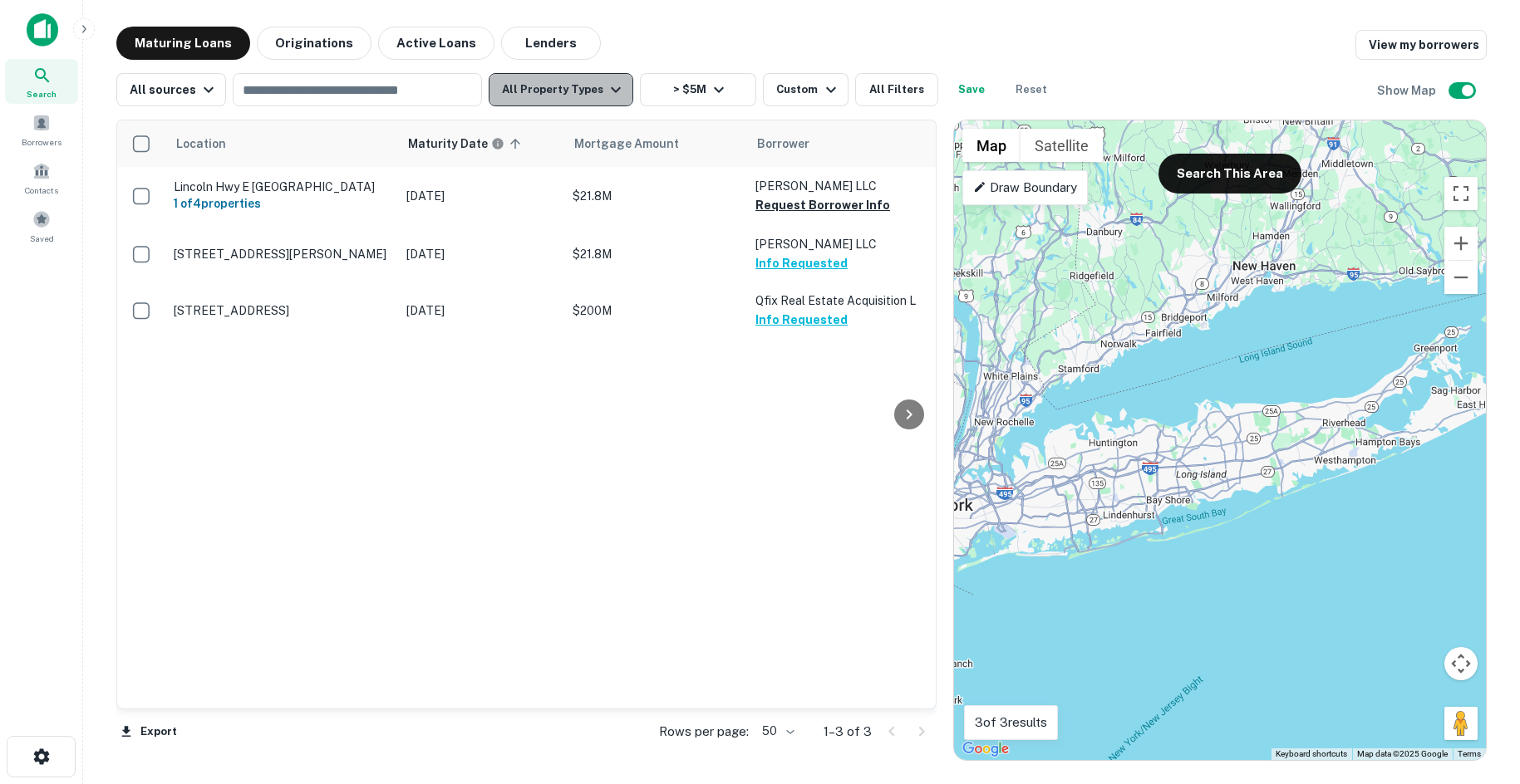
click at [593, 87] on button "All Property Types" at bounding box center [561, 90] width 145 height 34
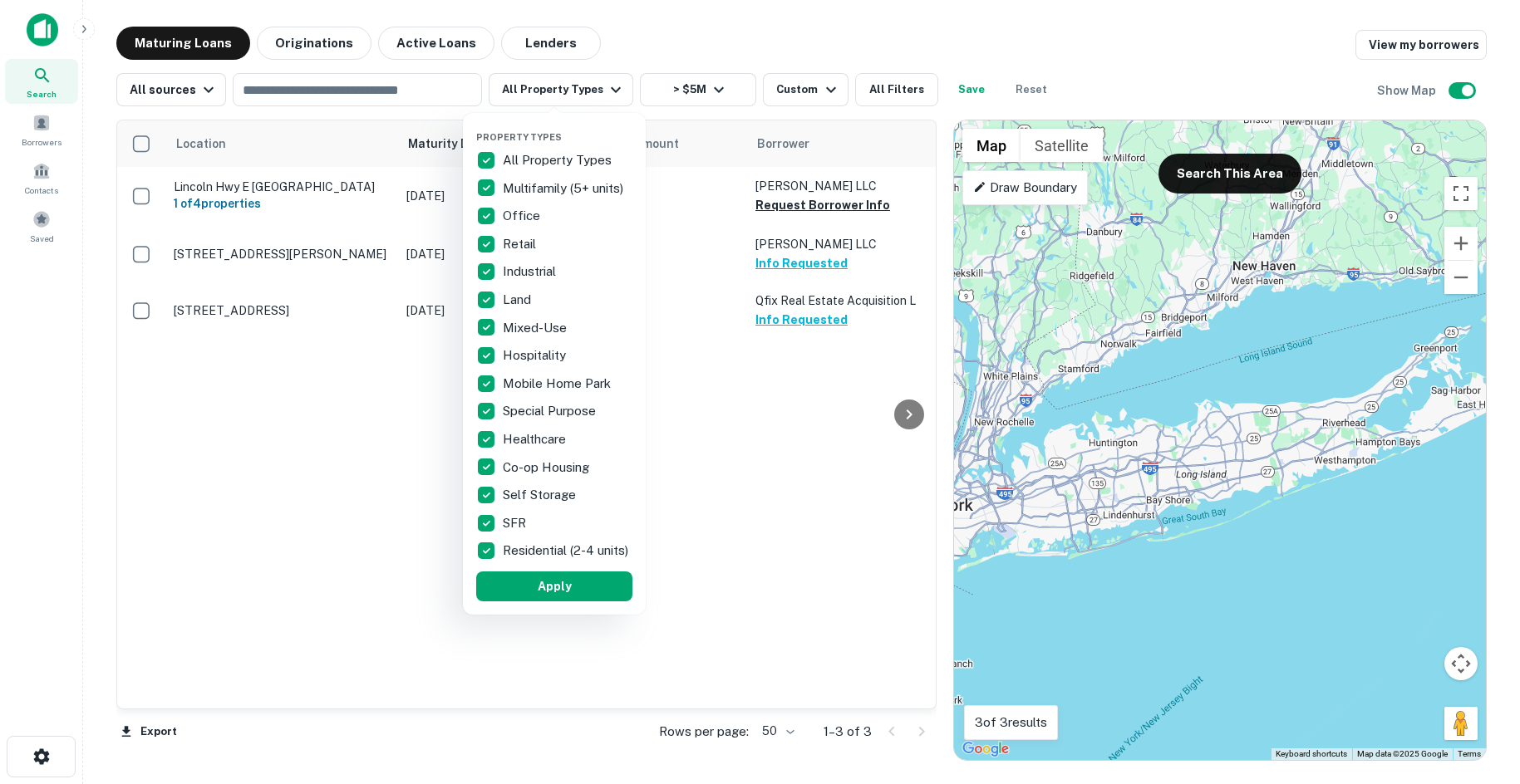
click at [586, 87] on div at bounding box center [760, 392] width 1520 height 784
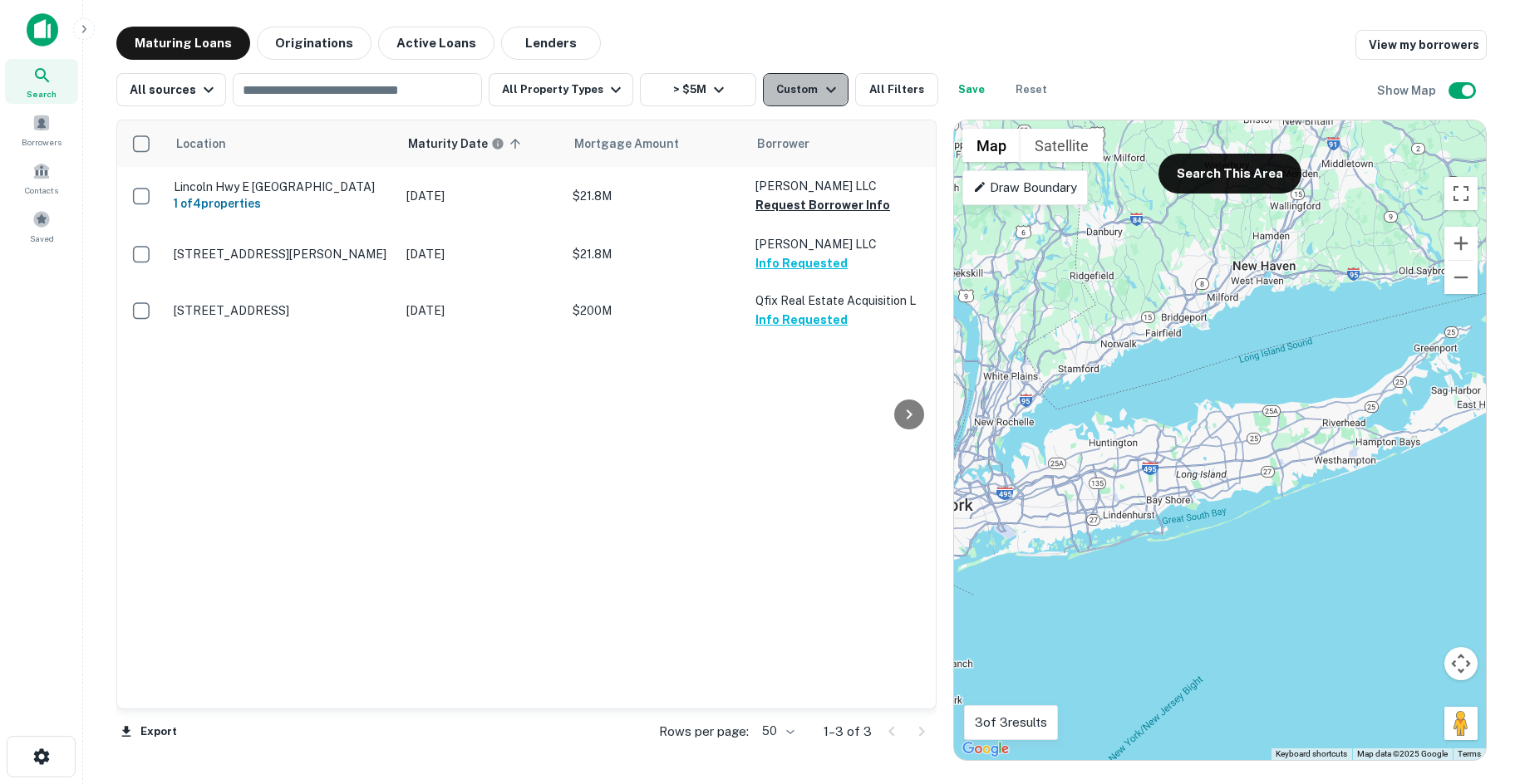
click at [821, 83] on icon "button" at bounding box center [831, 90] width 20 height 20
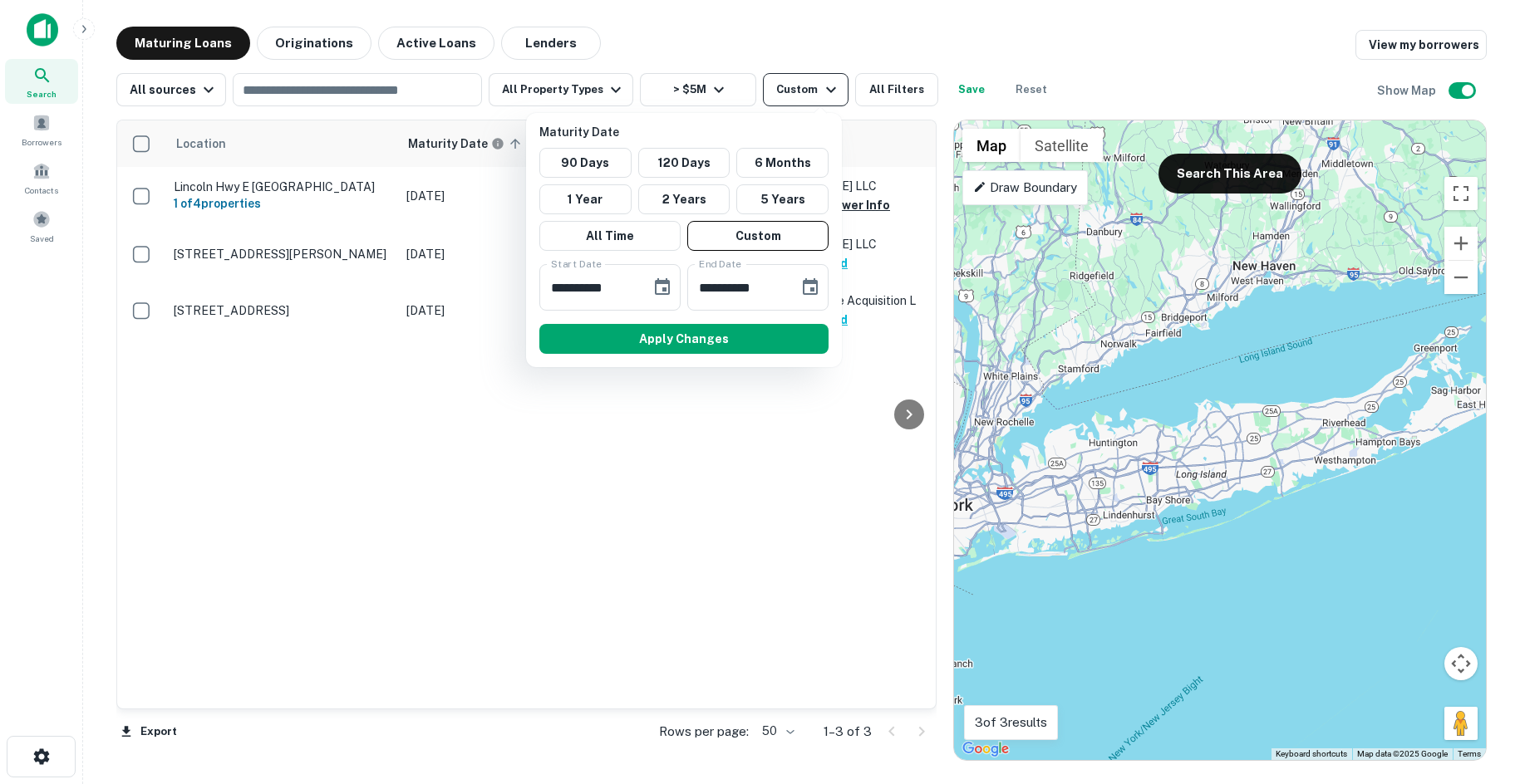
click at [816, 83] on div at bounding box center [760, 392] width 1520 height 784
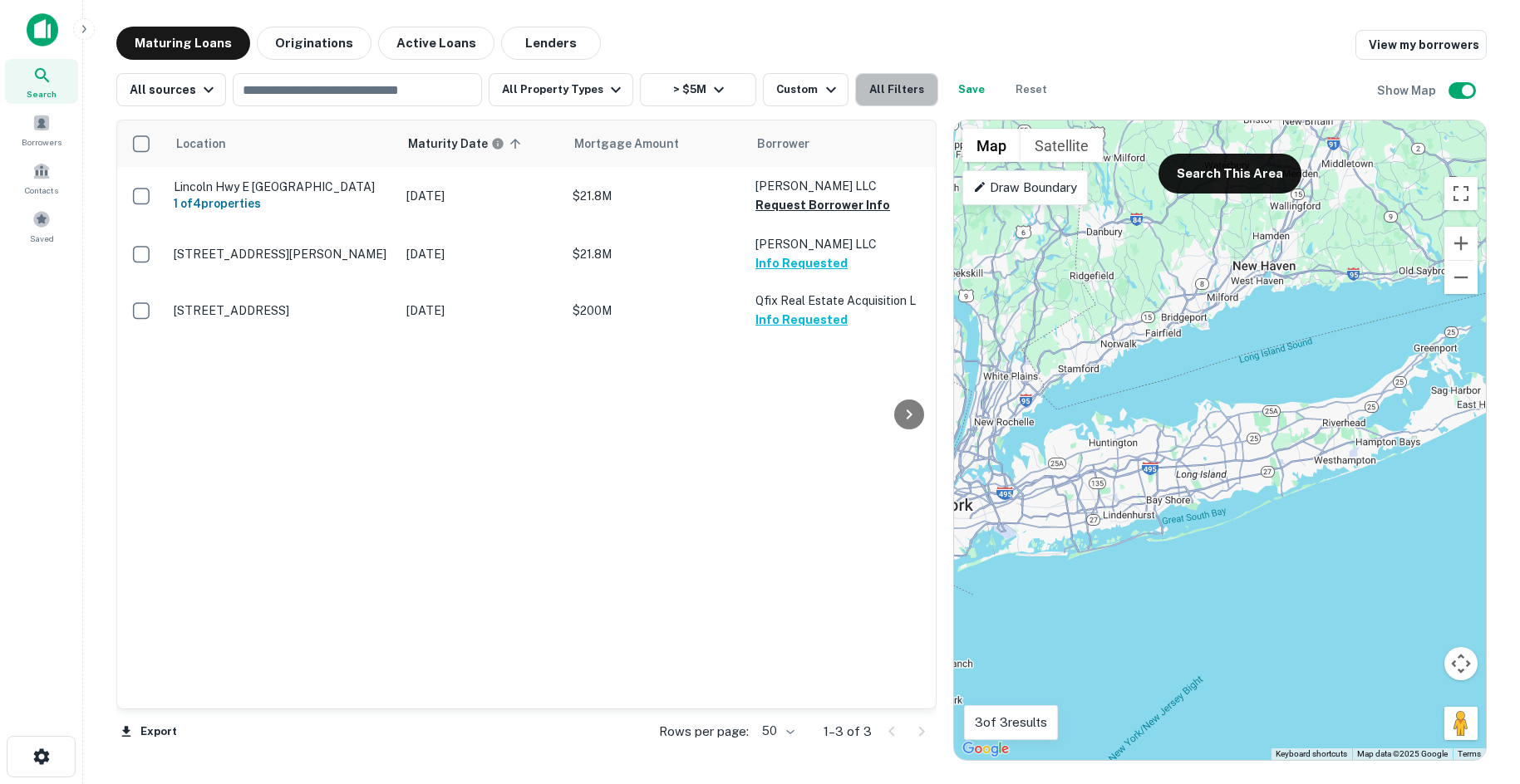
click at [914, 90] on button "All Filters" at bounding box center [896, 90] width 83 height 34
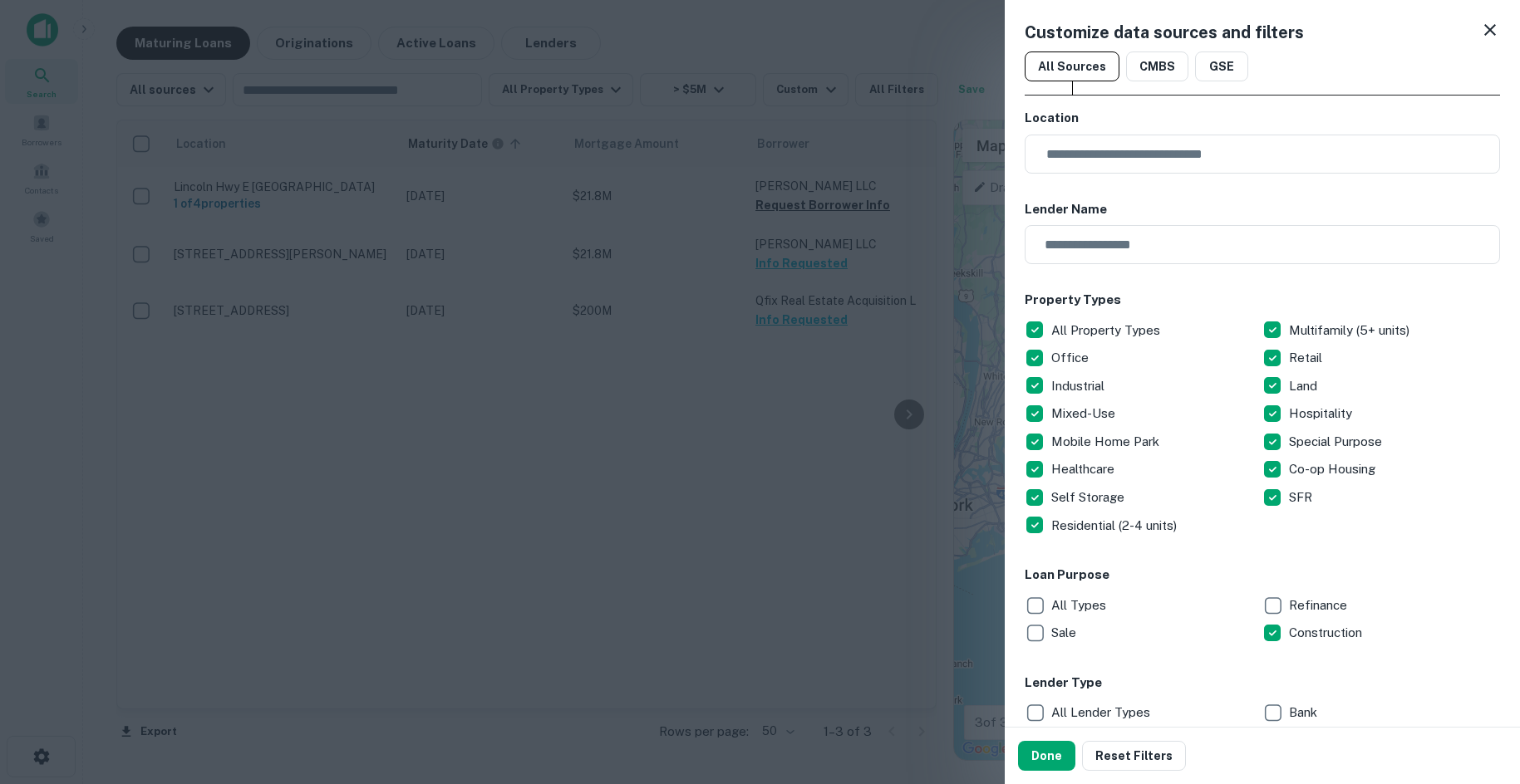
click at [1082, 621] on div "Sale" at bounding box center [1143, 633] width 238 height 29
click at [1085, 610] on p "All Types" at bounding box center [1079, 606] width 58 height 20
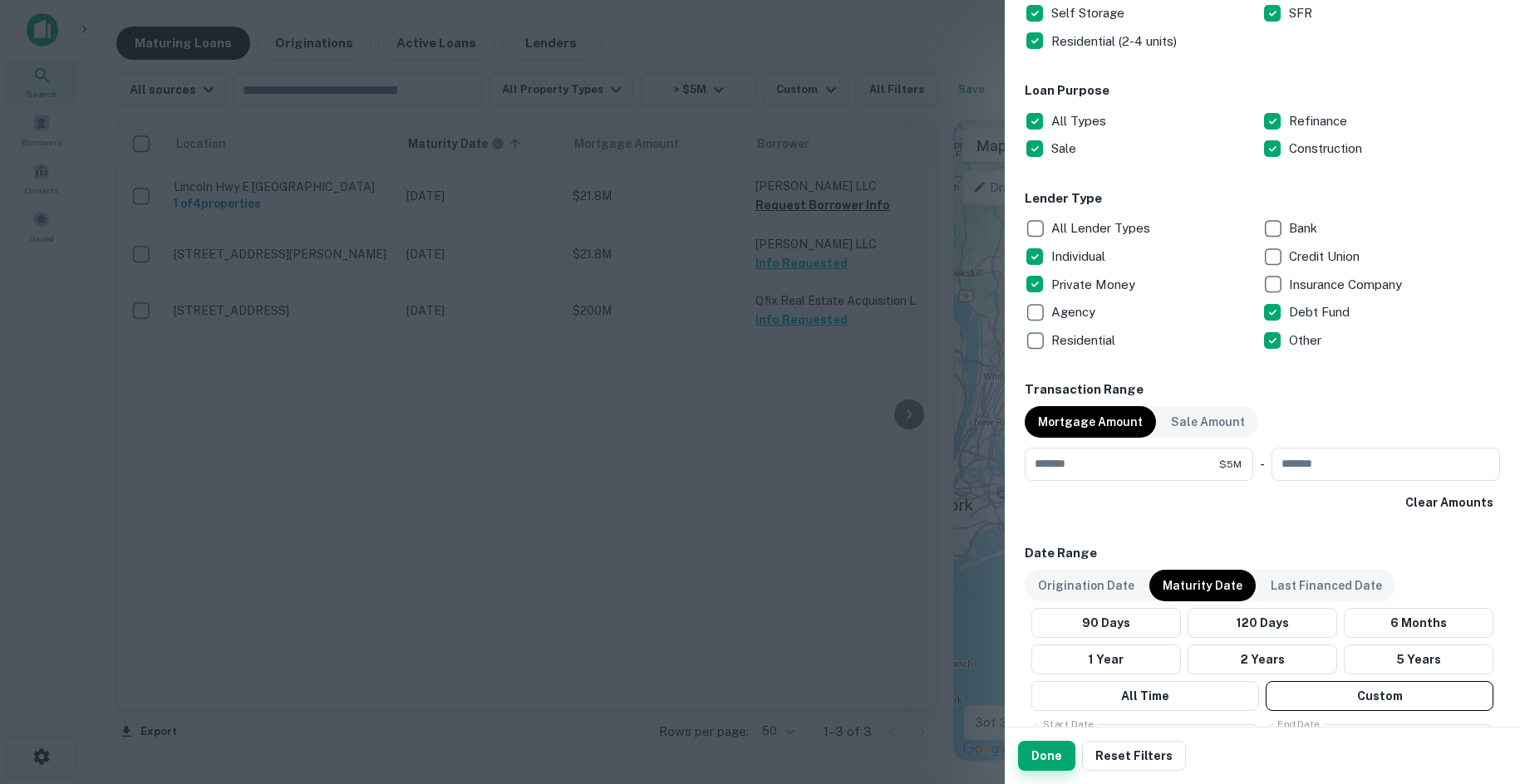
scroll to position [498, 0]
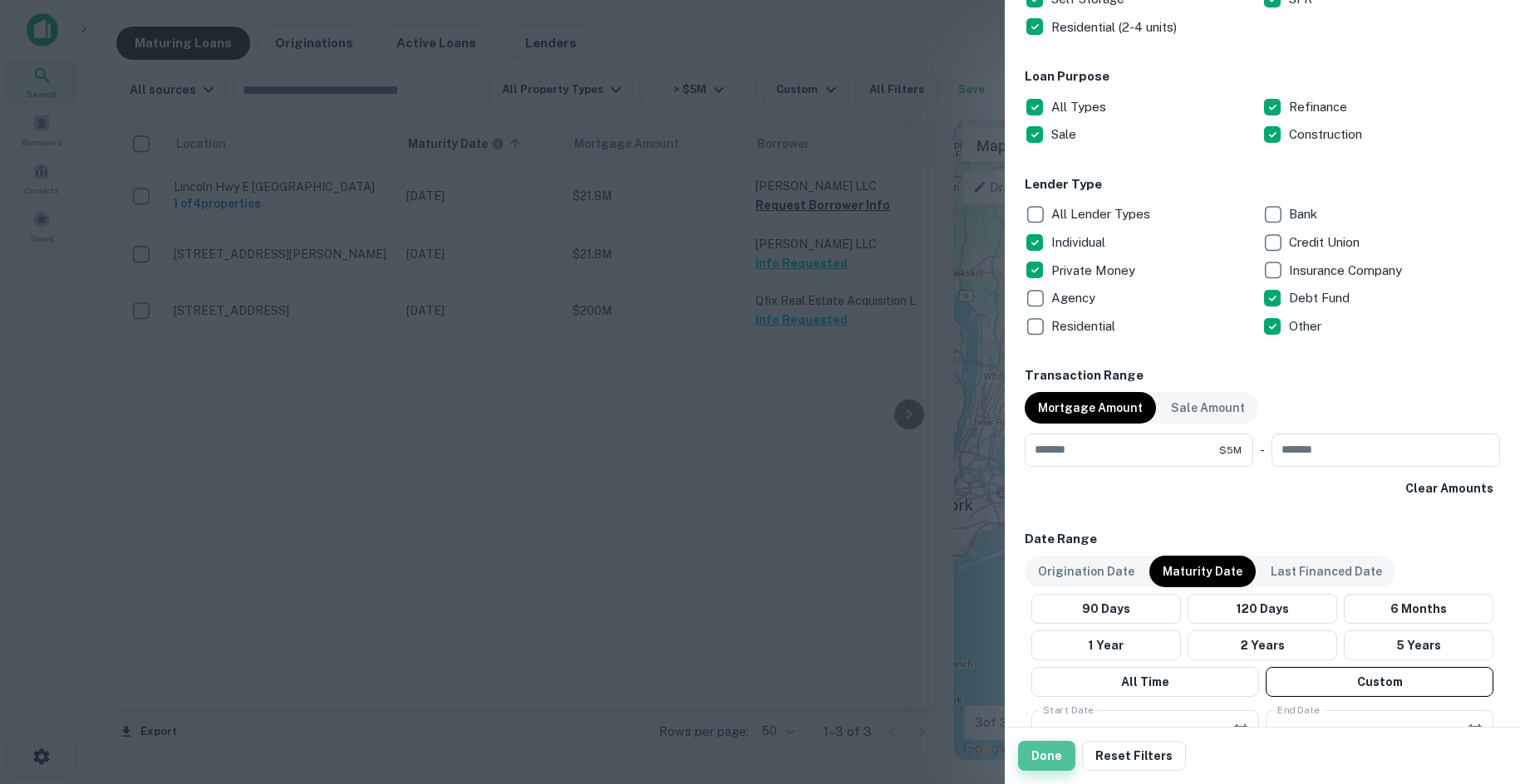
click at [1047, 755] on button "Done" at bounding box center [1047, 756] width 57 height 30
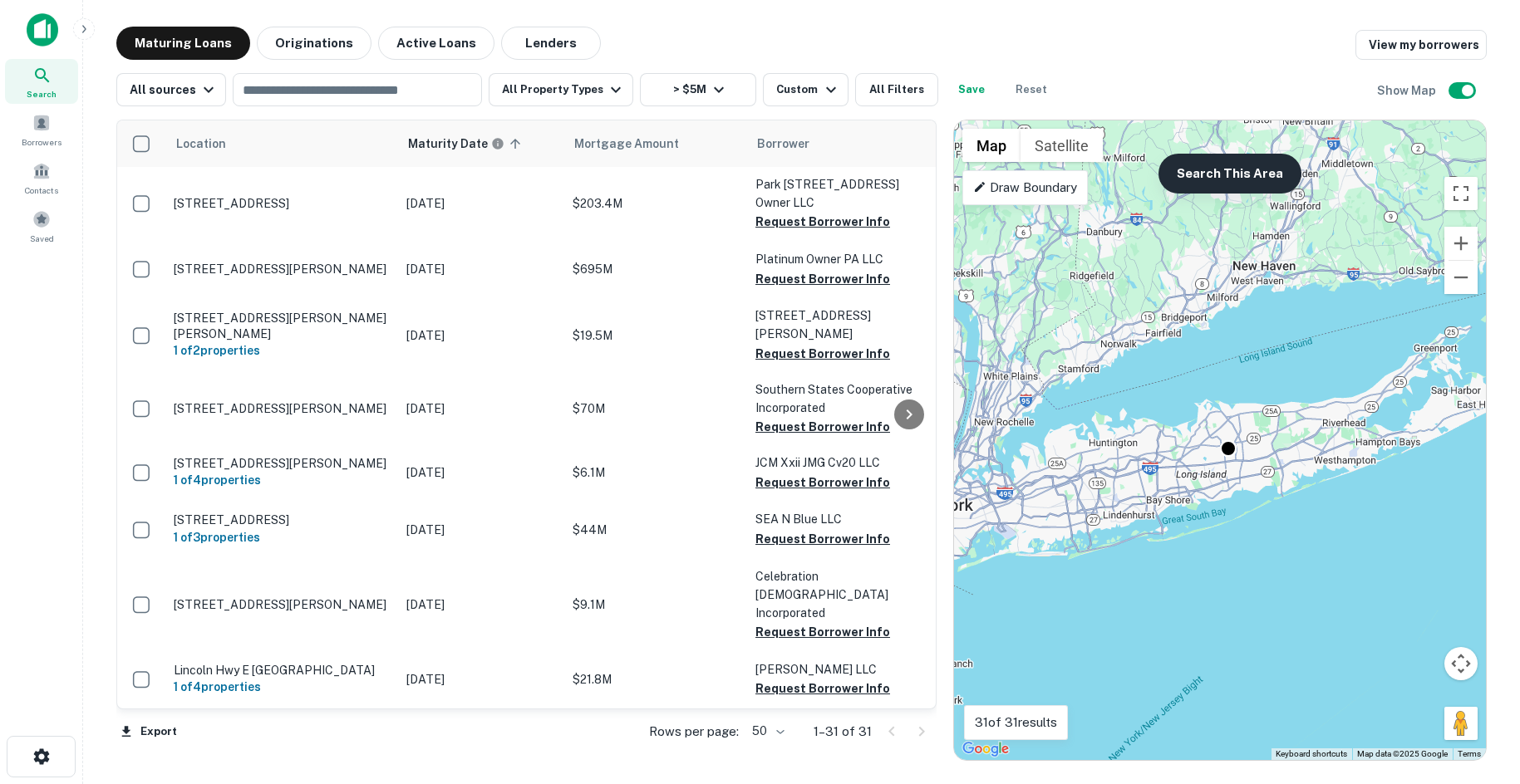
click at [1203, 184] on button "Search This Area" at bounding box center [1230, 173] width 143 height 39
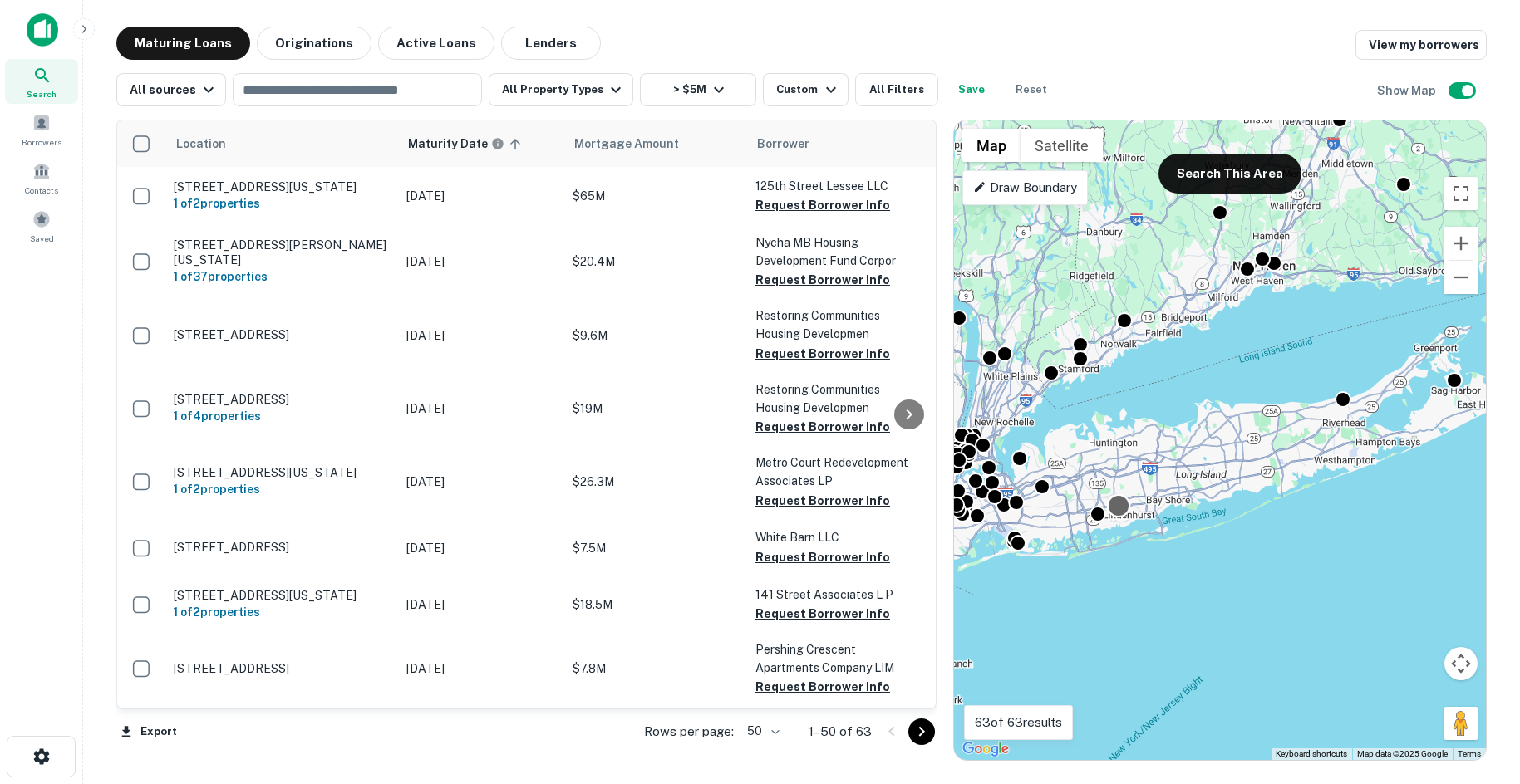
click at [1121, 505] on div at bounding box center [1119, 506] width 24 height 24
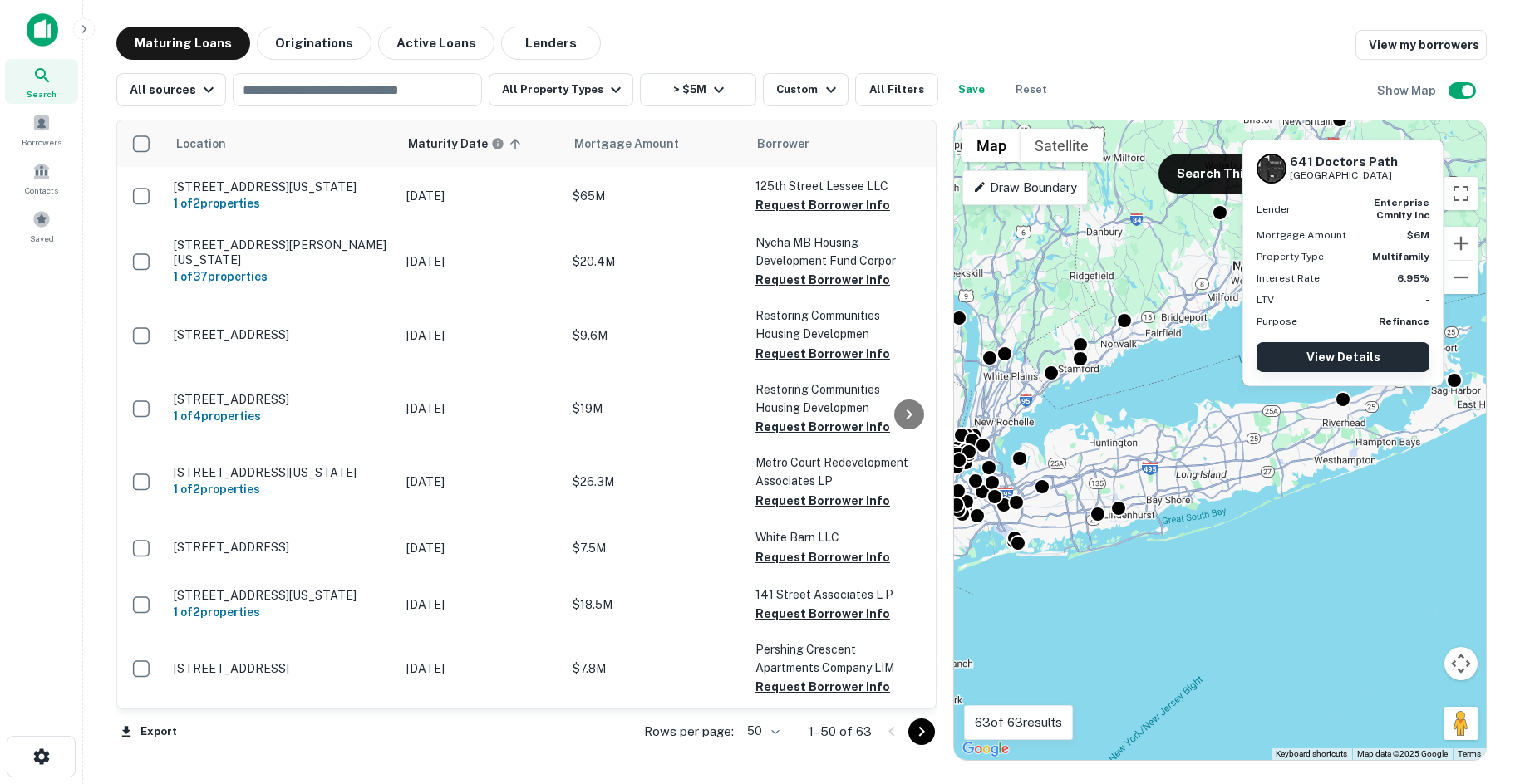
click at [1341, 346] on link "View Details" at bounding box center [1343, 357] width 173 height 30
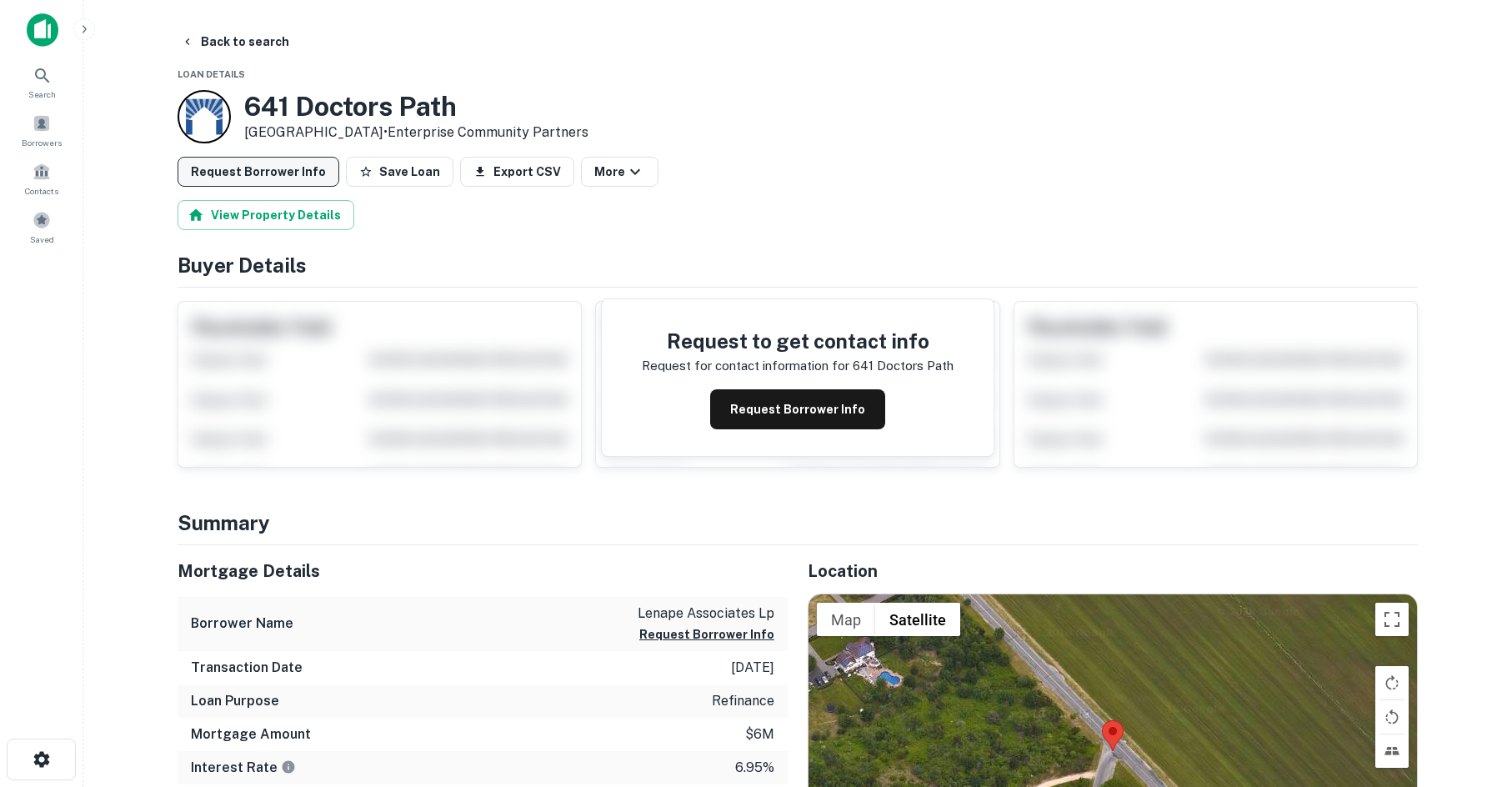
click at [264, 171] on button "Request Borrower Info" at bounding box center [259, 172] width 162 height 30
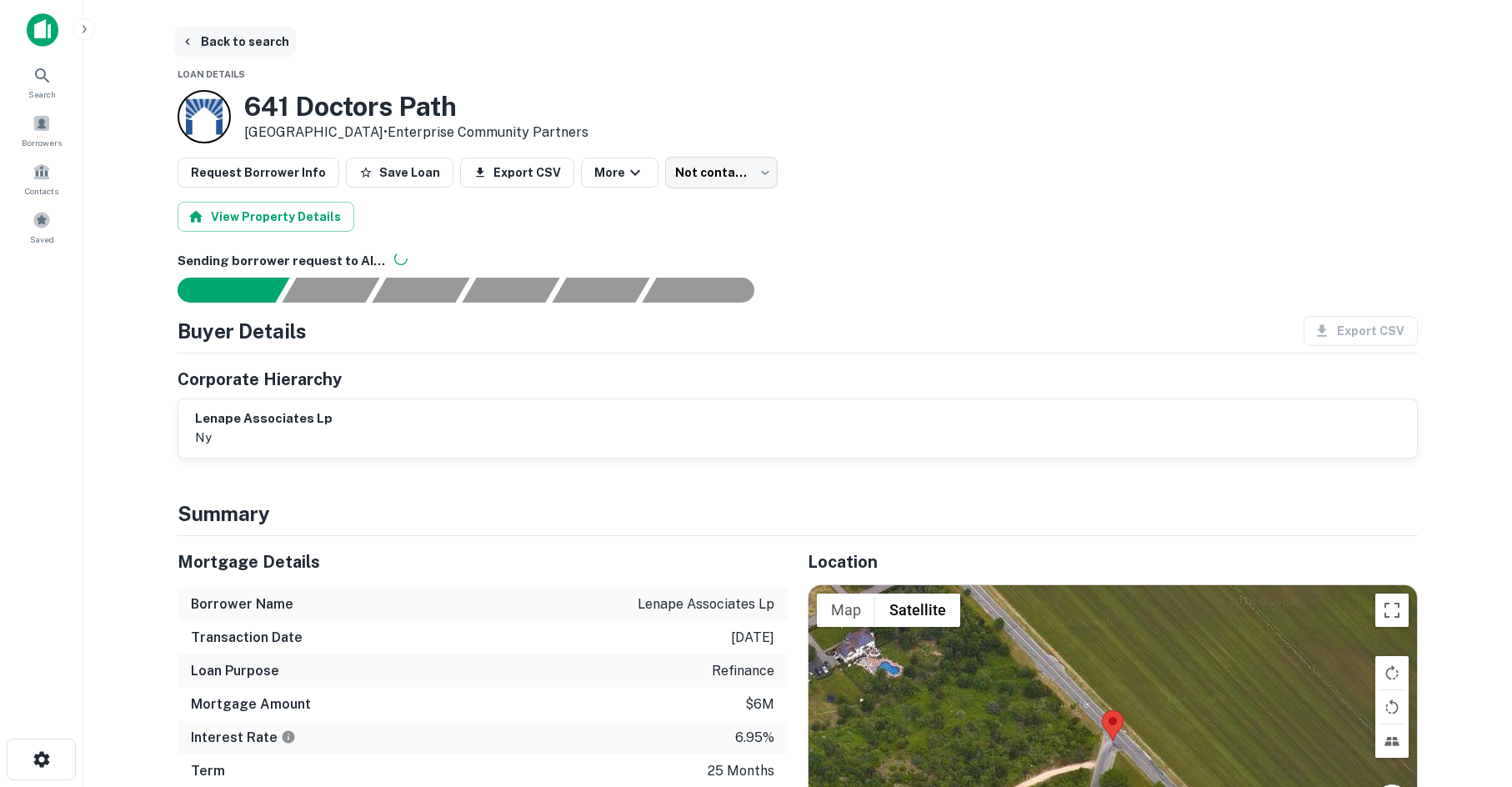
click at [191, 45] on icon "button" at bounding box center [187, 42] width 13 height 13
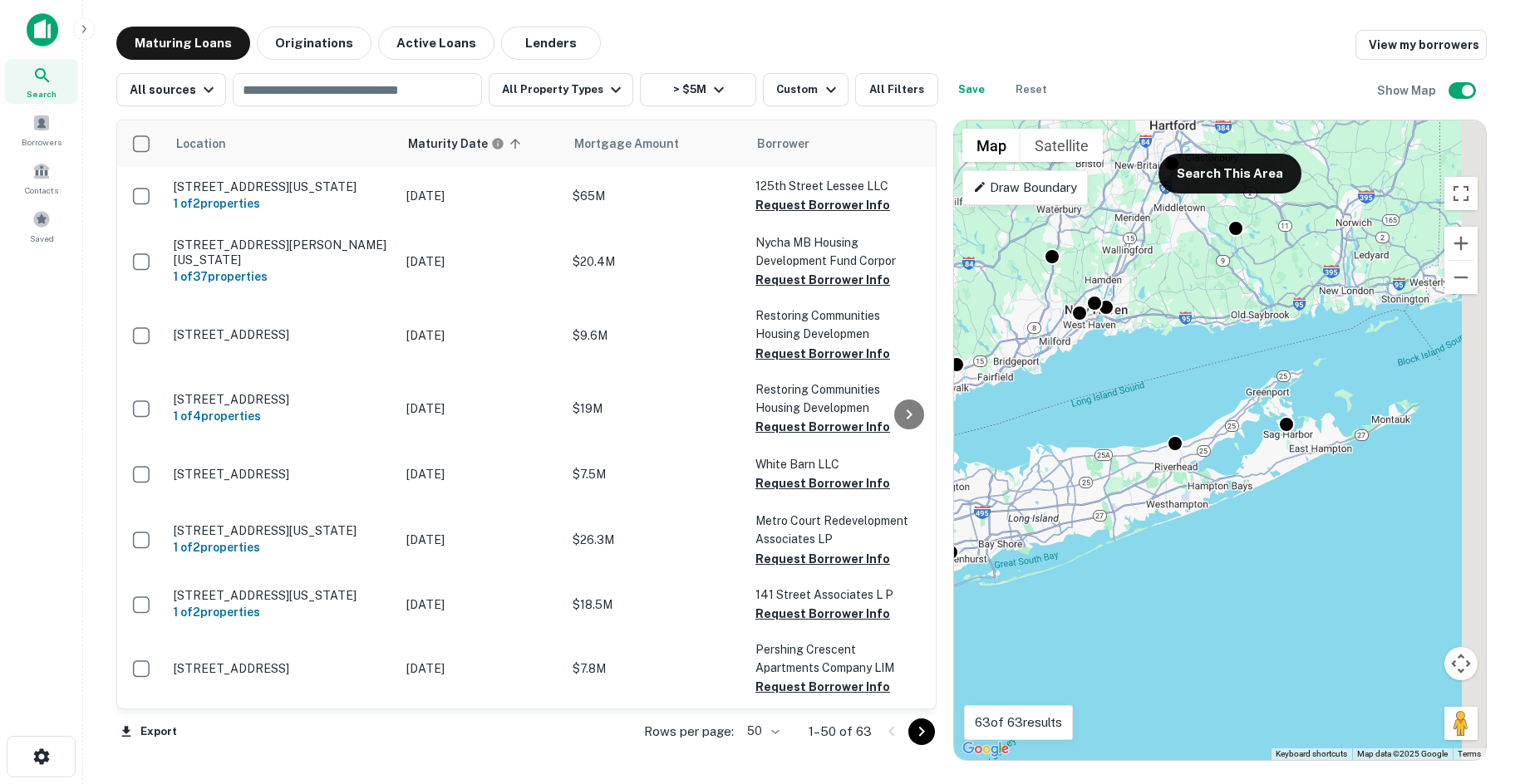
drag, startPoint x: 1380, startPoint y: 484, endPoint x: 1195, endPoint y: 511, distance: 187.0
click at [1191, 534] on div "To activate drag with keyboard, press Alt + Enter. Once in keyboard drag state,…" at bounding box center [1220, 439] width 532 height 639
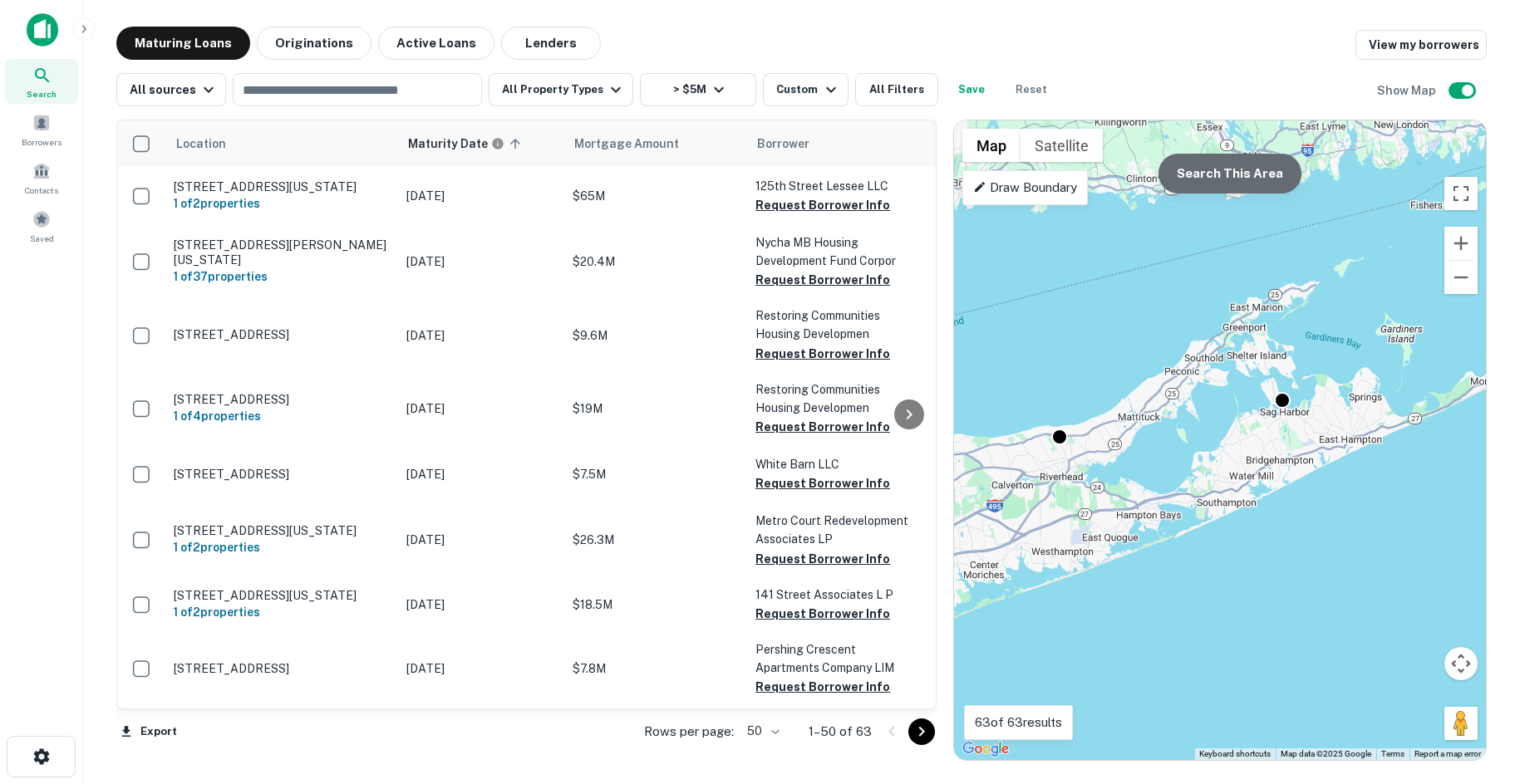
click at [1190, 164] on button "Search This Area" at bounding box center [1230, 173] width 143 height 39
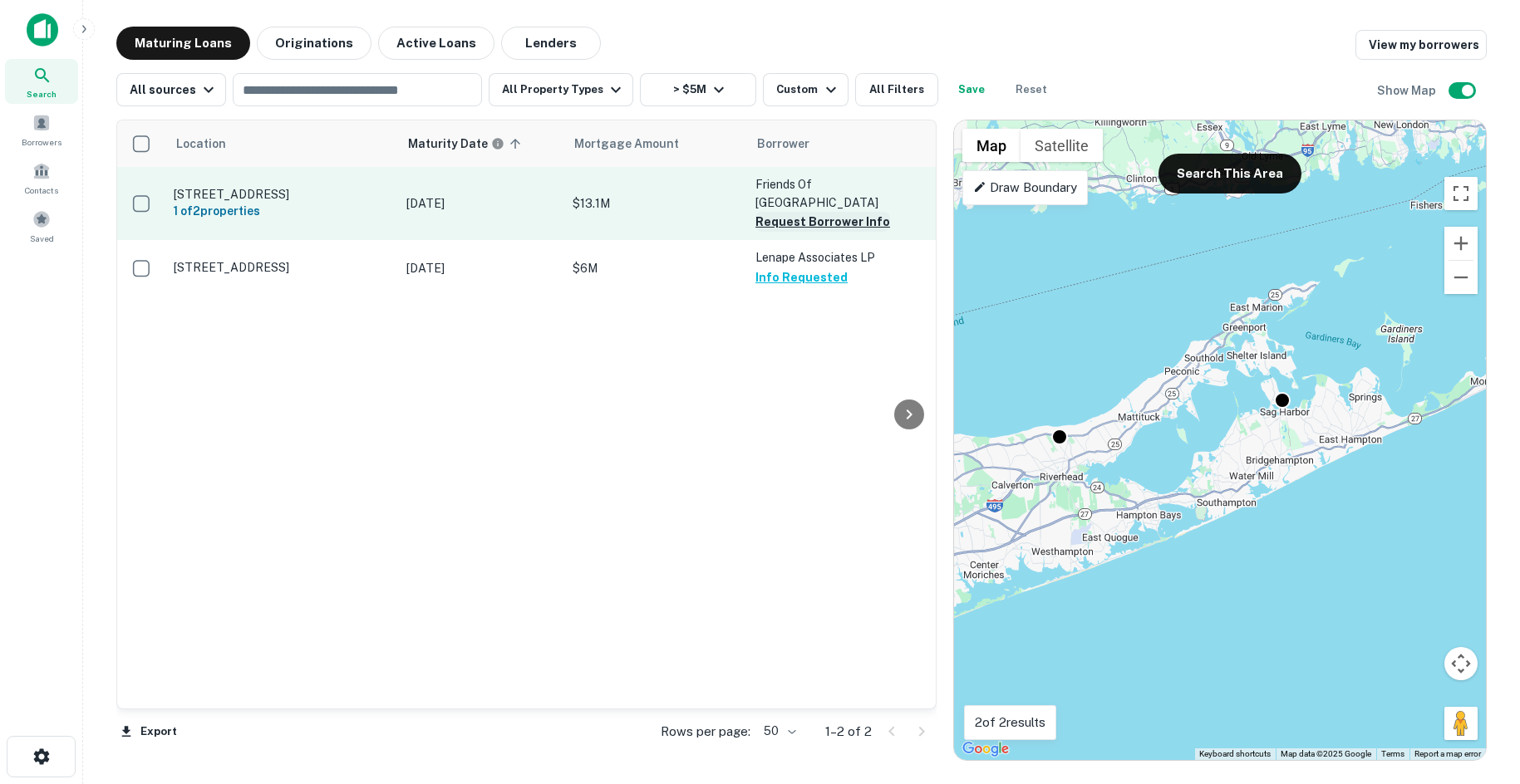
click at [839, 216] on button "Request Borrower Info" at bounding box center [822, 222] width 135 height 20
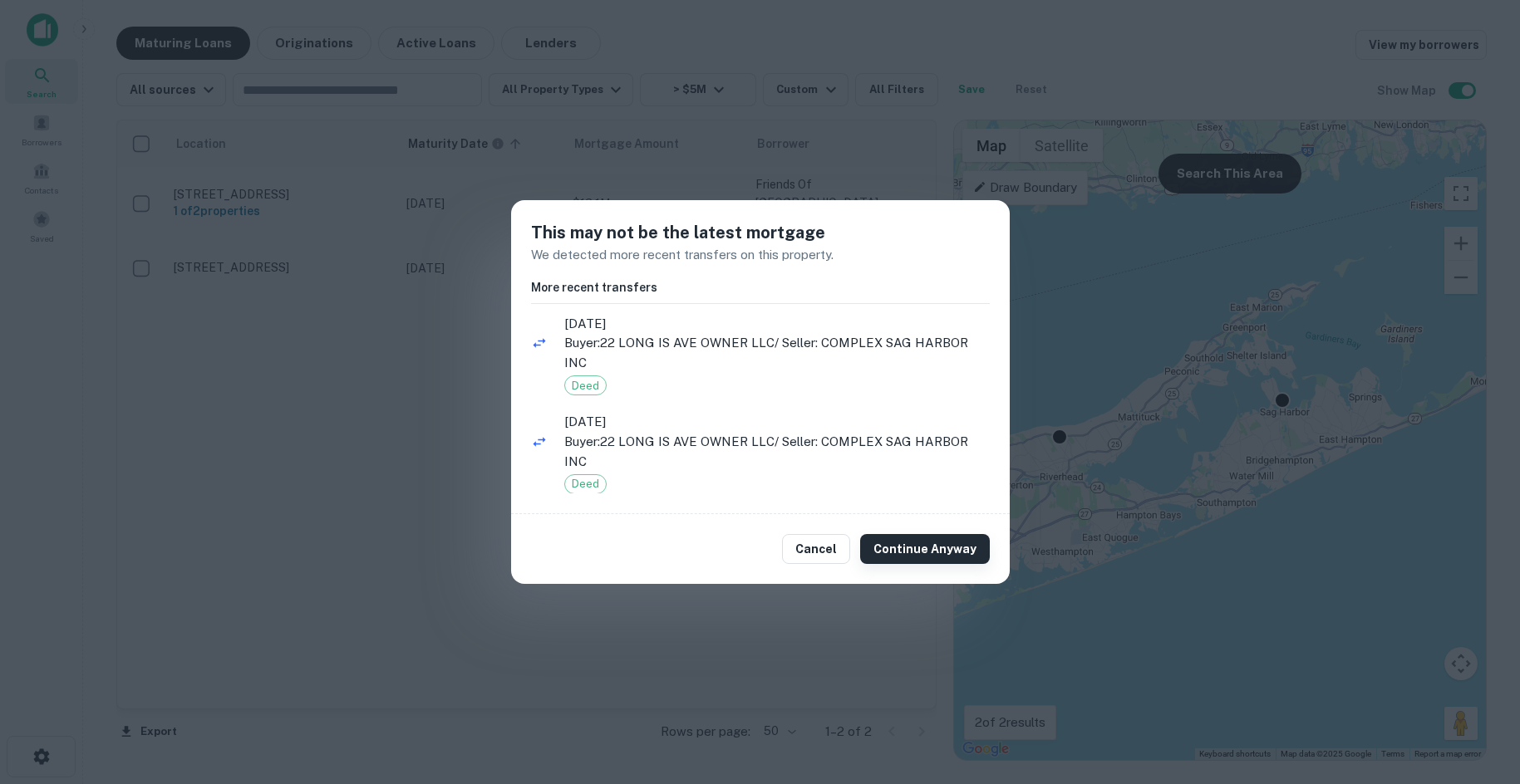
click at [942, 539] on button "Continue Anyway" at bounding box center [925, 550] width 129 height 30
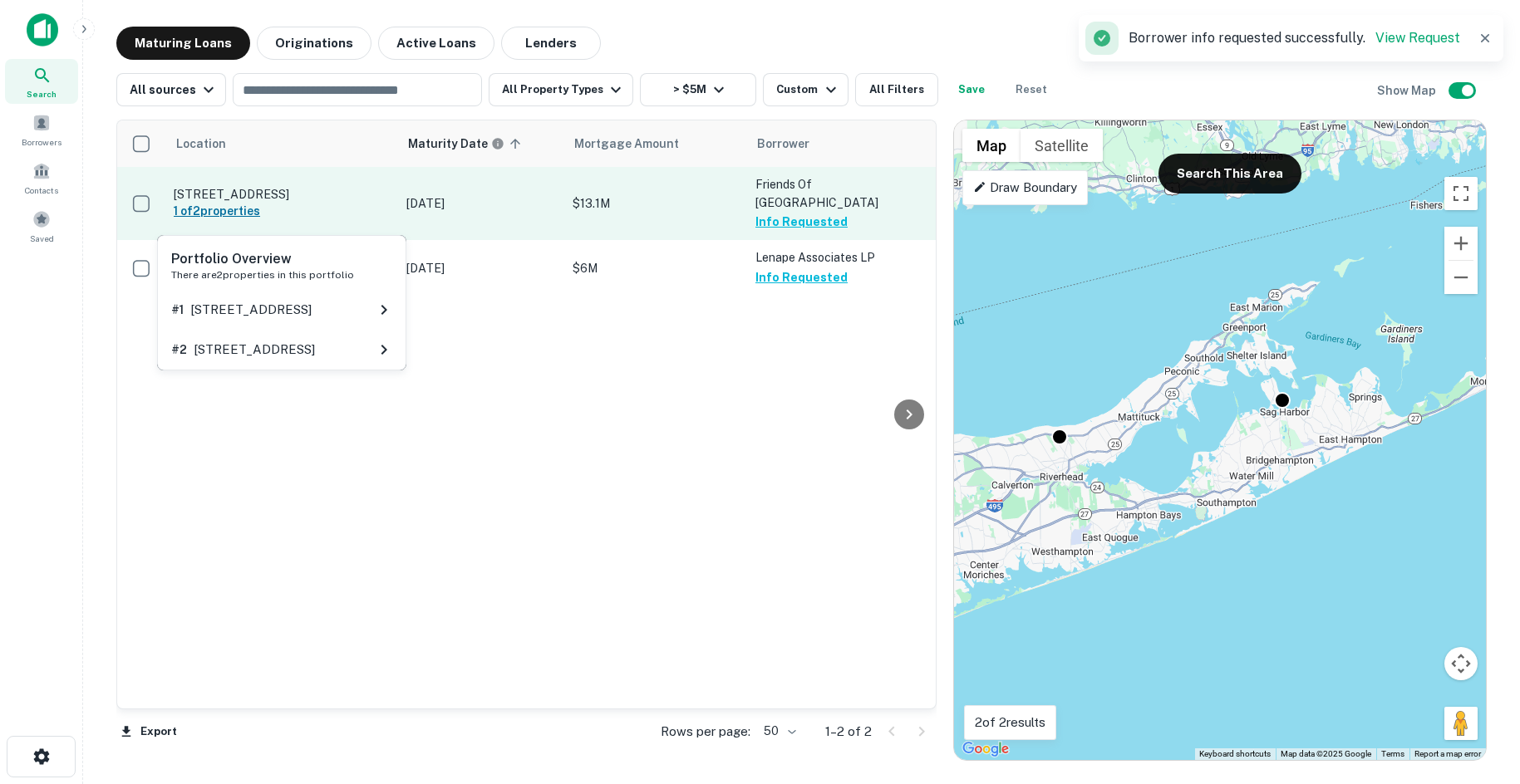
click at [229, 211] on h6 "1 of 2 properties" at bounding box center [282, 211] width 216 height 18
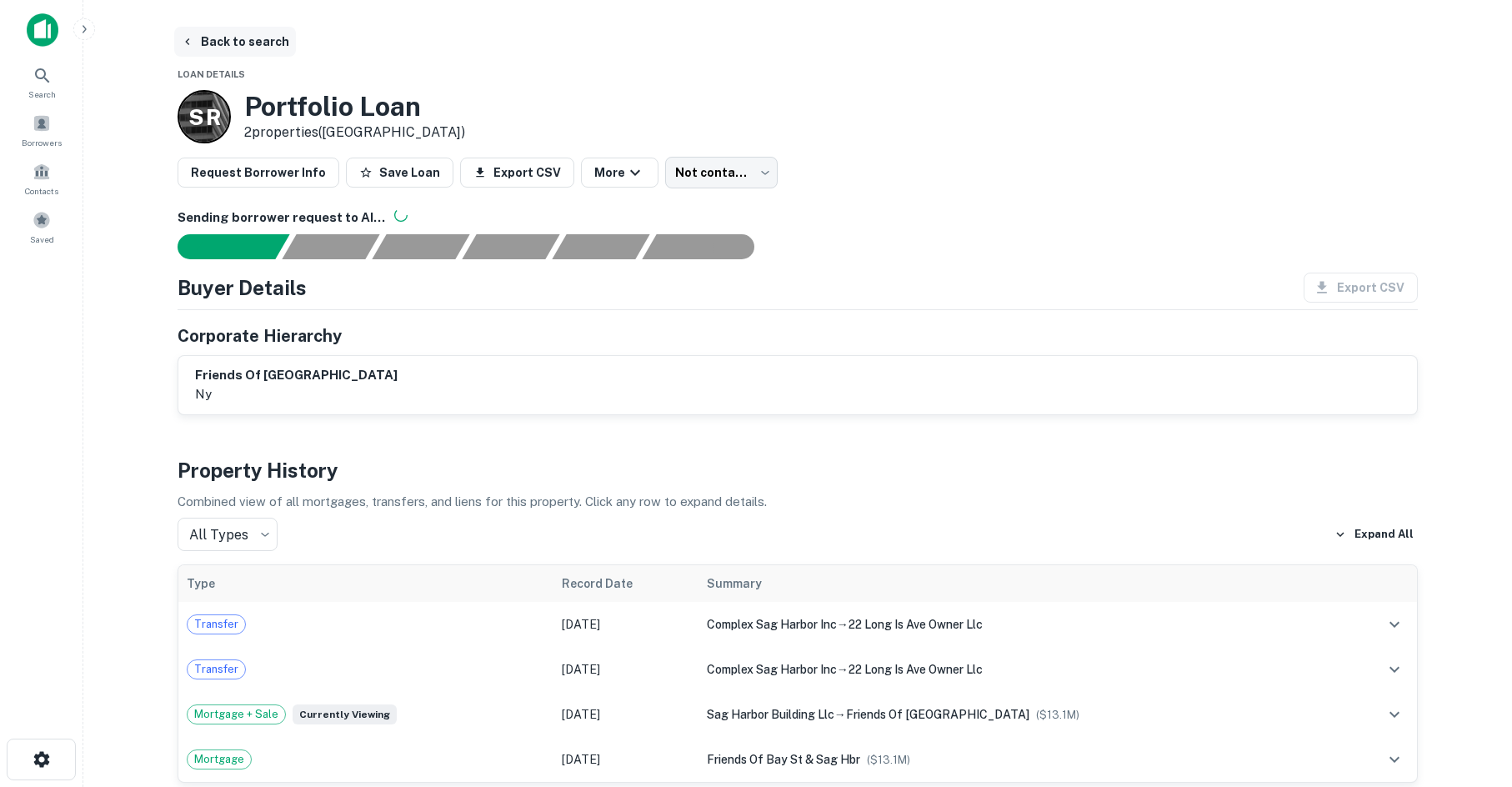
click at [191, 44] on icon "button" at bounding box center [187, 42] width 13 height 13
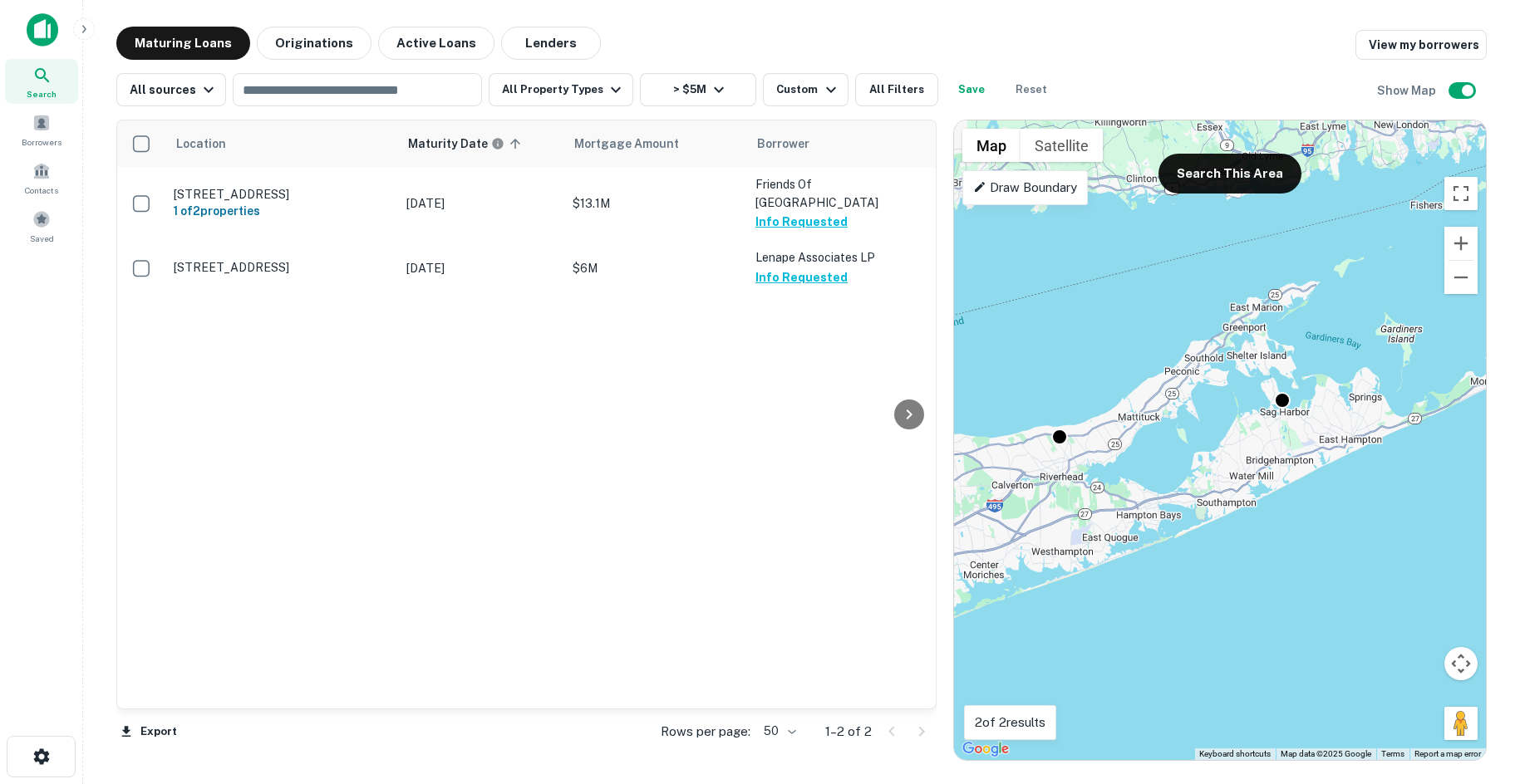
drag, startPoint x: 1064, startPoint y: 515, endPoint x: 1146, endPoint y: 492, distance: 85.2
click at [1146, 492] on div "To activate drag with keyboard, press Alt + Enter. Once in keyboard drag state,…" at bounding box center [1220, 439] width 532 height 639
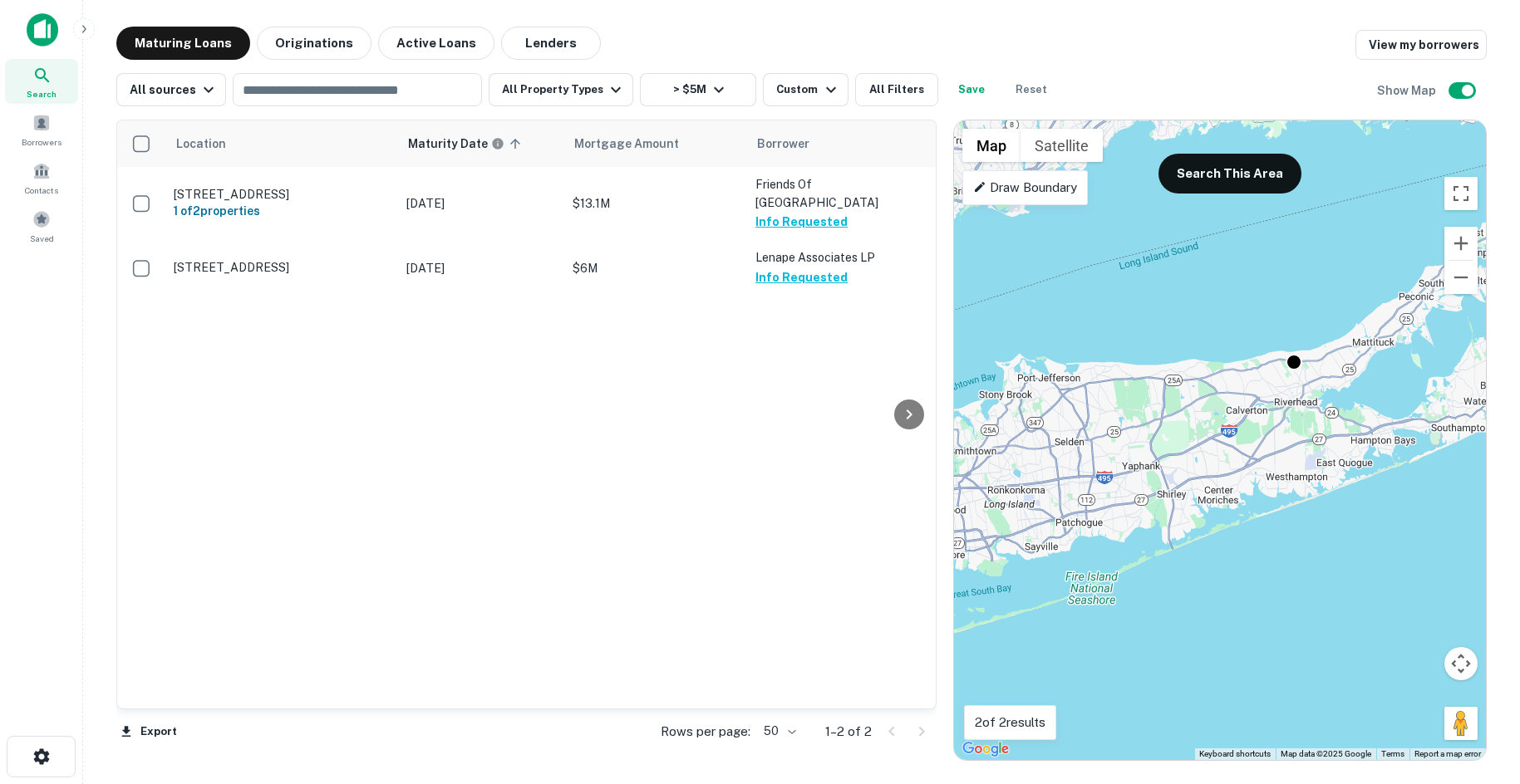
drag, startPoint x: 1044, startPoint y: 516, endPoint x: 1156, endPoint y: 509, distance: 112.2
click at [1175, 505] on div "To activate drag with keyboard, press Alt + Enter. Once in keyboard drag state,…" at bounding box center [1220, 439] width 532 height 639
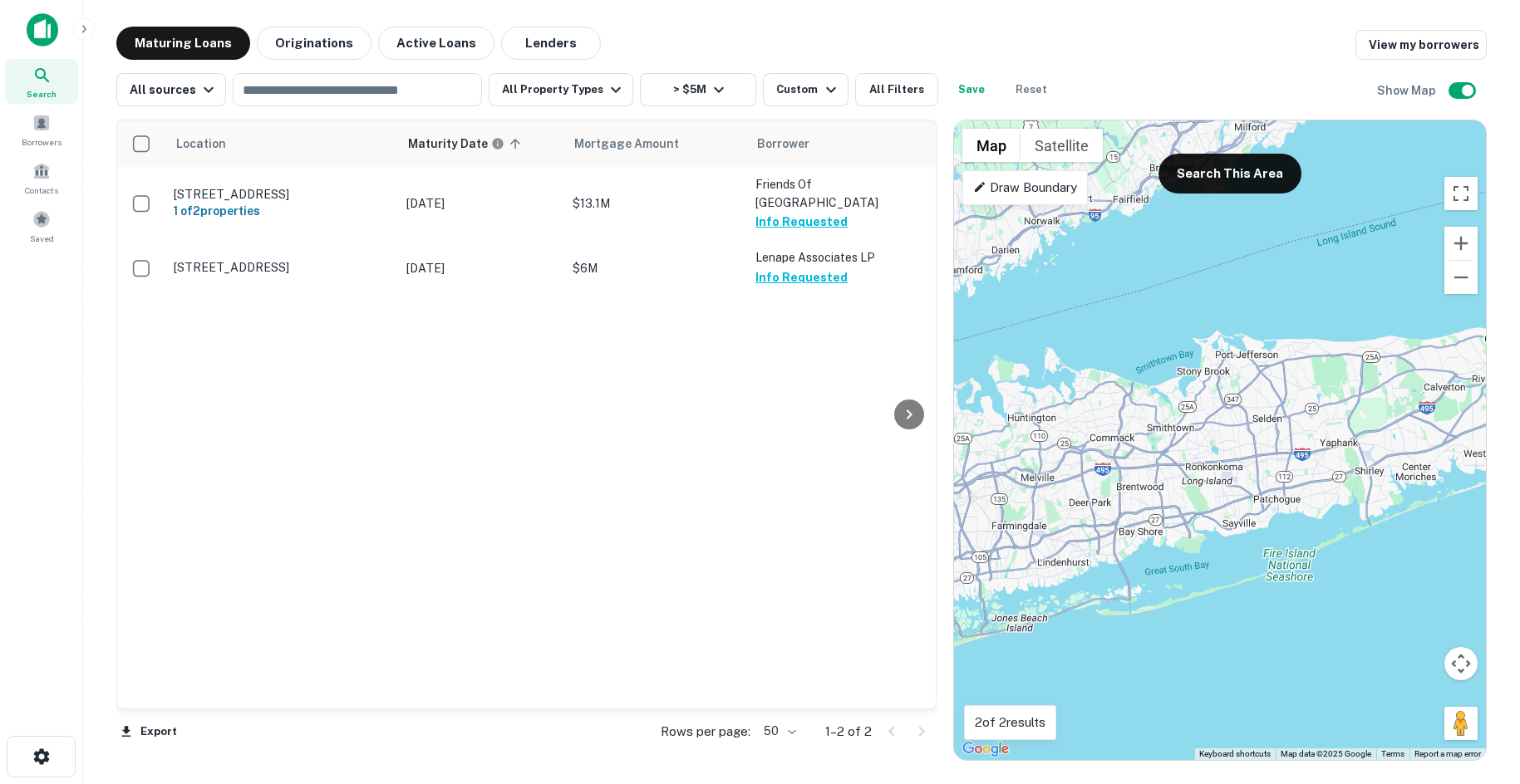
click at [1139, 521] on div "To activate drag with keyboard, press Alt + Enter. Once in keyboard drag state,…" at bounding box center [1220, 439] width 532 height 639
click at [1217, 186] on button "Search This Area" at bounding box center [1230, 173] width 143 height 39
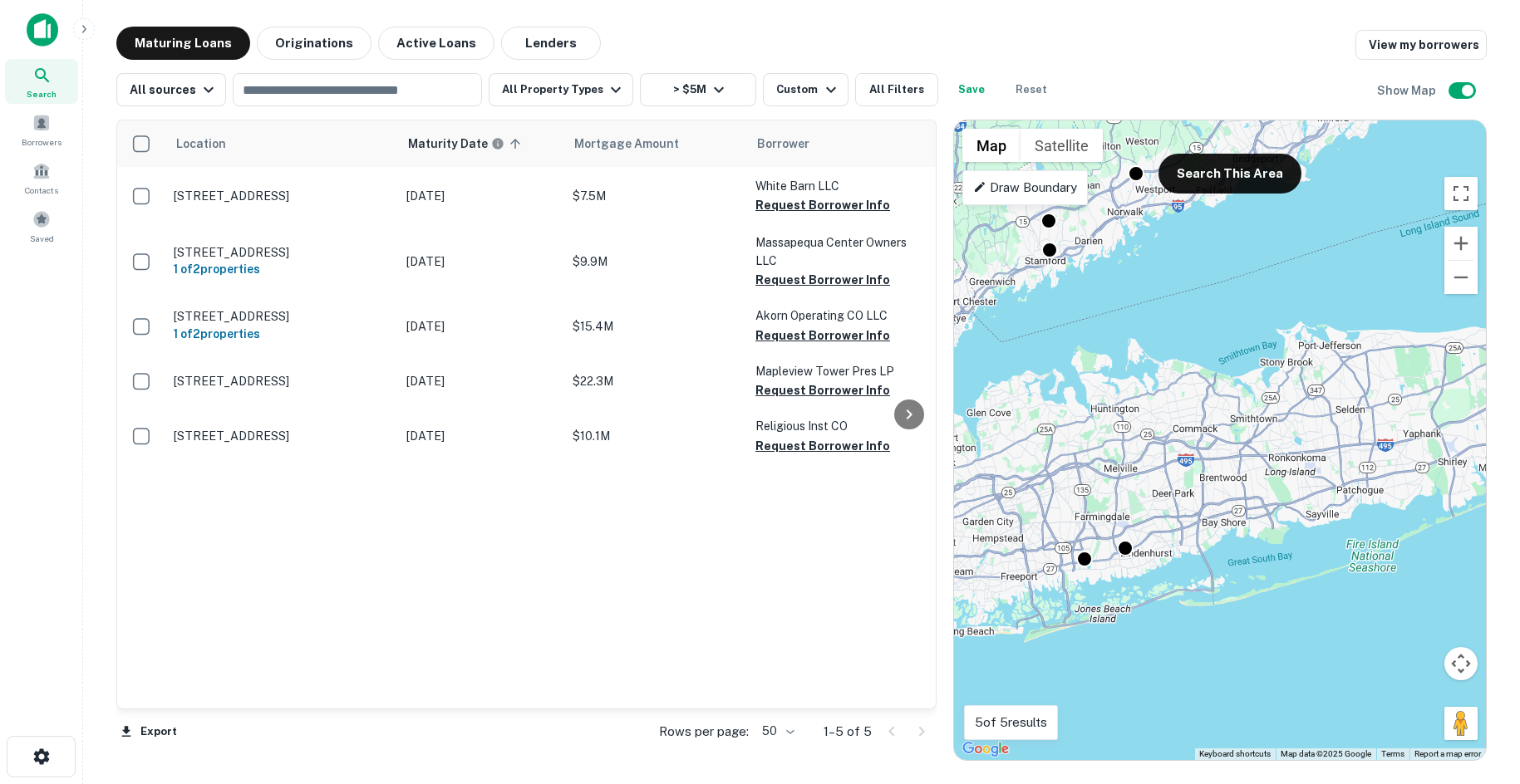
drag, startPoint x: 1118, startPoint y: 579, endPoint x: 1187, endPoint y: 576, distance: 69.1
click at [1187, 576] on div "To activate drag with keyboard, press Alt + Enter. Once in keyboard drag state,…" at bounding box center [1220, 439] width 532 height 639
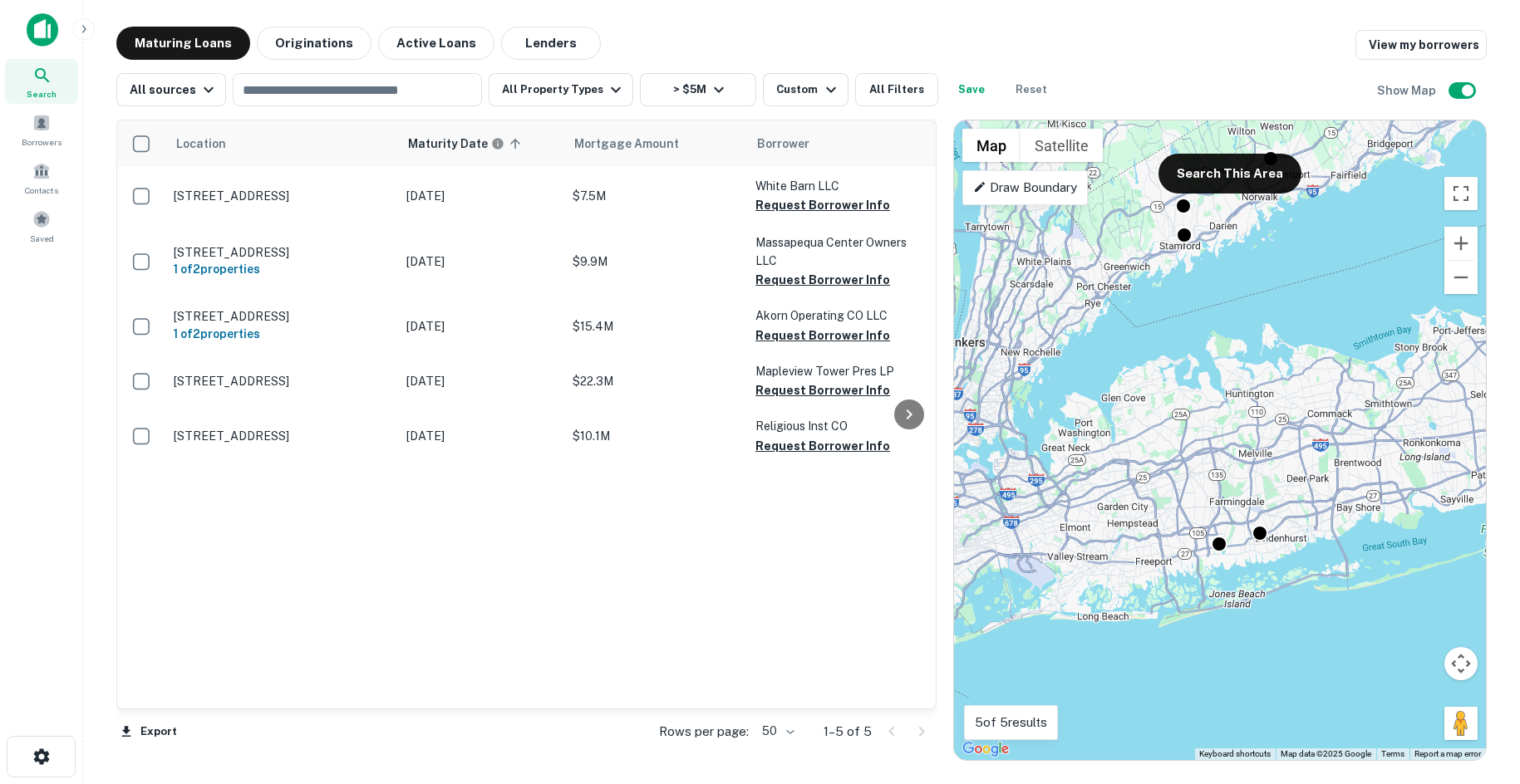
click at [1176, 588] on div "To activate drag with keyboard, press Alt + Enter. Once in keyboard drag state,…" at bounding box center [1220, 439] width 532 height 639
click at [1173, 157] on button "Search This Area" at bounding box center [1230, 173] width 143 height 39
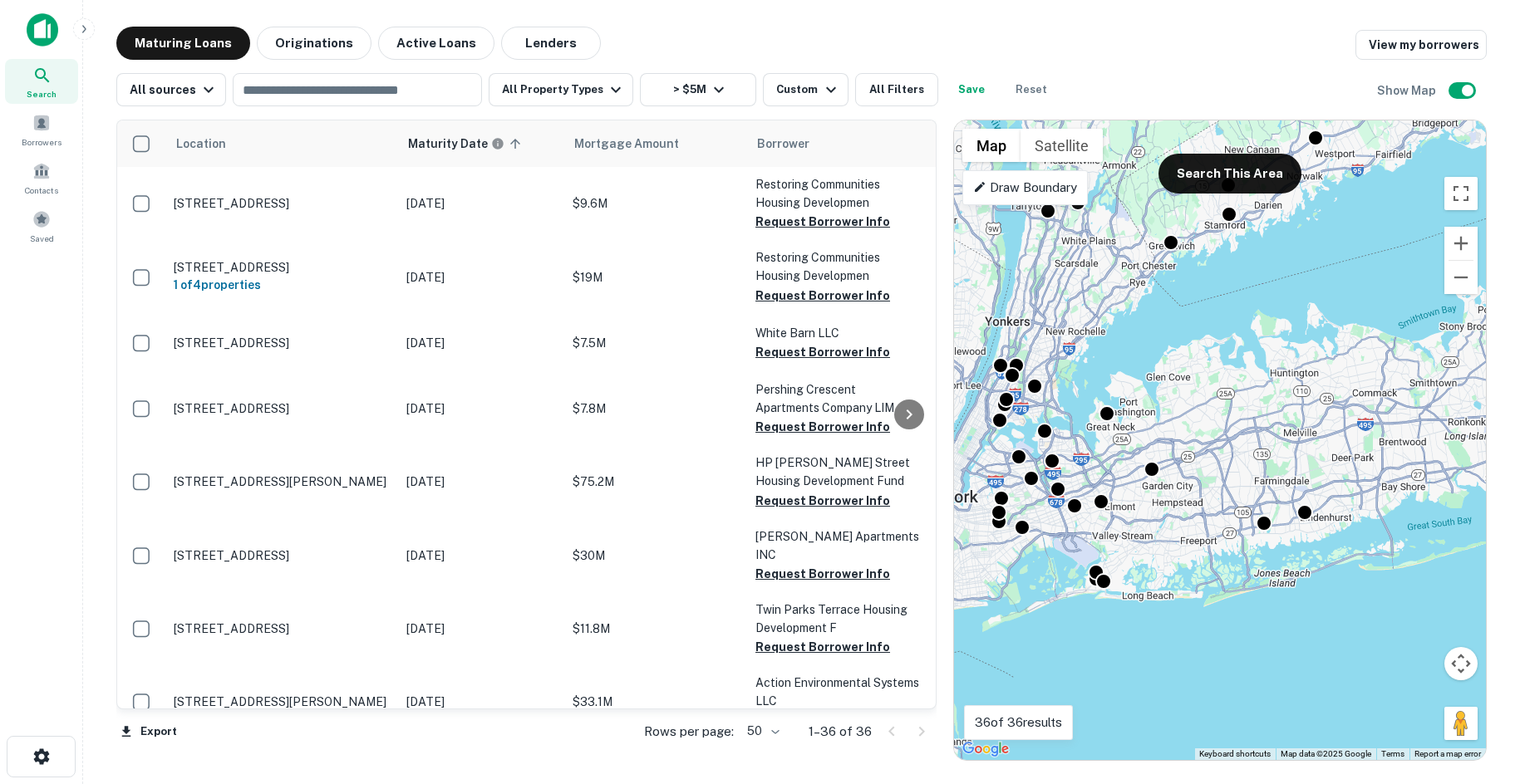
drag, startPoint x: 1125, startPoint y: 619, endPoint x: 1178, endPoint y: 592, distance: 59.5
click at [1178, 592] on div "To activate drag with keyboard, press Alt + Enter. Once in keyboard drag state,…" at bounding box center [1220, 439] width 532 height 639
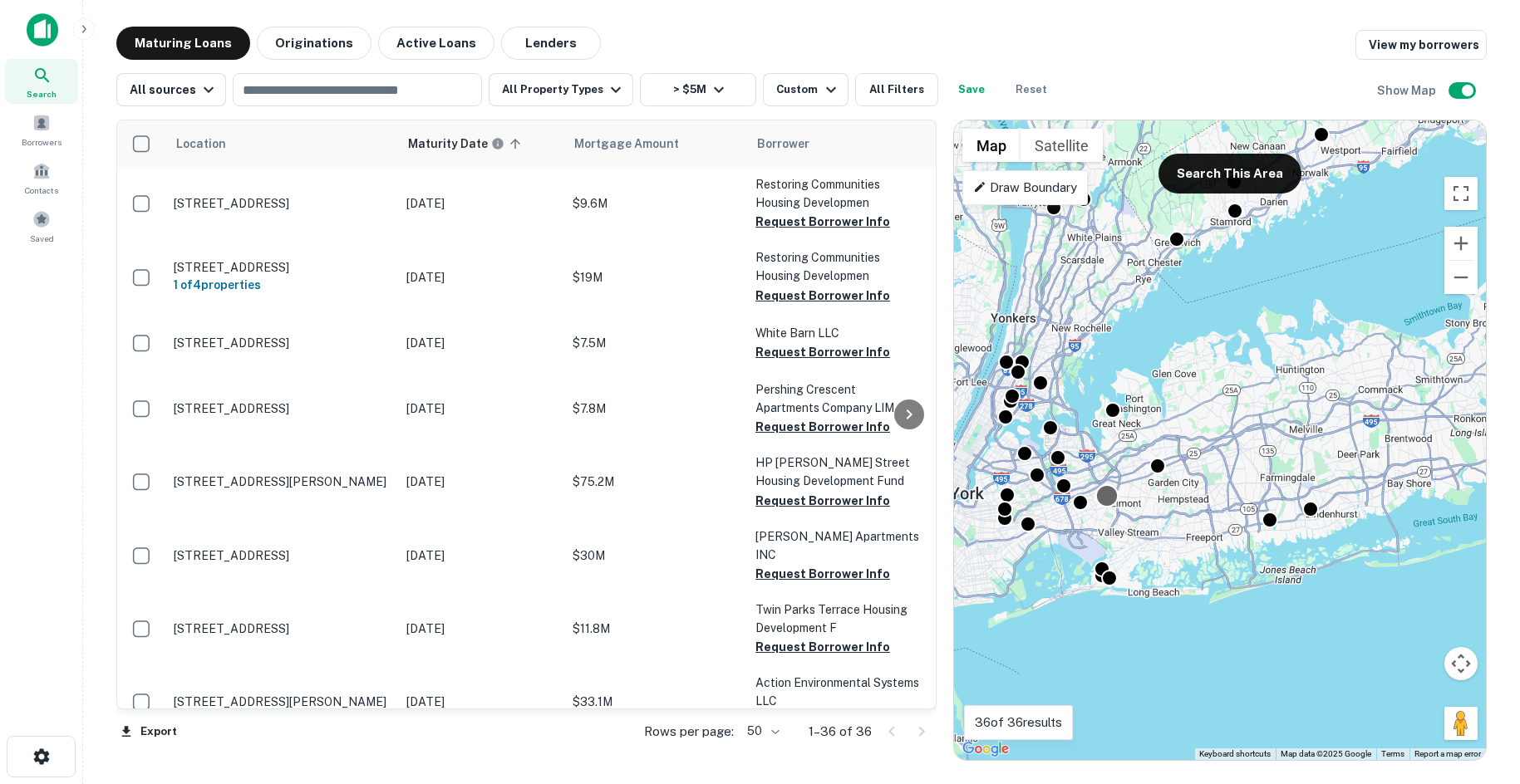
click at [1109, 503] on div at bounding box center [1107, 496] width 24 height 24
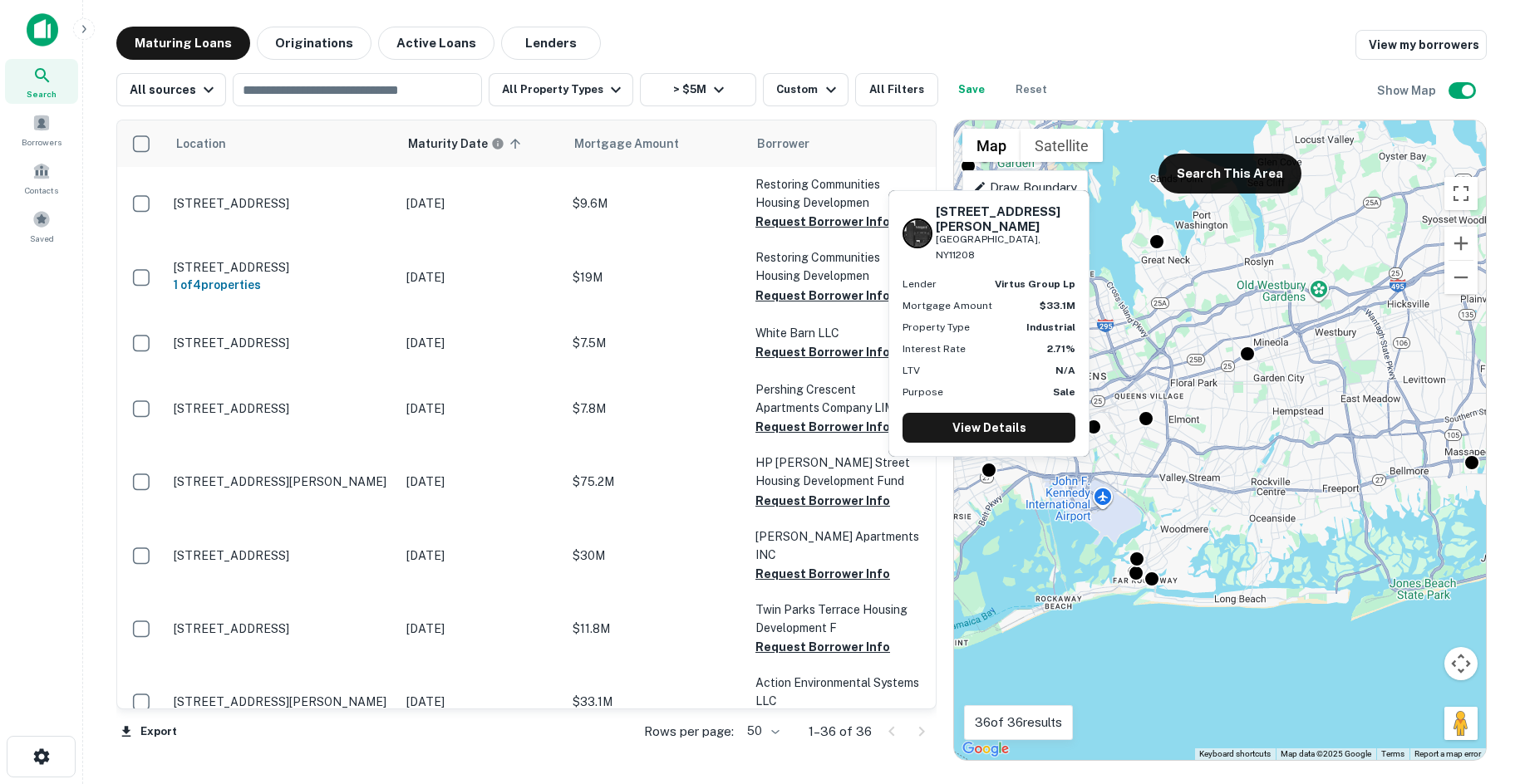
click at [993, 464] on div "620 Atkins Ave Brooklyn, NY11208 Lender virtus group lp Mortgage Amount $33.1M …" at bounding box center [989, 328] width 204 height 280
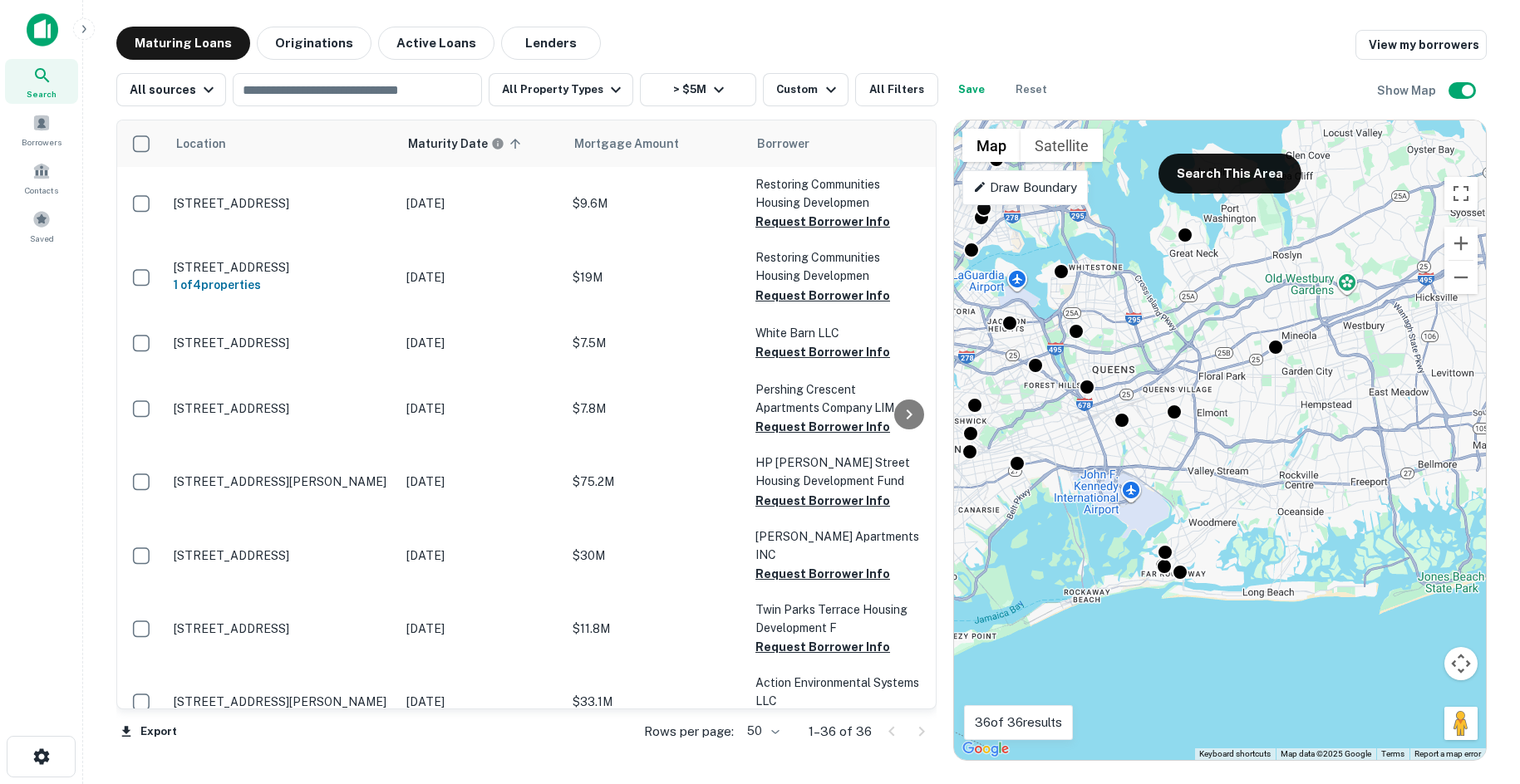
drag, startPoint x: 1104, startPoint y: 353, endPoint x: 1132, endPoint y: 325, distance: 39.6
click at [1174, 336] on div "To activate drag with keyboard, press Alt + Enter. Once in keyboard drag state,…" at bounding box center [1220, 439] width 532 height 639
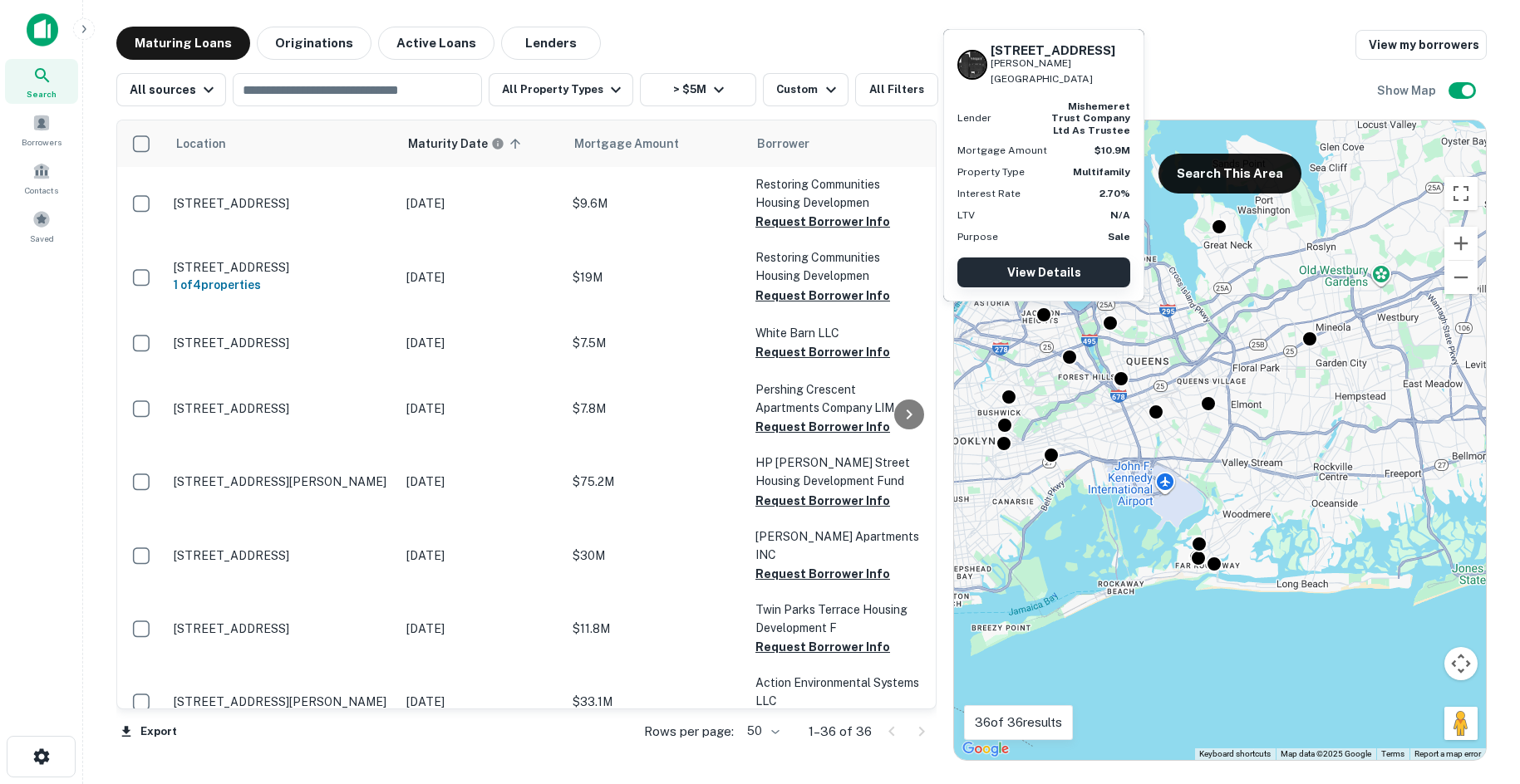
drag, startPoint x: 1026, startPoint y: 250, endPoint x: 999, endPoint y: 282, distance: 41.9
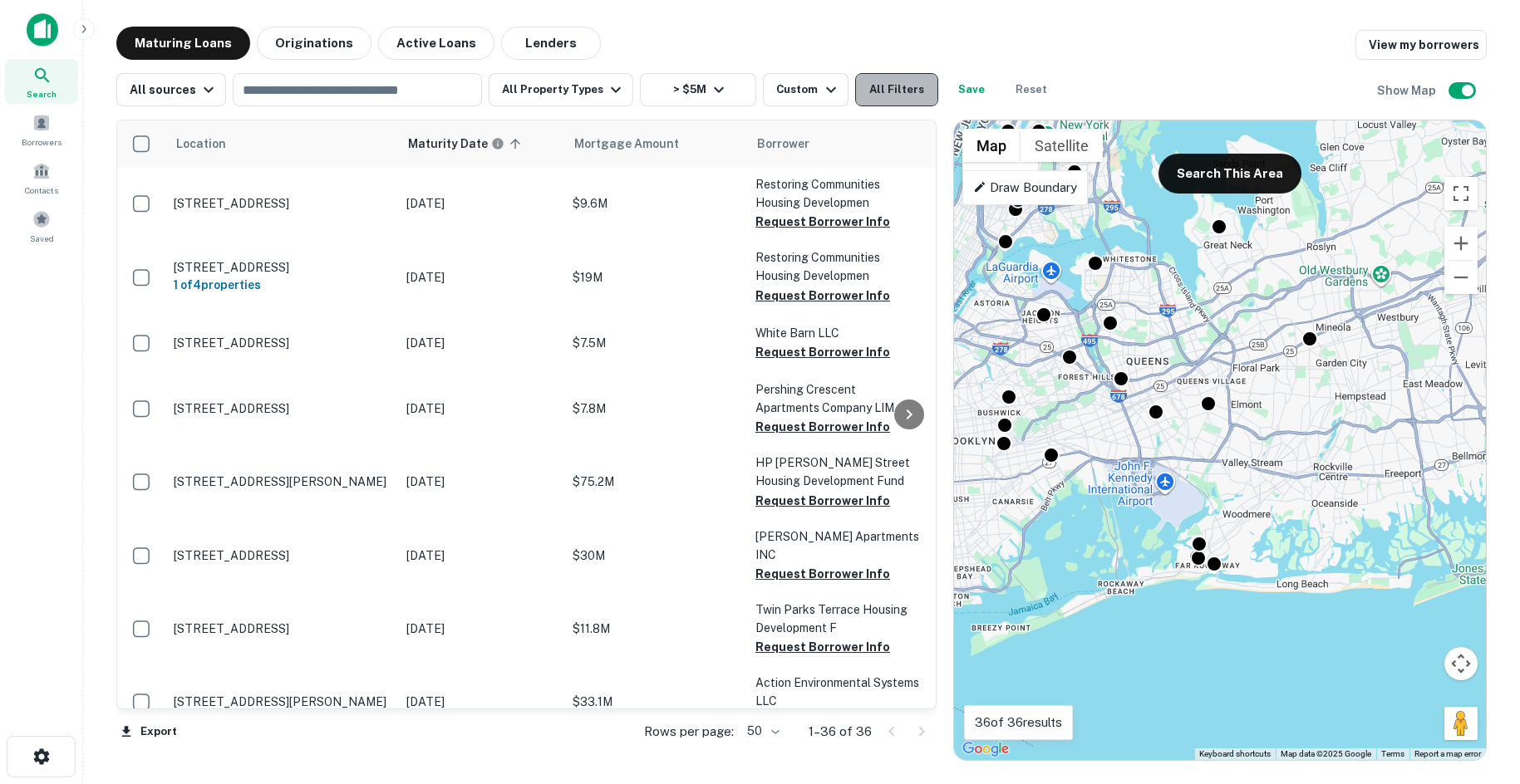
click at [859, 98] on button "All Filters" at bounding box center [896, 90] width 83 height 34
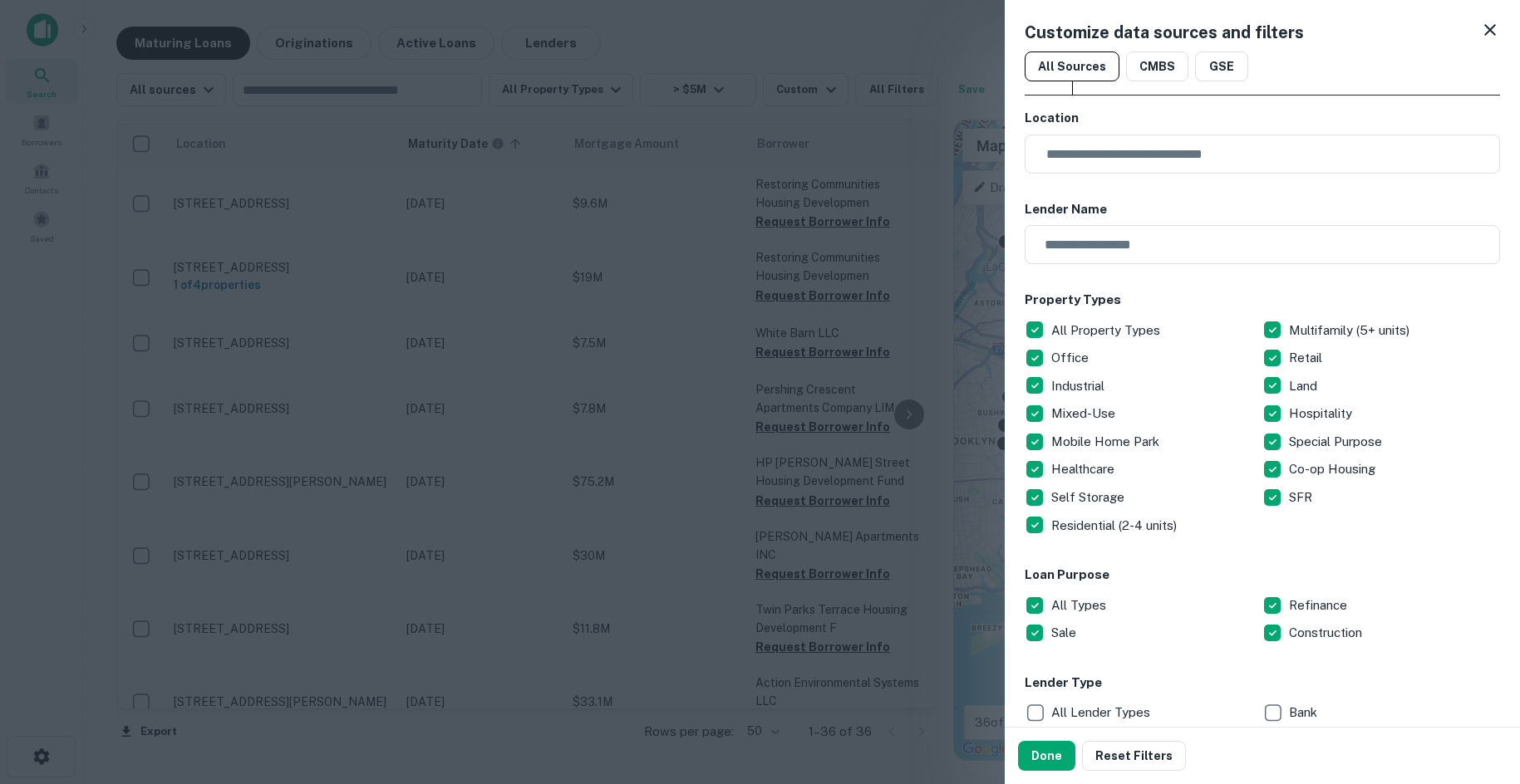
scroll to position [250, 0]
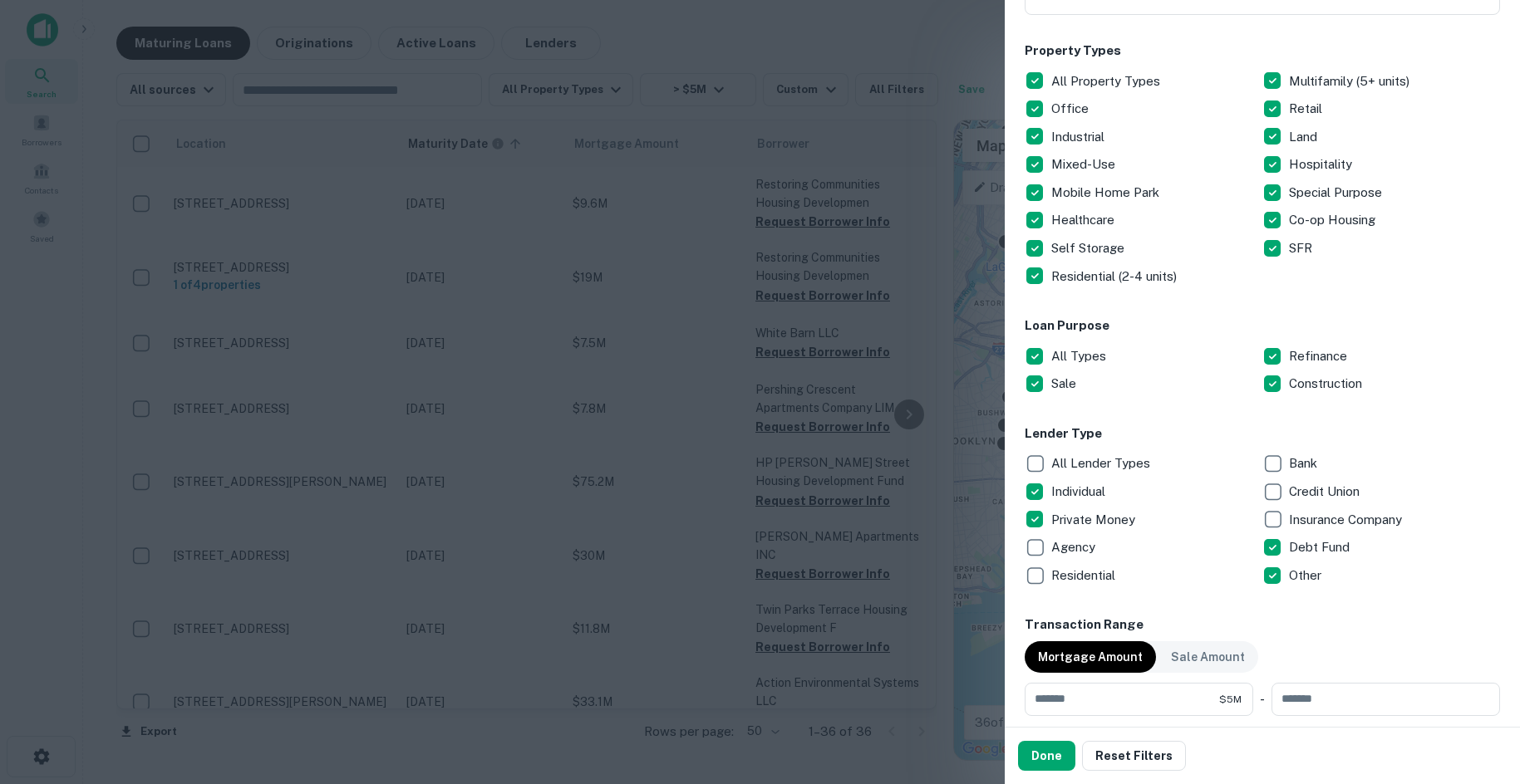
click at [1101, 472] on p "All Lender Types" at bounding box center [1102, 464] width 103 height 20
click at [1062, 755] on button "Done" at bounding box center [1047, 756] width 57 height 30
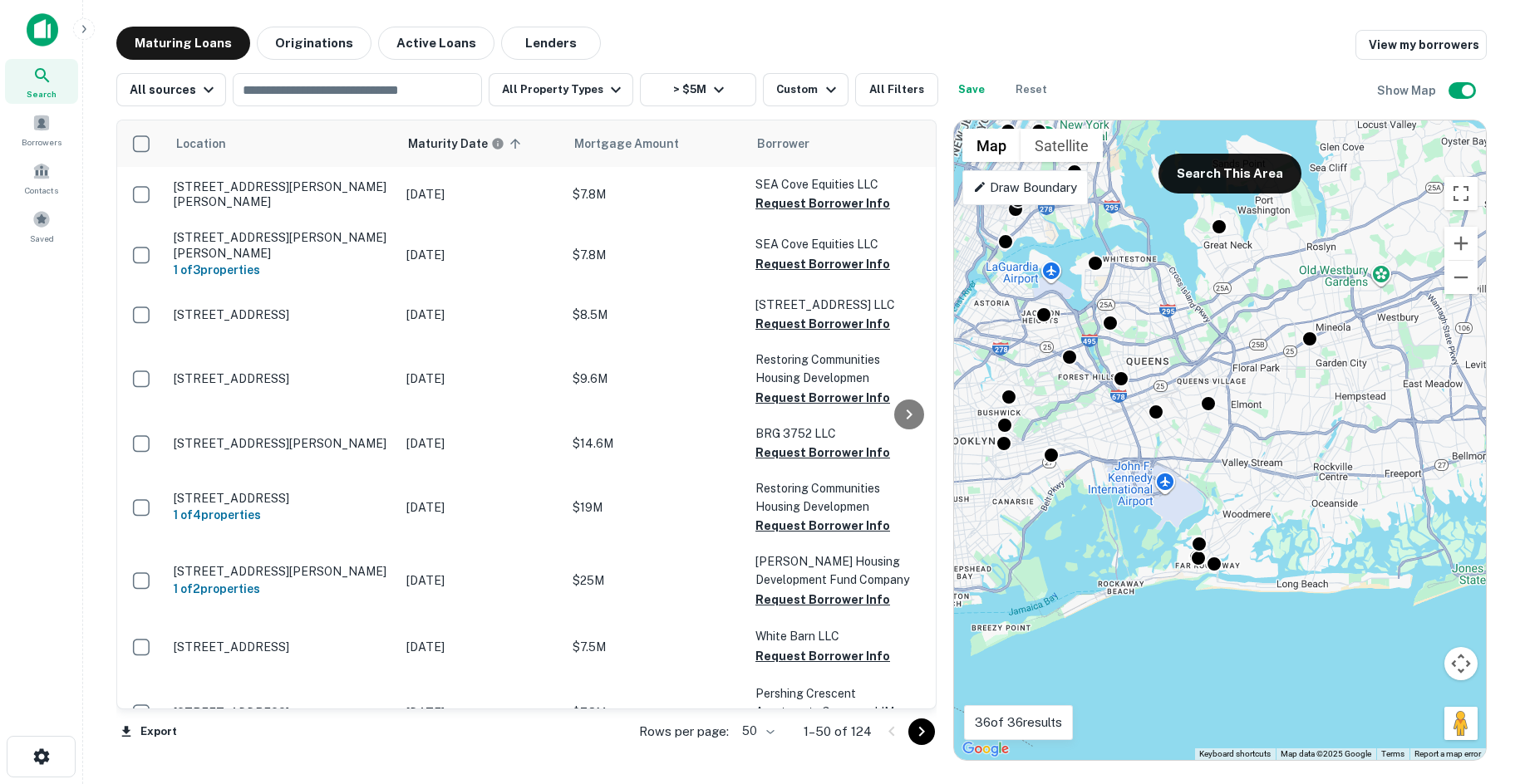
drag, startPoint x: 1208, startPoint y: 172, endPoint x: 1236, endPoint y: 429, distance: 258.5
click at [1208, 171] on button "Search This Area" at bounding box center [1230, 173] width 143 height 39
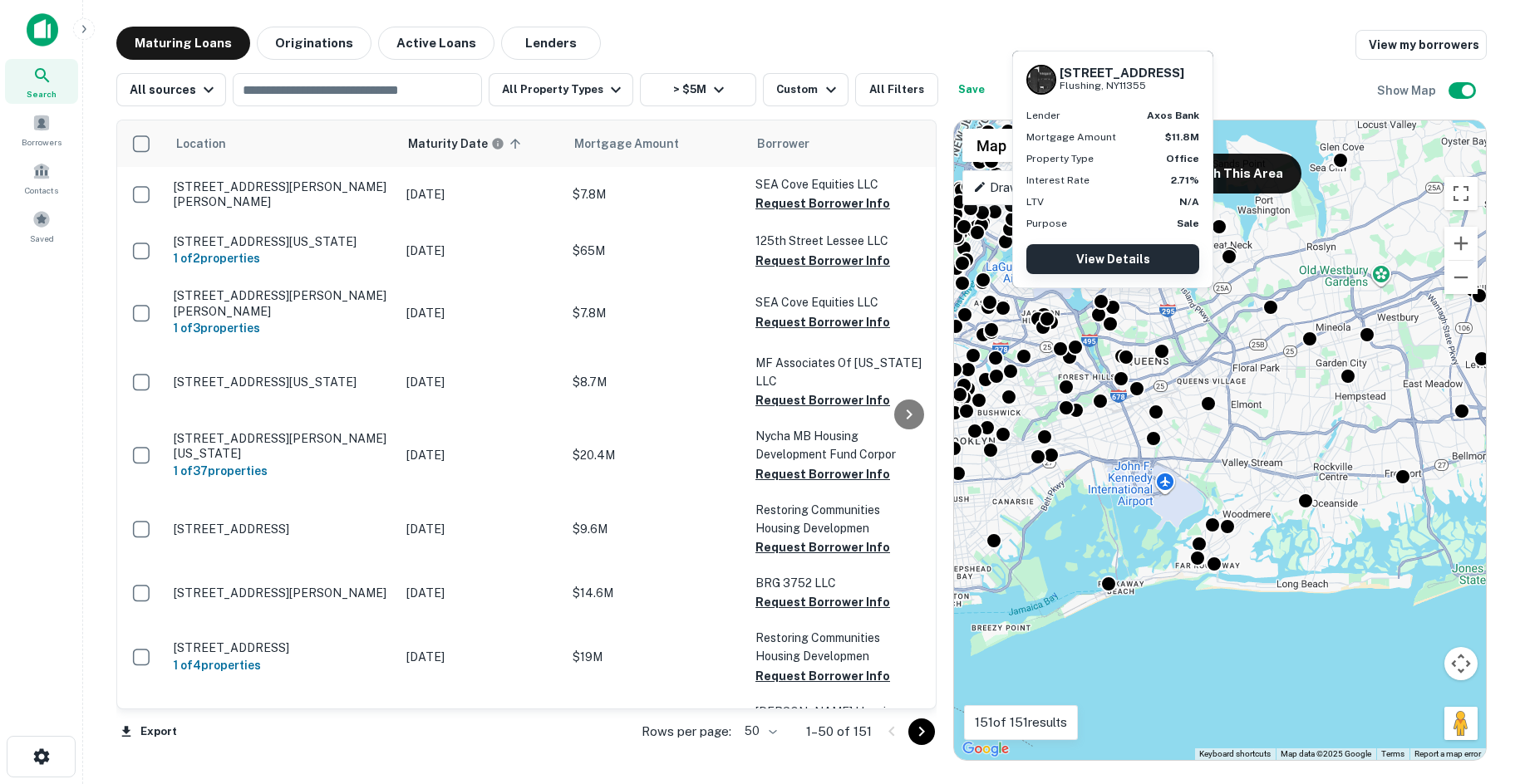
click at [1128, 258] on link "View Details" at bounding box center [1113, 260] width 173 height 30
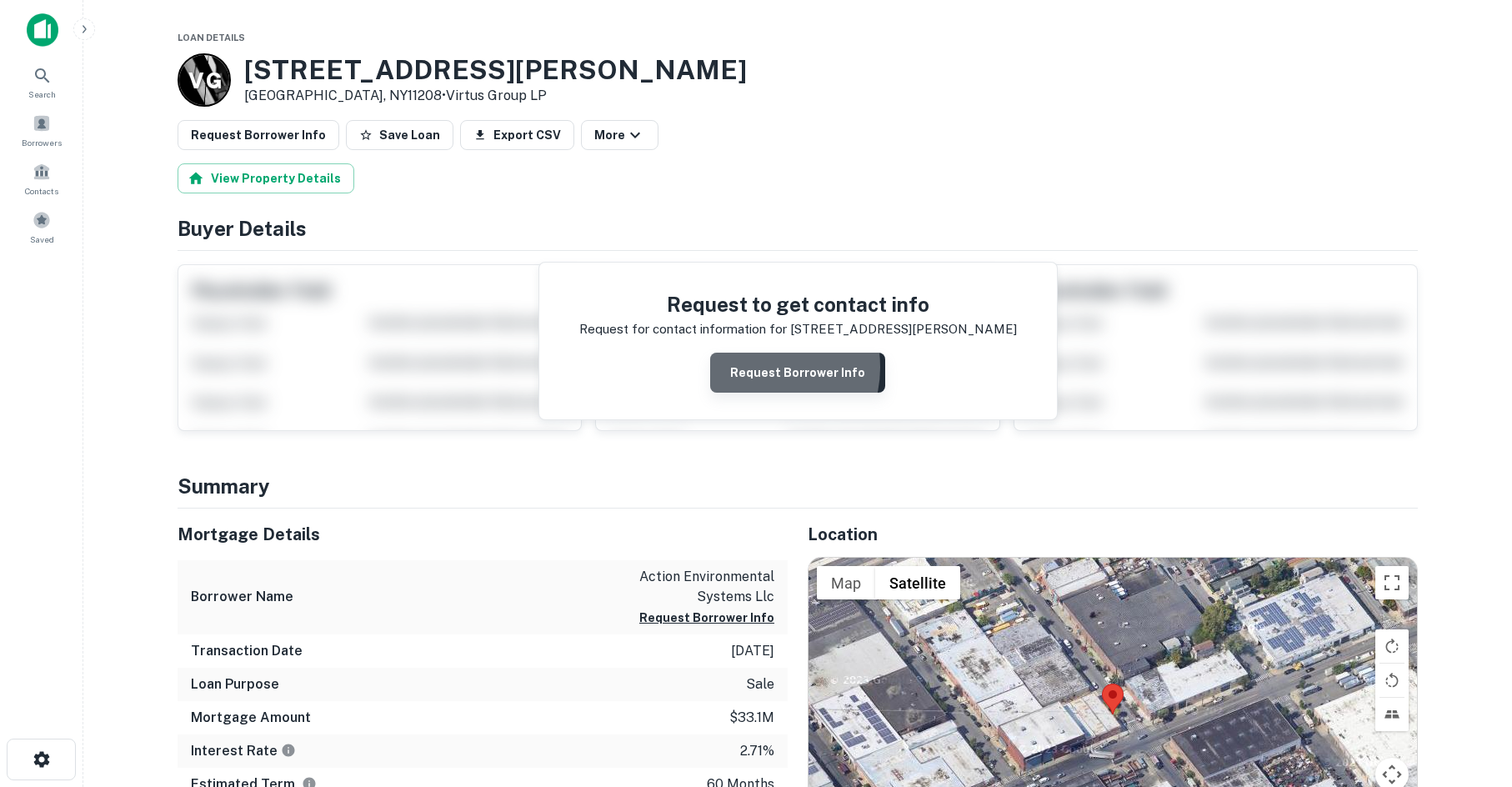
click at [761, 368] on button "Request Borrower Info" at bounding box center [798, 372] width 175 height 40
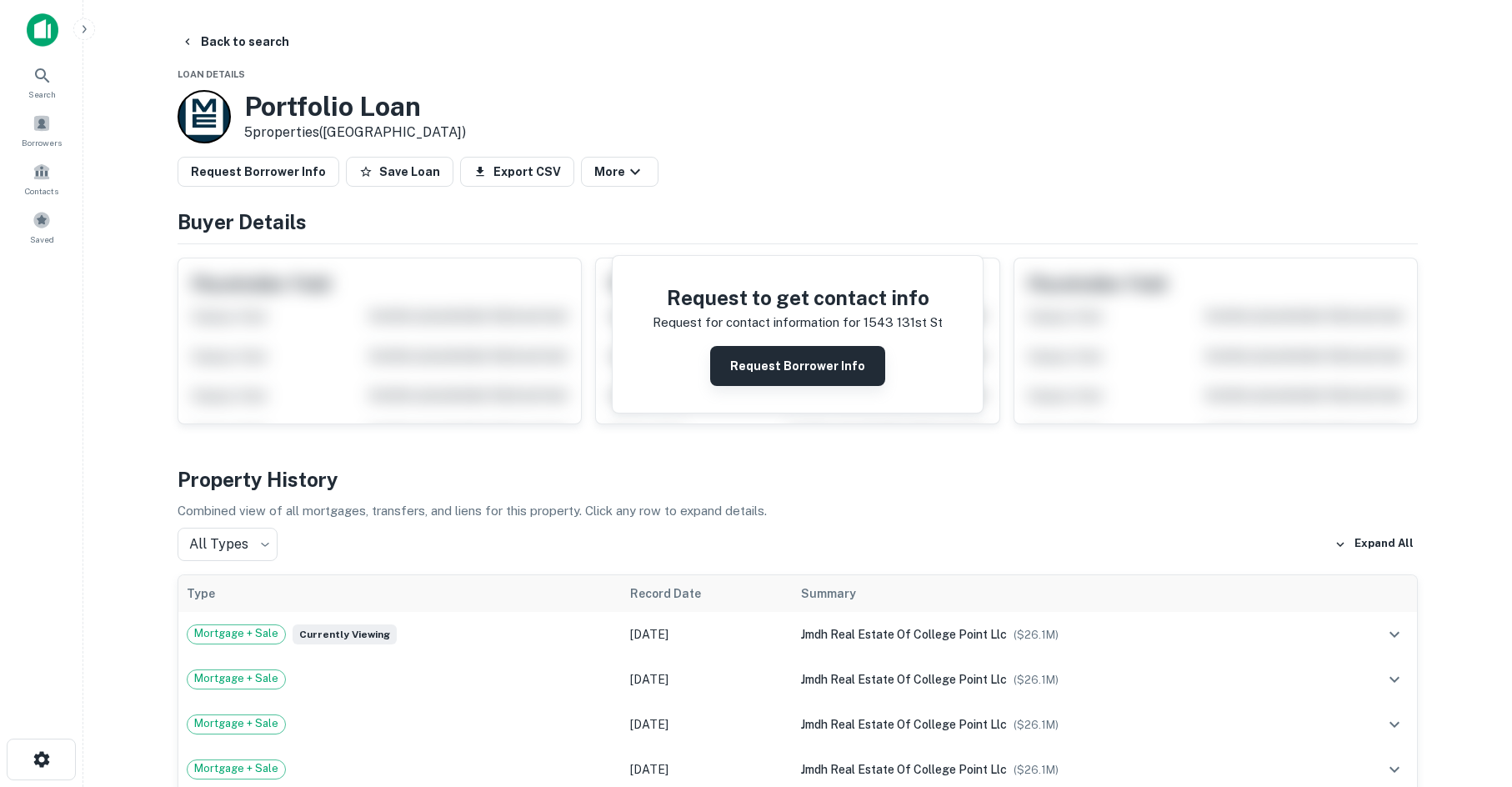
click at [798, 375] on button "Request Borrower Info" at bounding box center [798, 365] width 175 height 40
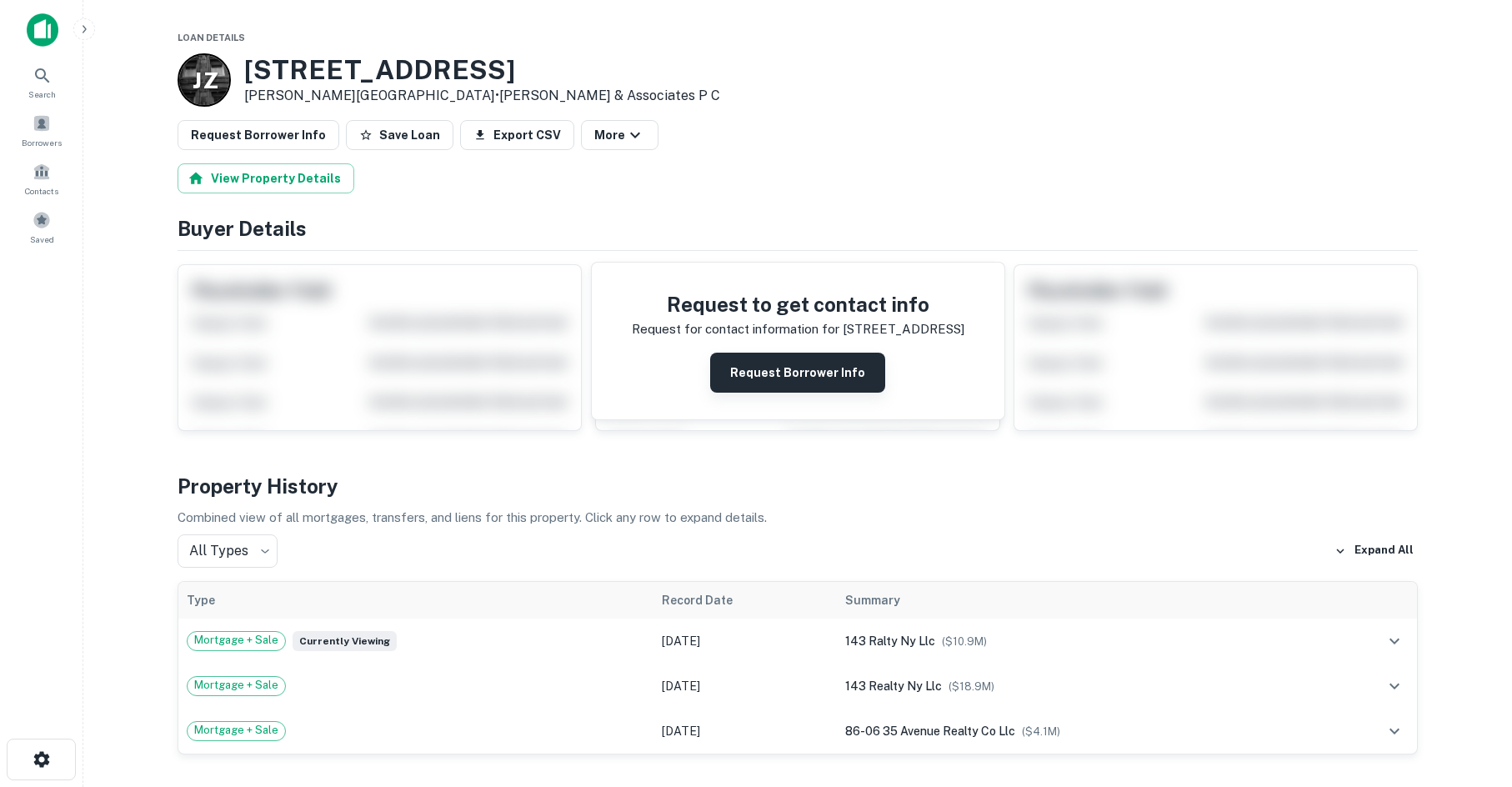
click at [804, 372] on button "Request Borrower Info" at bounding box center [798, 372] width 175 height 40
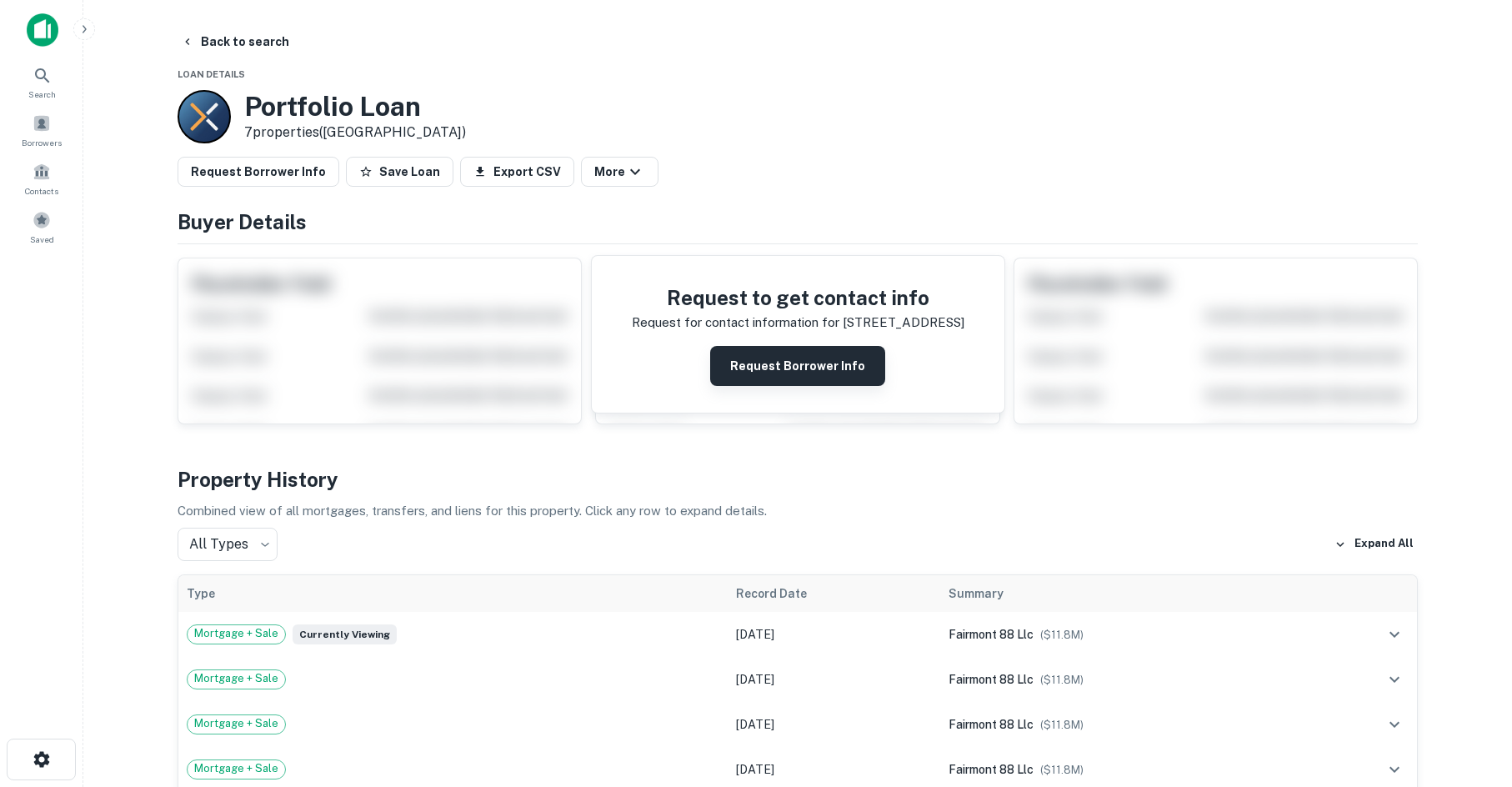
click at [761, 380] on button "Request Borrower Info" at bounding box center [798, 365] width 175 height 40
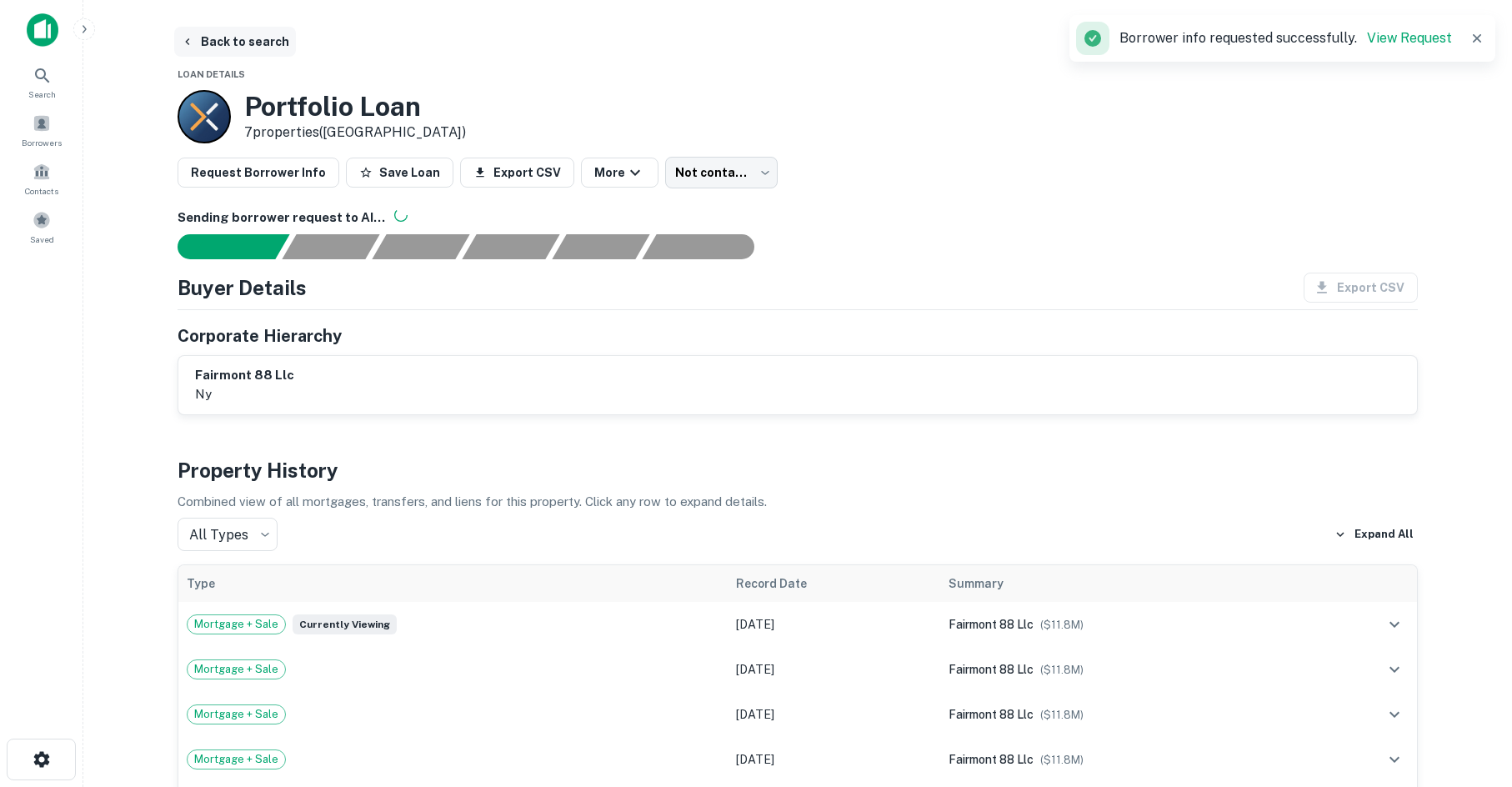
click at [195, 35] on button "Back to search" at bounding box center [235, 42] width 121 height 30
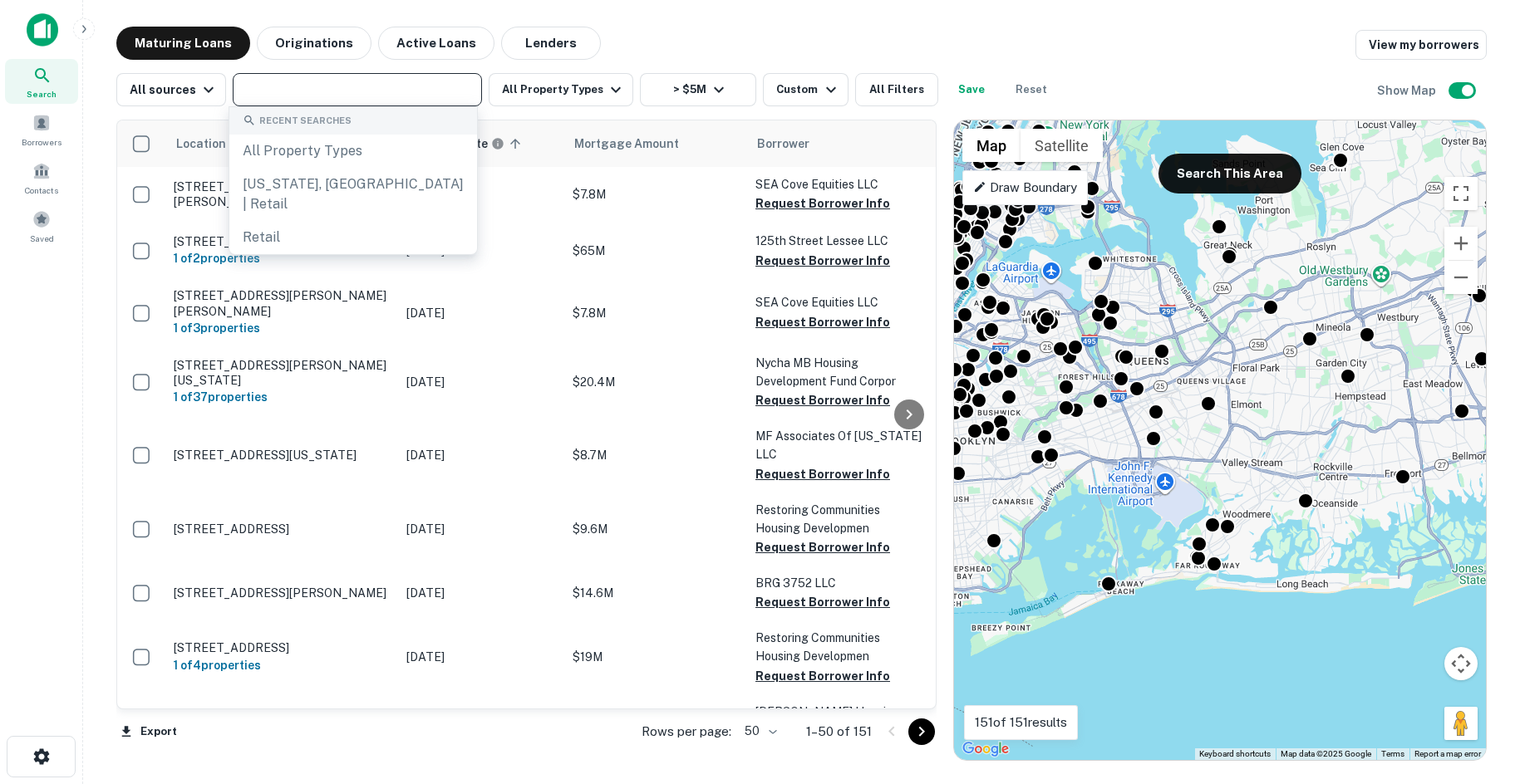
click at [382, 87] on input "text" at bounding box center [356, 90] width 237 height 24
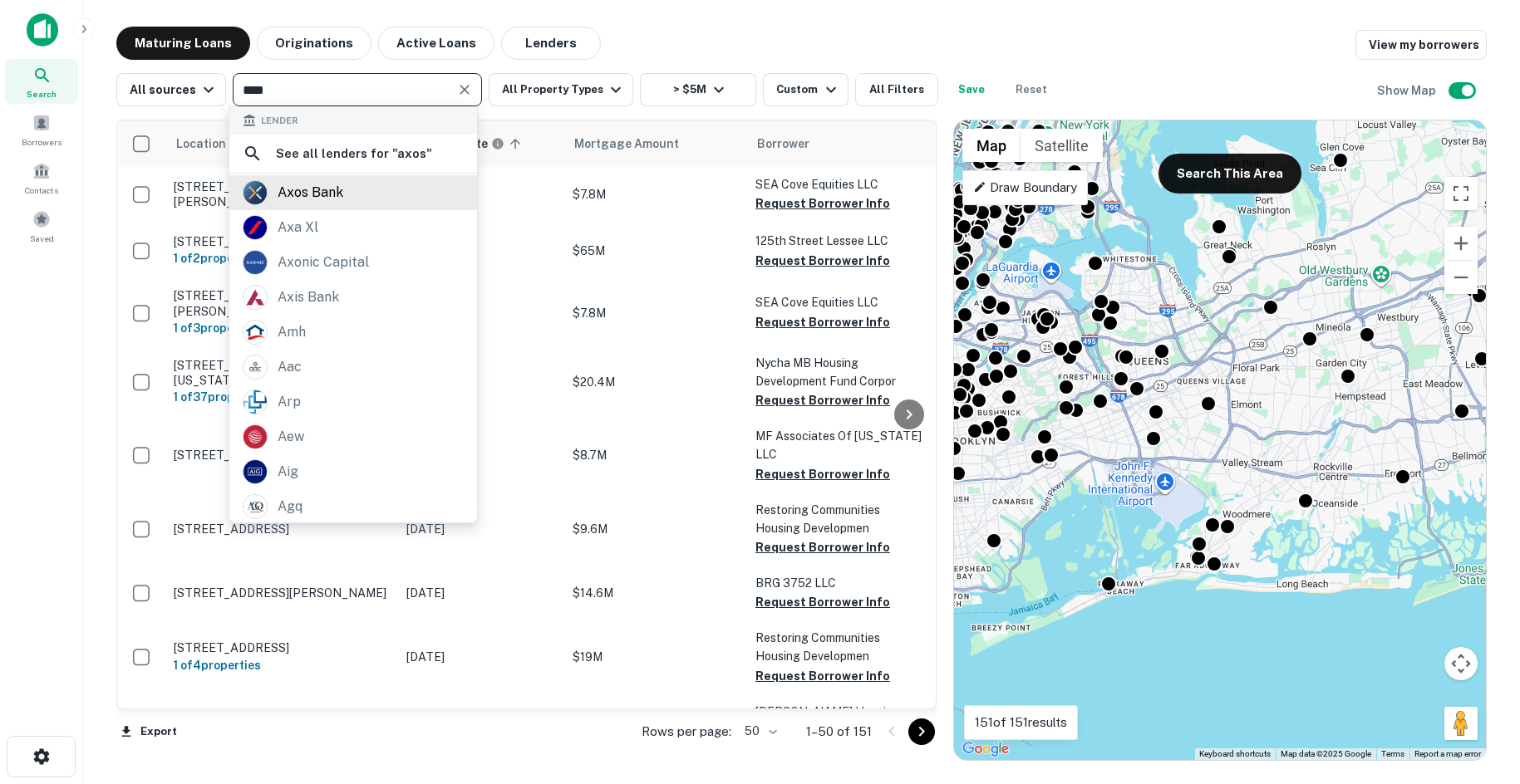
type input "****"
click at [379, 192] on div "axos bank" at bounding box center [353, 192] width 221 height 25
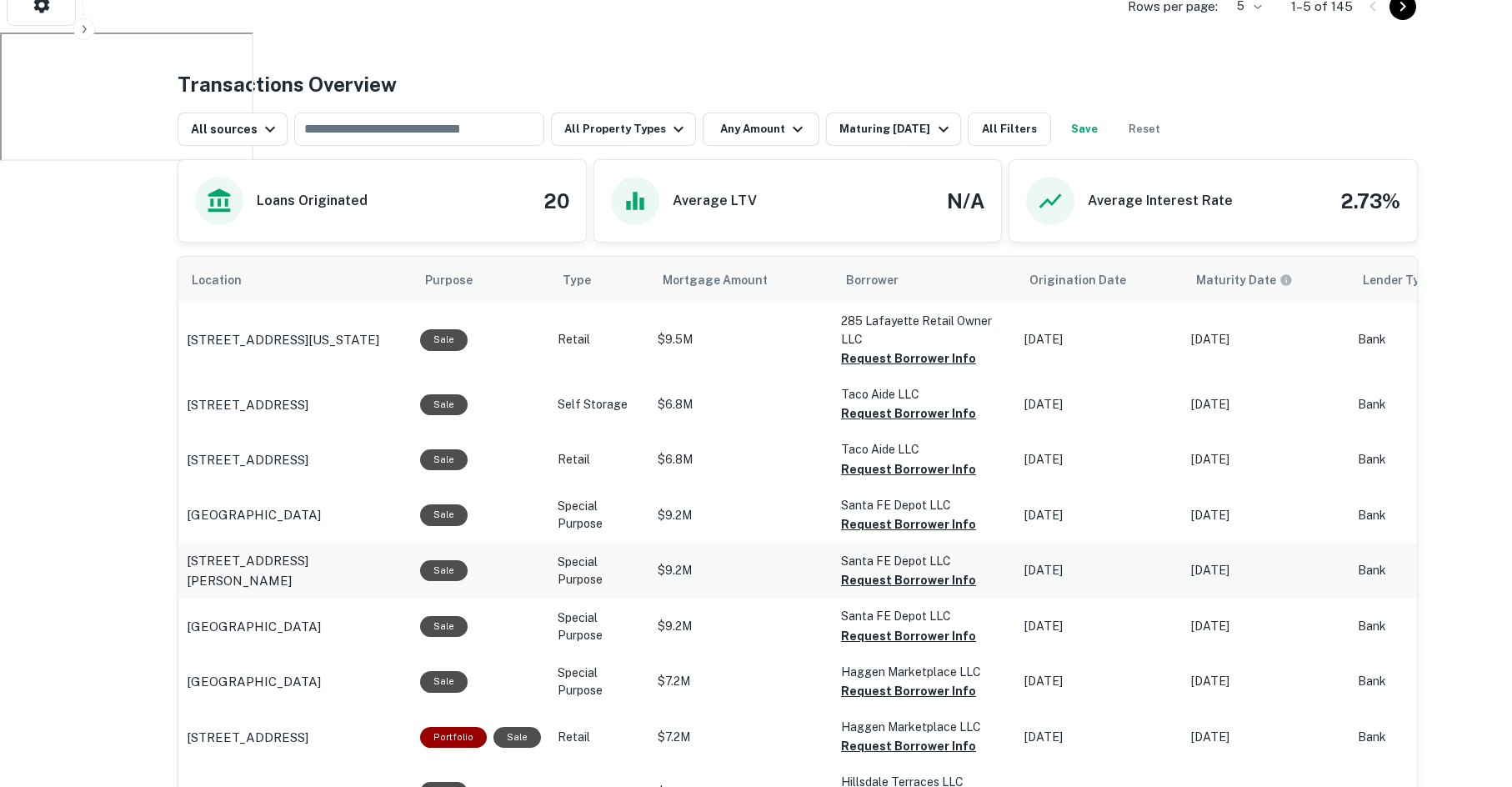
scroll to position [751, 0]
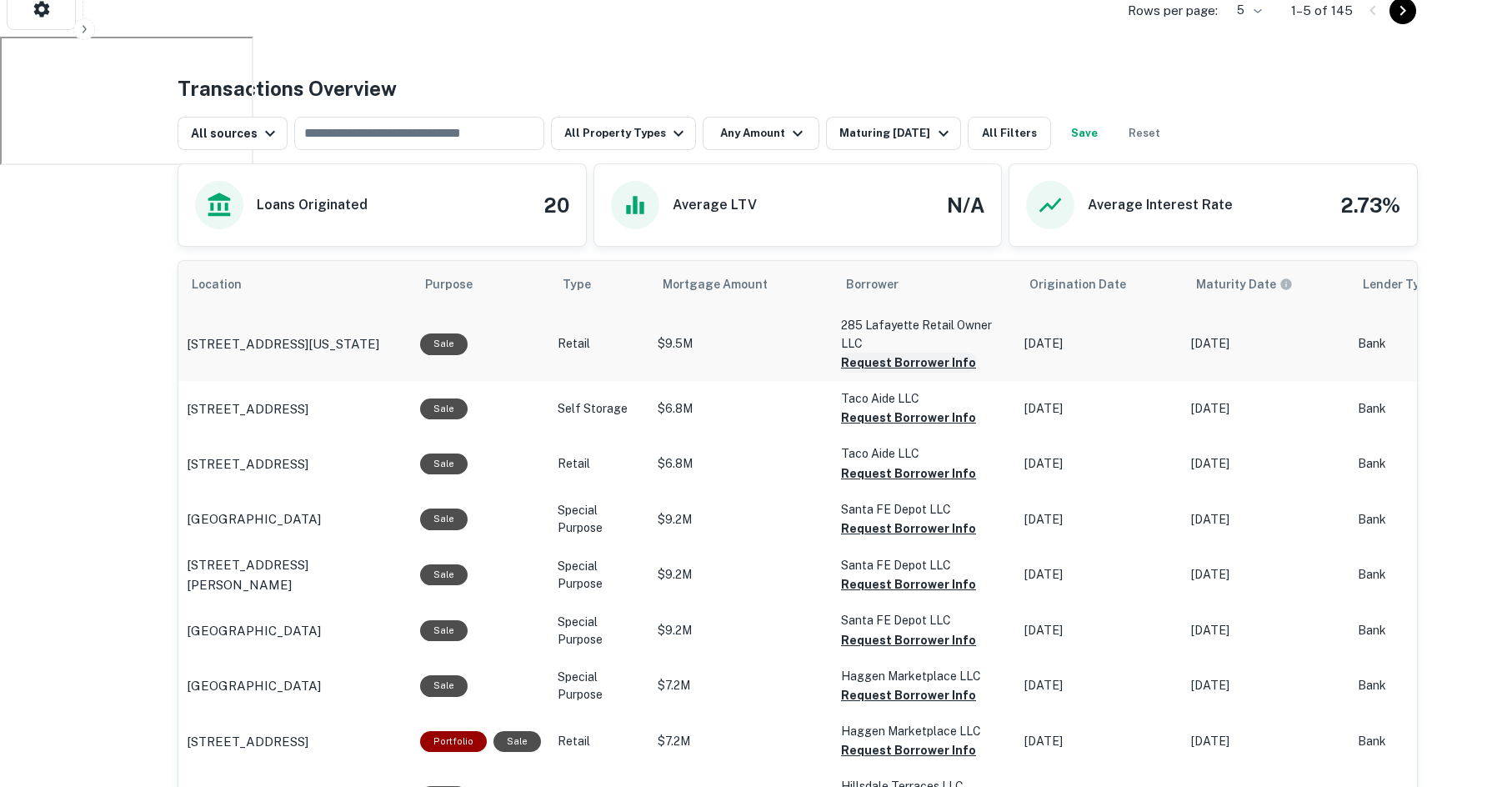
click at [882, 363] on button "Request Borrower Info" at bounding box center [908, 363] width 135 height 20
click at [889, 420] on button "Request Borrower Info" at bounding box center [908, 418] width 135 height 20
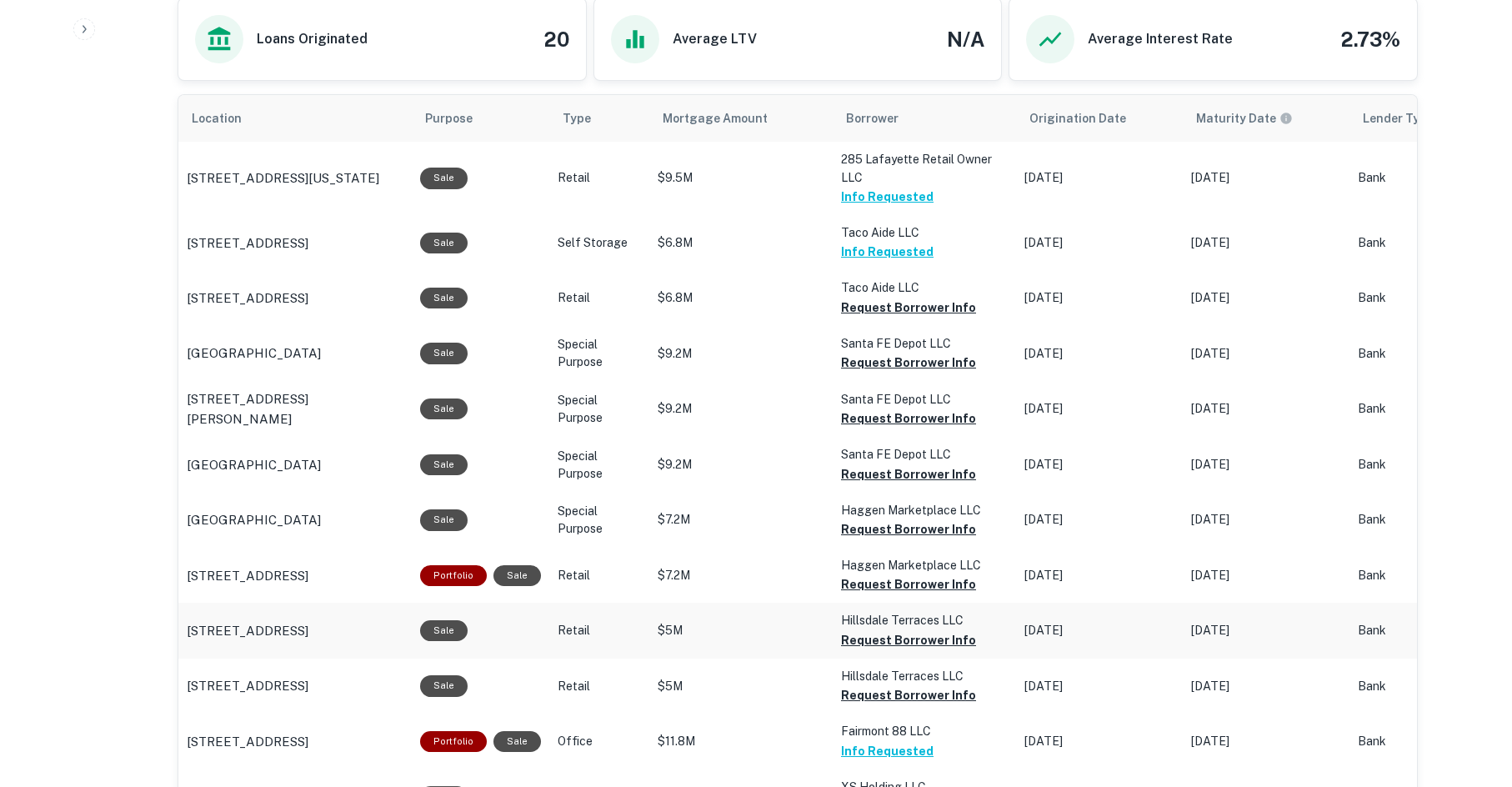
scroll to position [917, 0]
click at [905, 585] on button "Request Borrower Info" at bounding box center [908, 584] width 135 height 20
click at [938, 642] on button "Request Borrower Info" at bounding box center [908, 639] width 135 height 20
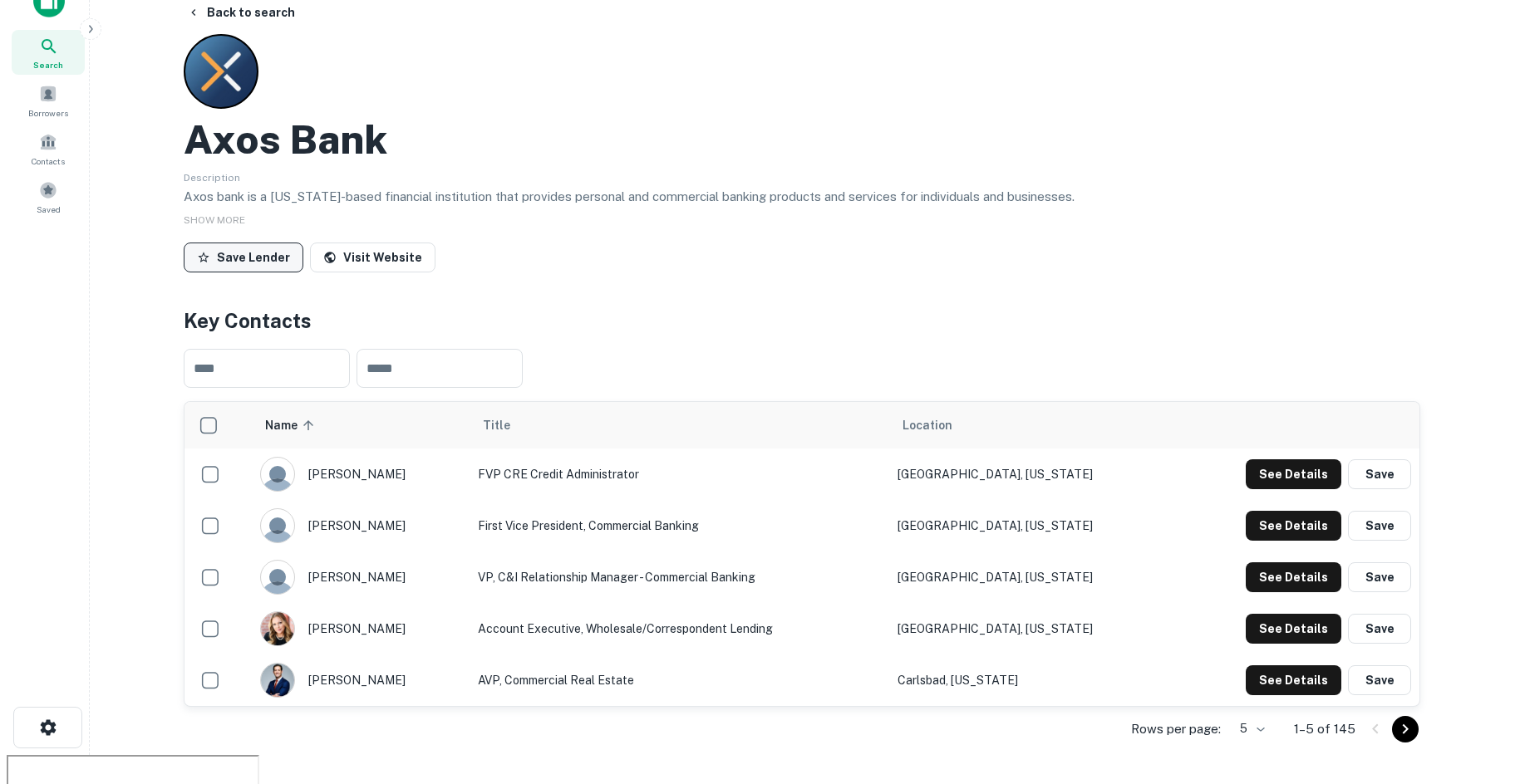
scroll to position [0, 0]
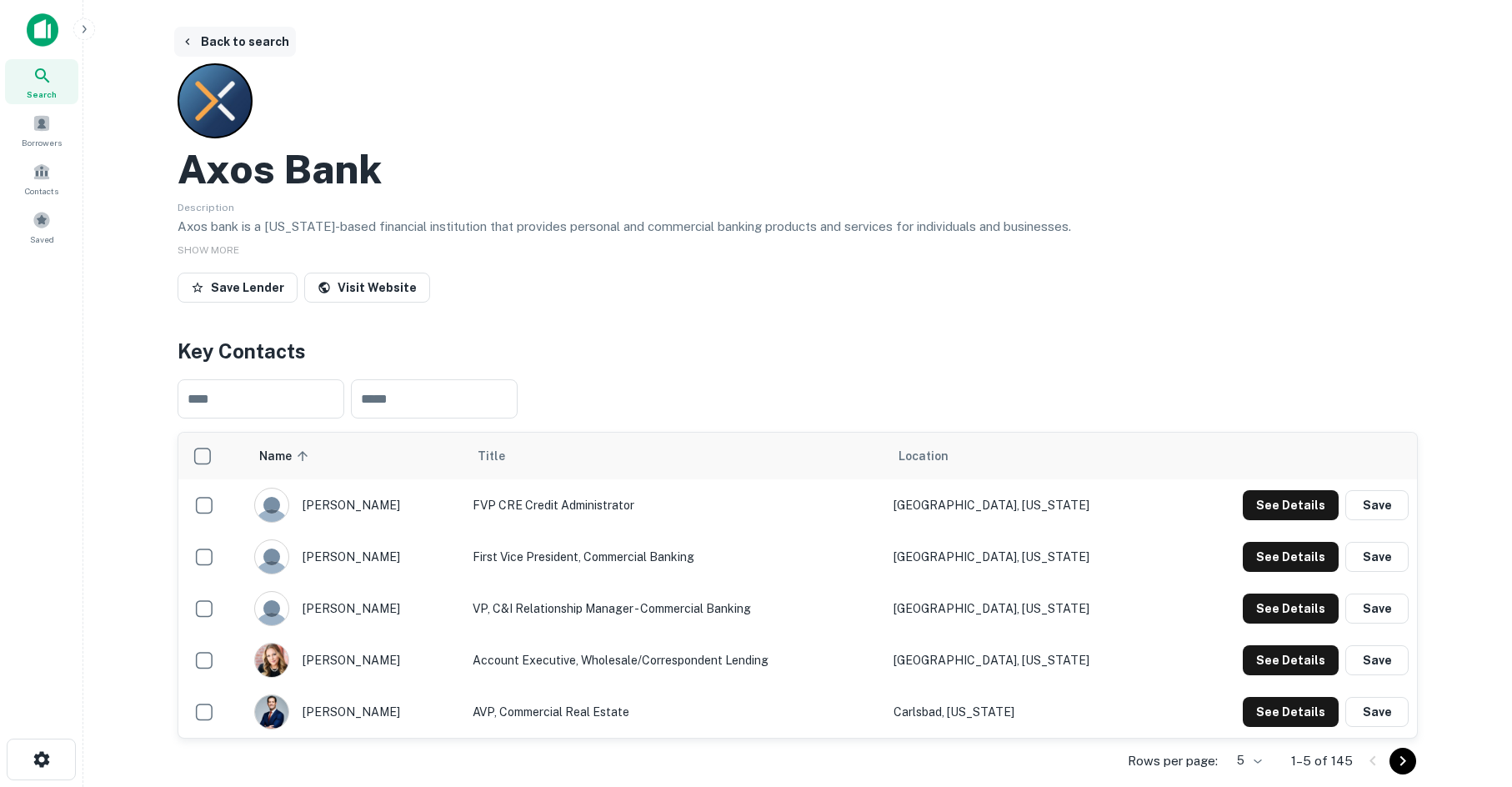
click at [186, 46] on icon "button" at bounding box center [187, 42] width 13 height 13
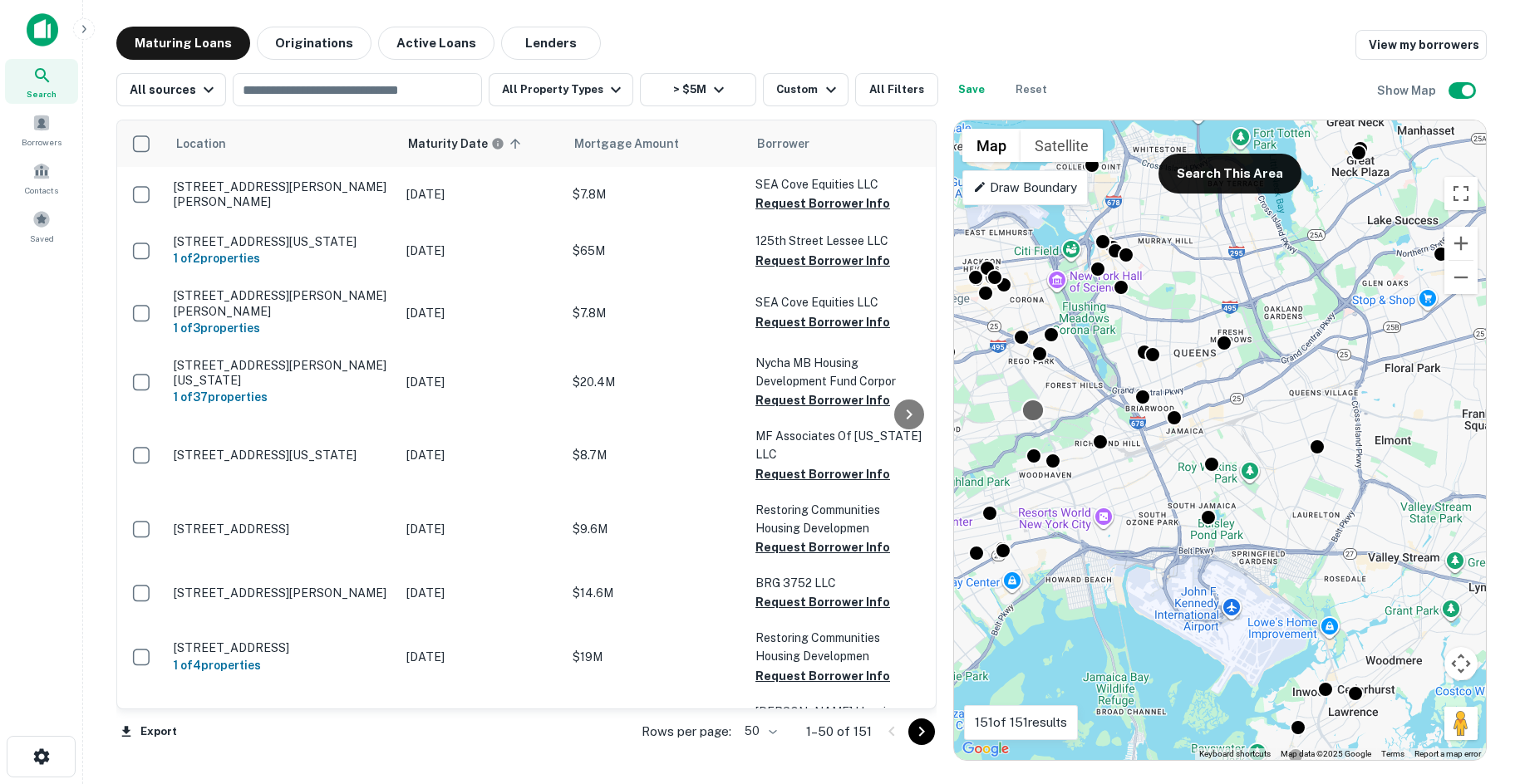
click at [1037, 411] on div at bounding box center [1033, 410] width 24 height 24
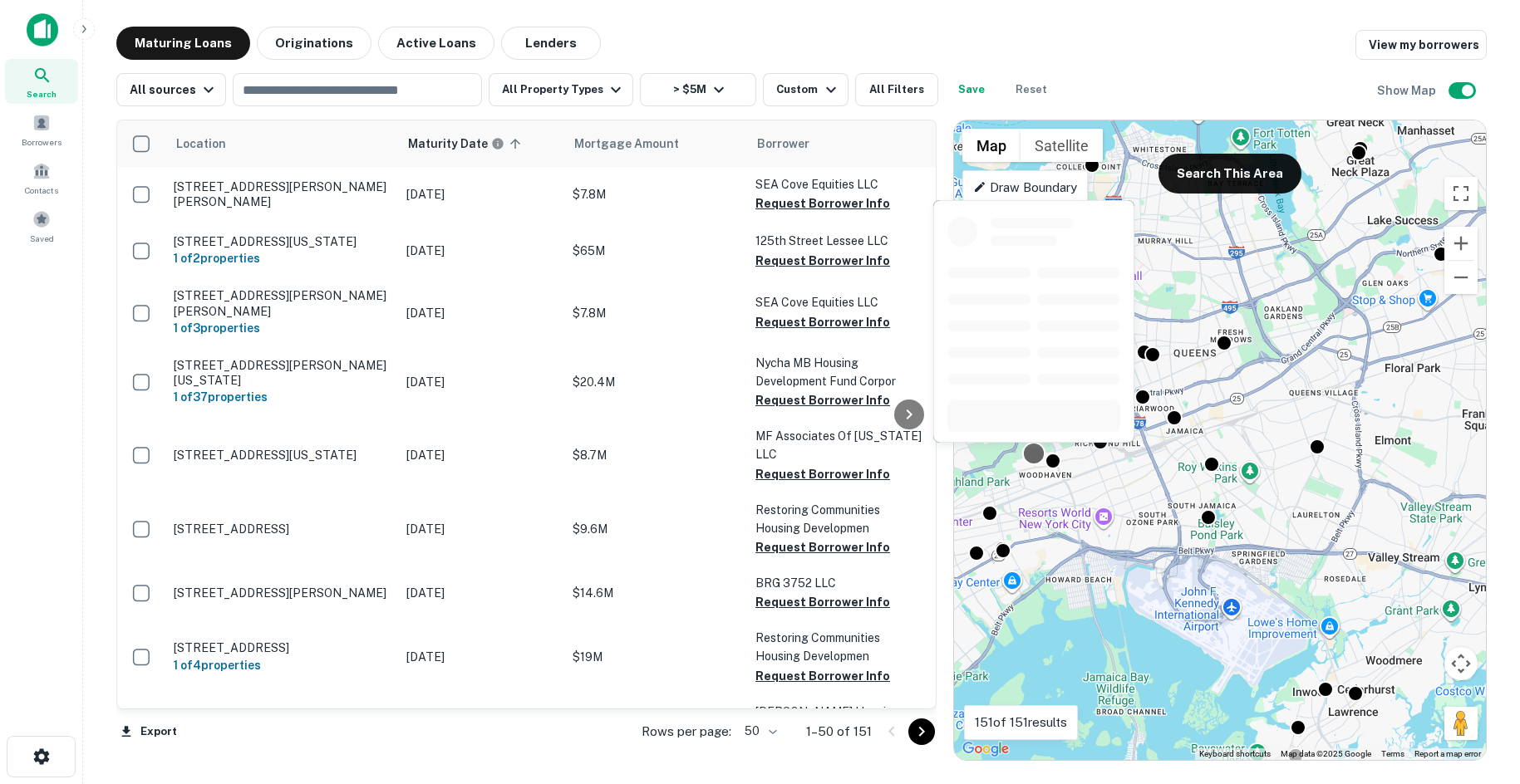
click at [1033, 460] on div at bounding box center [1034, 454] width 24 height 24
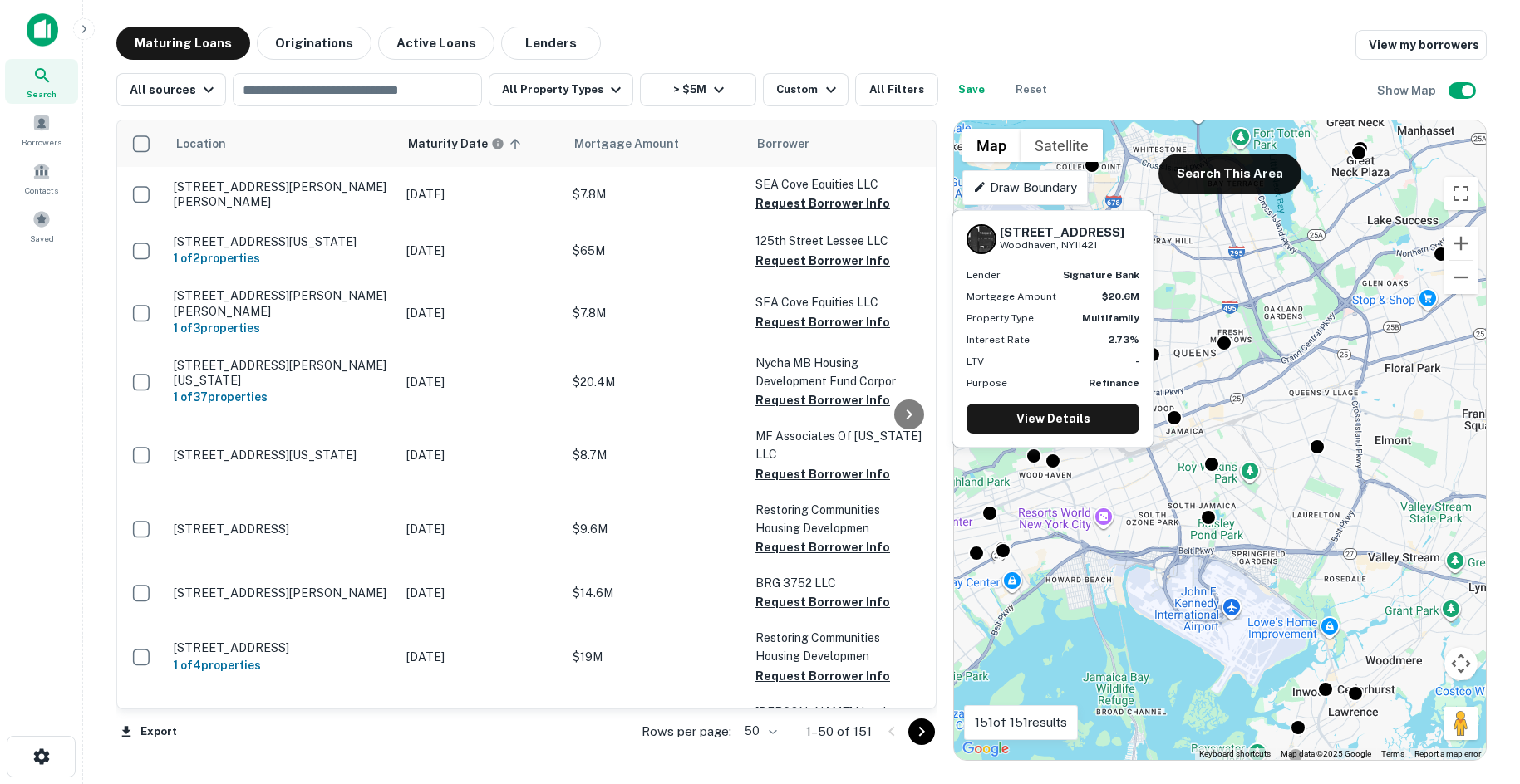
click at [1052, 456] on div "9019 88th Ave Woodhaven, NY11421 Lender signature bank Mortgage Amount $20.6M P…" at bounding box center [1053, 334] width 204 height 250
click at [1054, 424] on link "View Details" at bounding box center [1053, 418] width 173 height 30
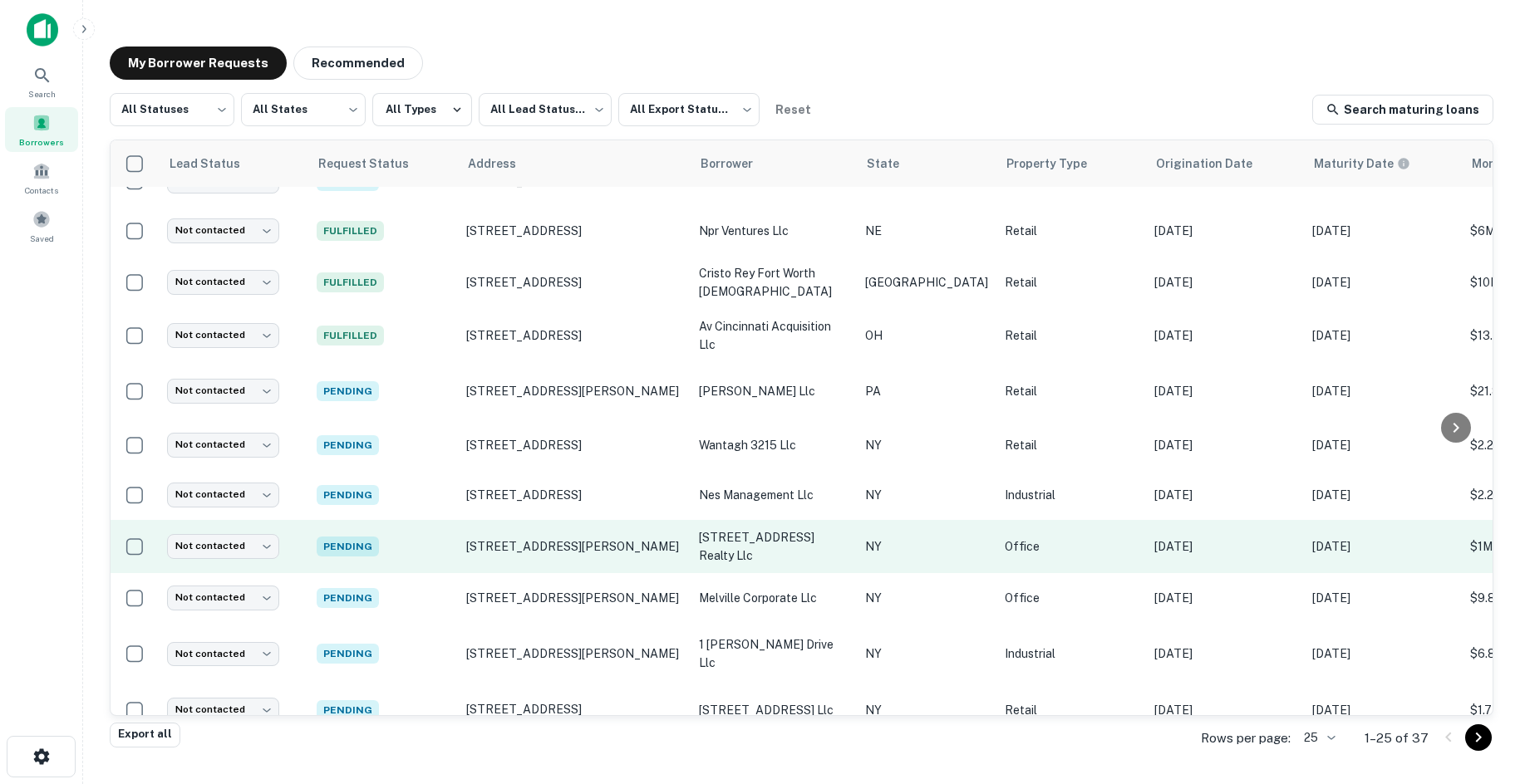
scroll to position [796, 0]
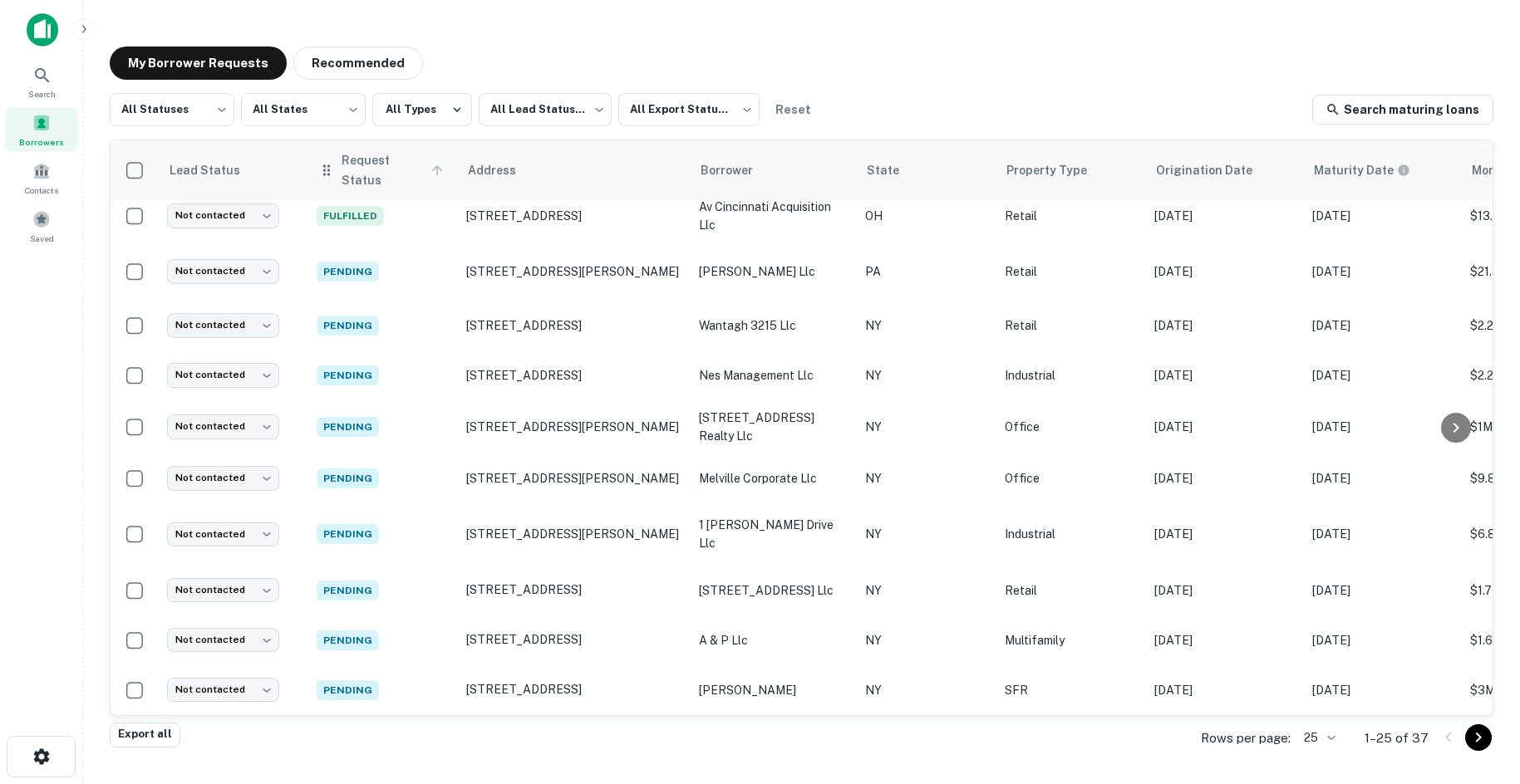
click at [393, 165] on span "Request Status" at bounding box center [394, 170] width 107 height 39
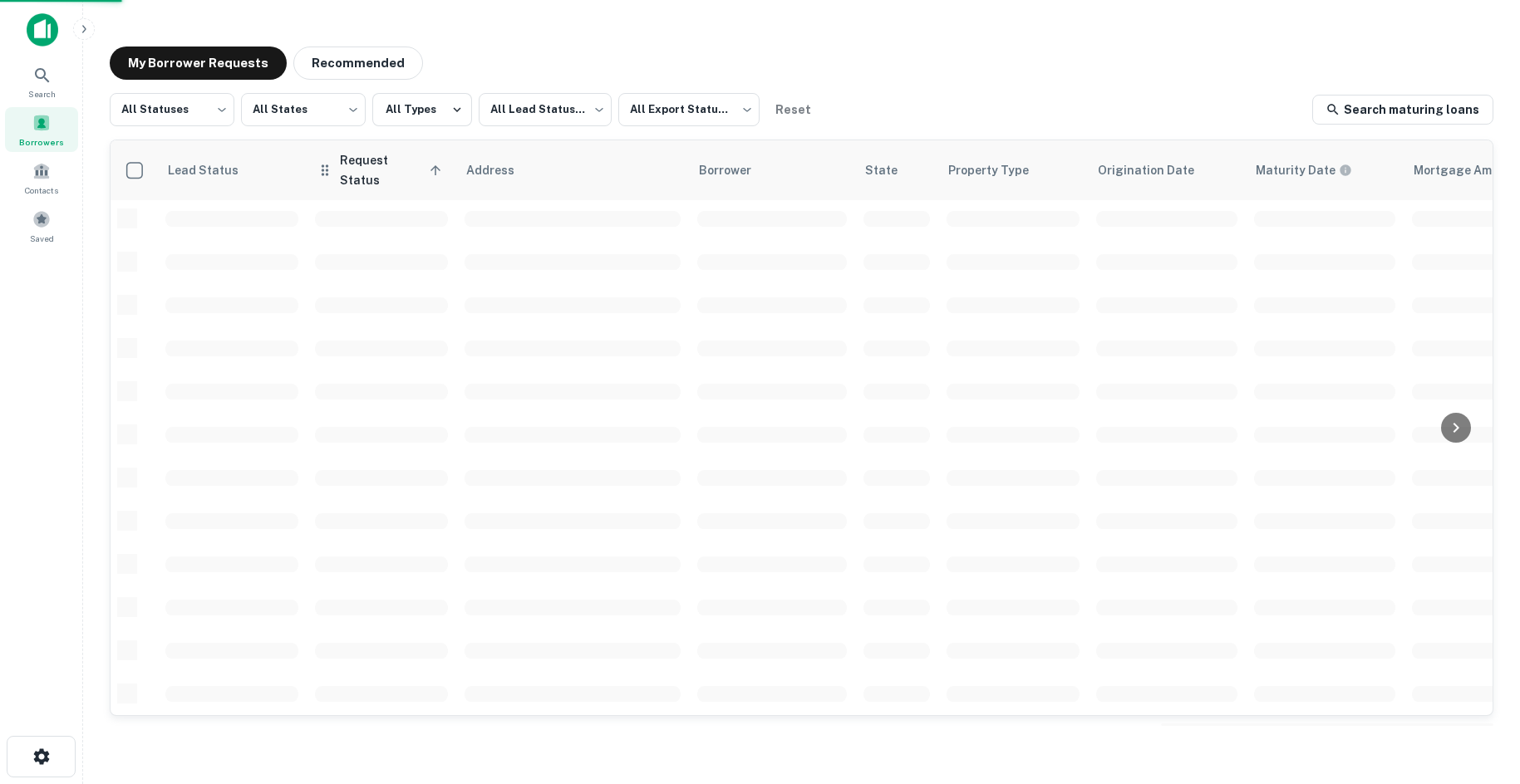
click at [393, 165] on span "Request Status sorted ascending" at bounding box center [393, 170] width 107 height 39
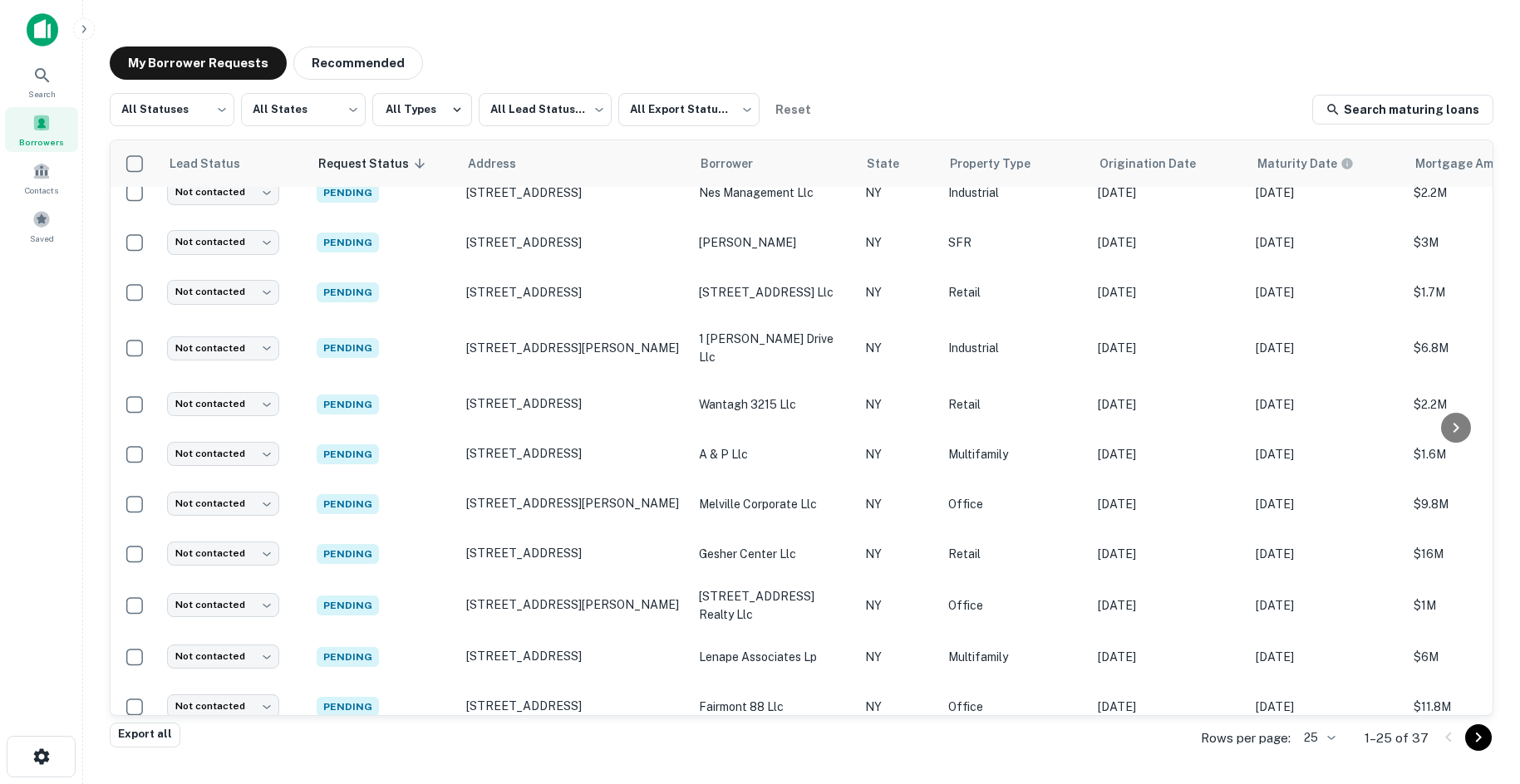
scroll to position [796, 0]
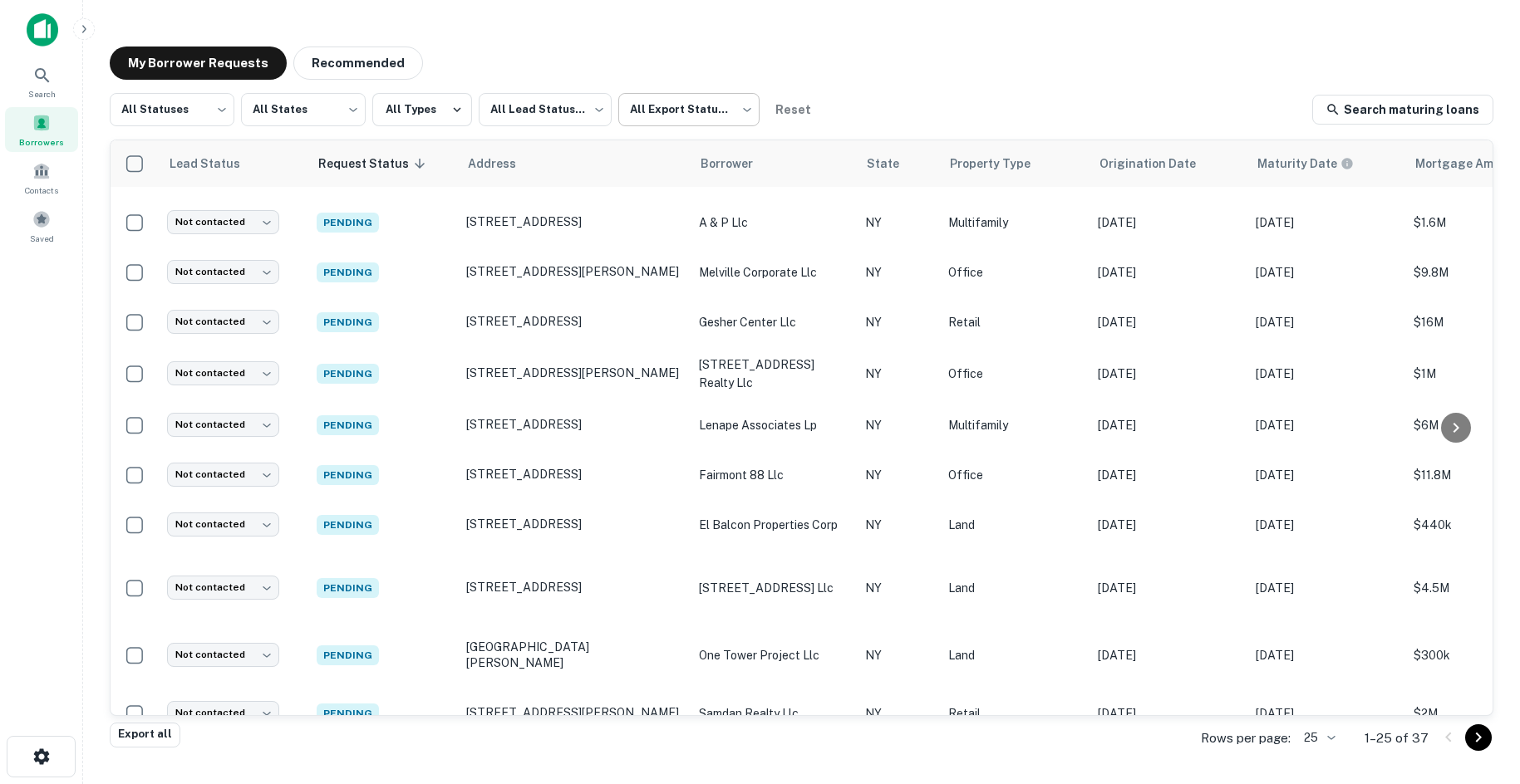
click at [709, 113] on body "Search Borrowers Contacts Saved My Borrower Requests Recommended All Statuses *…" at bounding box center [760, 392] width 1520 height 784
click at [709, 111] on div at bounding box center [760, 392] width 1520 height 784
click at [677, 61] on div "My Borrower Requests Recommended" at bounding box center [801, 63] width 1384 height 34
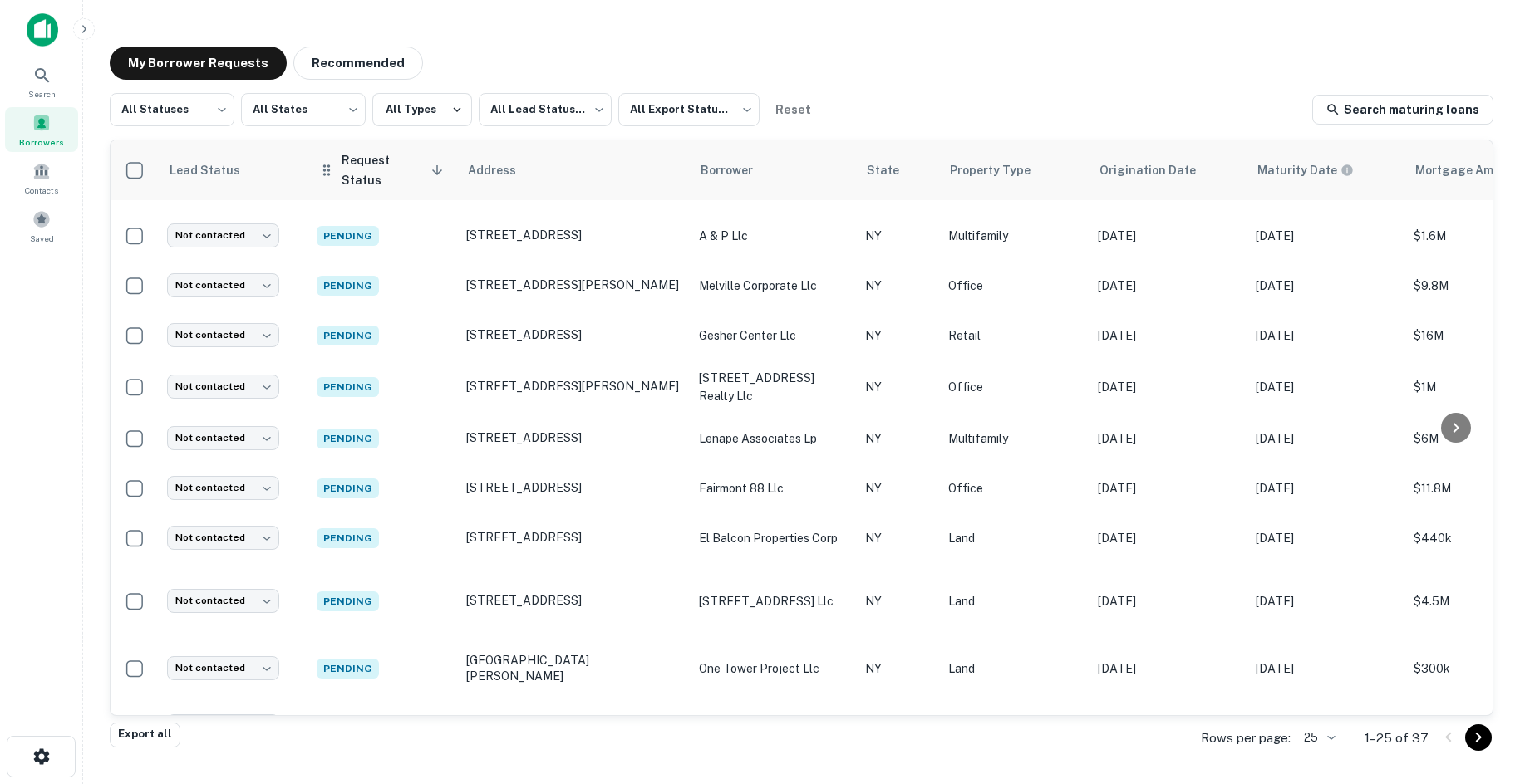
click at [378, 148] on th "Request Status sorted descending" at bounding box center [383, 170] width 150 height 60
click at [403, 153] on th "Request Status sorted descending" at bounding box center [383, 170] width 150 height 60
click at [409, 171] on span "Request Status sorted descending" at bounding box center [394, 170] width 107 height 39
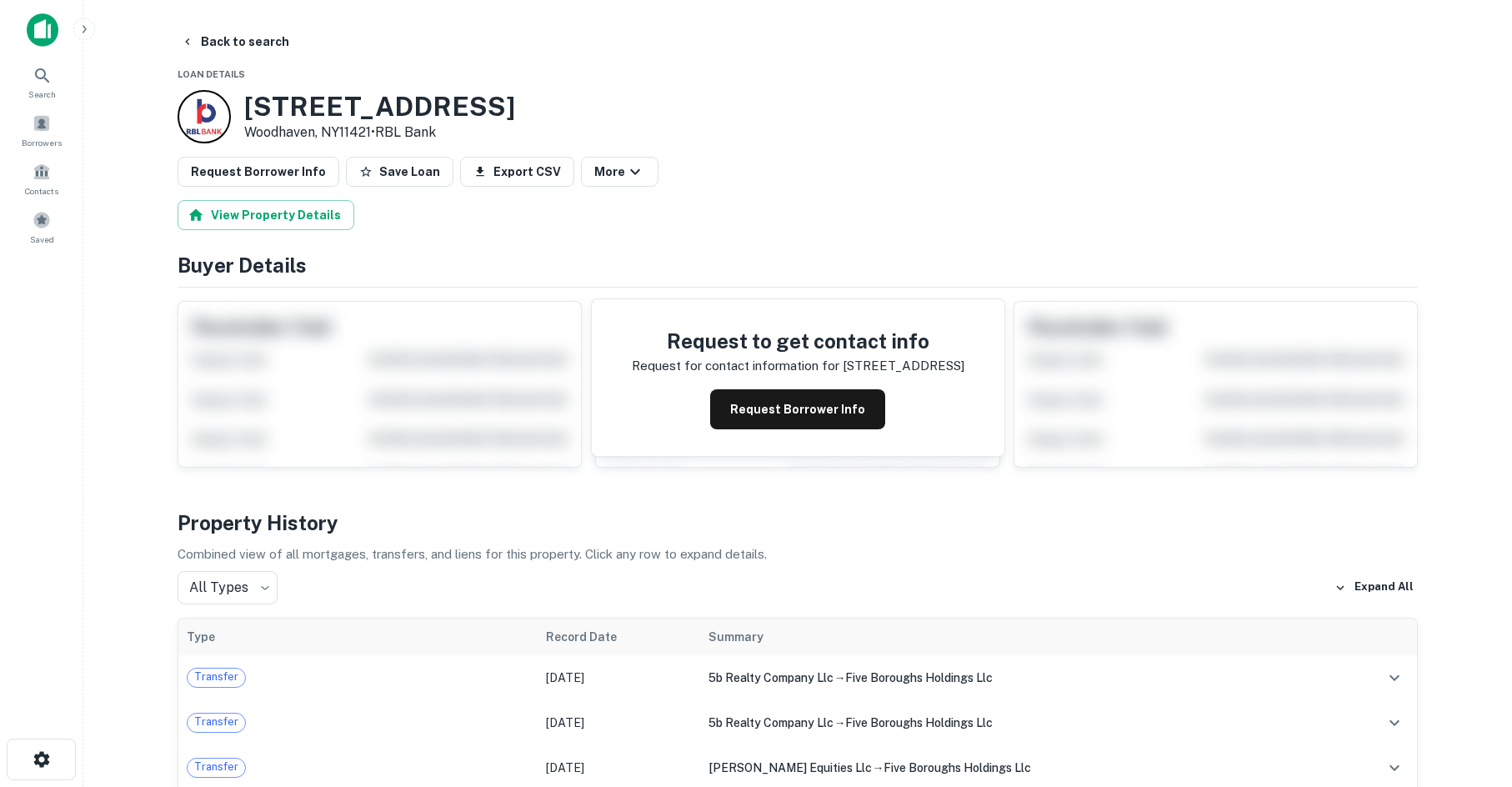
click at [824, 438] on div "Request to get contact info Request for contact information for [STREET_ADDRESS…" at bounding box center [798, 378] width 412 height 157
click at [838, 411] on button "Request Borrower Info" at bounding box center [798, 409] width 175 height 40
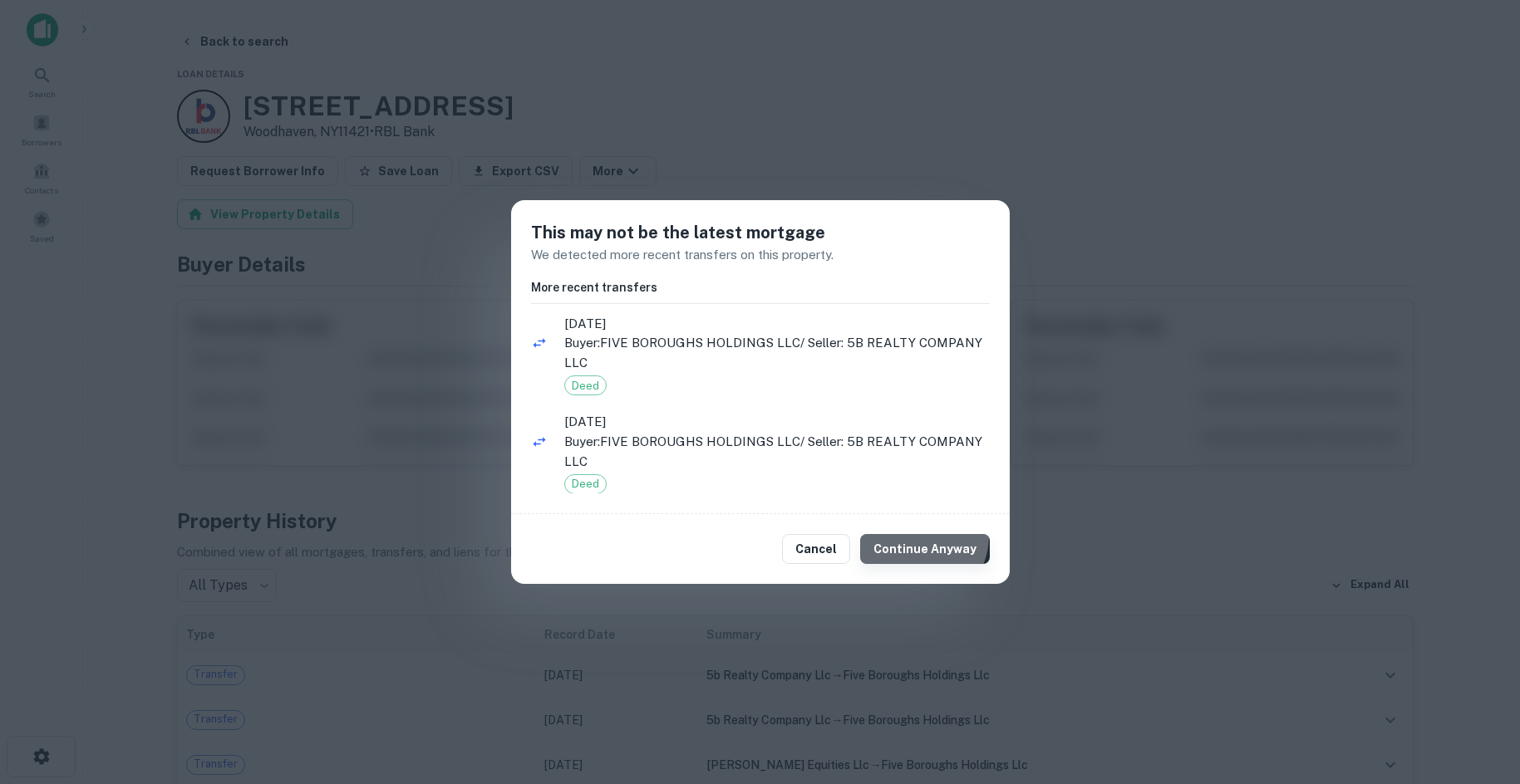
click at [921, 536] on button "Continue Anyway" at bounding box center [925, 550] width 129 height 30
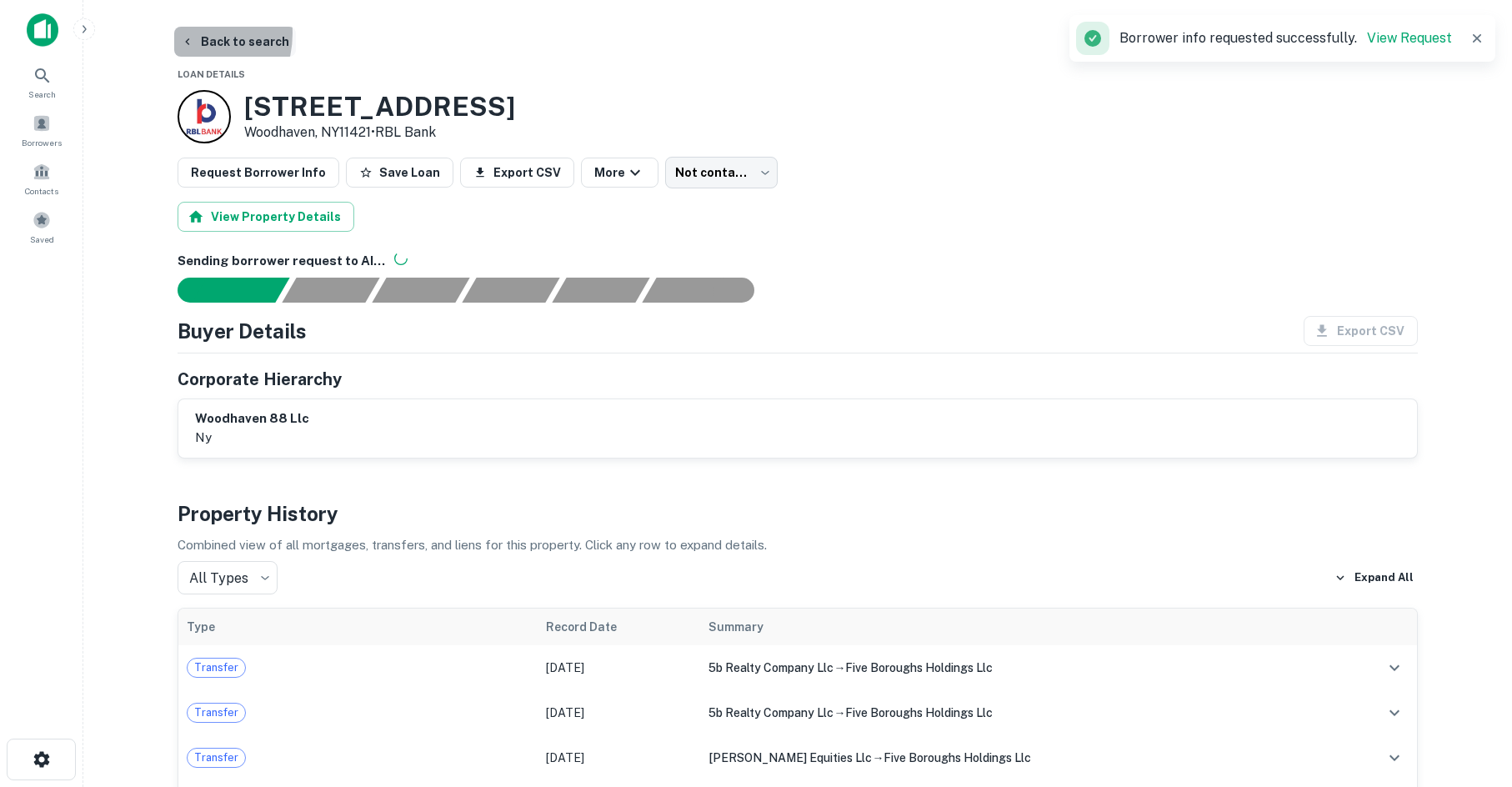
click at [182, 34] on button "Back to search" at bounding box center [235, 42] width 121 height 30
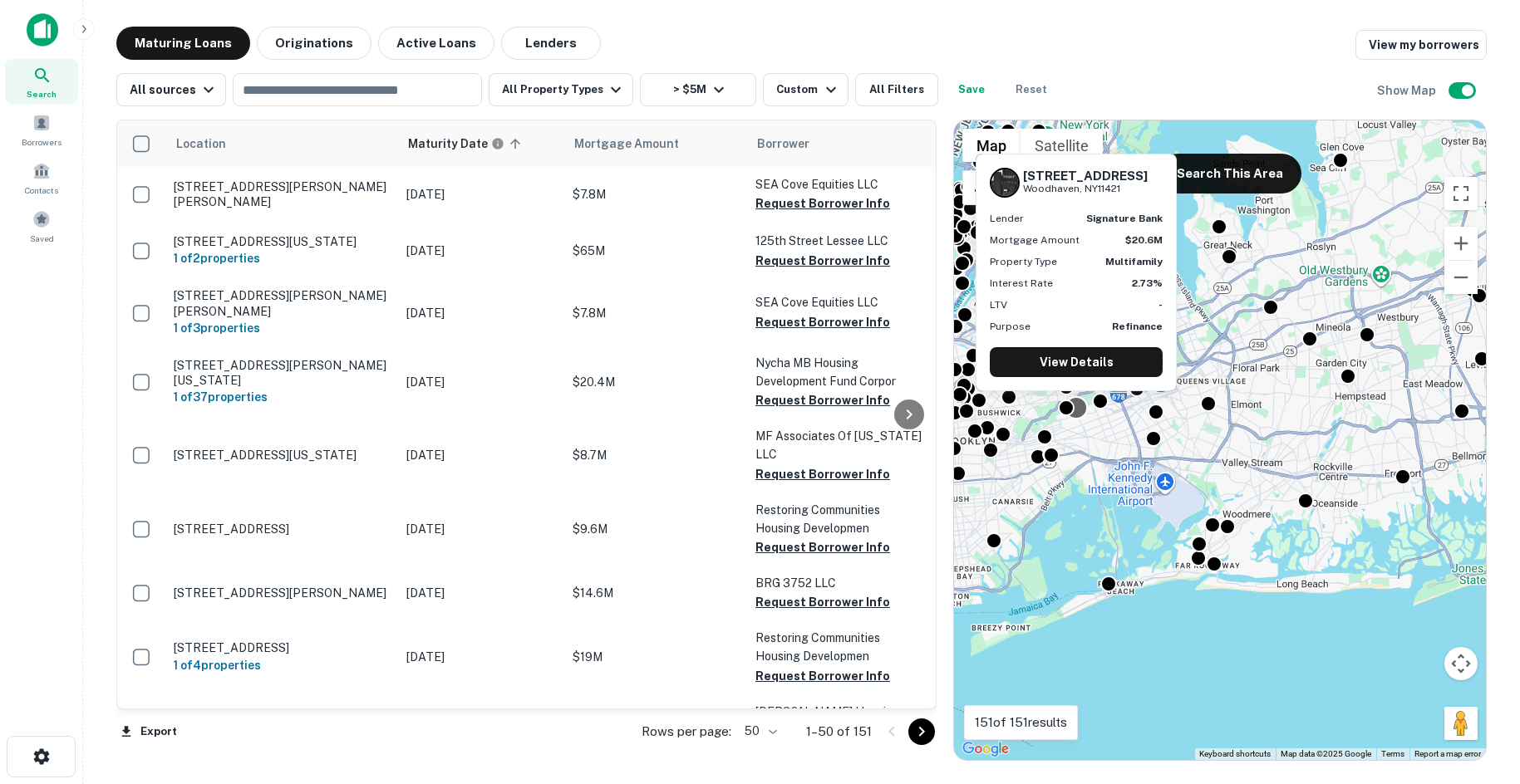
click at [1076, 410] on div at bounding box center [1076, 408] width 24 height 24
click at [1076, 368] on link "View Details" at bounding box center [1076, 362] width 173 height 30
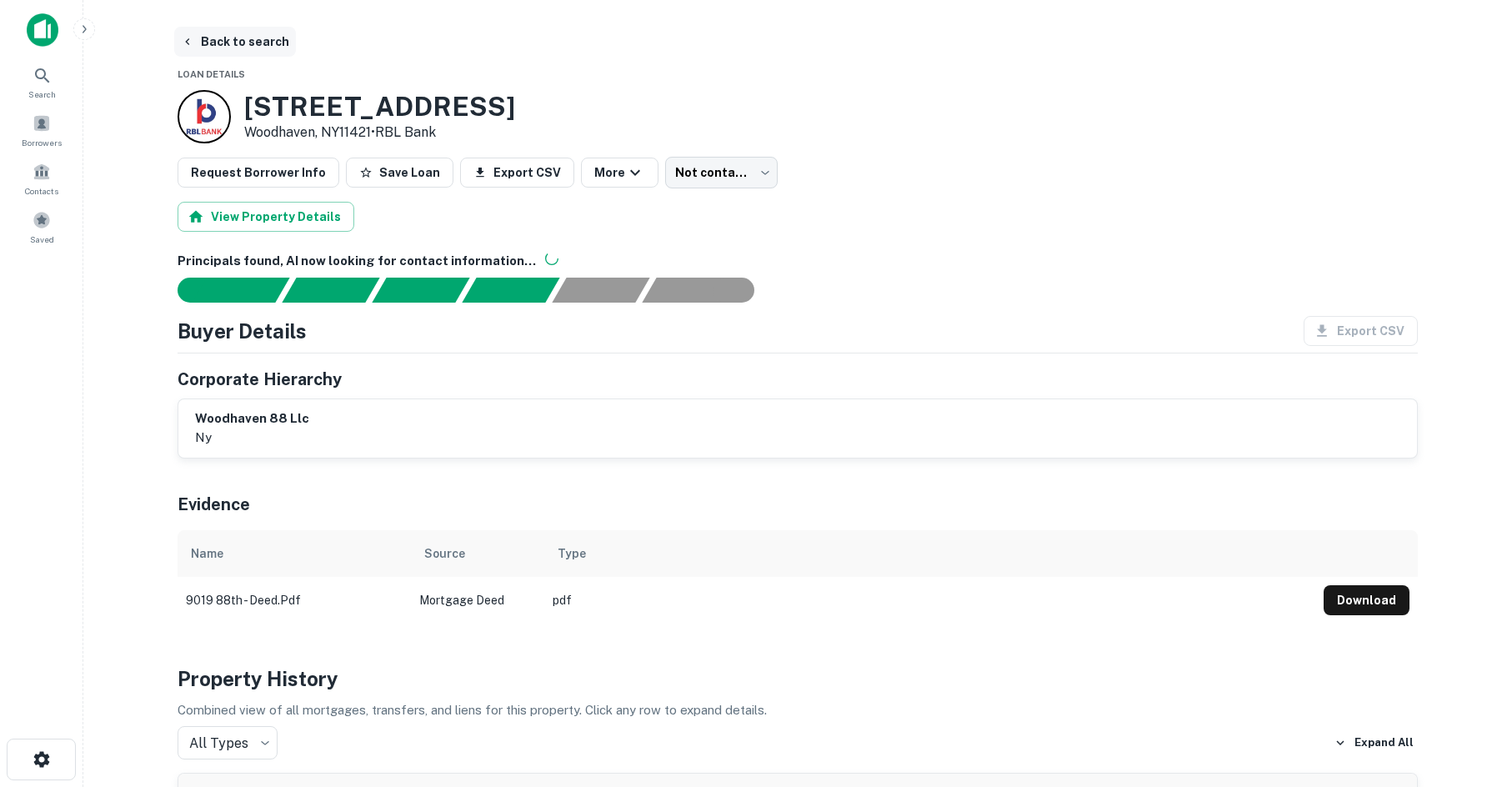
click at [194, 43] on button "Back to search" at bounding box center [235, 42] width 121 height 30
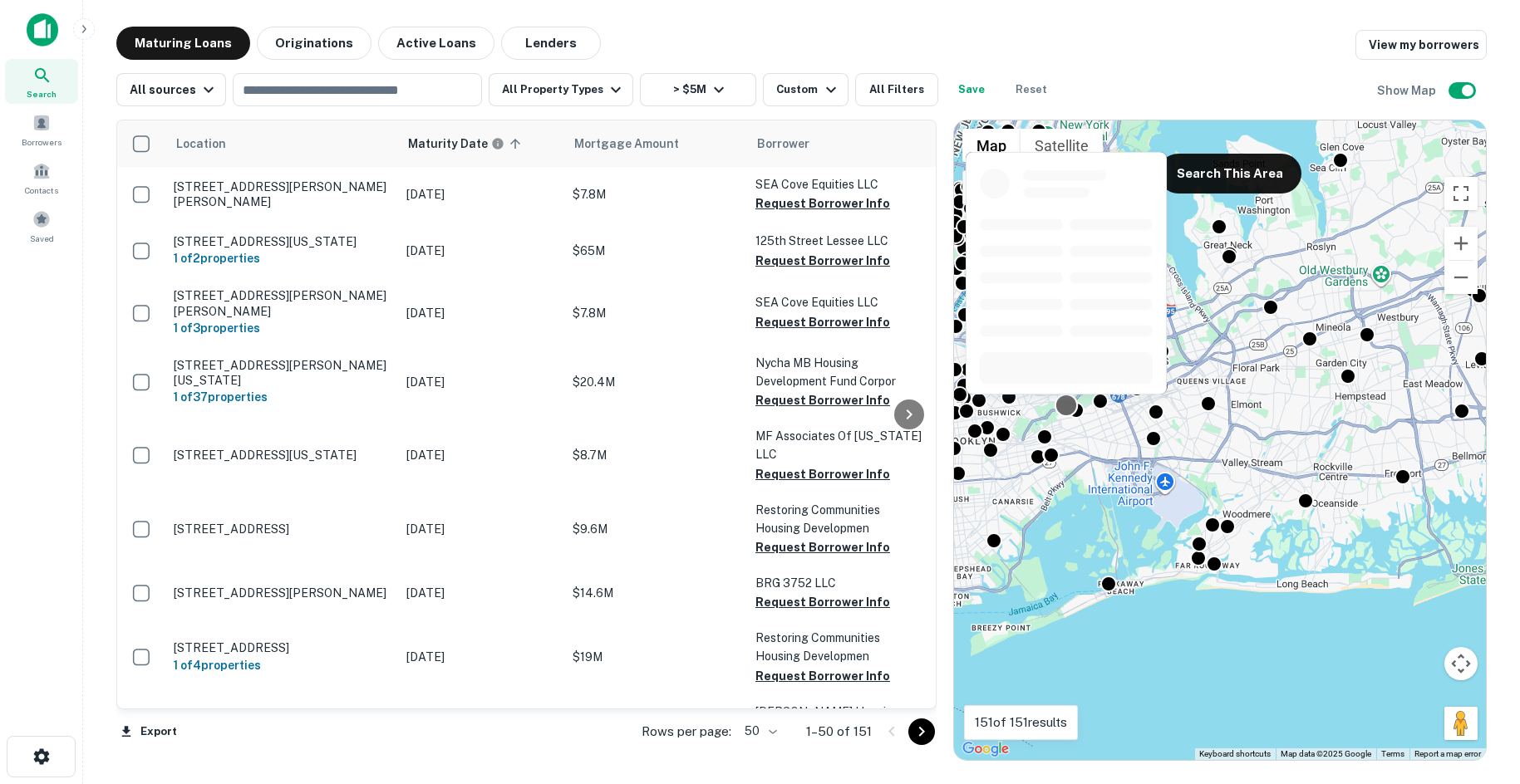
click at [1064, 408] on div at bounding box center [1066, 405] width 24 height 24
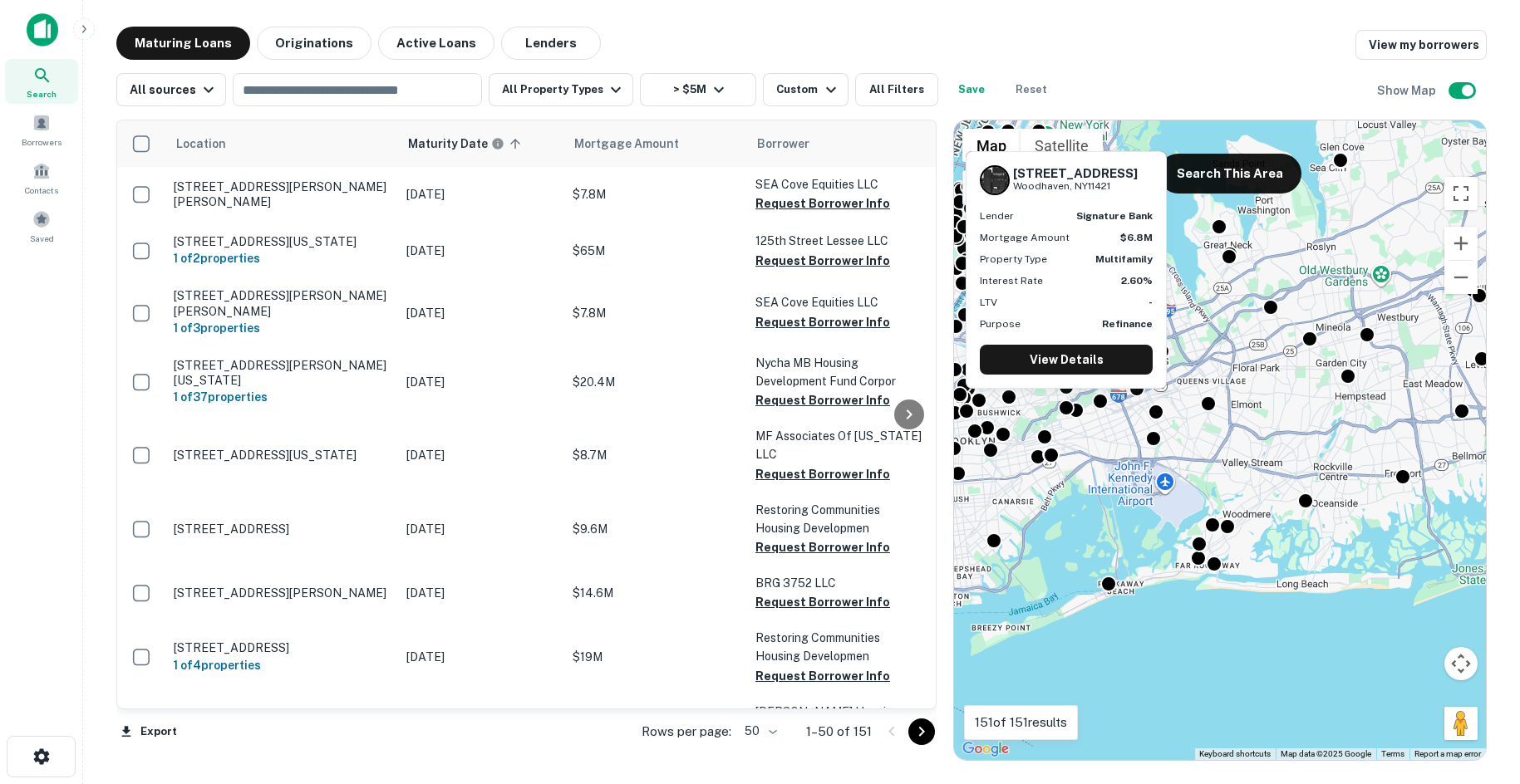
click at [1058, 378] on div "8602 Forest Pkwy Woodhaven, NY11421 Lender signature bank Mortgage Amount $6.8M…" at bounding box center [1065, 270] width 199 height 236
click at [1056, 363] on link "View Details" at bounding box center [1066, 360] width 173 height 30
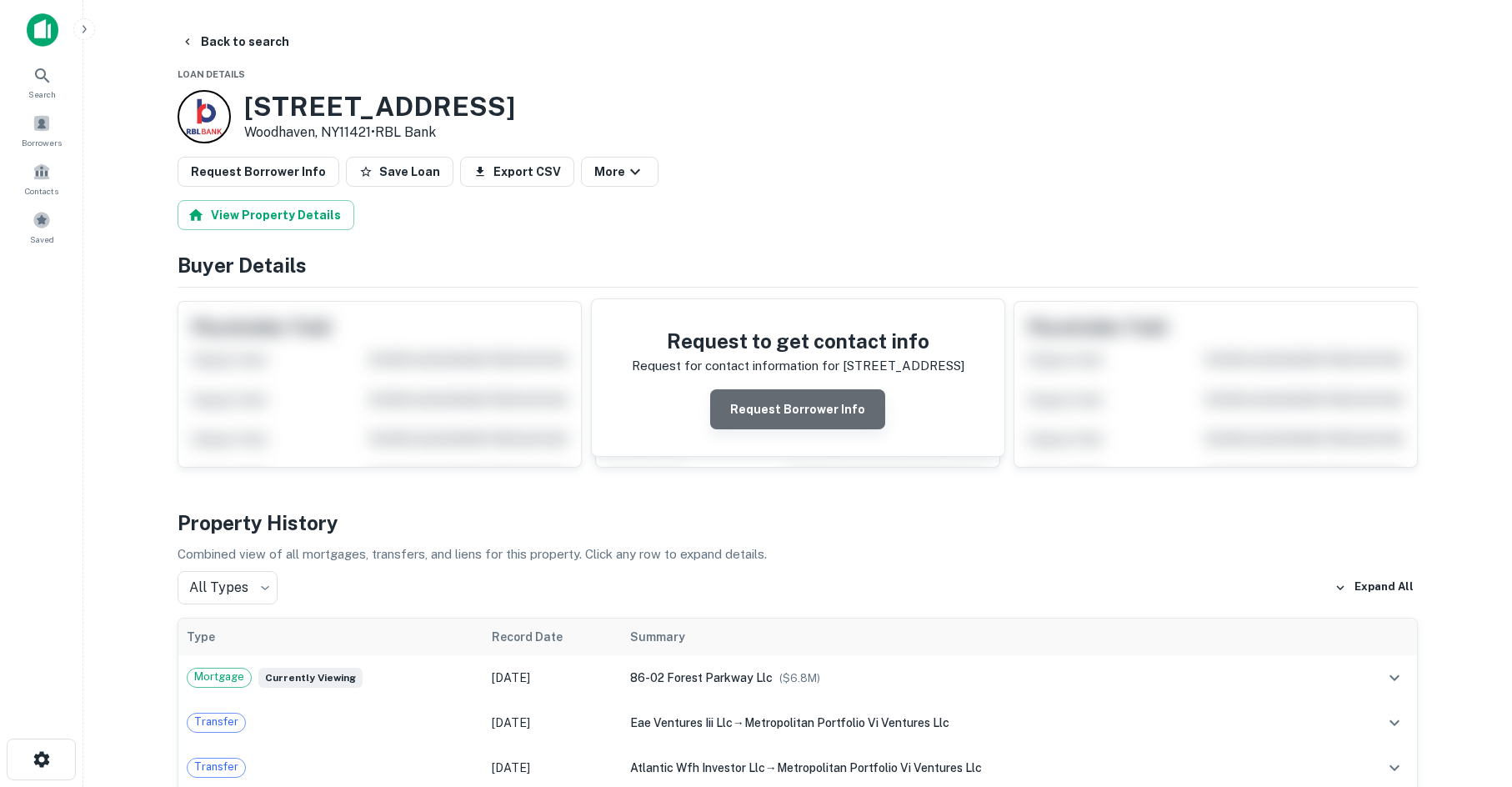
click at [831, 418] on button "Request Borrower Info" at bounding box center [798, 409] width 175 height 40
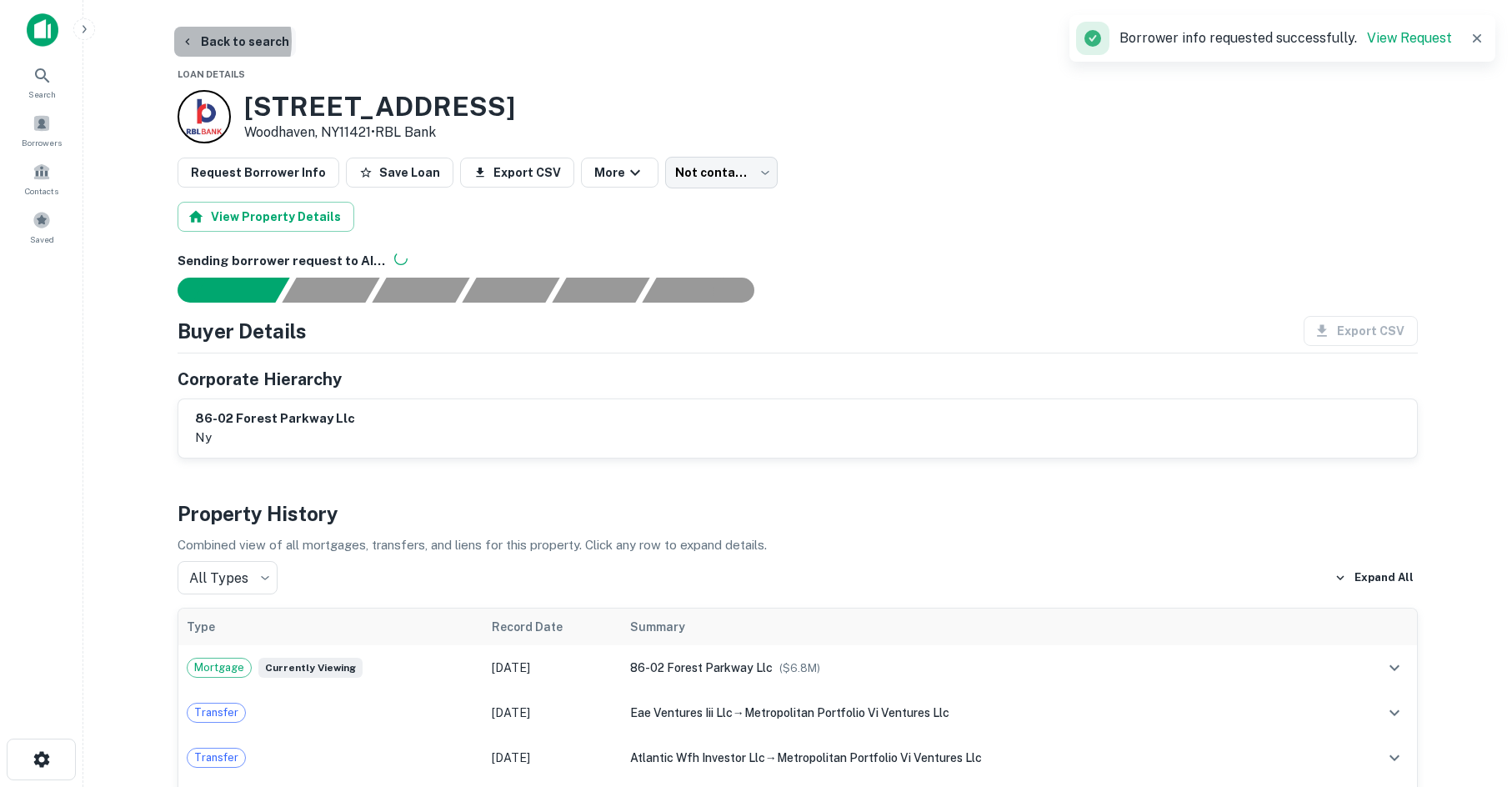
click at [194, 40] on button "Back to search" at bounding box center [235, 42] width 121 height 30
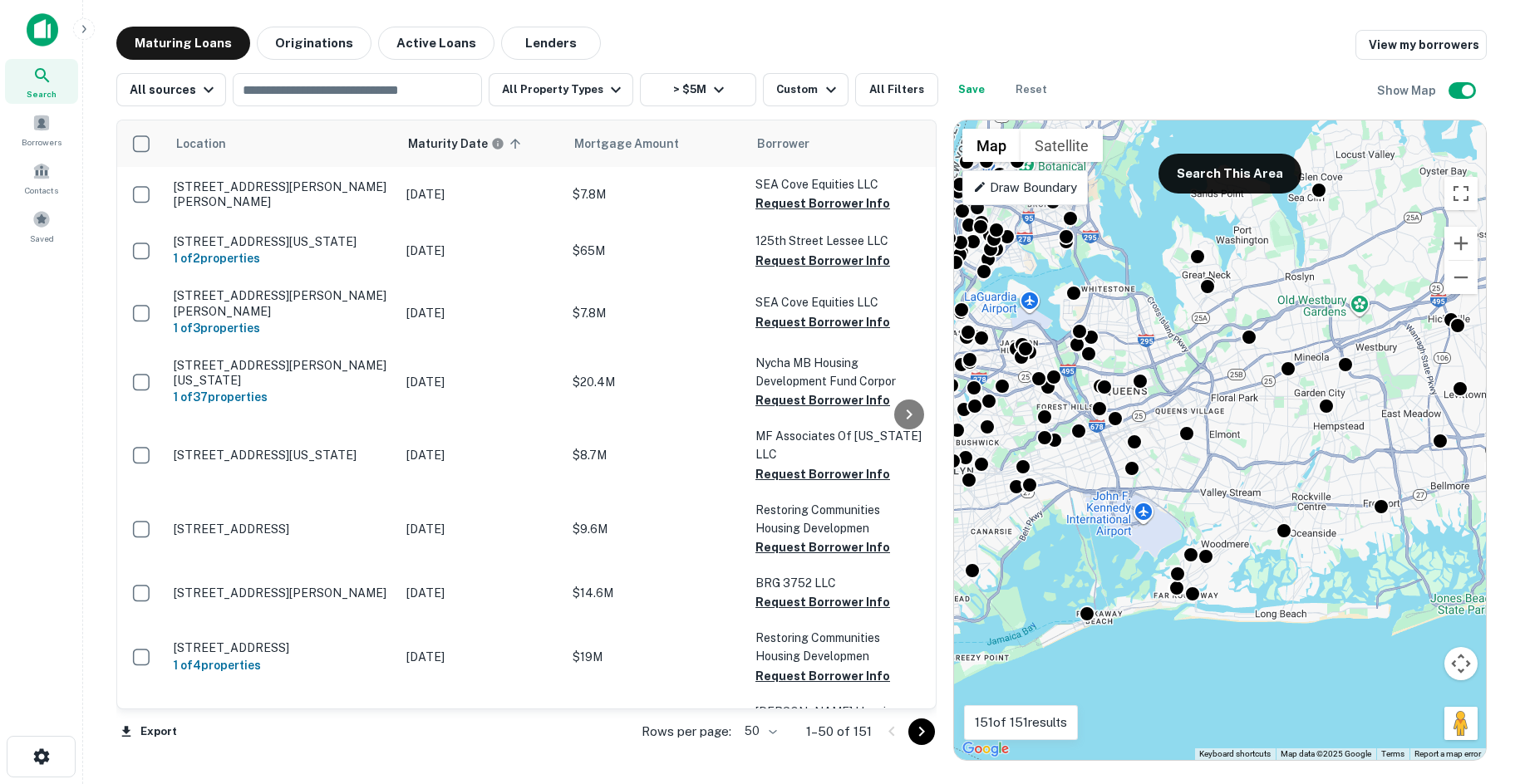
drag, startPoint x: 1243, startPoint y: 459, endPoint x: 1222, endPoint y: 464, distance: 21.6
click at [1241, 468] on div "To activate drag with keyboard, press Alt + Enter. Once in keyboard drag state,…" at bounding box center [1220, 439] width 532 height 639
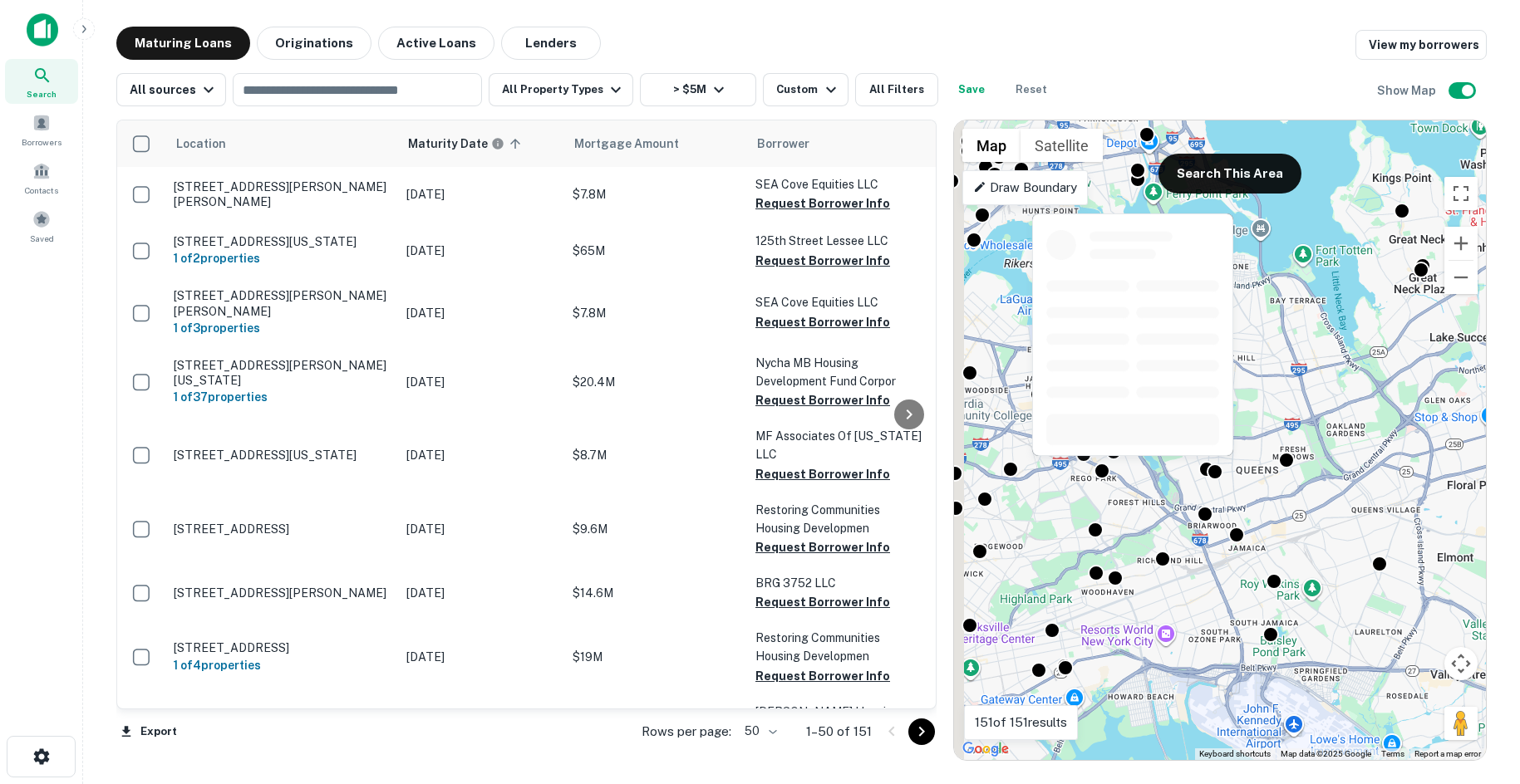
drag, startPoint x: 1074, startPoint y: 473, endPoint x: 1222, endPoint y: 471, distance: 148.0
click at [1226, 471] on div "To activate drag with keyboard, press Alt + Enter. Once in keyboard drag state,…" at bounding box center [1220, 439] width 532 height 639
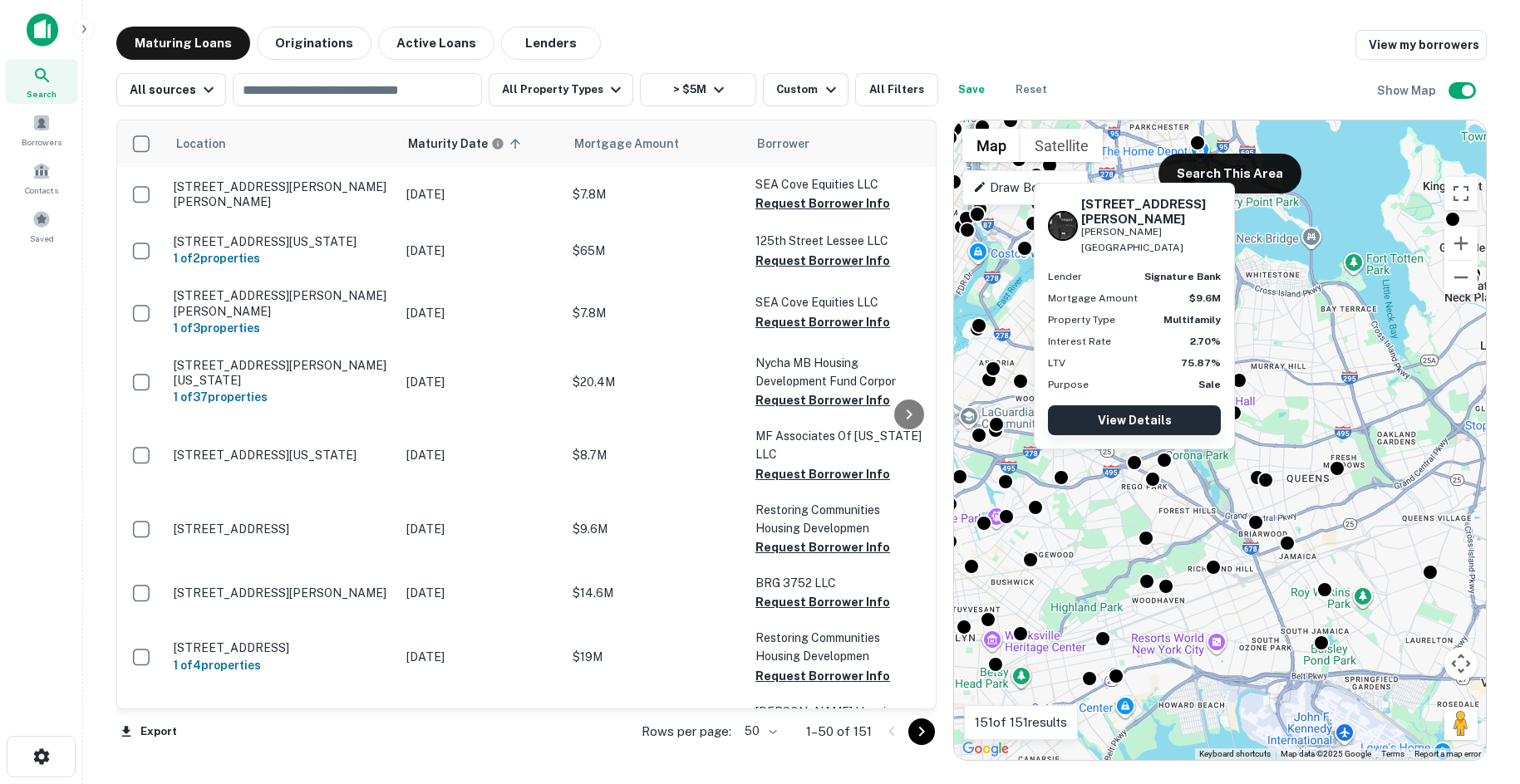
click at [1138, 420] on link "View Details" at bounding box center [1134, 420] width 173 height 30
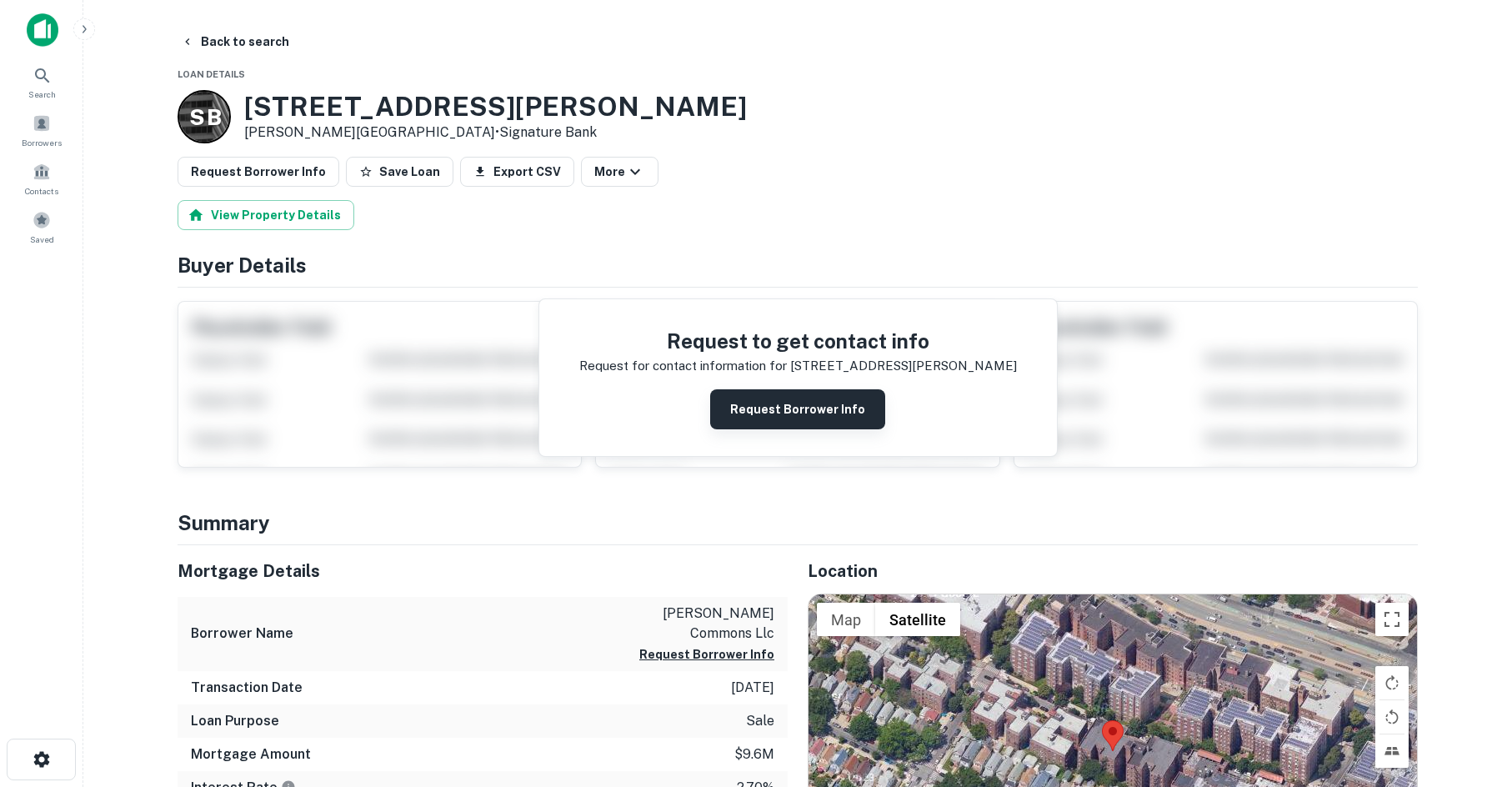
click at [821, 390] on button "Request Borrower Info" at bounding box center [798, 409] width 175 height 40
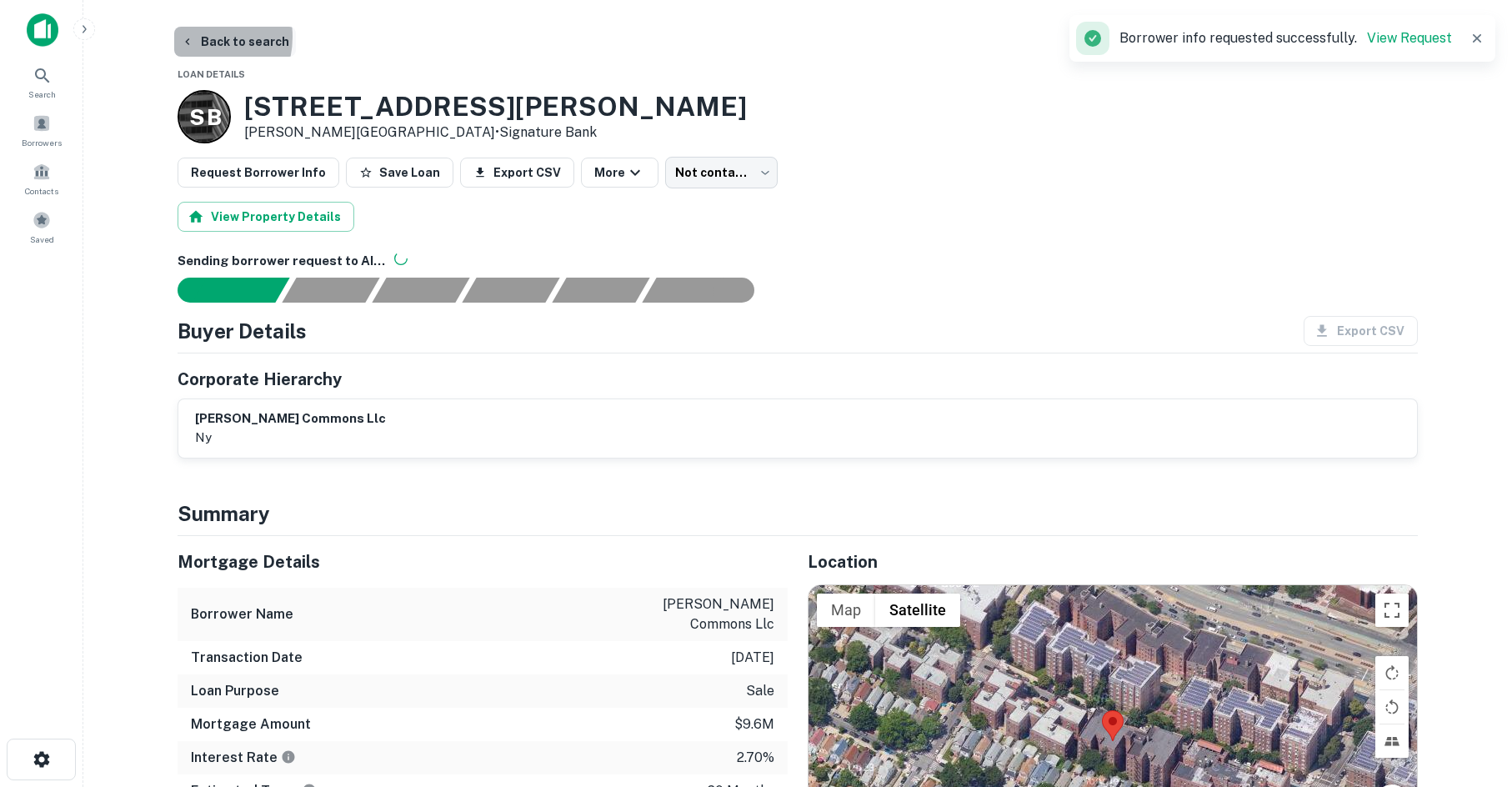
click at [194, 36] on button "Back to search" at bounding box center [235, 42] width 121 height 30
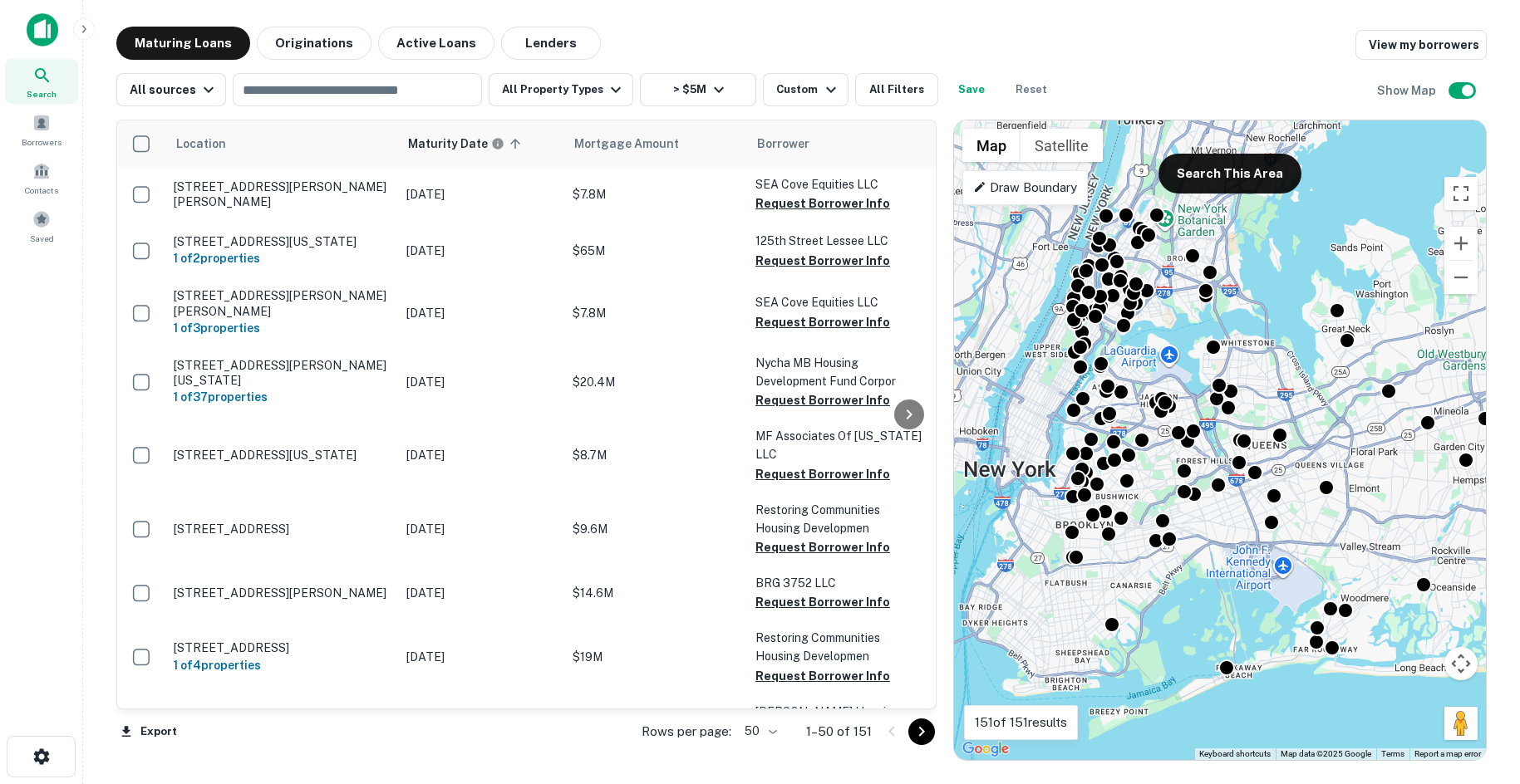
drag, startPoint x: 1084, startPoint y: 426, endPoint x: 1154, endPoint y: 475, distance: 85.4
click at [1154, 475] on div "To activate drag with keyboard, press Alt + Enter. Once in keyboard drag state,…" at bounding box center [1220, 439] width 532 height 639
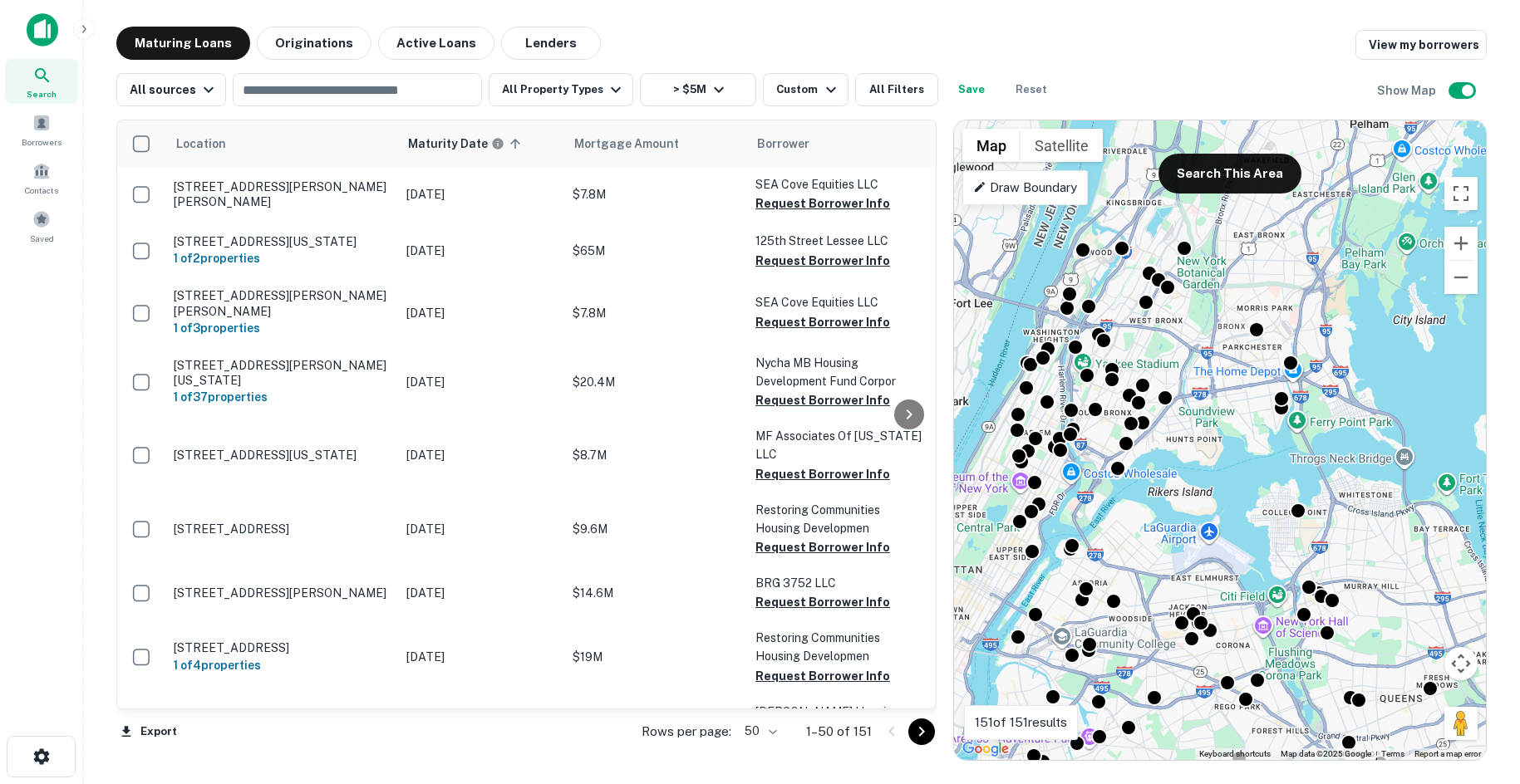
drag, startPoint x: 1266, startPoint y: 373, endPoint x: 1163, endPoint y: 545, distance: 200.5
click at [1163, 545] on div "To activate drag with keyboard, press Alt + Enter. Once in keyboard drag state,…" at bounding box center [1220, 439] width 532 height 639
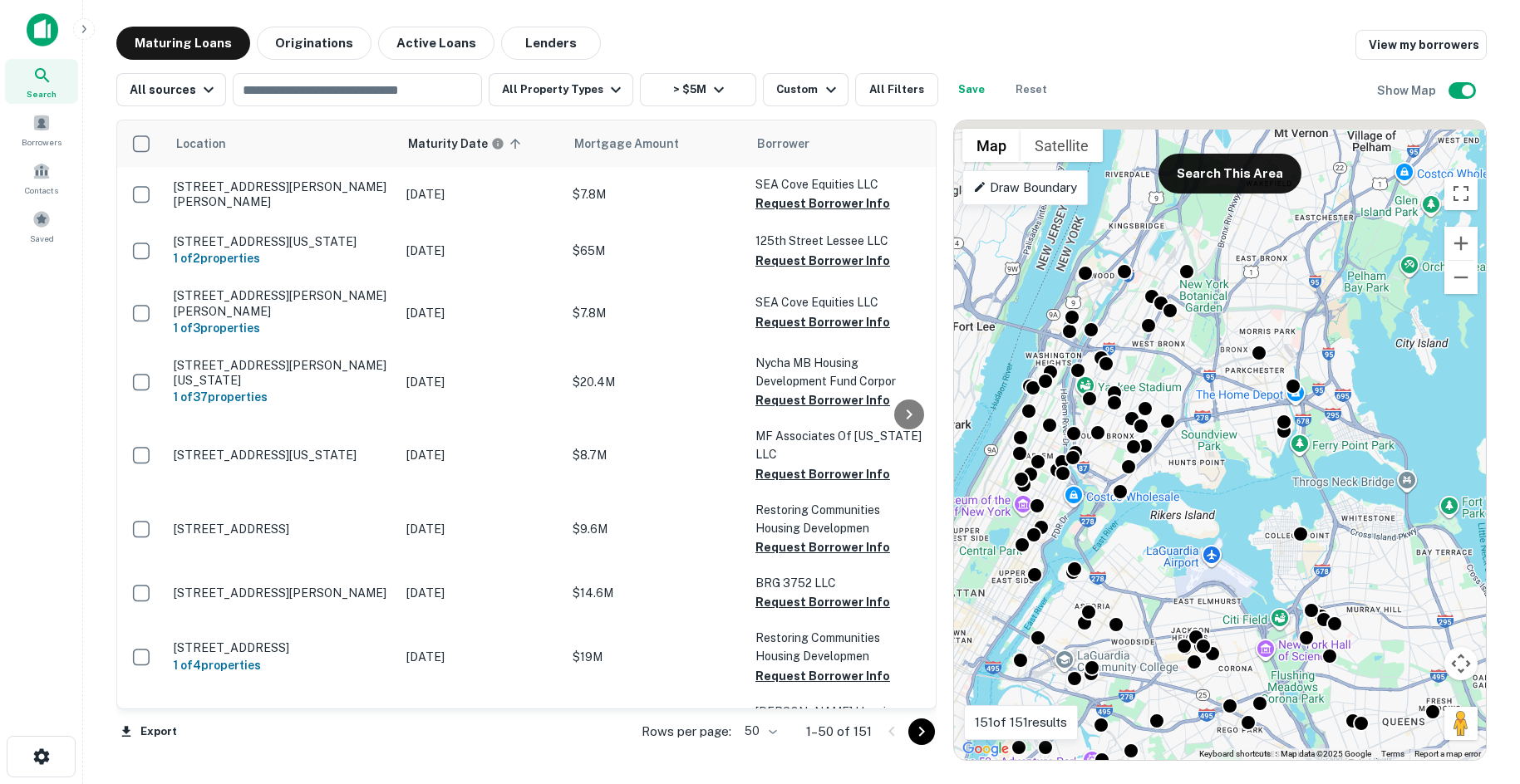
drag, startPoint x: 1214, startPoint y: 455, endPoint x: 1214, endPoint y: 534, distance: 79.0
click at [1214, 534] on div "To activate drag with keyboard, press Alt + Enter. Once in keyboard drag state,…" at bounding box center [1220, 439] width 532 height 639
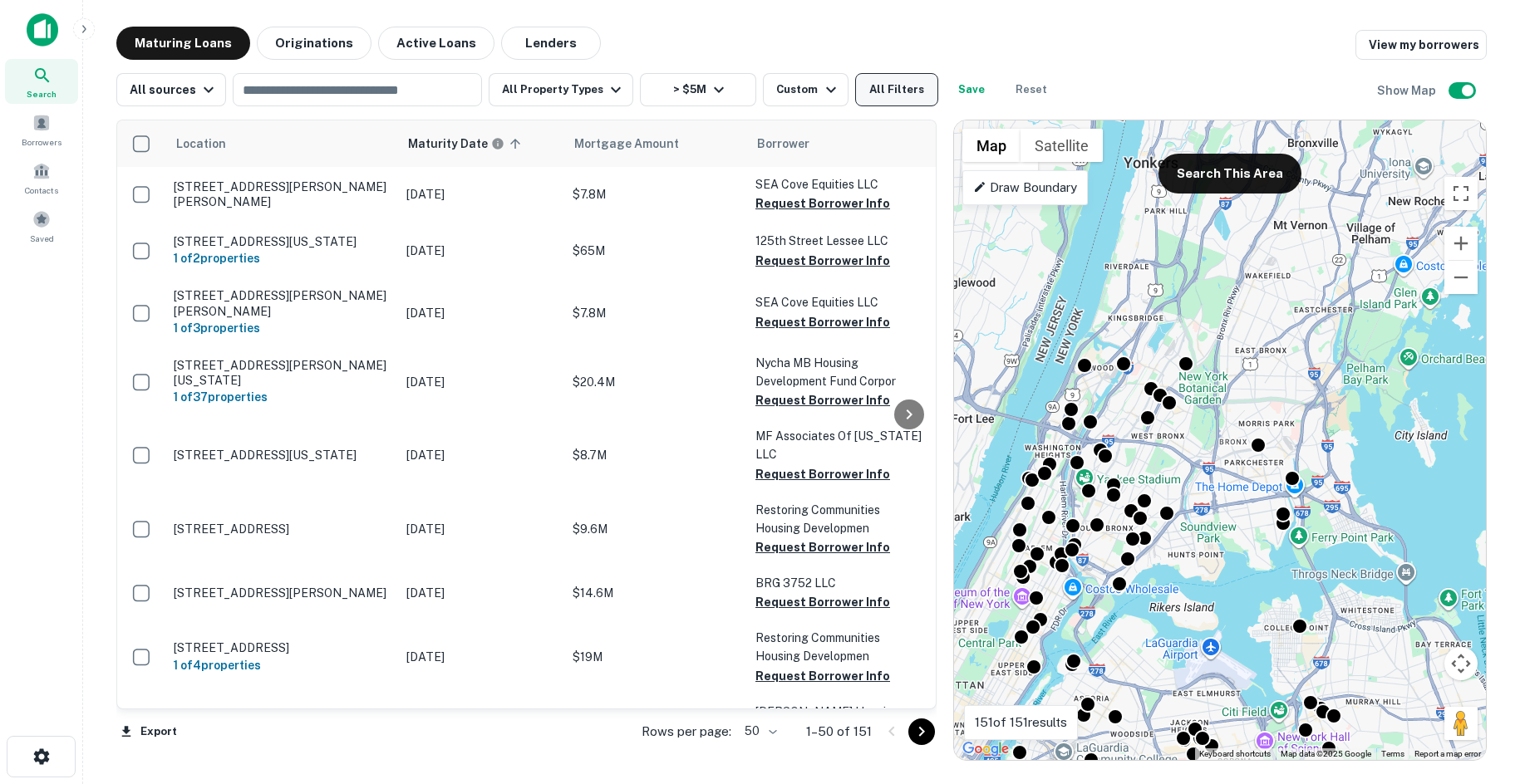
click at [879, 100] on button "All Filters" at bounding box center [896, 90] width 83 height 34
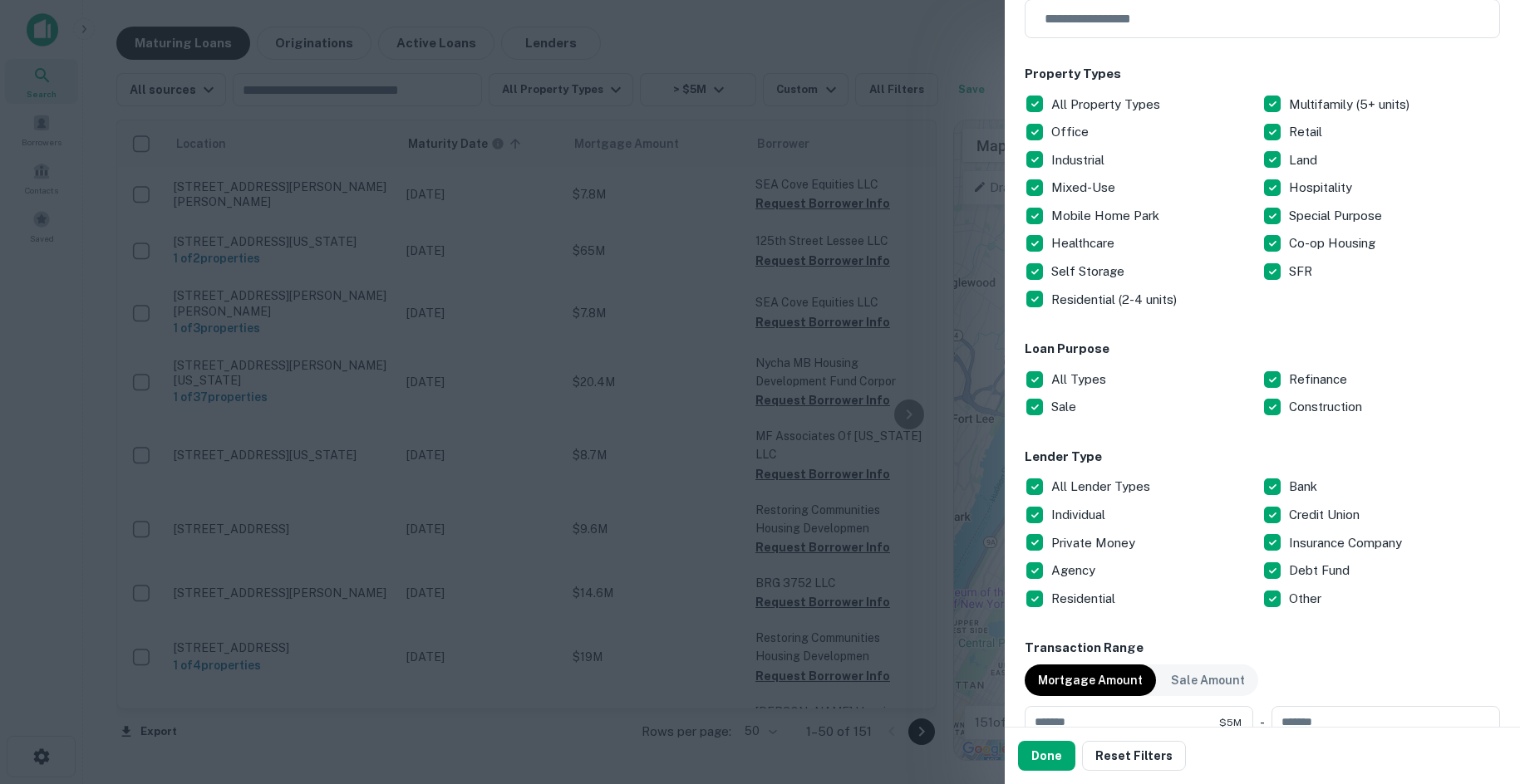
scroll to position [332, 0]
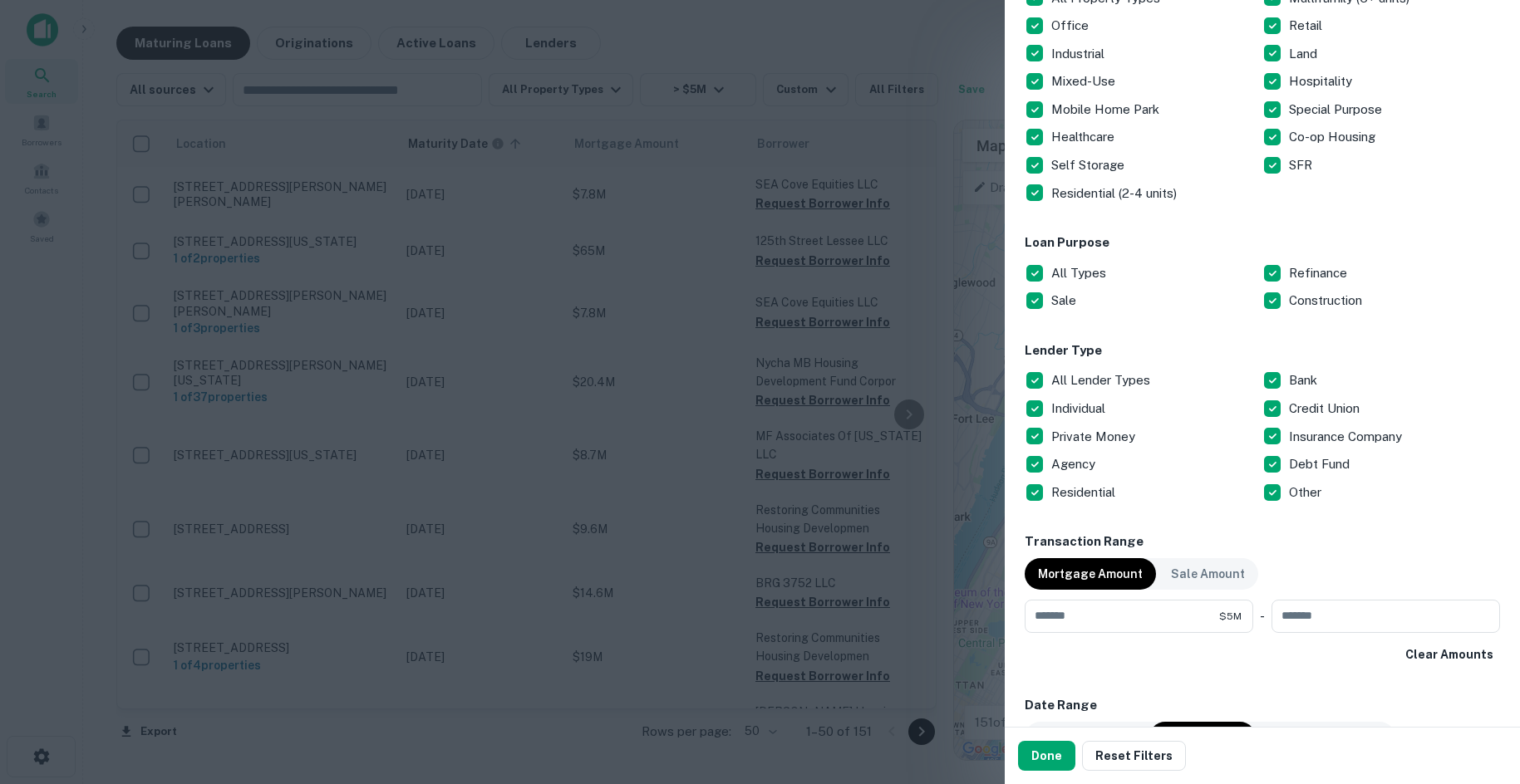
click at [1068, 355] on h6 "Lender Type" at bounding box center [1262, 350] width 475 height 19
click at [1077, 382] on p "All Lender Types" at bounding box center [1102, 381] width 103 height 20
click at [1289, 457] on p "Debt Fund" at bounding box center [1321, 465] width 64 height 20
click at [1050, 763] on button "Done" at bounding box center [1047, 756] width 57 height 30
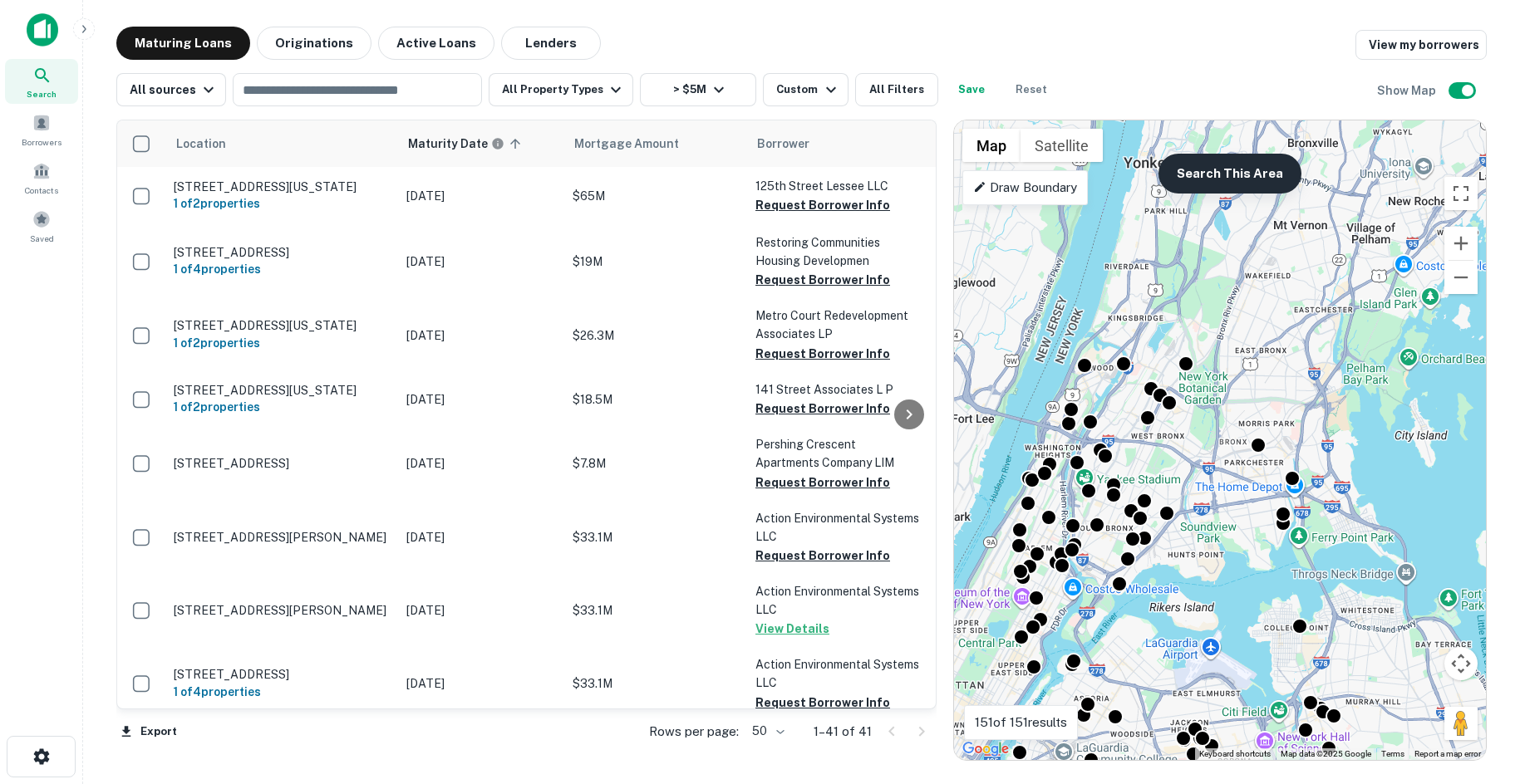
click at [1272, 157] on button "Search This Area" at bounding box center [1230, 173] width 143 height 39
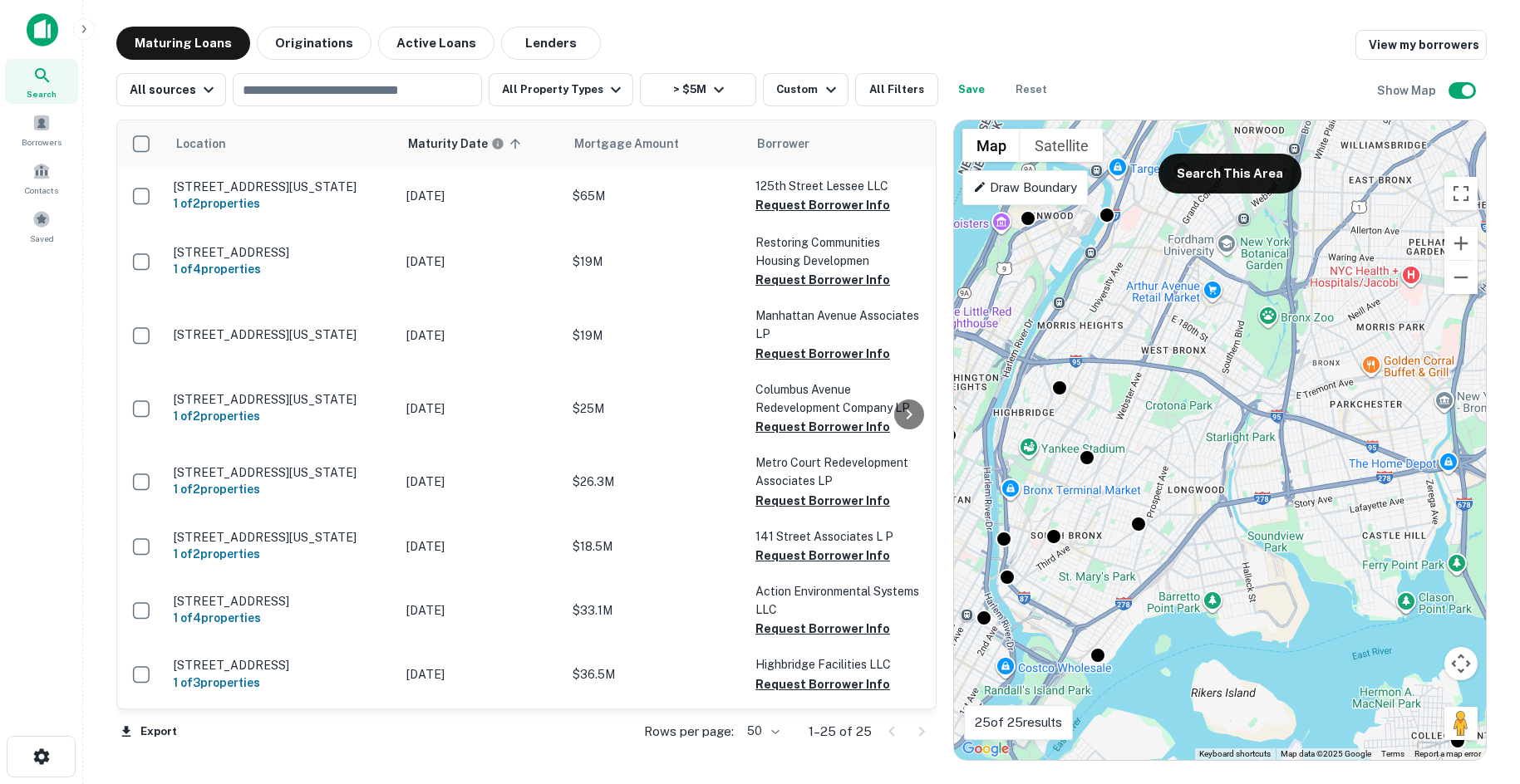
drag, startPoint x: 1237, startPoint y: 513, endPoint x: 1332, endPoint y: 524, distance: 95.6
click at [1334, 524] on div "To activate drag with keyboard, press Alt + Enter. Once in keyboard drag state,…" at bounding box center [1220, 439] width 532 height 639
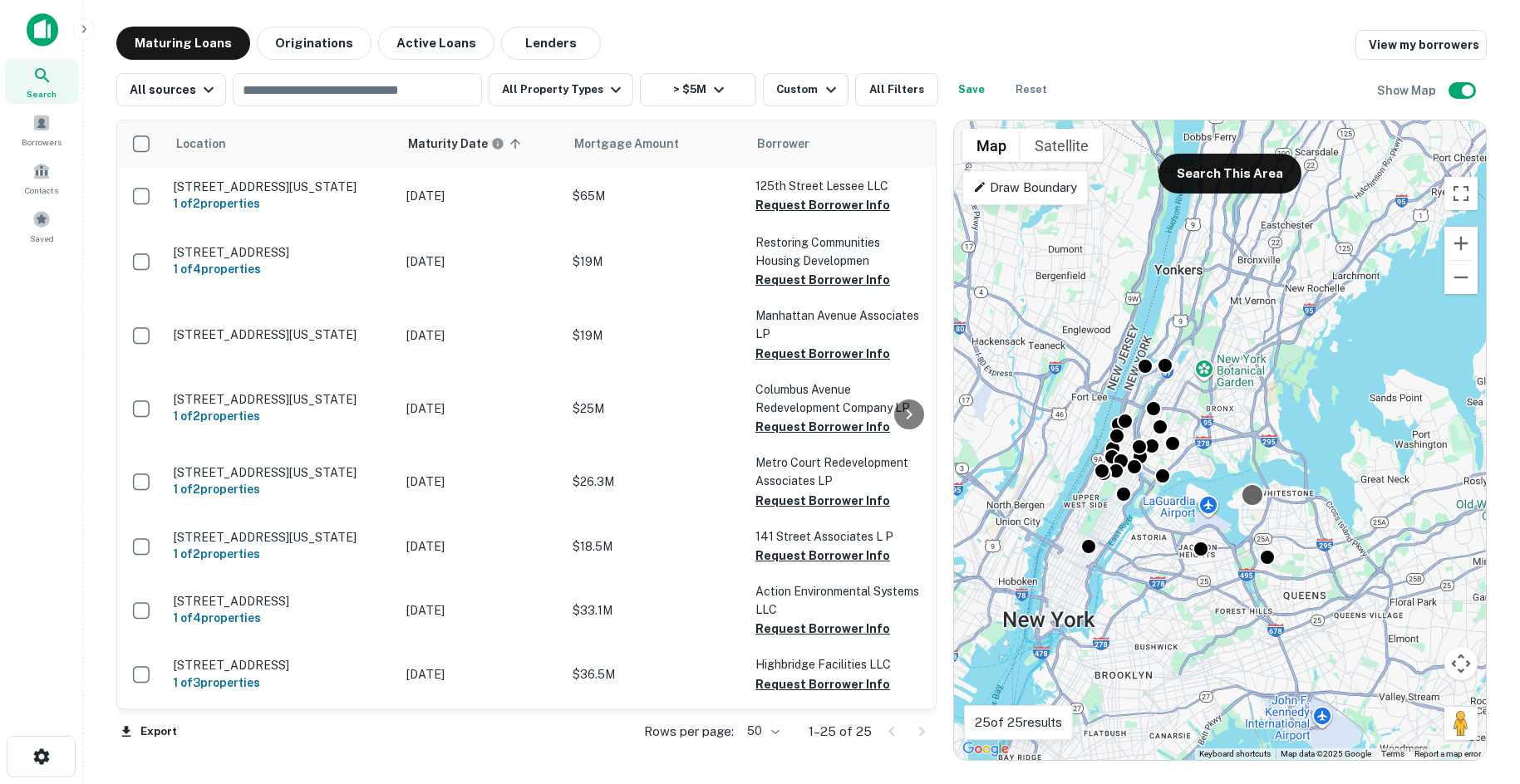
click at [1261, 500] on div "To activate drag with keyboard, press Alt + Enter. Once in keyboard drag state,…" at bounding box center [1220, 439] width 532 height 639
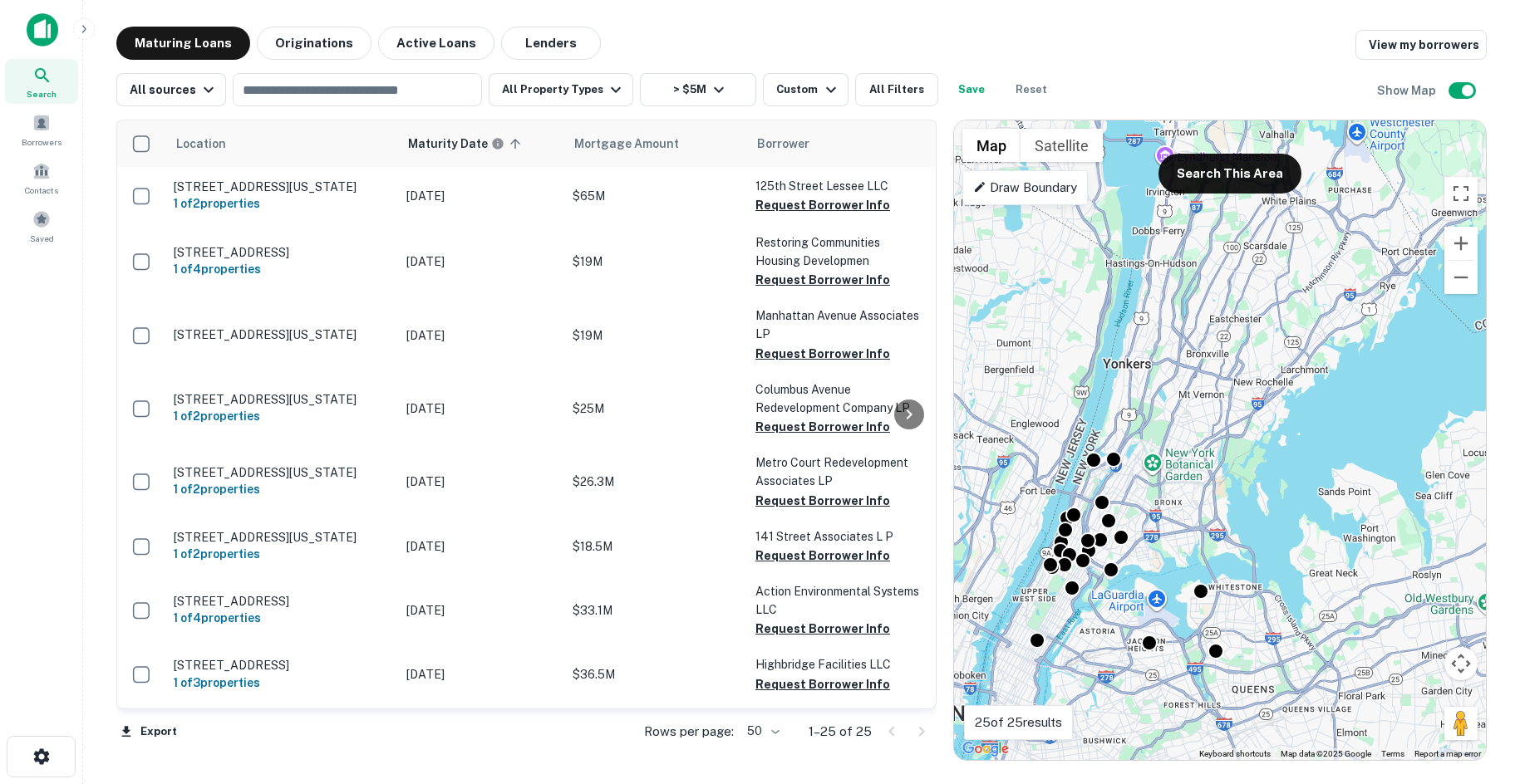
drag, startPoint x: 1311, startPoint y: 403, endPoint x: 1278, endPoint y: 497, distance: 99.6
click at [1278, 497] on div "To activate drag with keyboard, press Alt + Enter. Once in keyboard drag state,…" at bounding box center [1220, 439] width 532 height 639
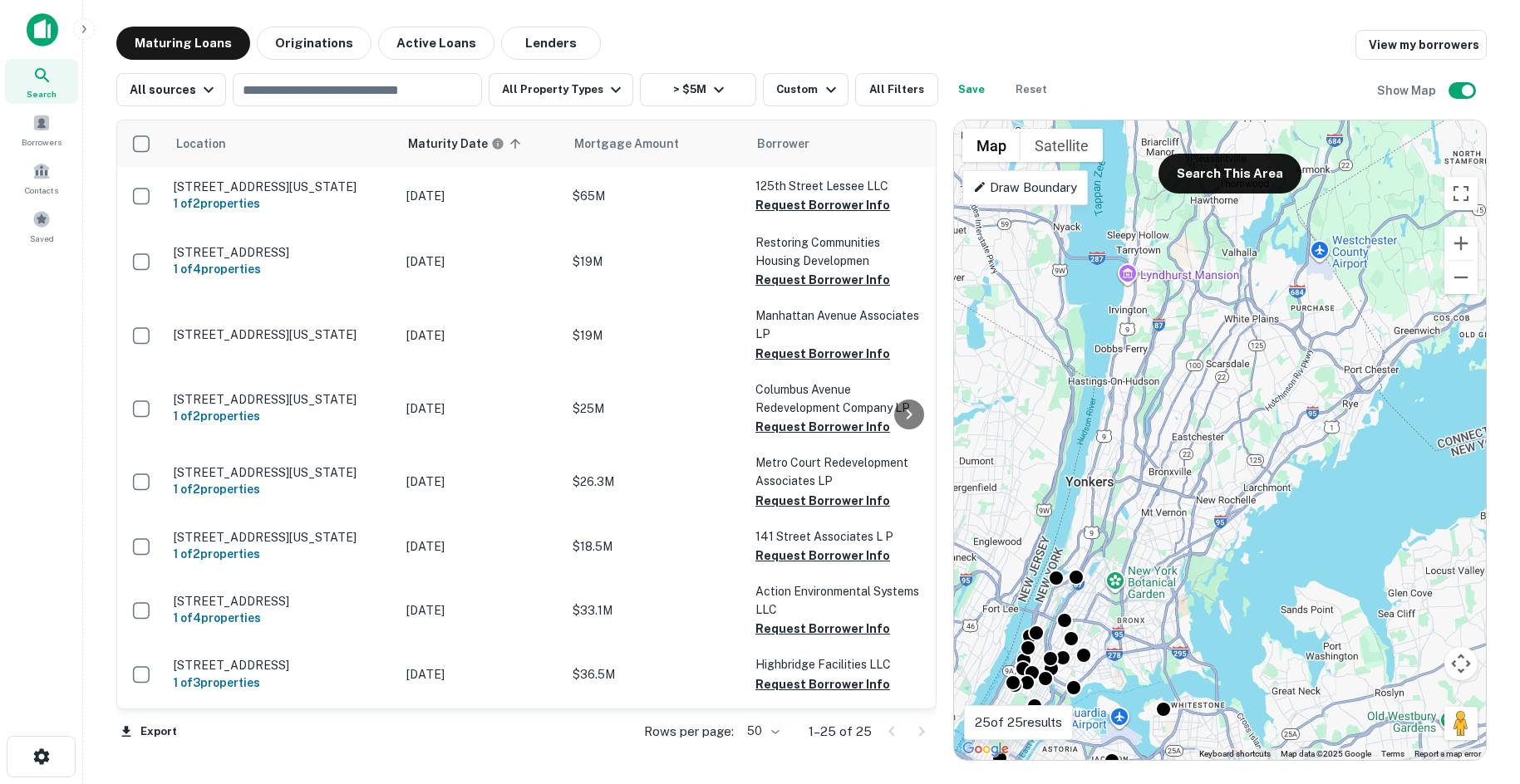
click at [1216, 150] on div "Search This Area" at bounding box center [1223, 156] width 156 height 73
click at [1222, 182] on button "Search This Area" at bounding box center [1230, 173] width 143 height 39
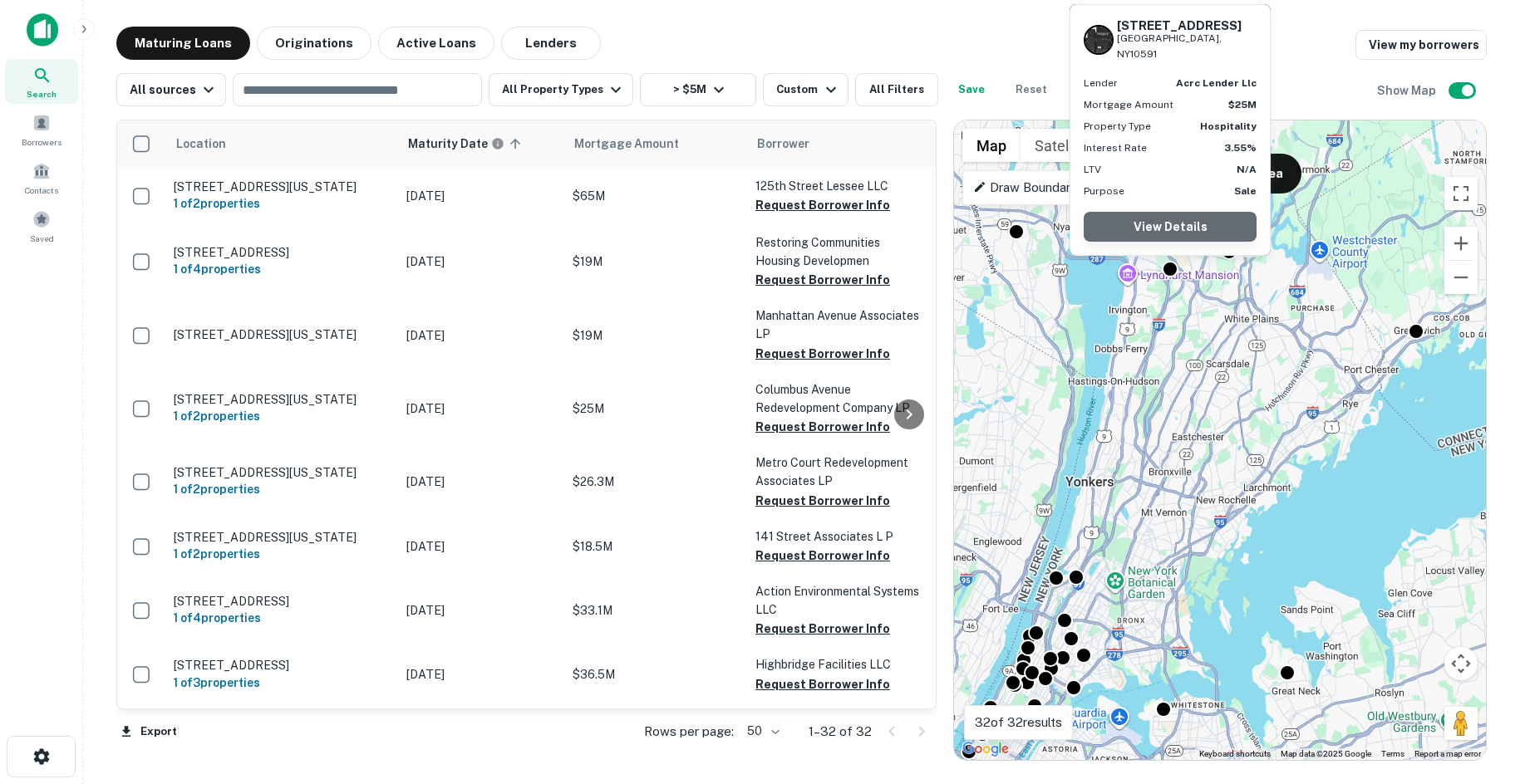
click at [1169, 222] on link "View Details" at bounding box center [1170, 227] width 173 height 30
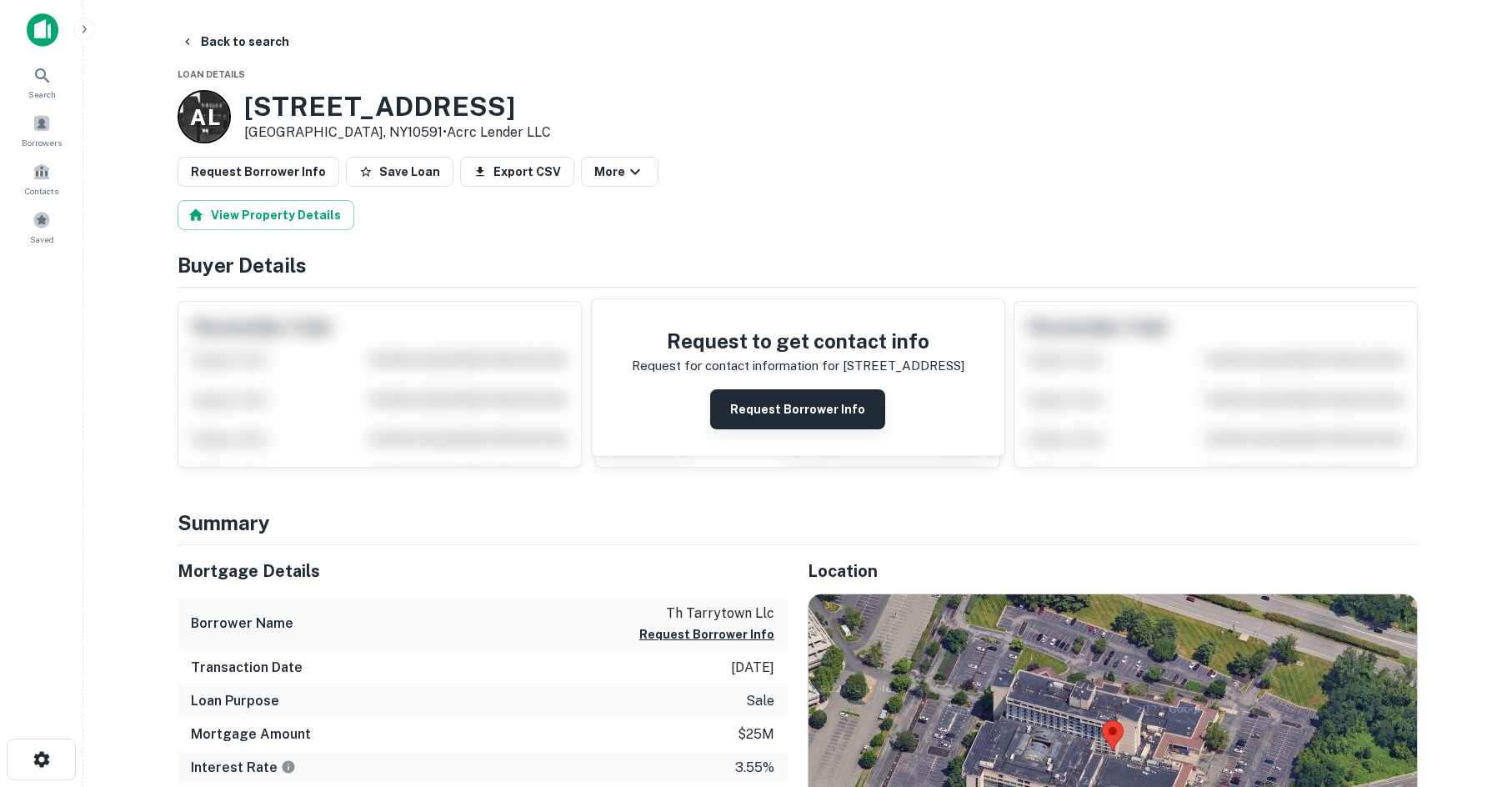
click at [847, 426] on div "Request to get contact info Request for contact information for [STREET_ADDRESS…" at bounding box center [798, 378] width 412 height 157
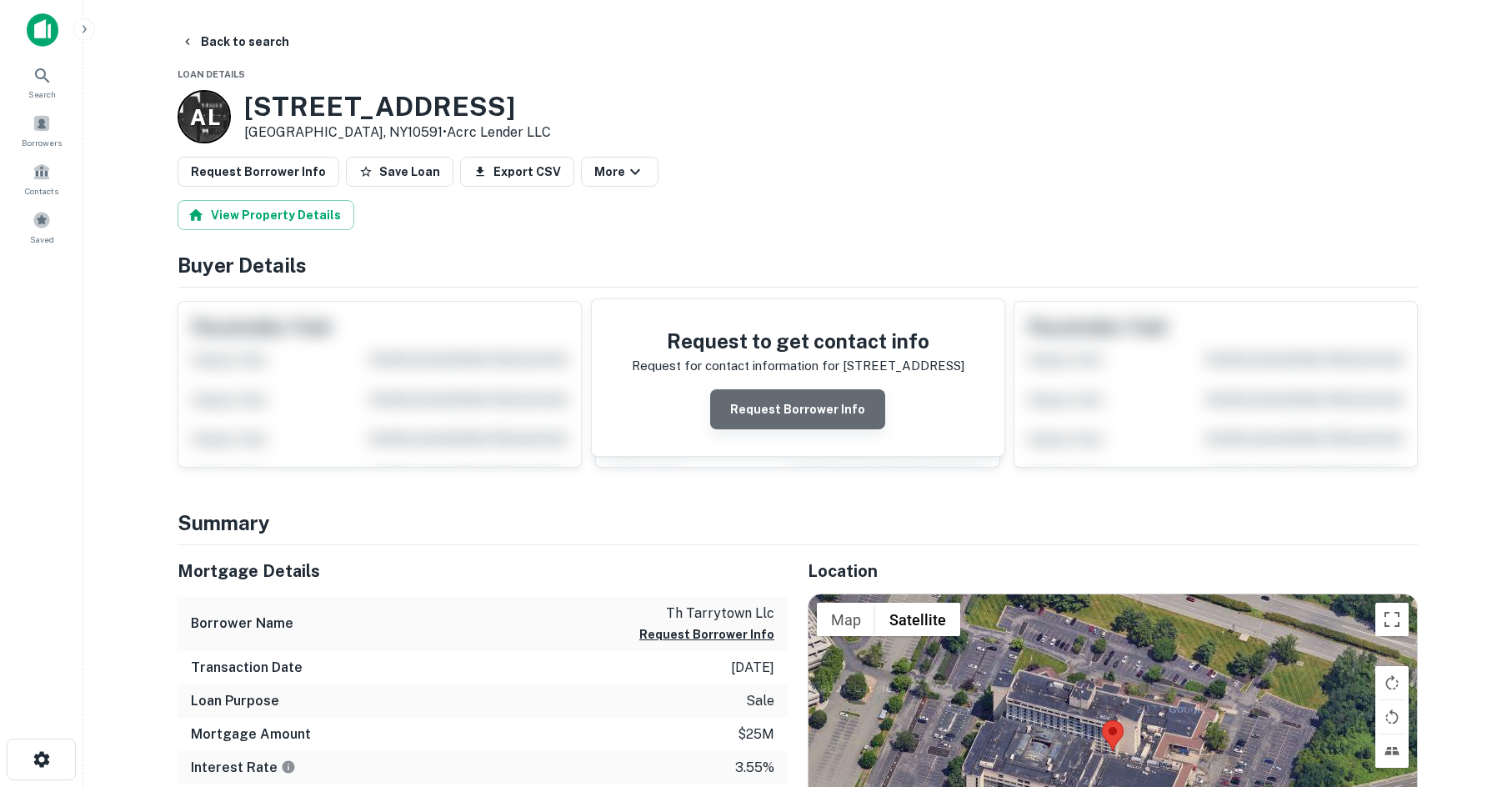
click at [851, 417] on button "Request Borrower Info" at bounding box center [798, 409] width 175 height 40
